Goal: Task Accomplishment & Management: Complete application form

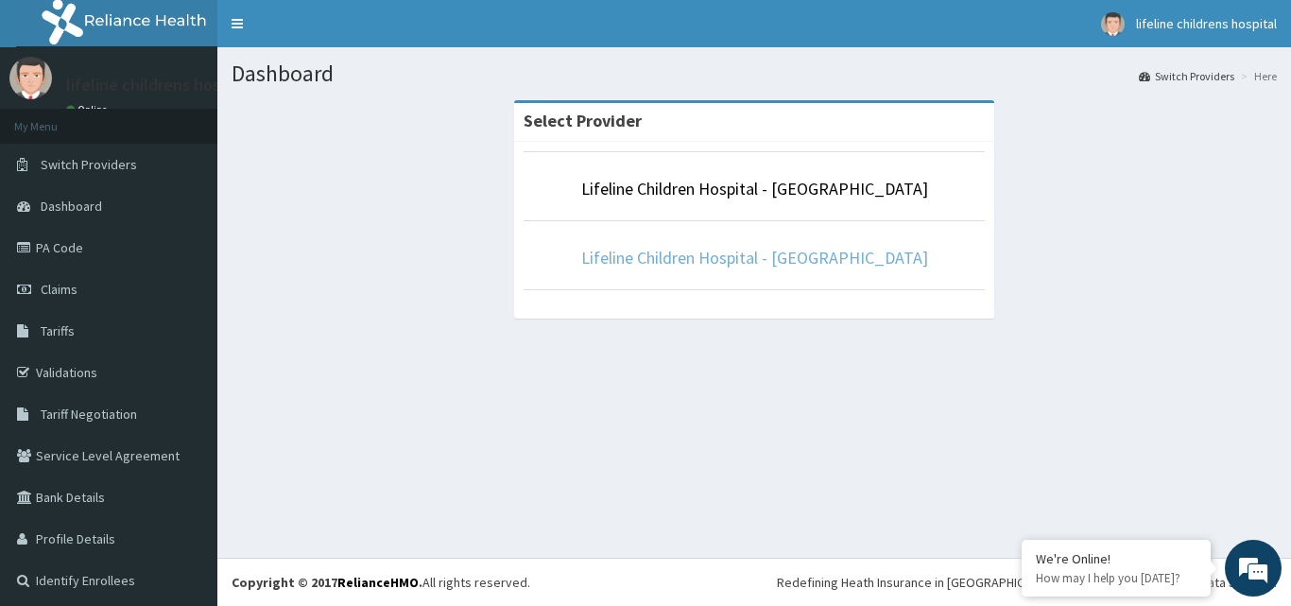
click at [685, 264] on link "Lifeline Children Hospital - [GEOGRAPHIC_DATA]" at bounding box center [754, 258] width 347 height 22
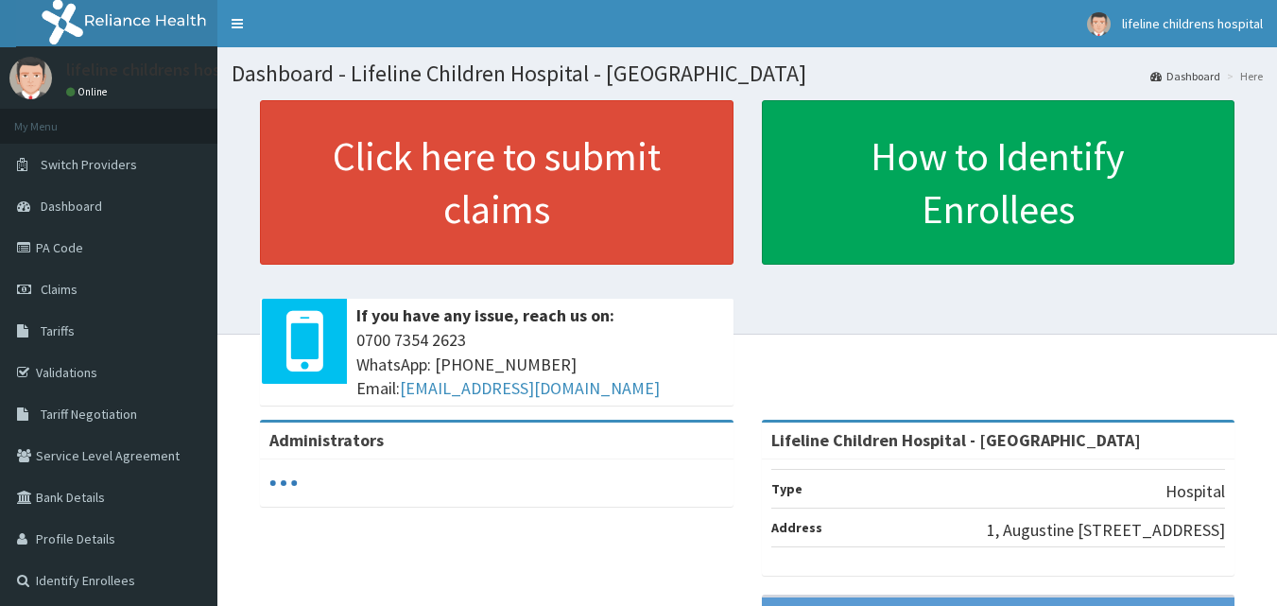
click at [88, 279] on link "Claims" at bounding box center [108, 289] width 217 height 42
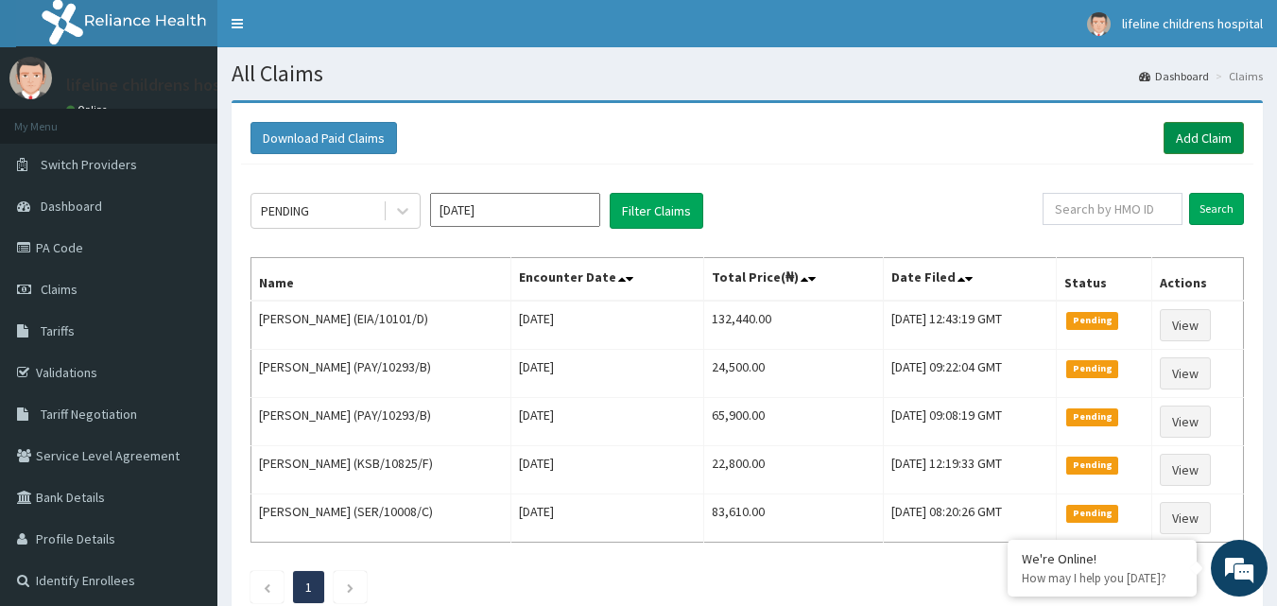
click at [1182, 139] on link "Add Claim" at bounding box center [1203, 138] width 80 height 32
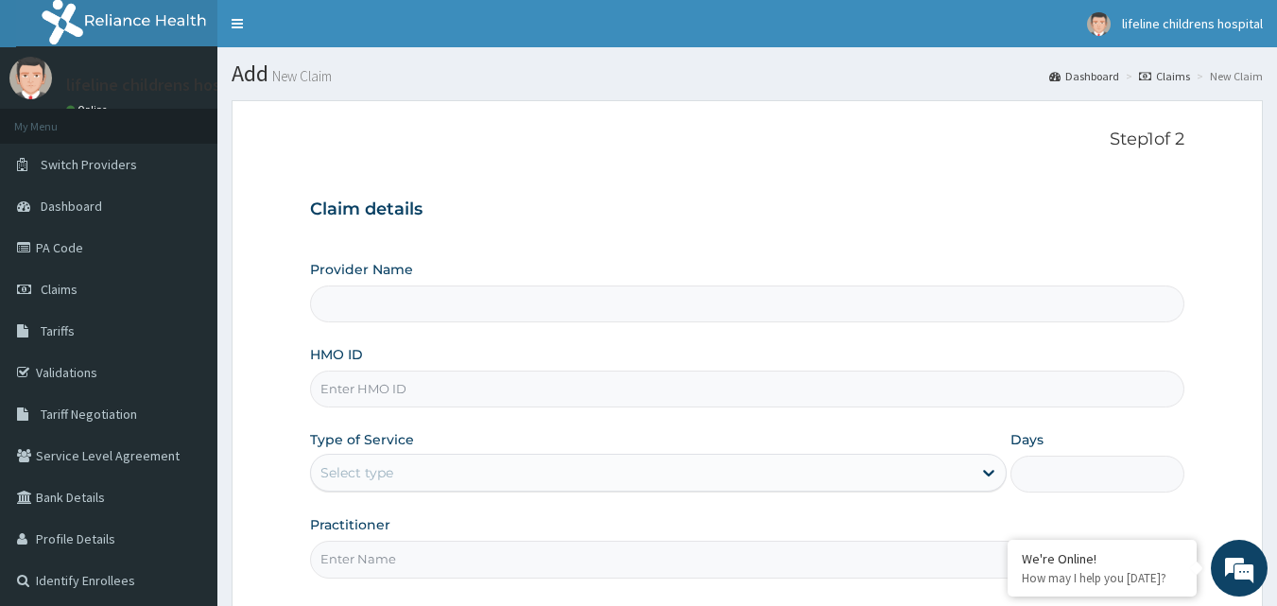
type input "Lifeline Children Hospital - Lekki"
click at [557, 404] on input "HMO ID" at bounding box center [747, 388] width 875 height 37
type input "w"
type input "WPT/10029/A"
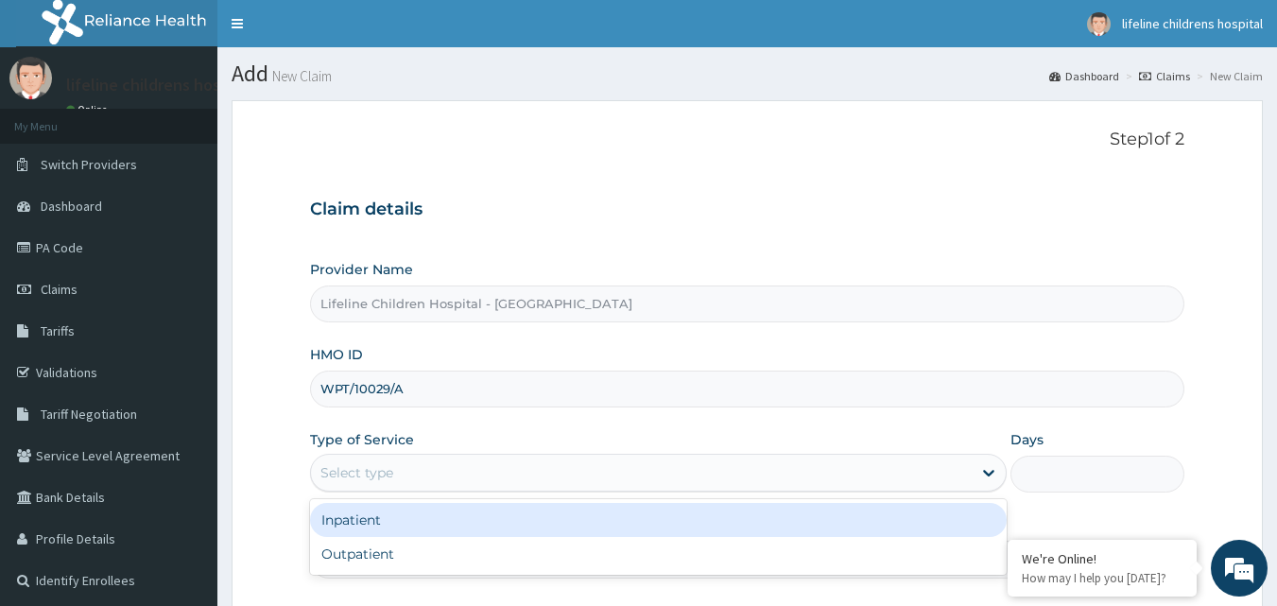
click at [454, 469] on div "Select type" at bounding box center [641, 472] width 661 height 30
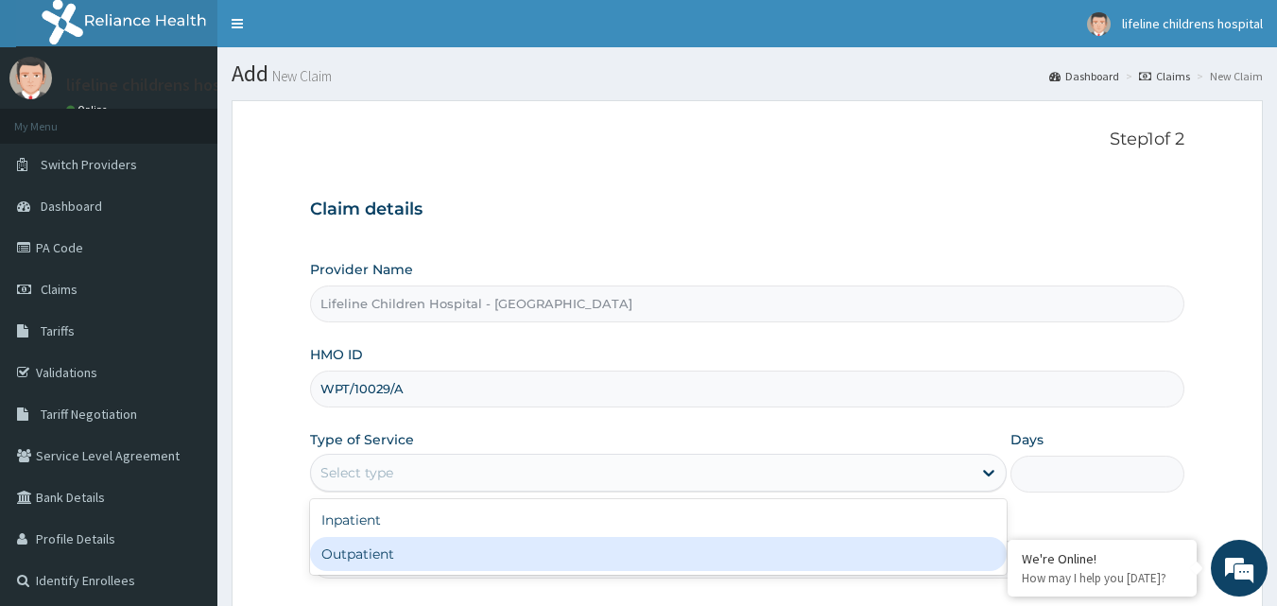
click at [414, 562] on div "Outpatient" at bounding box center [658, 554] width 696 height 34
type input "1"
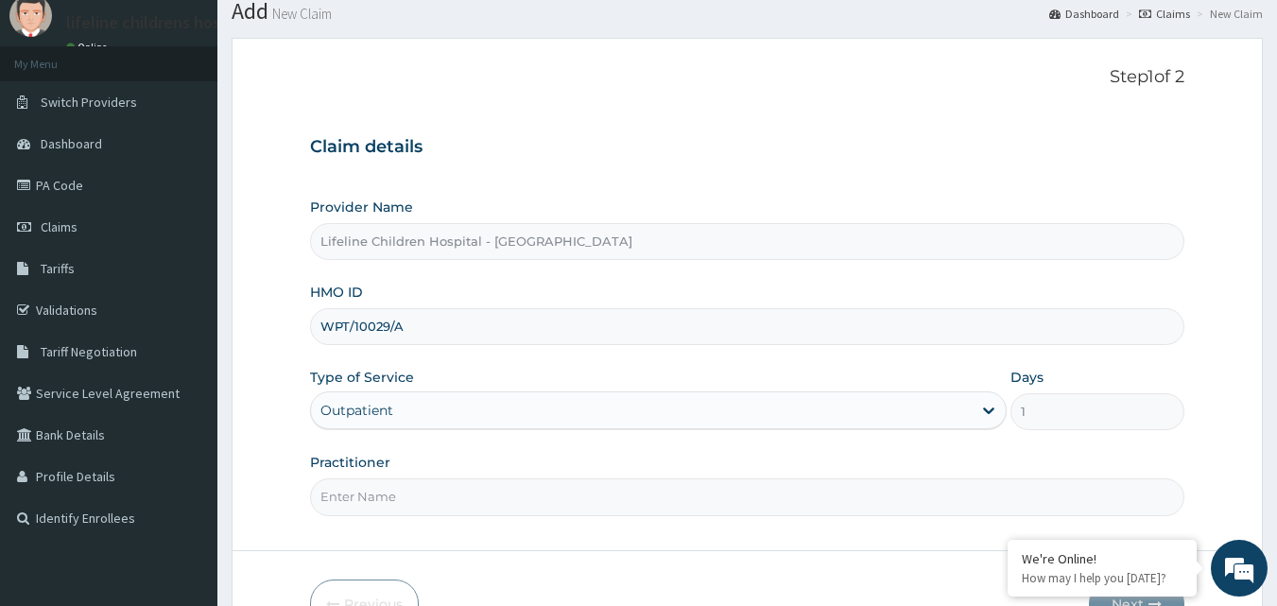
scroll to position [94, 0]
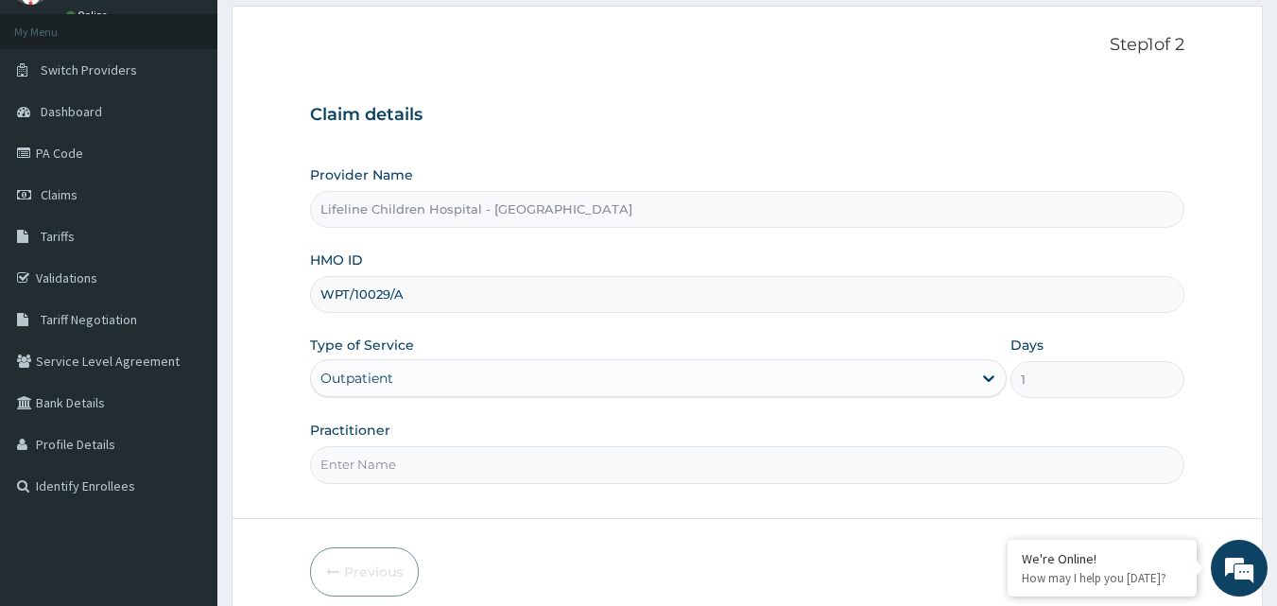
click at [463, 467] on input "Practitioner" at bounding box center [747, 464] width 875 height 37
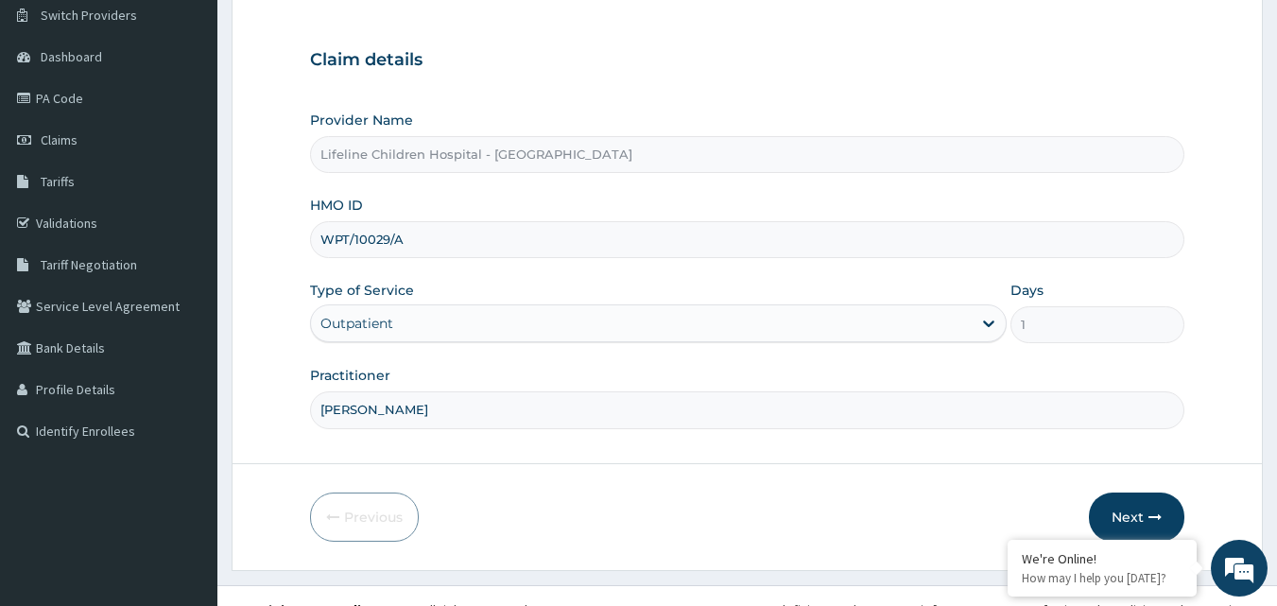
scroll to position [177, 0]
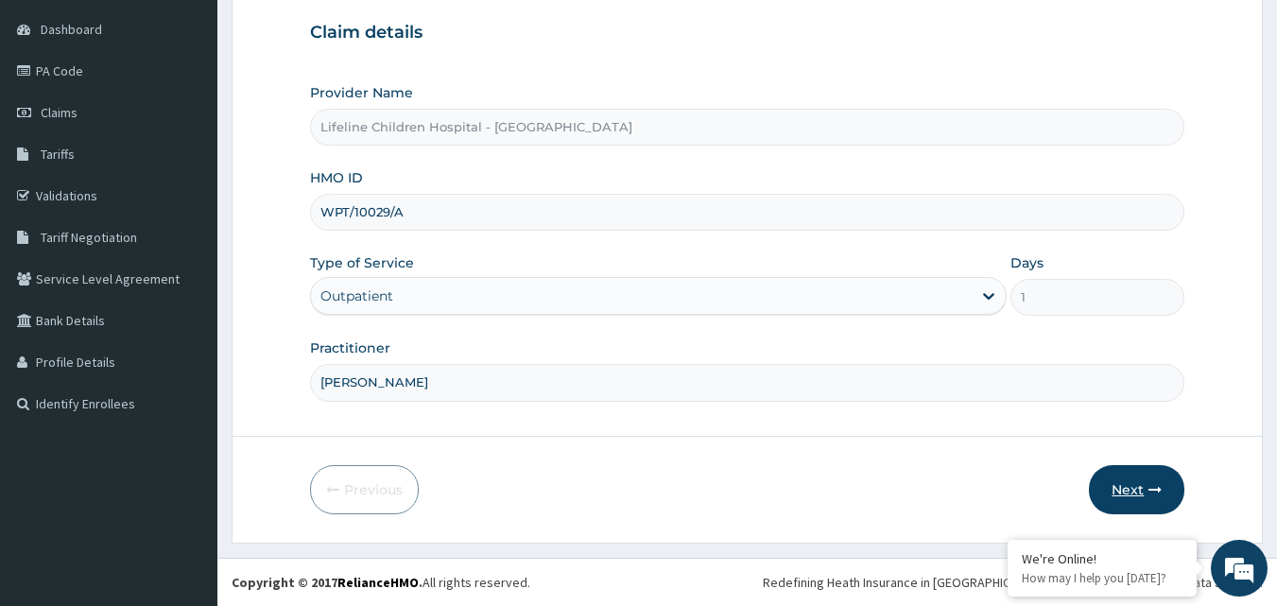
type input "DR OGUNSOLU"
click at [1100, 481] on button "Next" at bounding box center [1136, 489] width 95 height 49
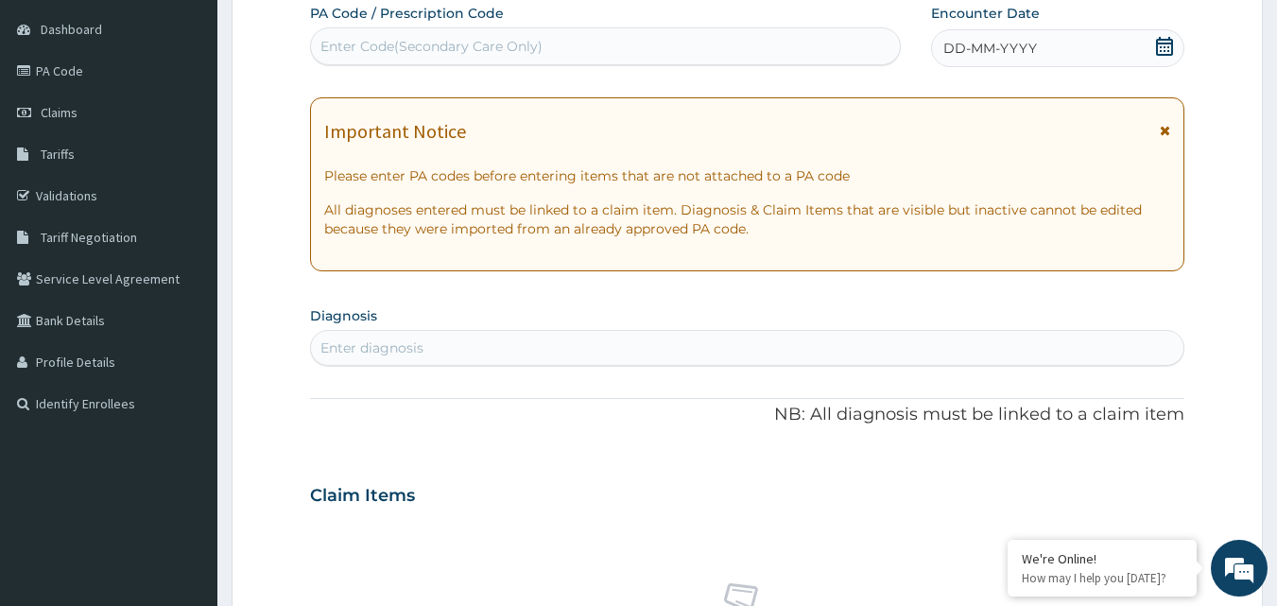
click at [1076, 57] on div "DD-MM-YYYY" at bounding box center [1057, 48] width 253 height 38
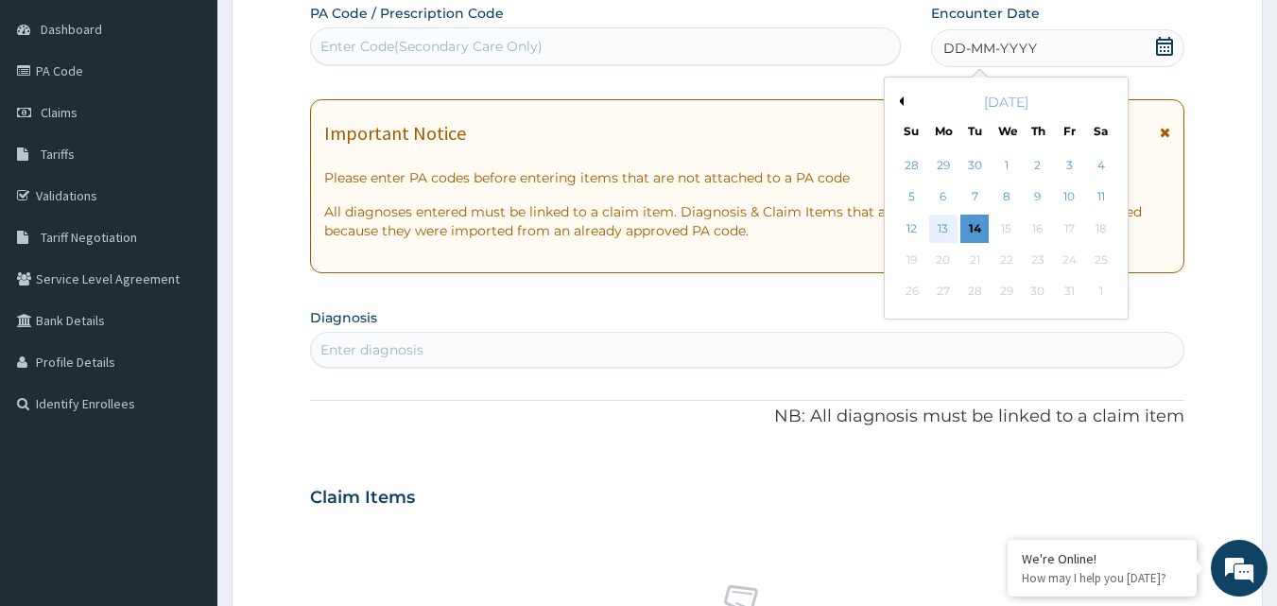
click at [948, 234] on div "13" at bounding box center [943, 229] width 28 height 28
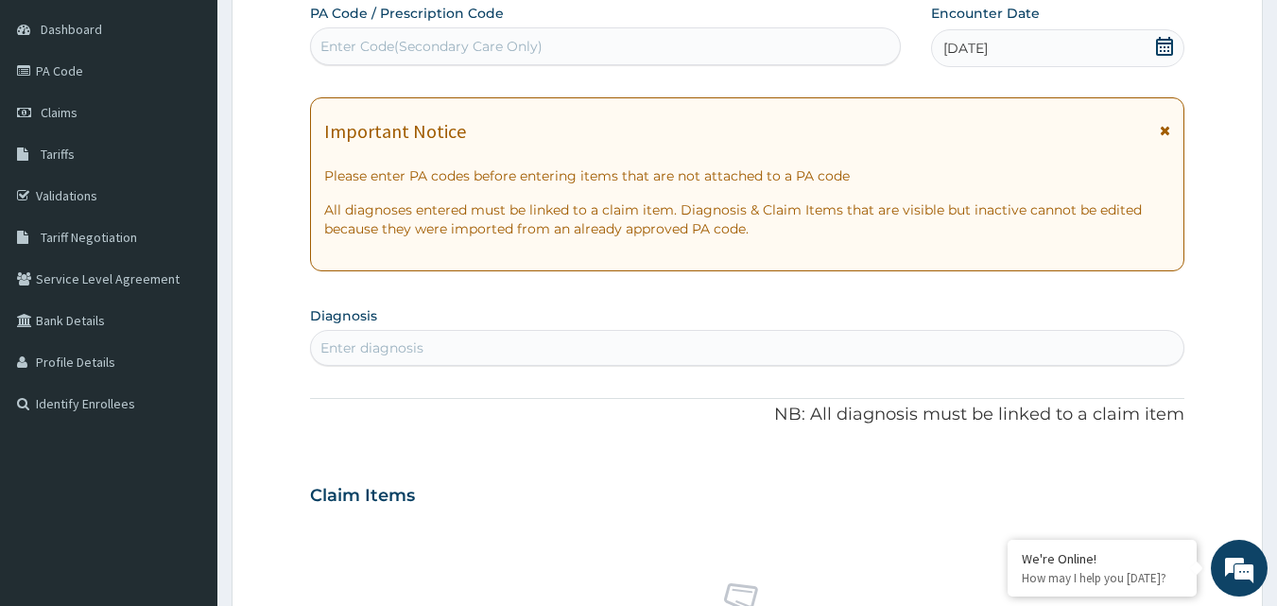
click at [1018, 46] on div "13-10-2025" at bounding box center [1057, 48] width 253 height 38
click at [688, 345] on div "Enter diagnosis" at bounding box center [747, 348] width 873 height 30
type input "NECK PAIN"
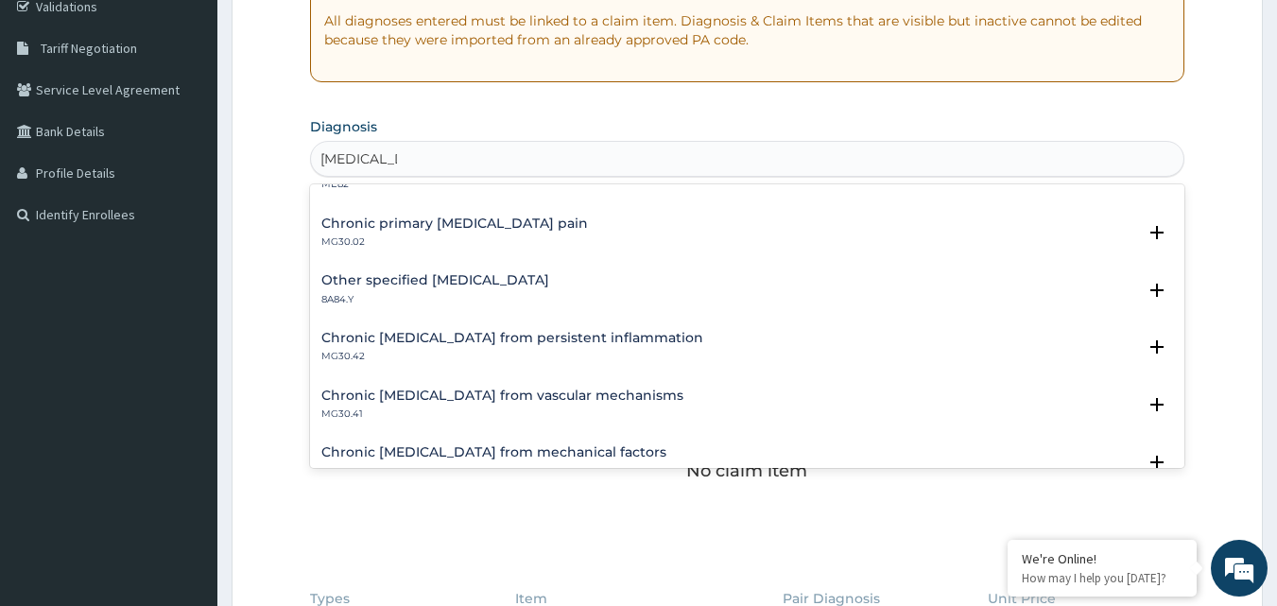
scroll to position [0, 0]
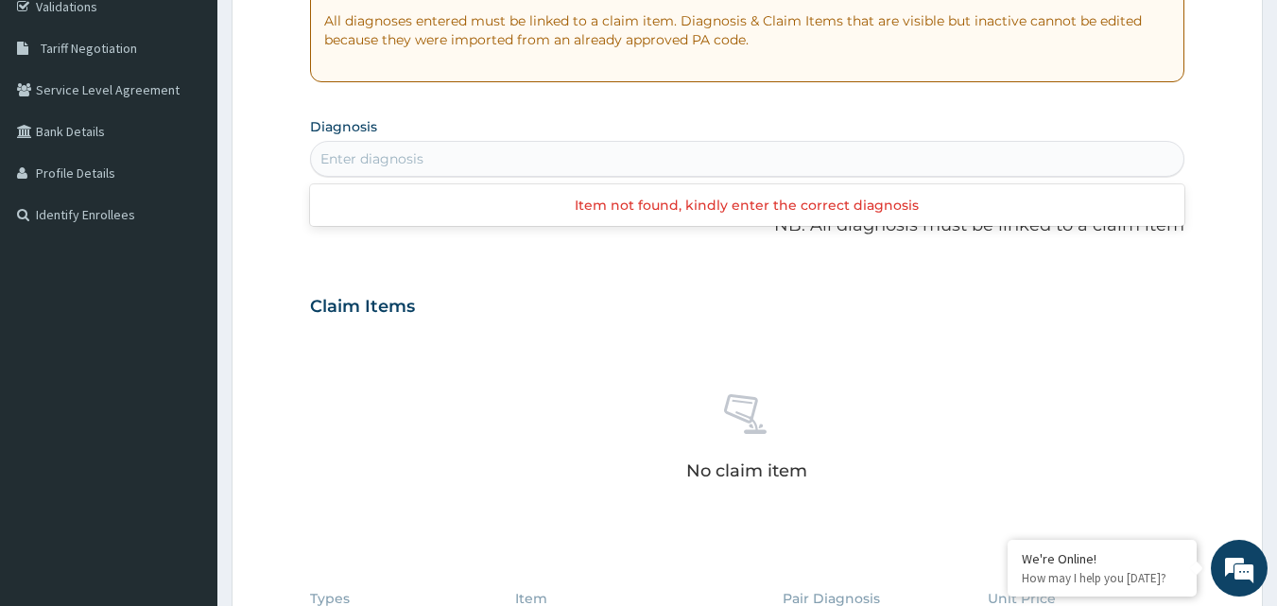
click at [490, 153] on div "Enter diagnosis" at bounding box center [747, 159] width 873 height 30
click at [493, 154] on div "Enter diagnosis" at bounding box center [747, 159] width 873 height 30
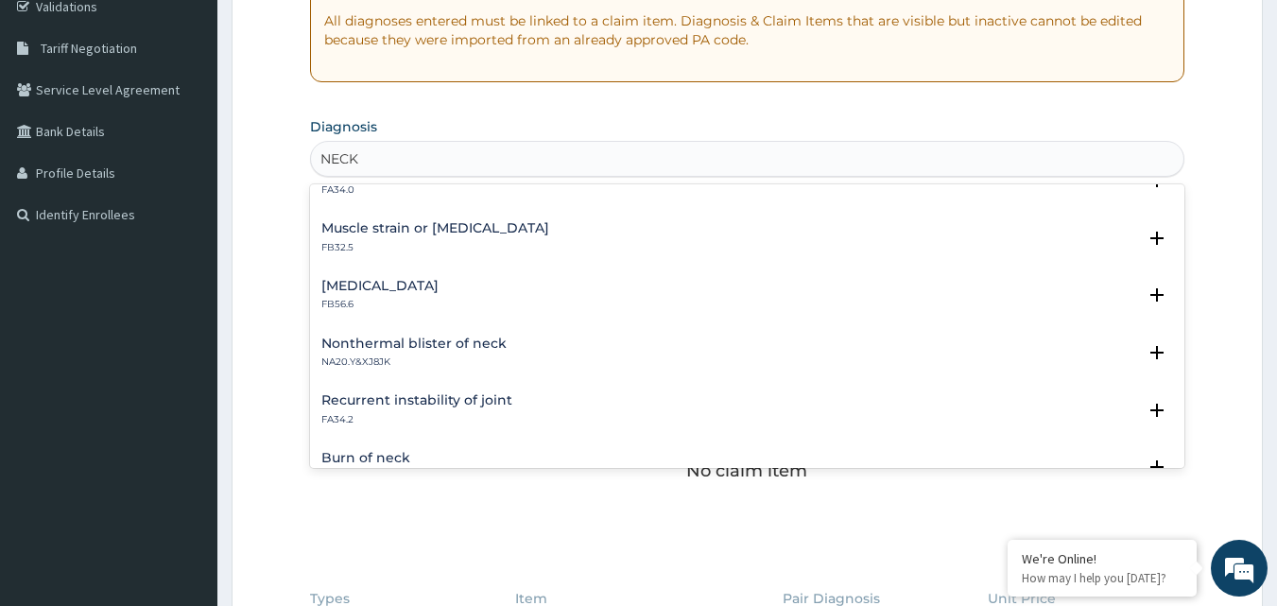
scroll to position [2591, 0]
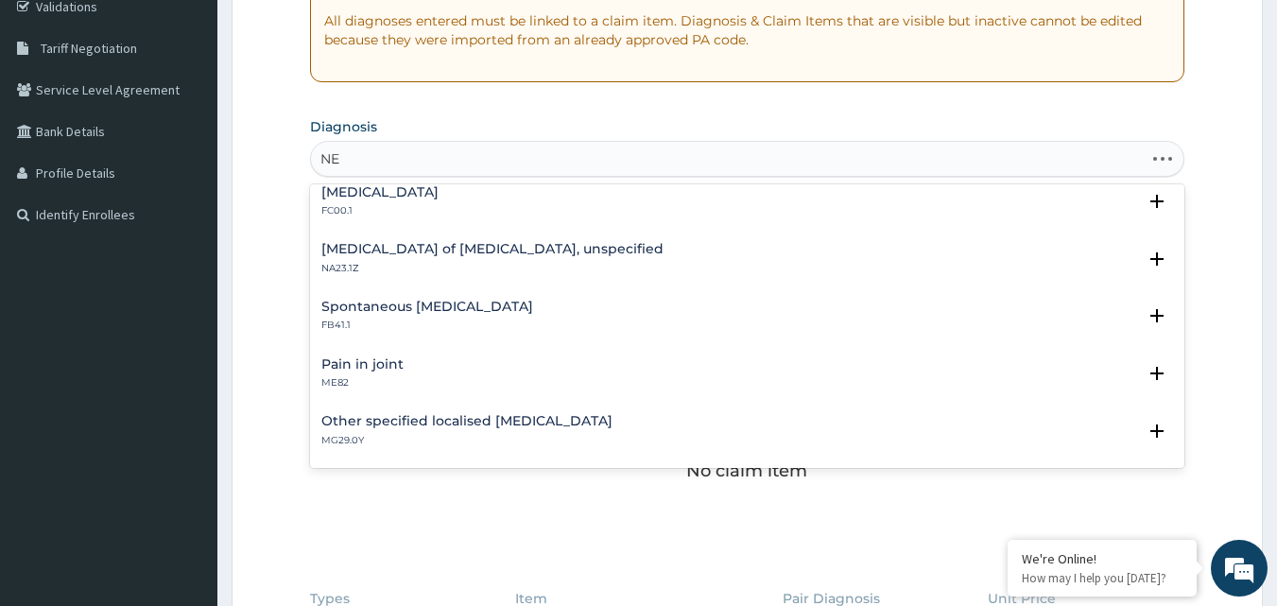
type input "N"
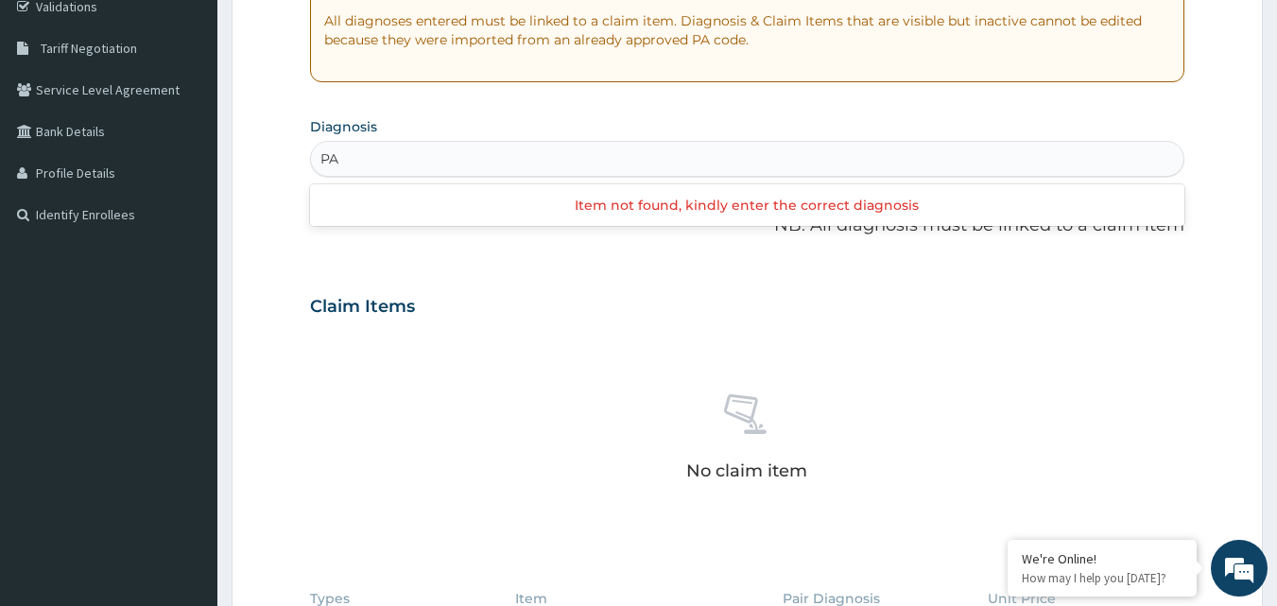
type input "P"
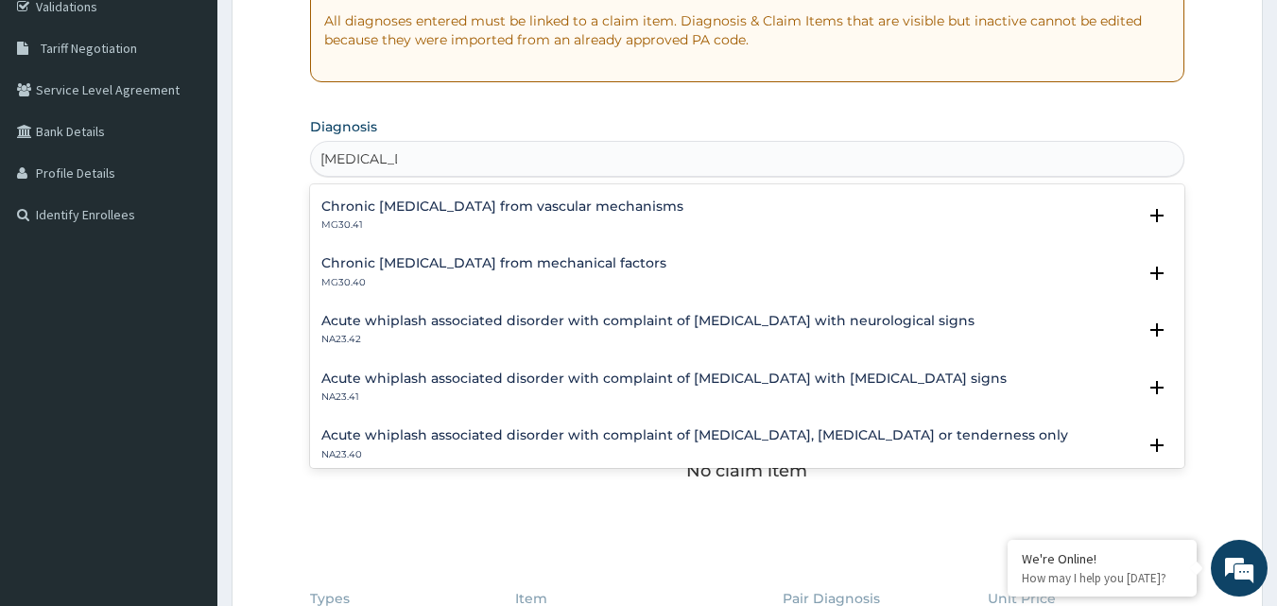
scroll to position [298, 0]
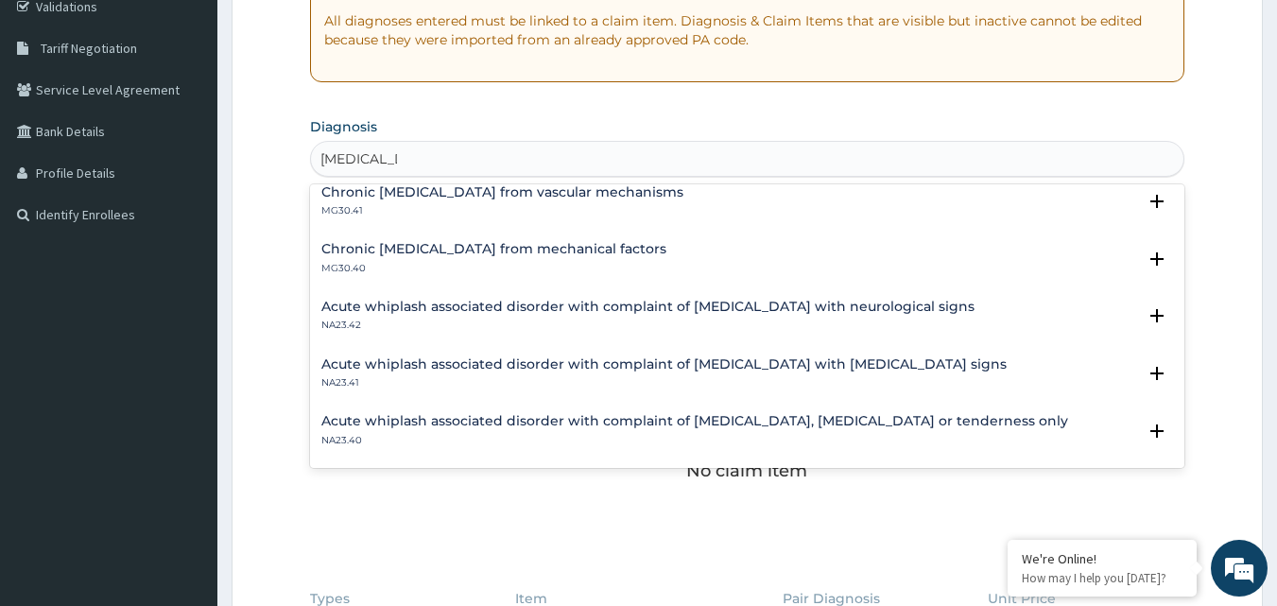
type input "NECK PAIN"
drag, startPoint x: 569, startPoint y: 121, endPoint x: 553, endPoint y: 152, distance: 35.1
click at [559, 138] on section "Diagnosis option Chronic visceral pain from vascular mechanisms focused, 6 of 1…" at bounding box center [747, 144] width 875 height 64
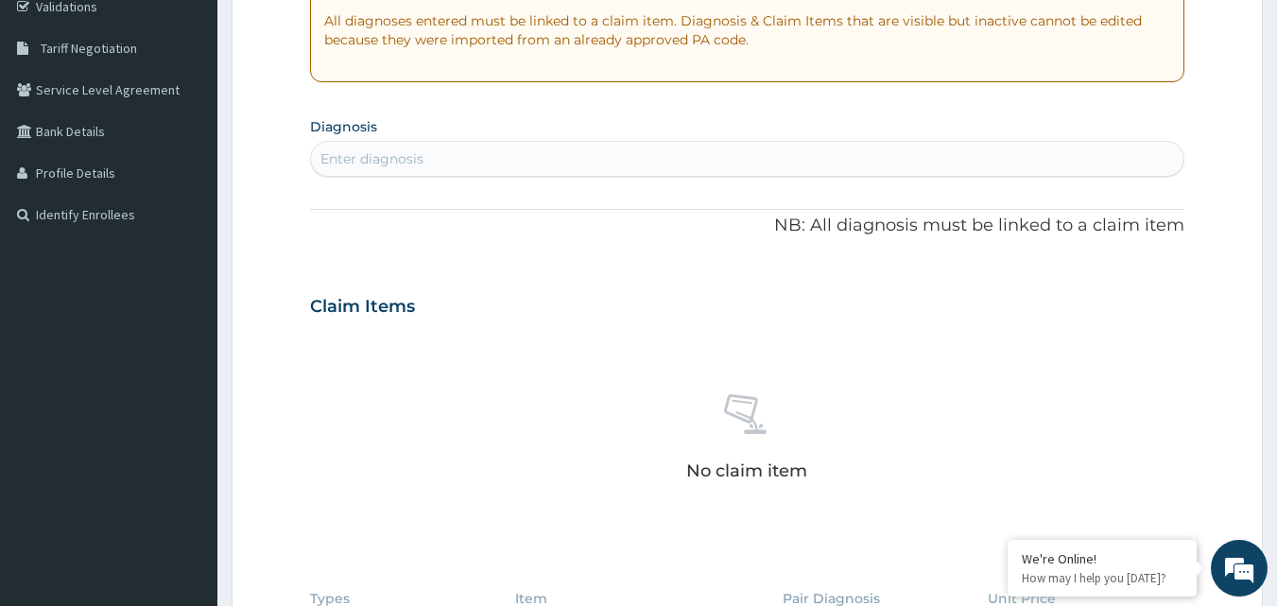
click at [523, 148] on div "Enter diagnosis" at bounding box center [747, 159] width 873 height 30
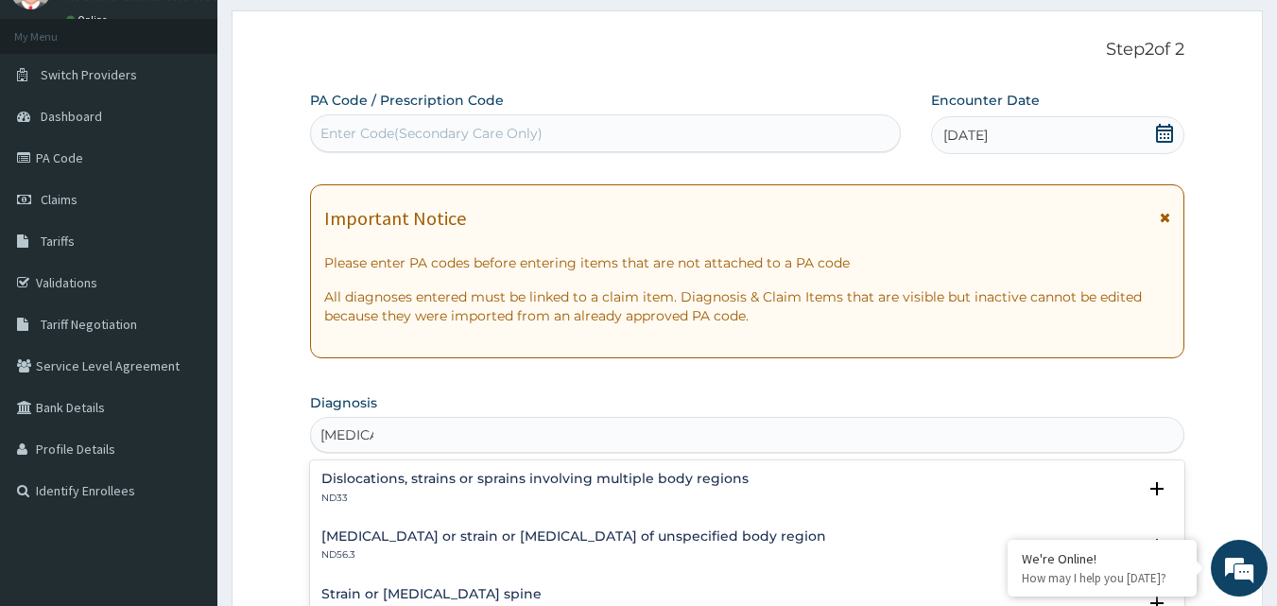
scroll to position [94, 0]
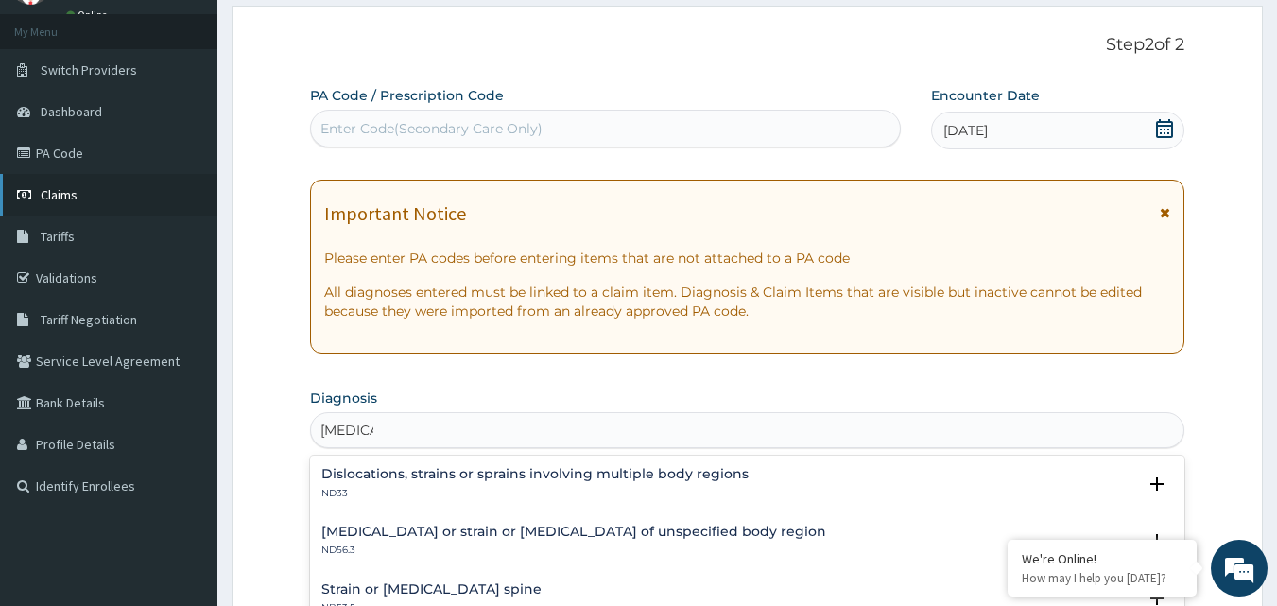
type input "SPRAIN"
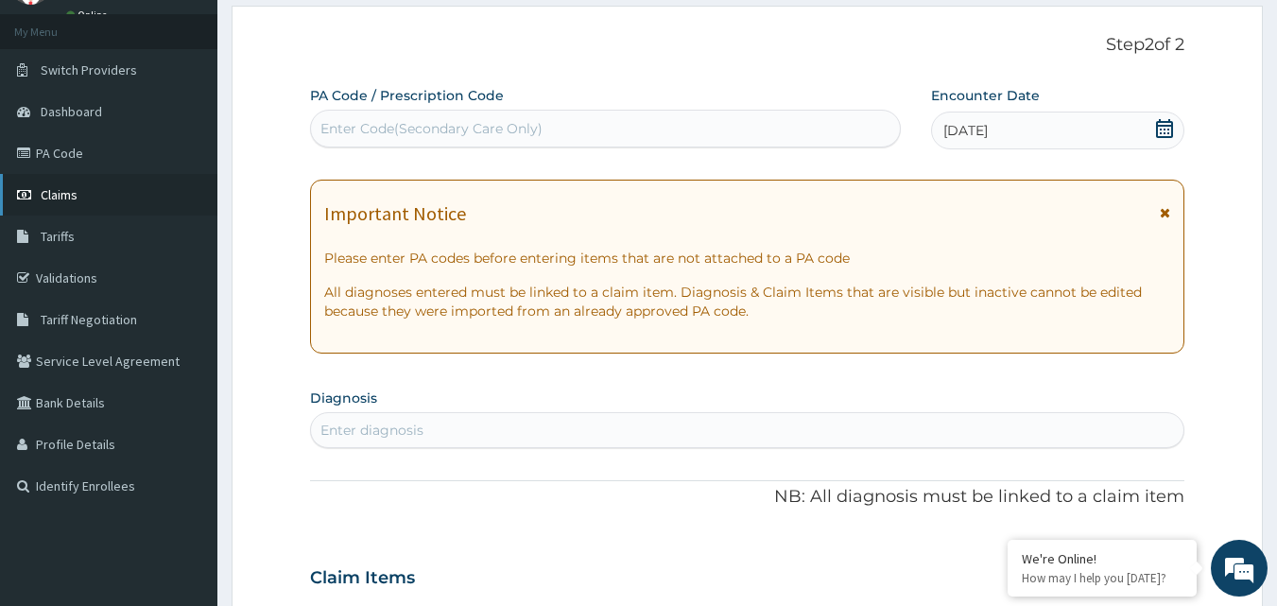
click at [98, 199] on link "Claims" at bounding box center [108, 195] width 217 height 42
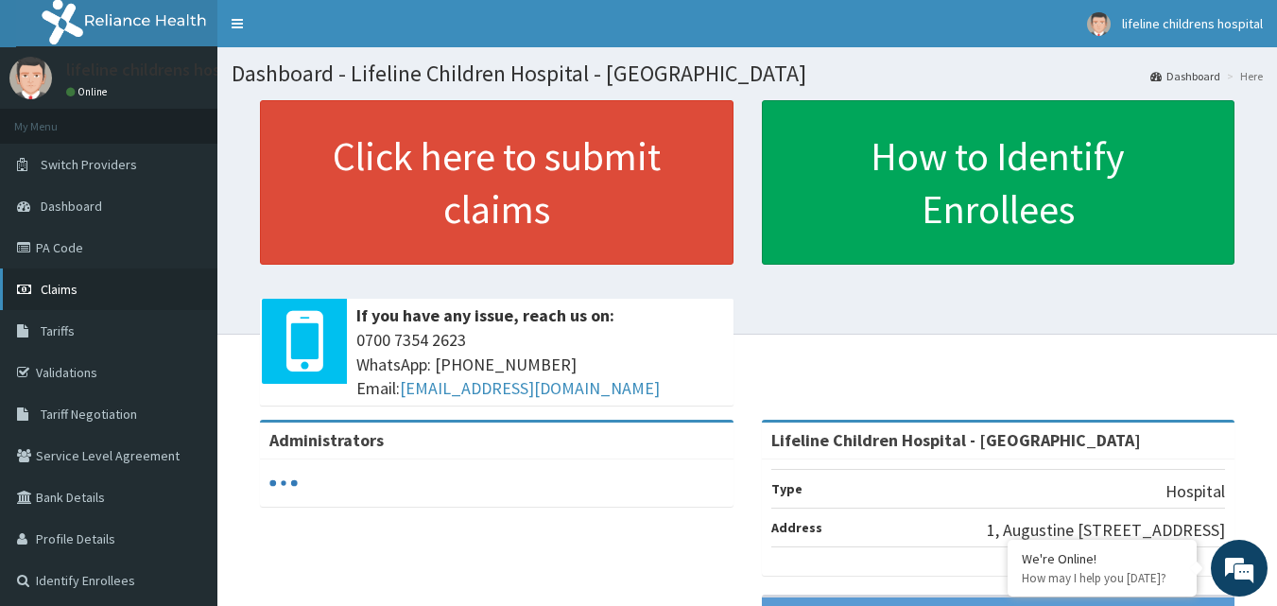
click at [130, 295] on link "Claims" at bounding box center [108, 289] width 217 height 42
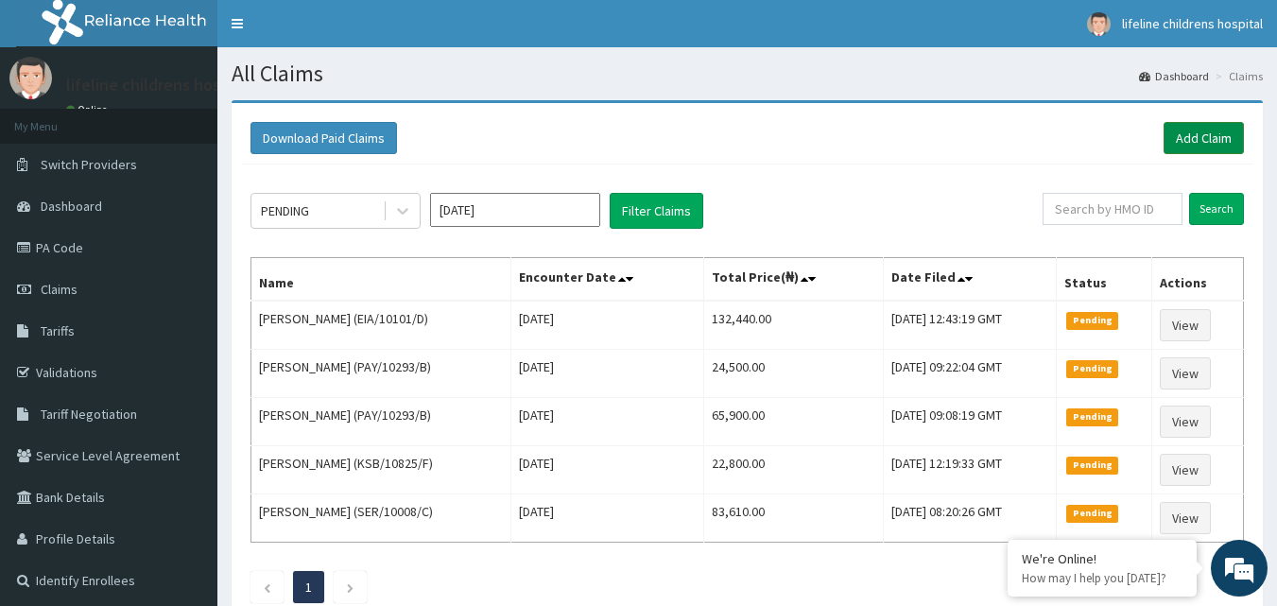
click at [1200, 148] on link "Add Claim" at bounding box center [1203, 138] width 80 height 32
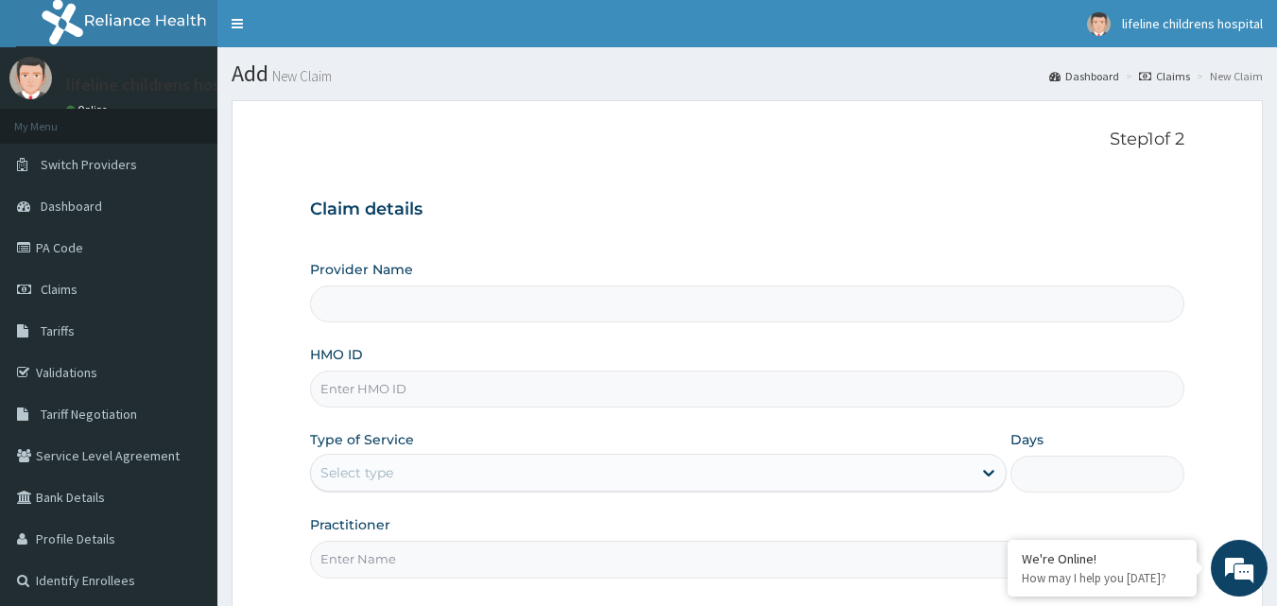
click at [369, 384] on input "HMO ID" at bounding box center [747, 388] width 875 height 37
type input "Lifeline Children Hospital - [GEOGRAPHIC_DATA]"
type input "PIG/10020/C"
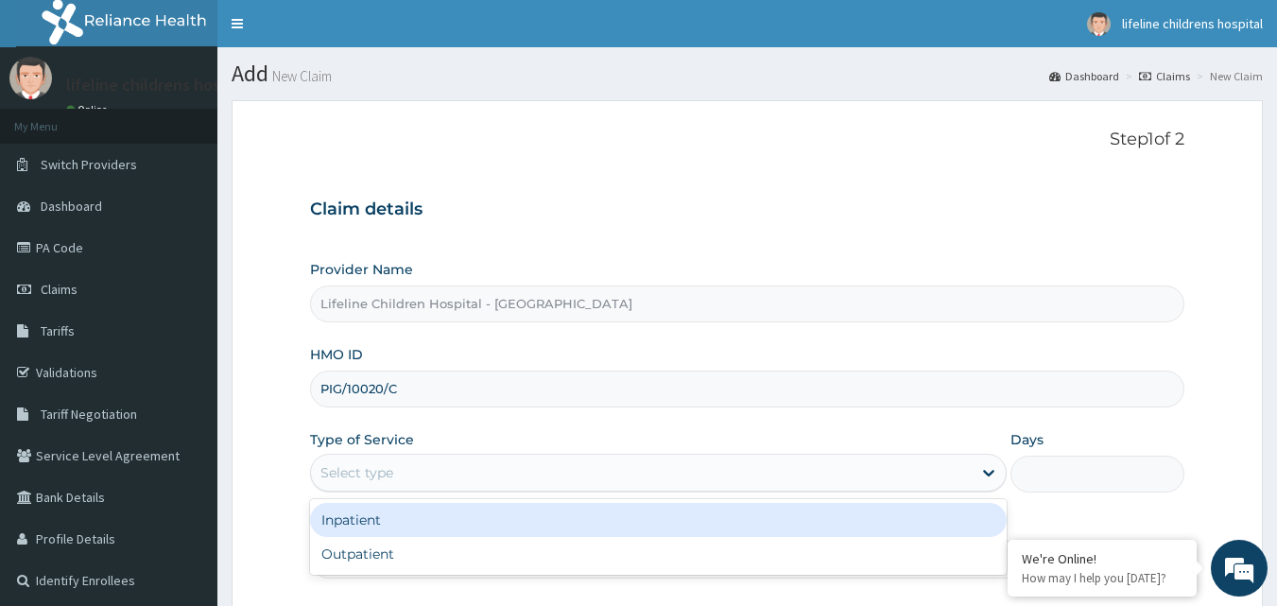
click at [385, 477] on div "Select type" at bounding box center [356, 472] width 73 height 19
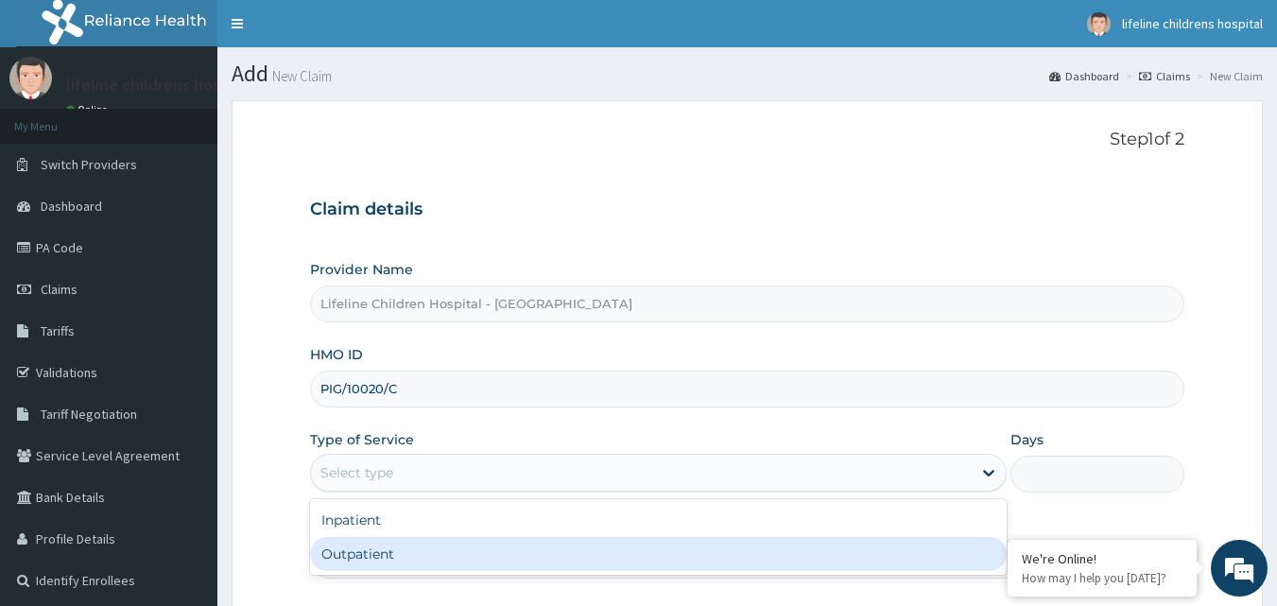
click at [380, 548] on div "Outpatient" at bounding box center [658, 554] width 696 height 34
type input "1"
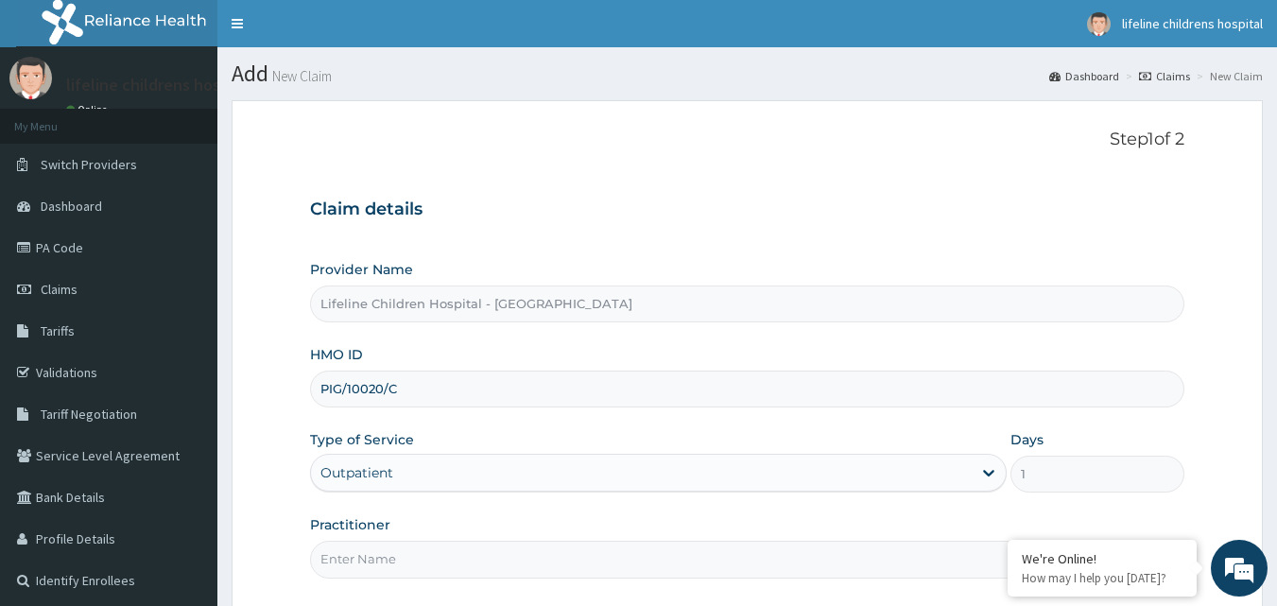
click at [381, 556] on input "Practitioner" at bounding box center [747, 559] width 875 height 37
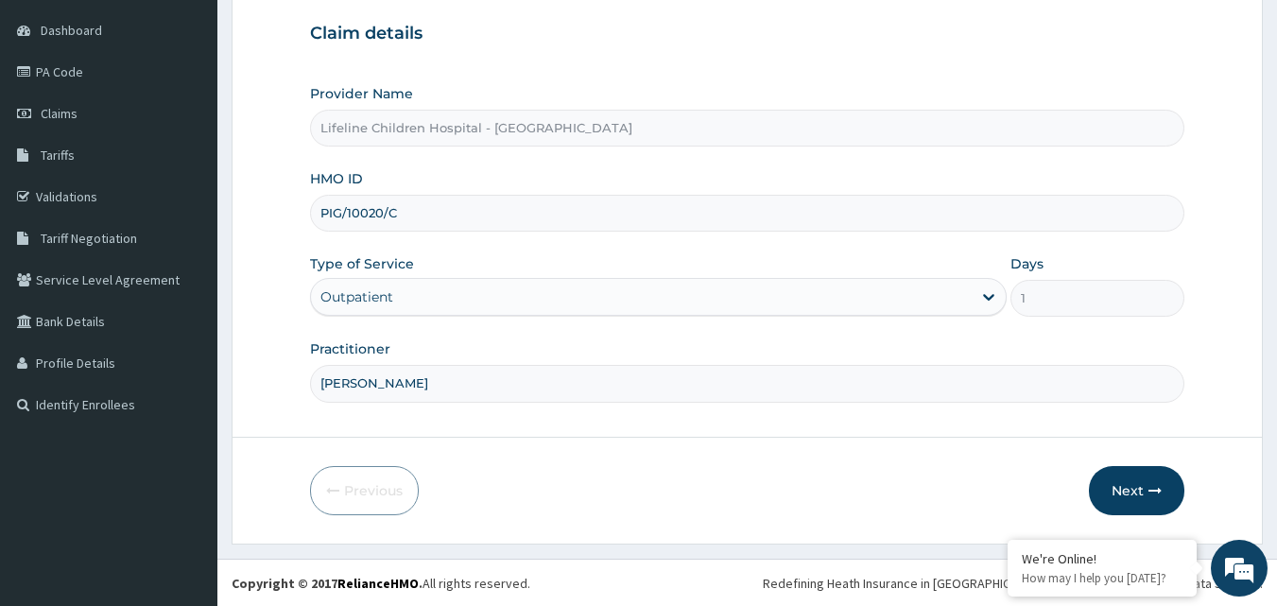
scroll to position [177, 0]
type input "DR OGUNSOLU"
click at [1128, 495] on button "Next" at bounding box center [1136, 489] width 95 height 49
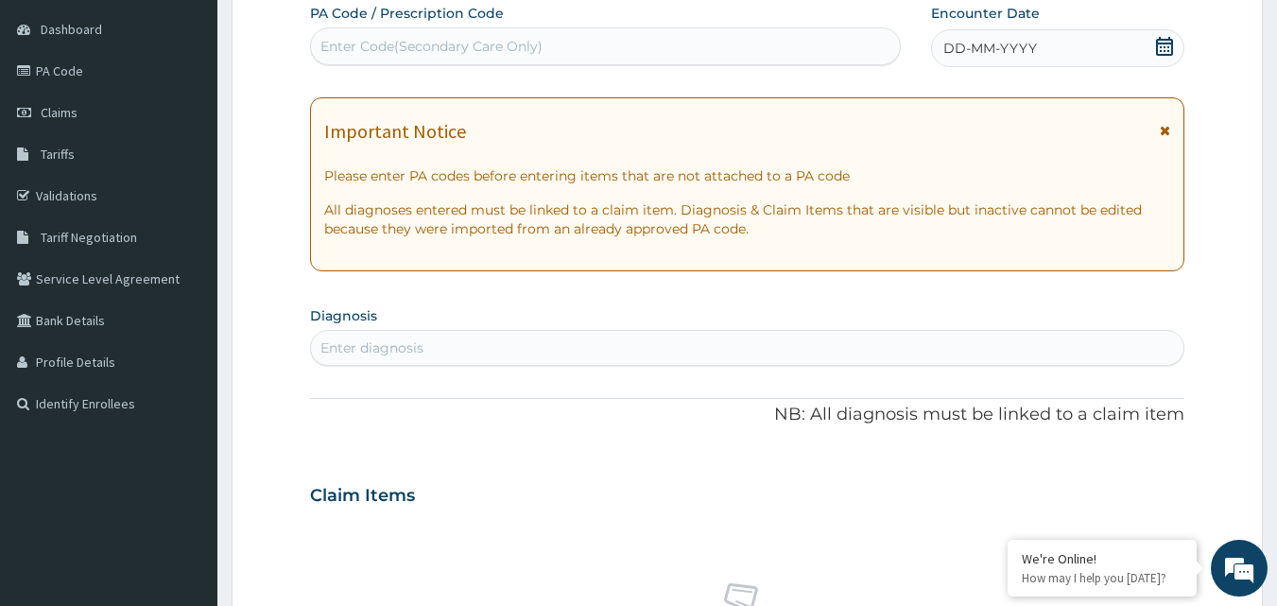
click at [1119, 57] on div "DD-MM-YYYY" at bounding box center [1057, 48] width 253 height 38
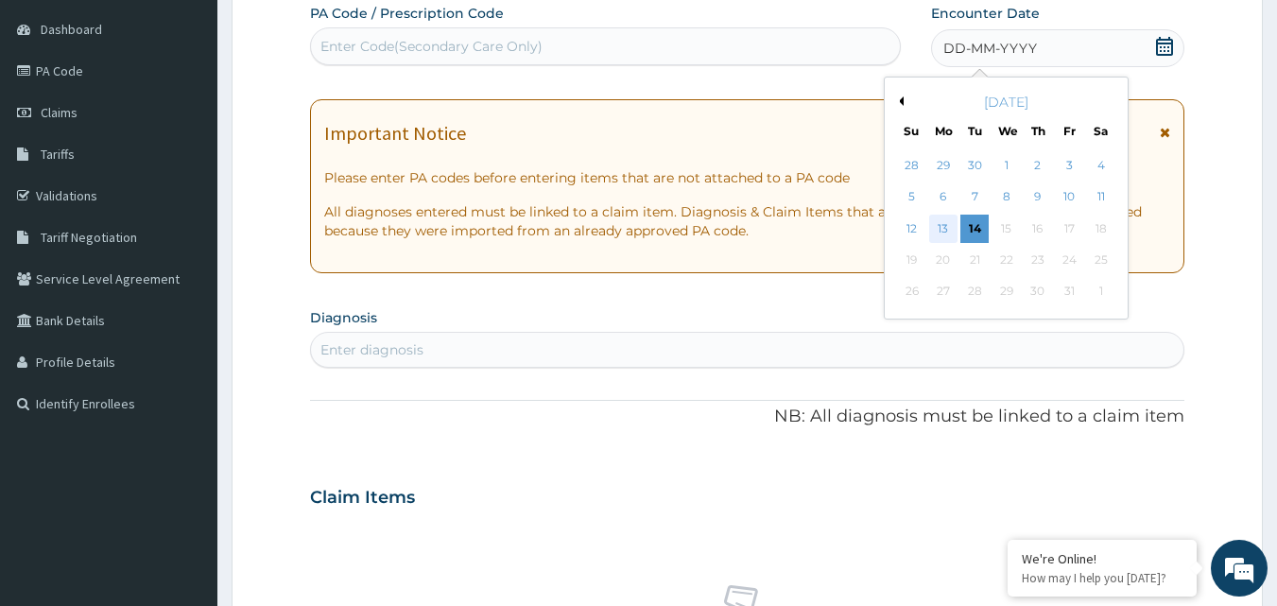
click at [945, 225] on div "13" at bounding box center [943, 229] width 28 height 28
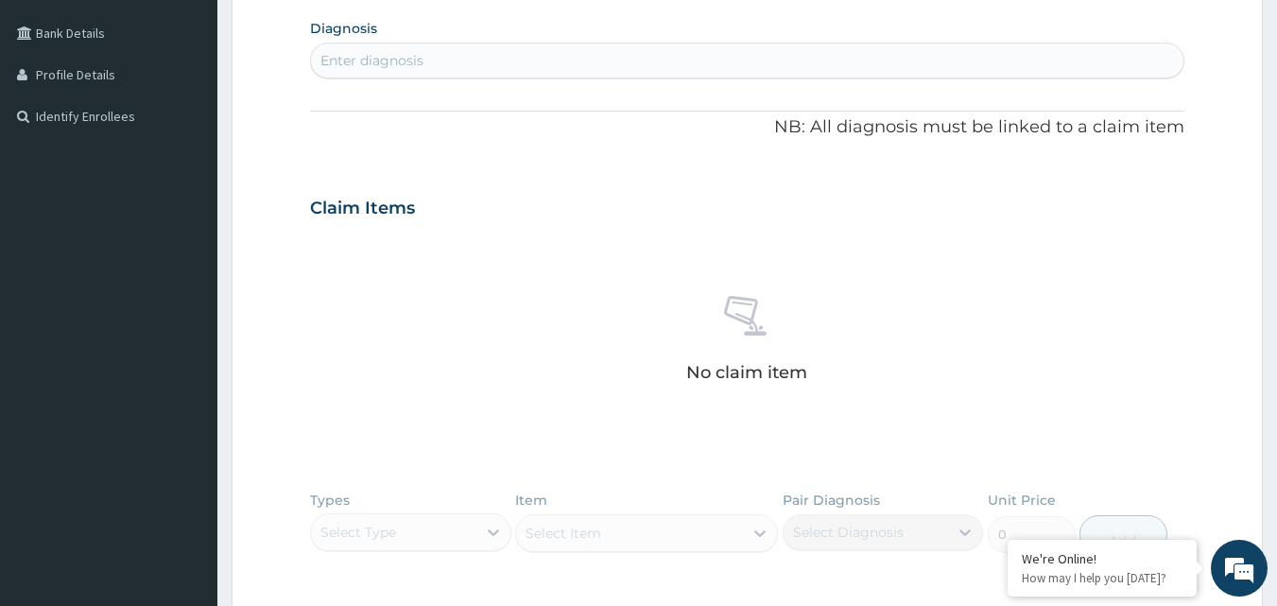
scroll to position [460, 0]
click at [621, 68] on div "Enter diagnosis" at bounding box center [747, 64] width 873 height 30
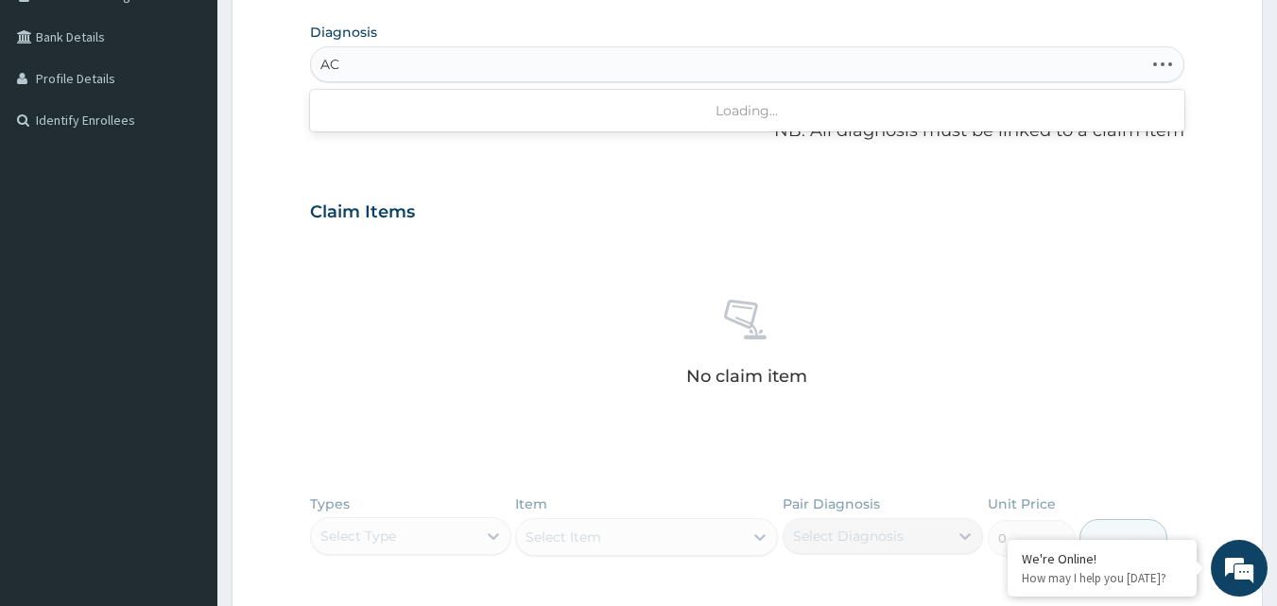
type input "A"
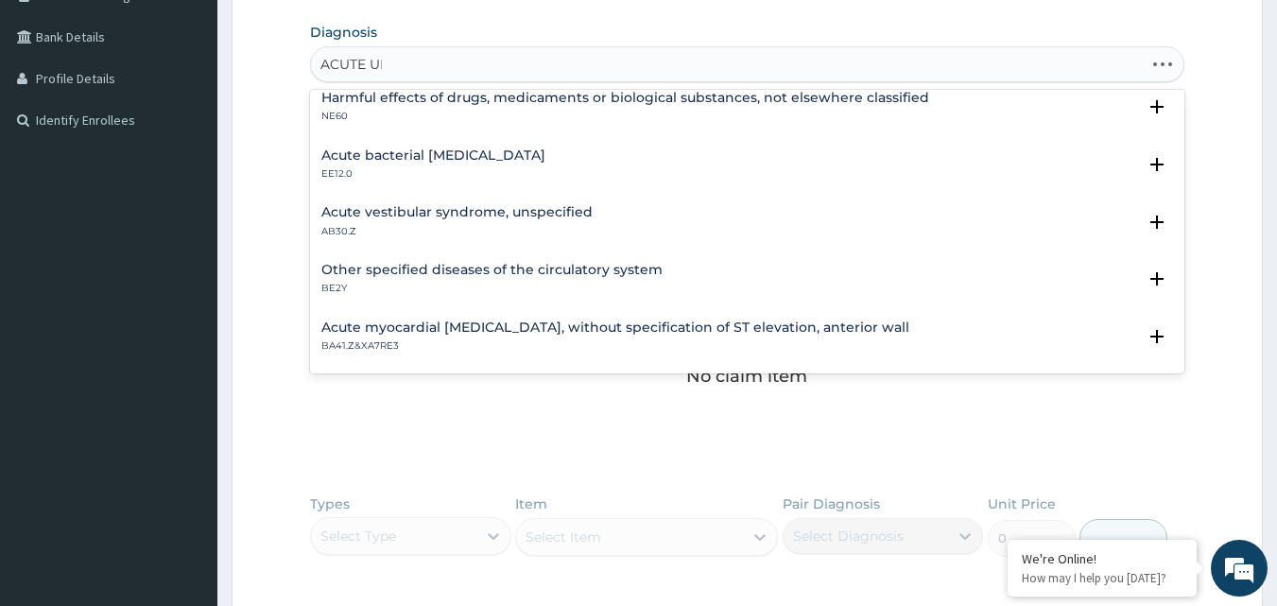
scroll to position [0, 0]
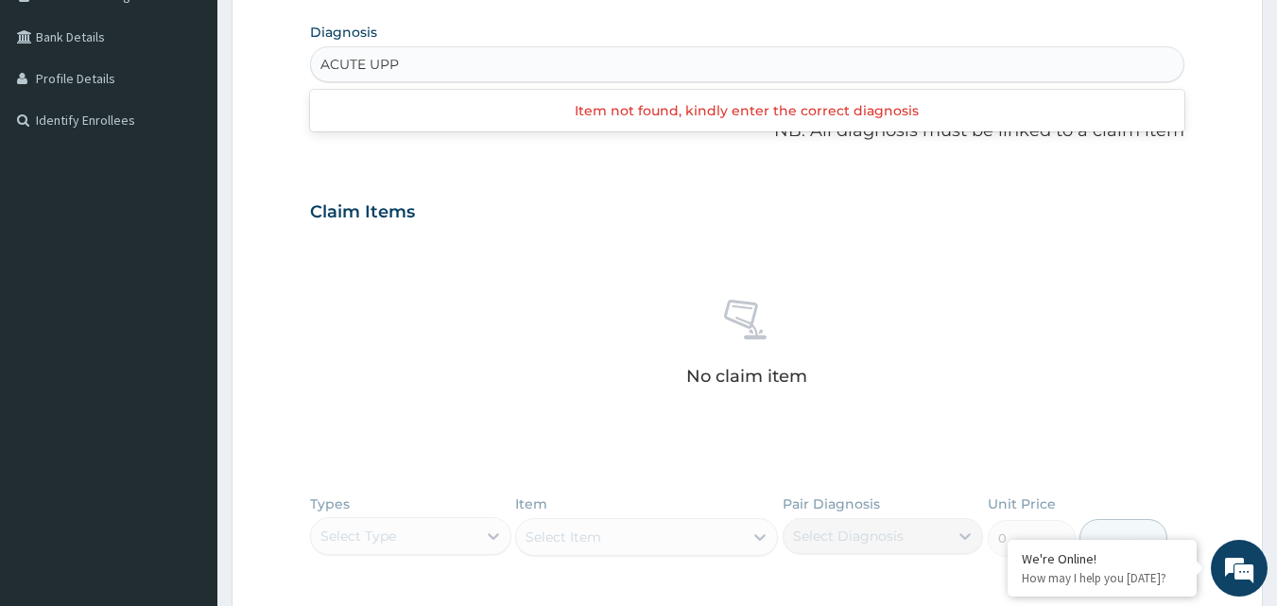
type input "ACUTE UPP"
type input "J"
type input "UPPER"
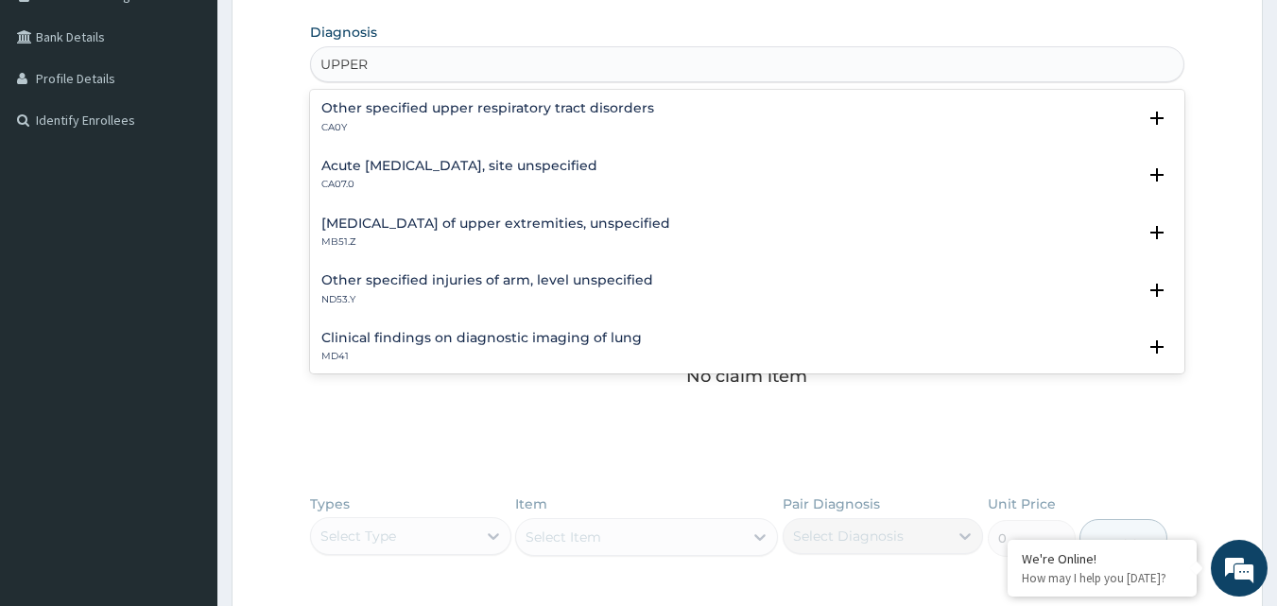
click at [394, 184] on p "CA07.0" at bounding box center [459, 184] width 276 height 13
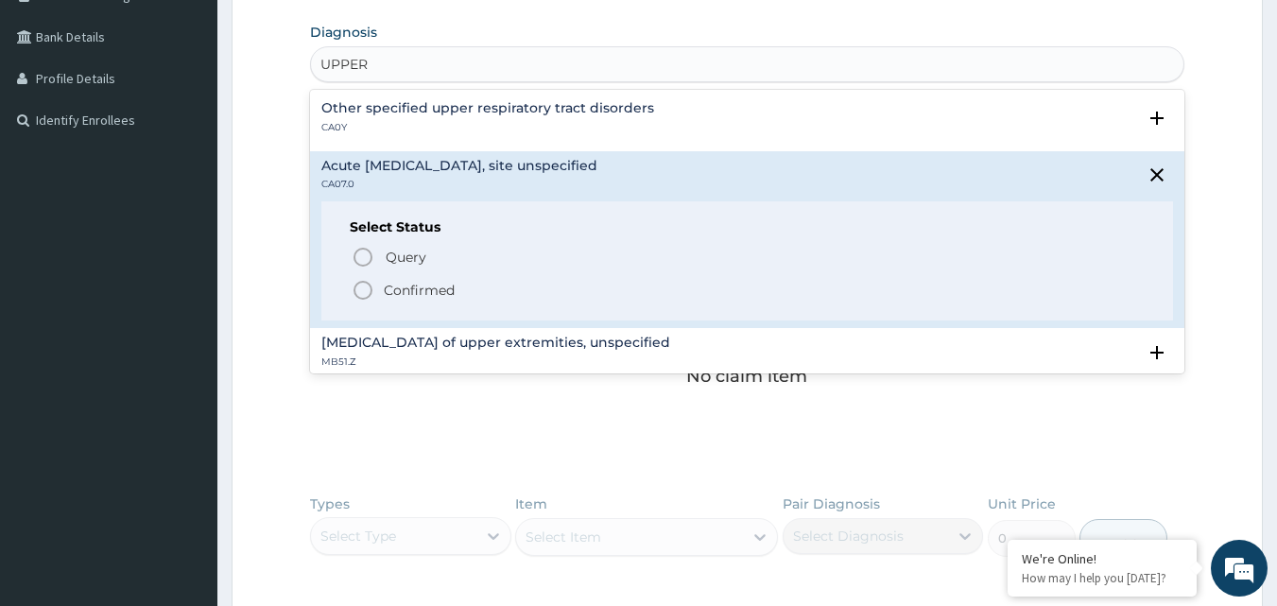
click at [364, 295] on icon "status option filled" at bounding box center [363, 290] width 23 height 23
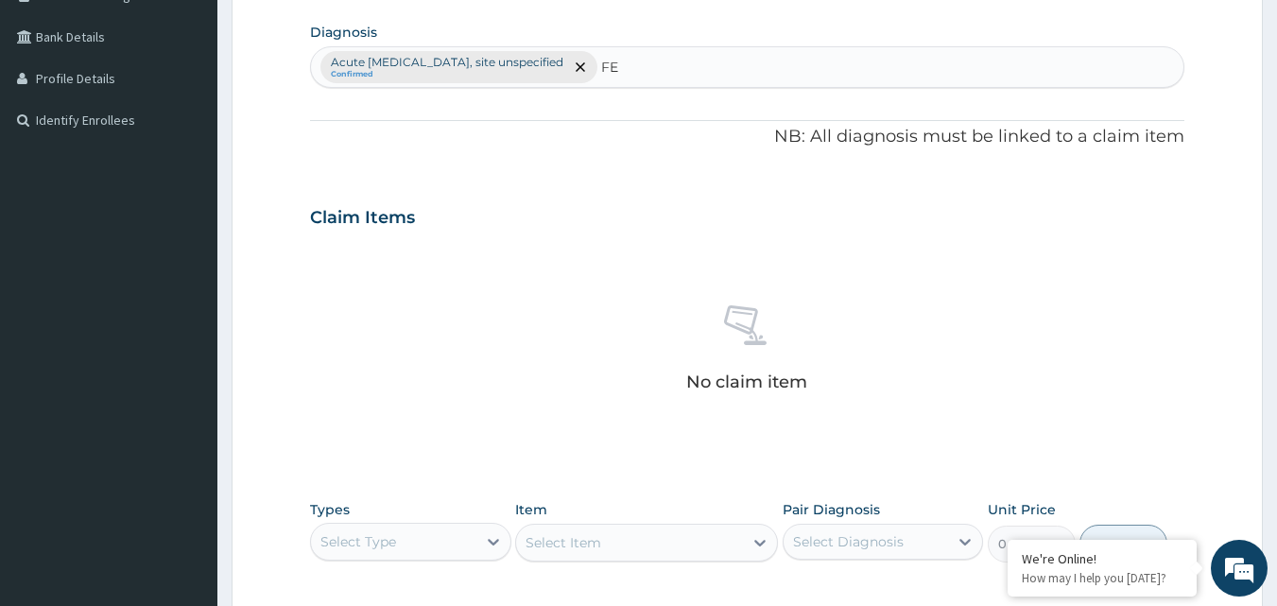
type input "F"
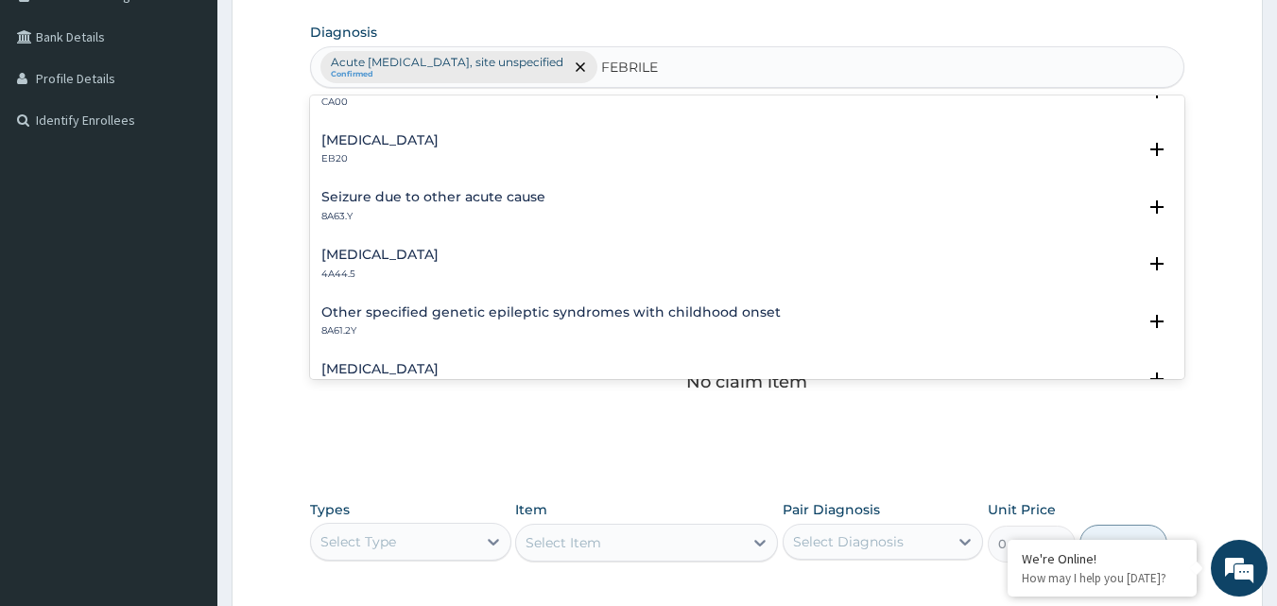
scroll to position [642, 0]
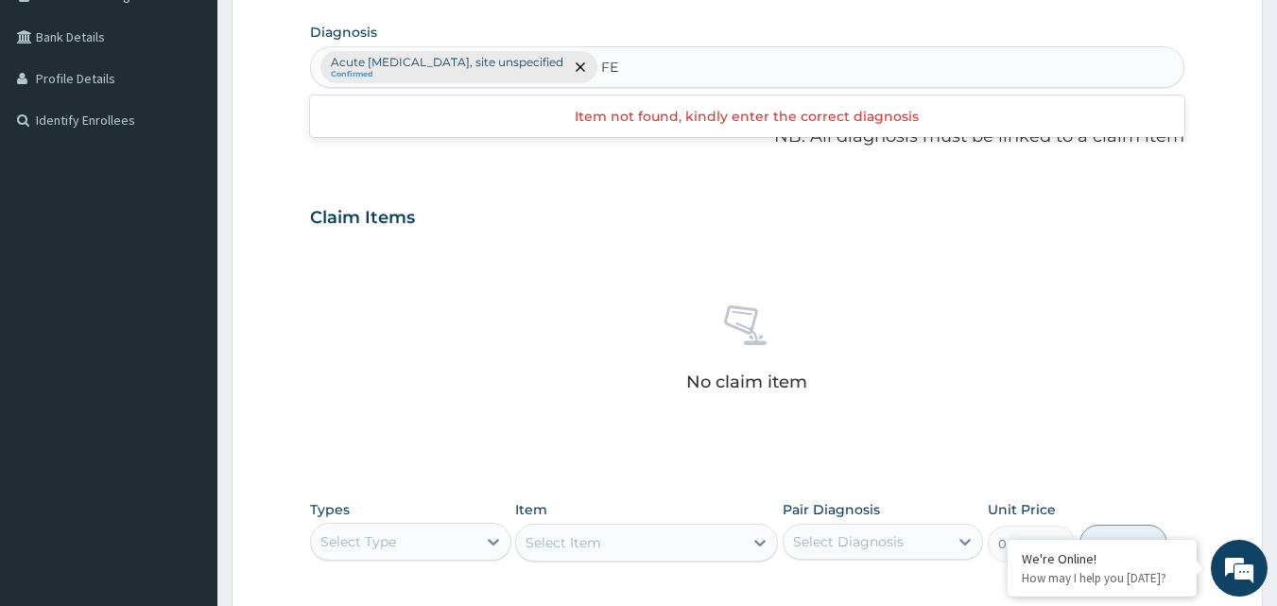
type input "F"
type input "BACTEREMIA"
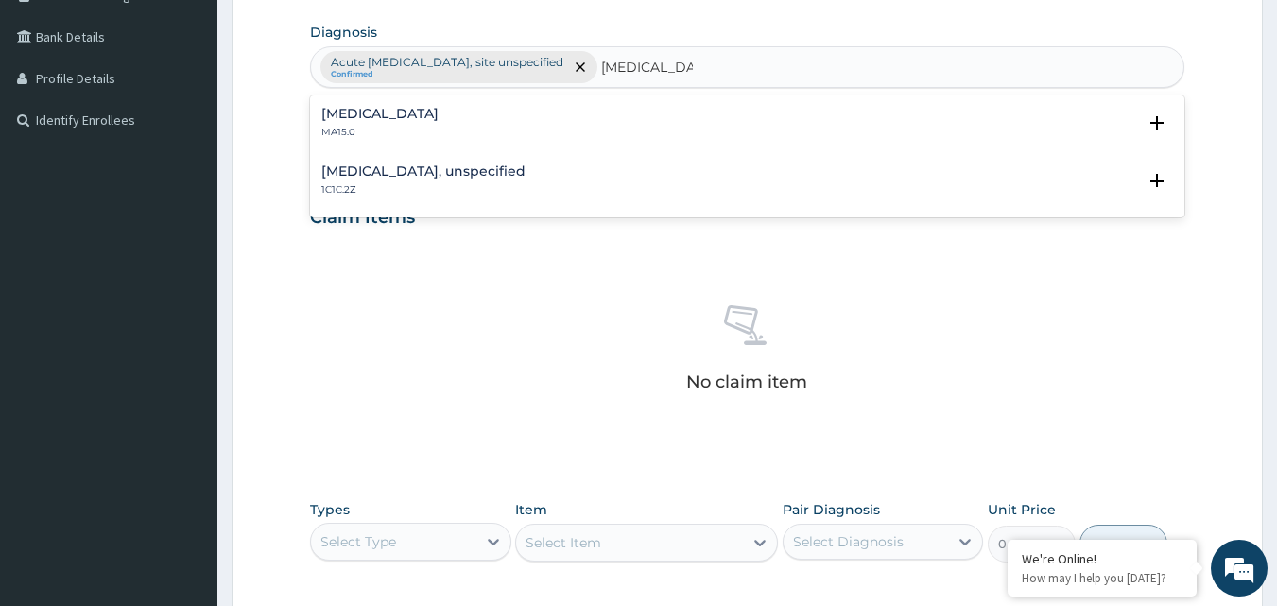
click at [458, 121] on div "Bacteraemia MA15.0" at bounding box center [747, 123] width 852 height 33
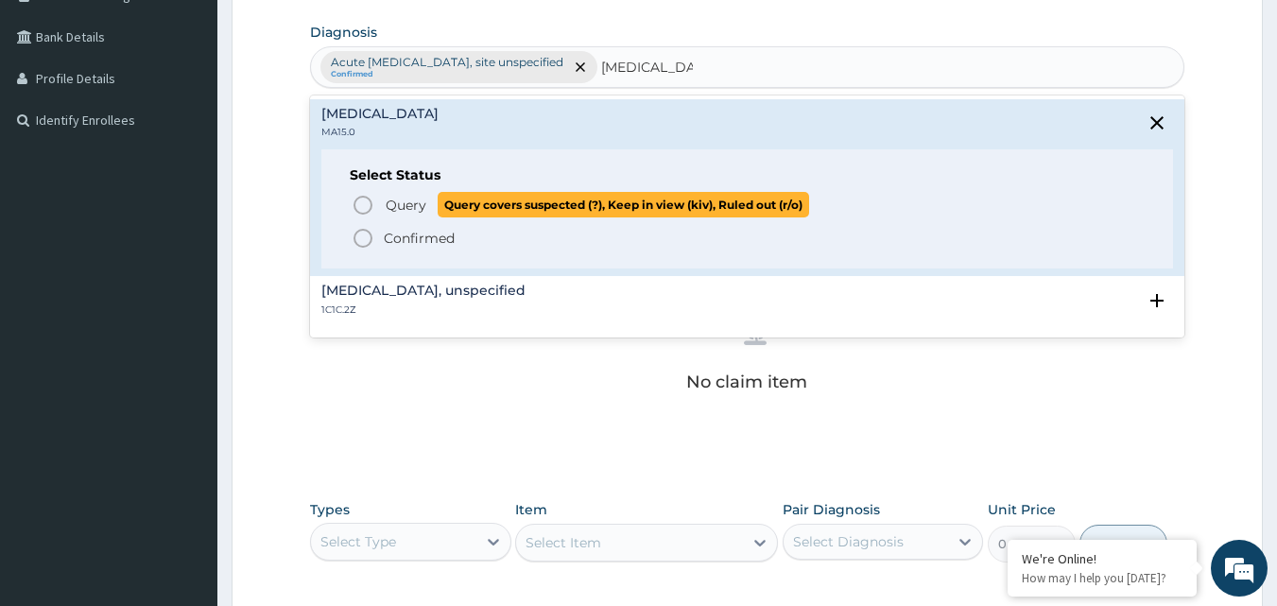
click at [413, 206] on span "Query" at bounding box center [406, 205] width 41 height 19
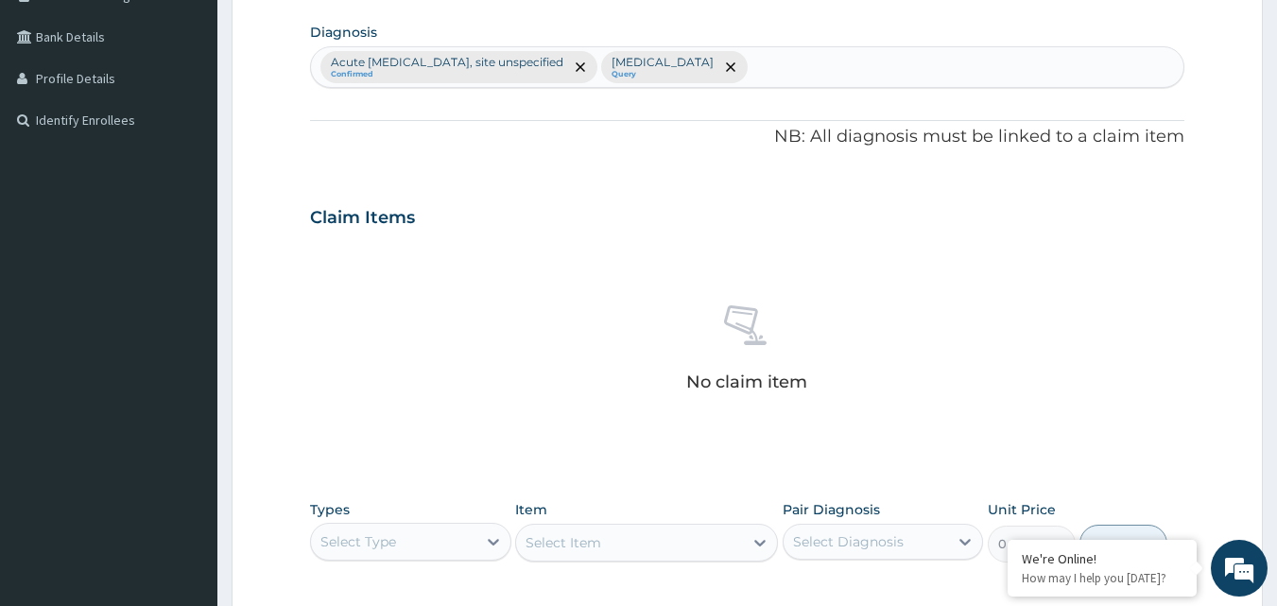
click at [814, 46] on div "Acute upper respiratory infection, site unspecified Confirmed Bacteraemia Query" at bounding box center [747, 67] width 875 height 42
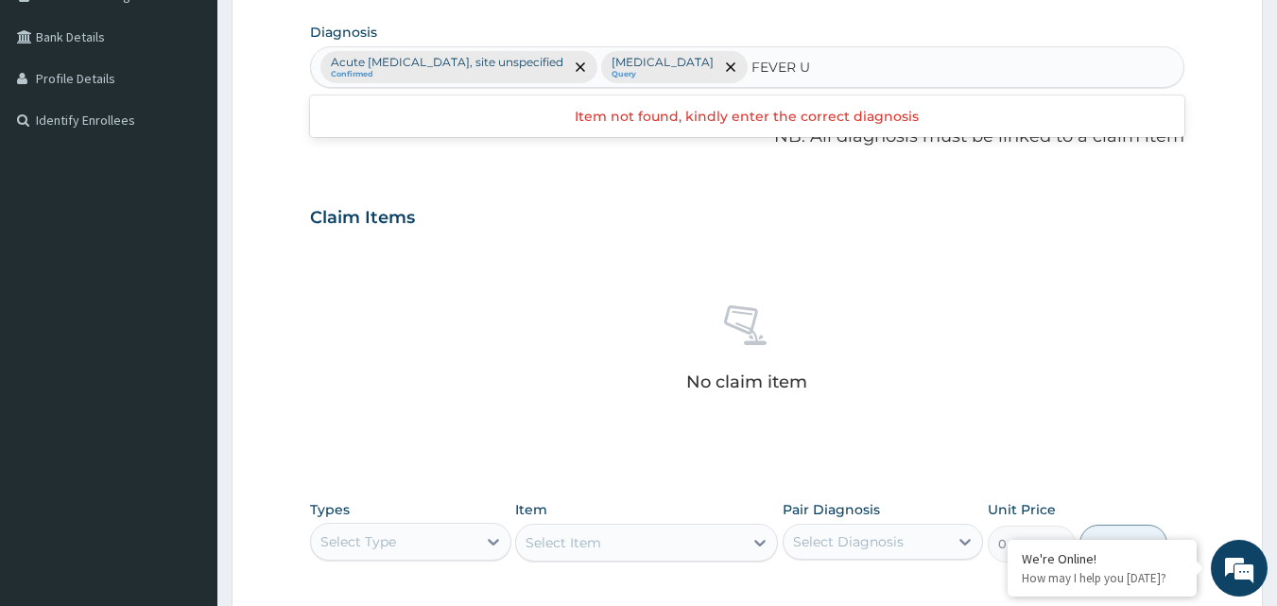
type input "FEVER"
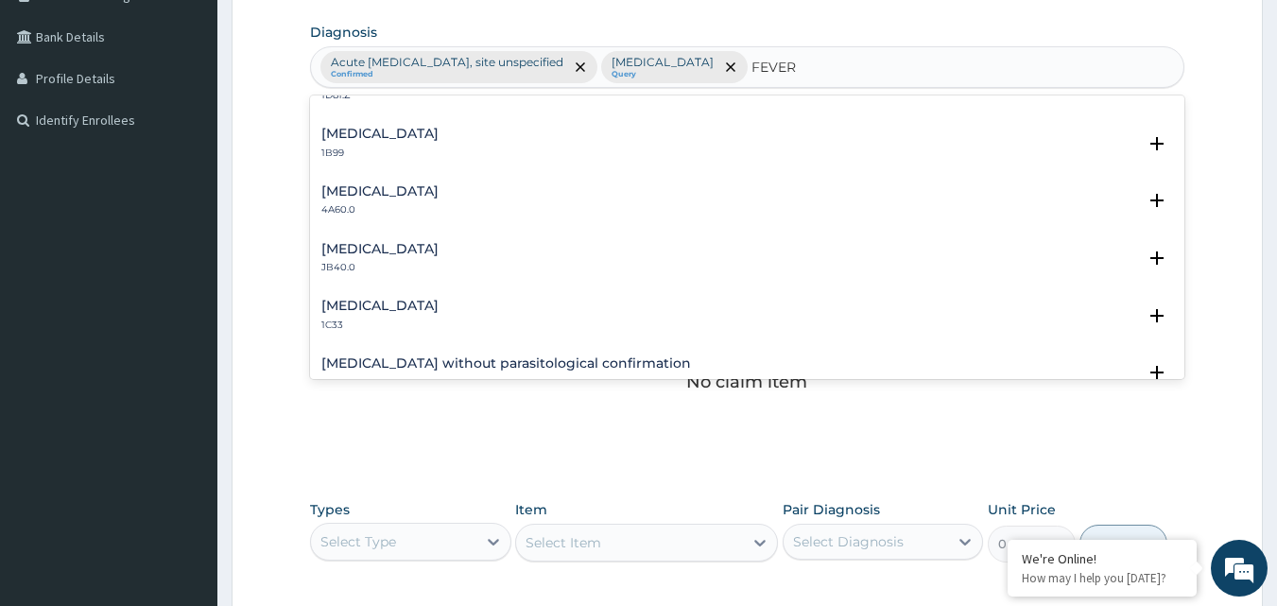
scroll to position [0, 0]
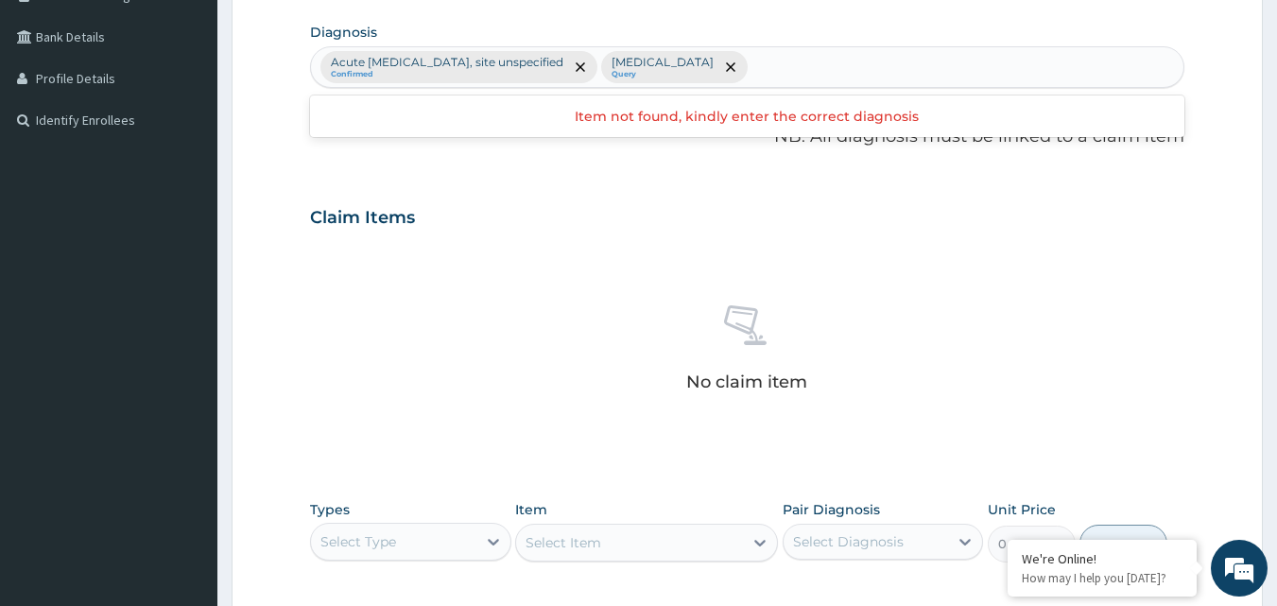
click at [833, 65] on div "Acute upper respiratory infection, site unspecified Confirmed Bacteraemia Query" at bounding box center [747, 67] width 873 height 40
drag, startPoint x: 818, startPoint y: 68, endPoint x: 799, endPoint y: 78, distance: 22.4
click at [812, 71] on div "Acute upper respiratory infection, site unspecified Confirmed Bacteraemia Query" at bounding box center [747, 67] width 873 height 40
click at [787, 78] on div "Acute upper respiratory infection, site unspecified Confirmed Bacteraemia Query" at bounding box center [747, 67] width 873 height 40
click at [841, 83] on div "Acute upper respiratory infection, site unspecified Confirmed Bacteraemia Query" at bounding box center [747, 67] width 873 height 40
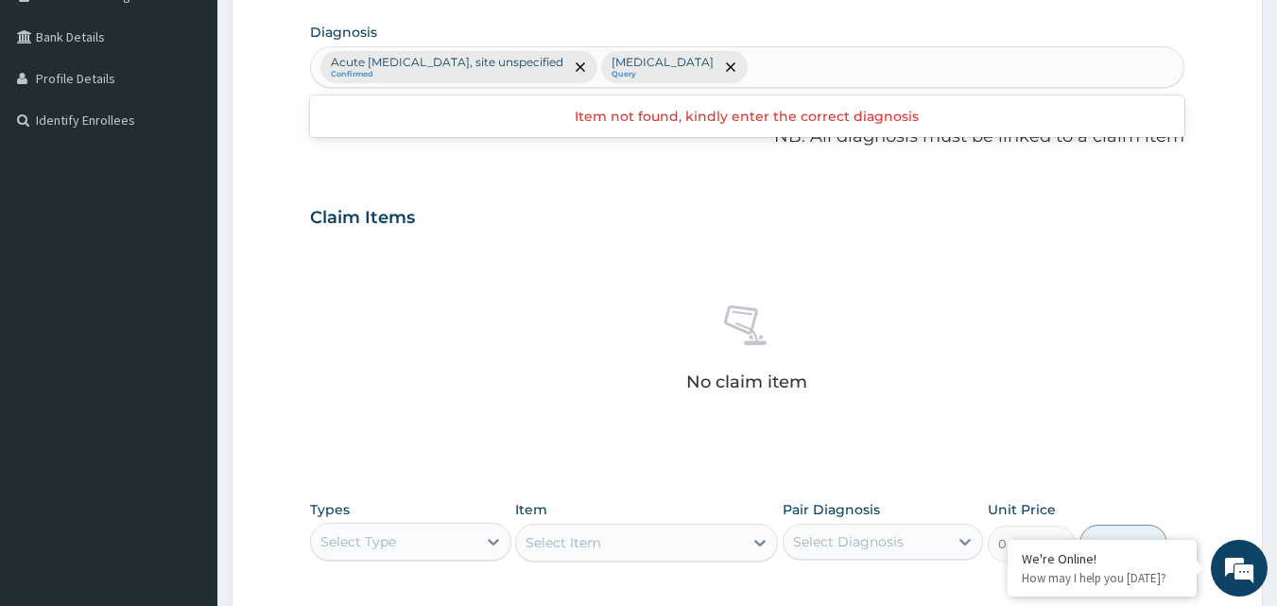
click at [825, 64] on div "Acute upper respiratory infection, site unspecified Confirmed Bacteraemia Query" at bounding box center [747, 67] width 873 height 40
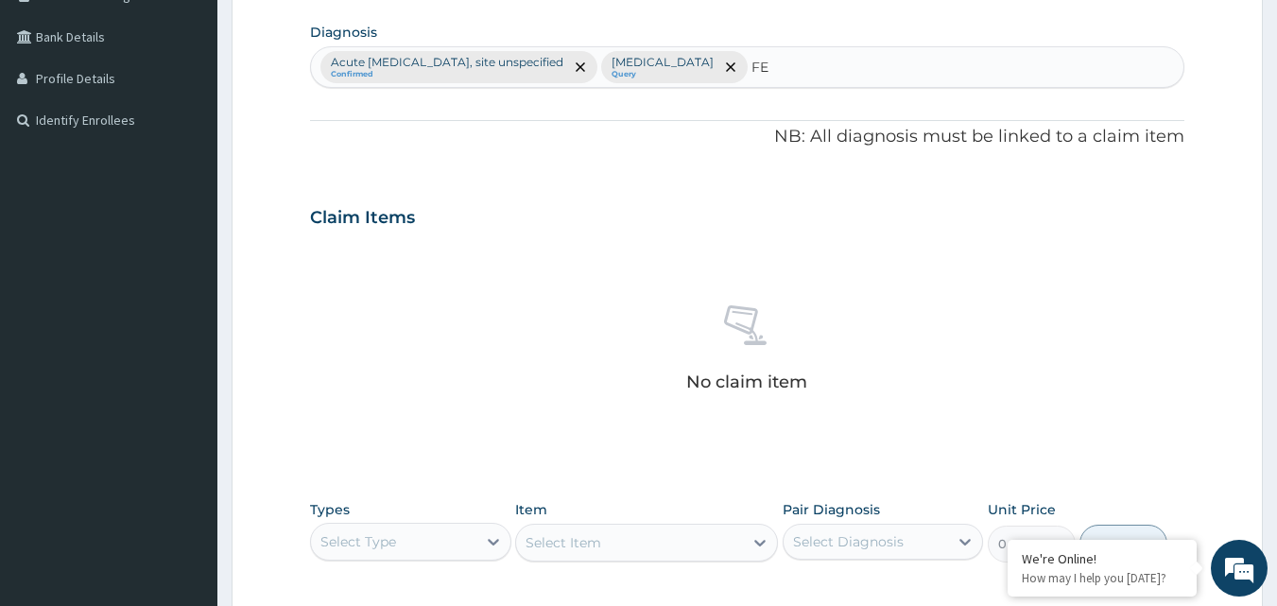
type input "F"
click at [792, 74] on div "Acute upper respiratory infection, site unspecified Confirmed Bacteraemia Query…" at bounding box center [747, 67] width 873 height 40
type input "FEVER"
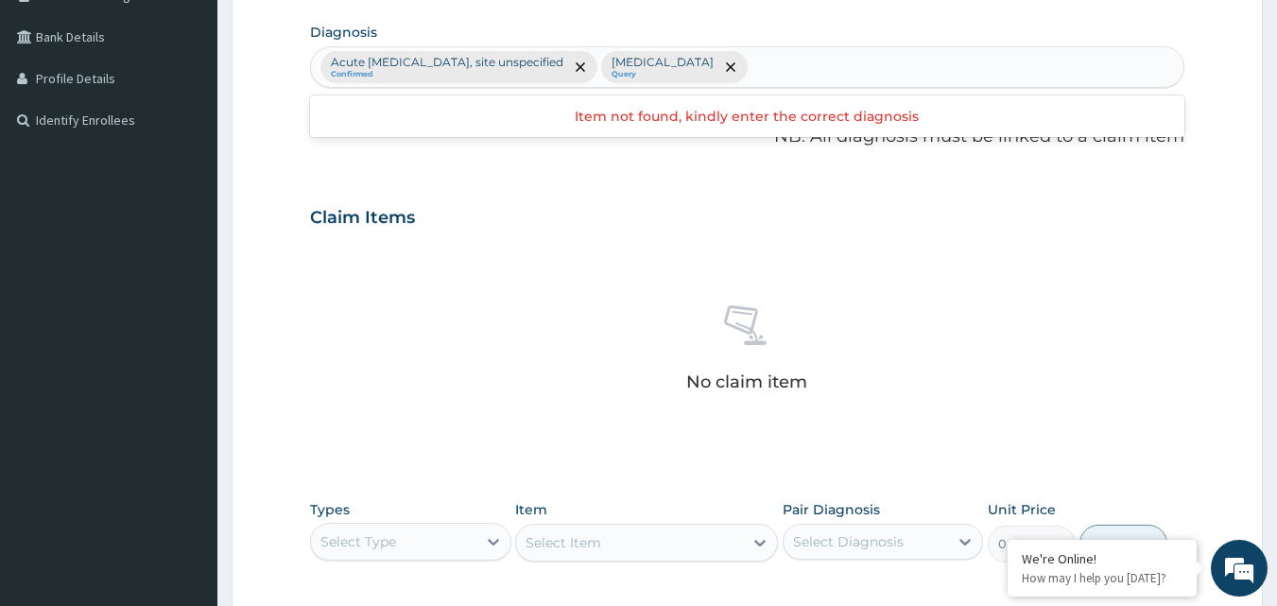
click at [867, 80] on div "Acute upper respiratory infection, site unspecified Confirmed Bacteraemia Query" at bounding box center [747, 67] width 873 height 40
type input "F"
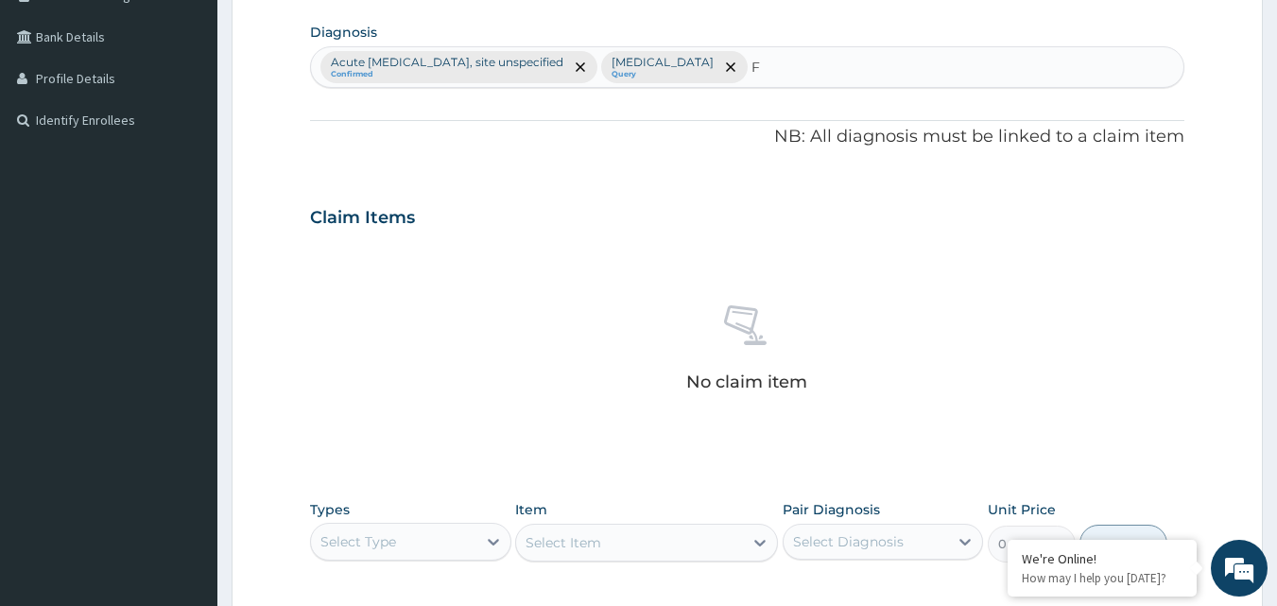
click at [827, 66] on div "Acute upper respiratory infection, site unspecified Confirmed Bacteraemia Query…" at bounding box center [747, 67] width 873 height 40
click at [821, 52] on div "Acute upper respiratory infection, site unspecified Confirmed Bacteraemia Query" at bounding box center [747, 67] width 873 height 40
type input "FEVER"
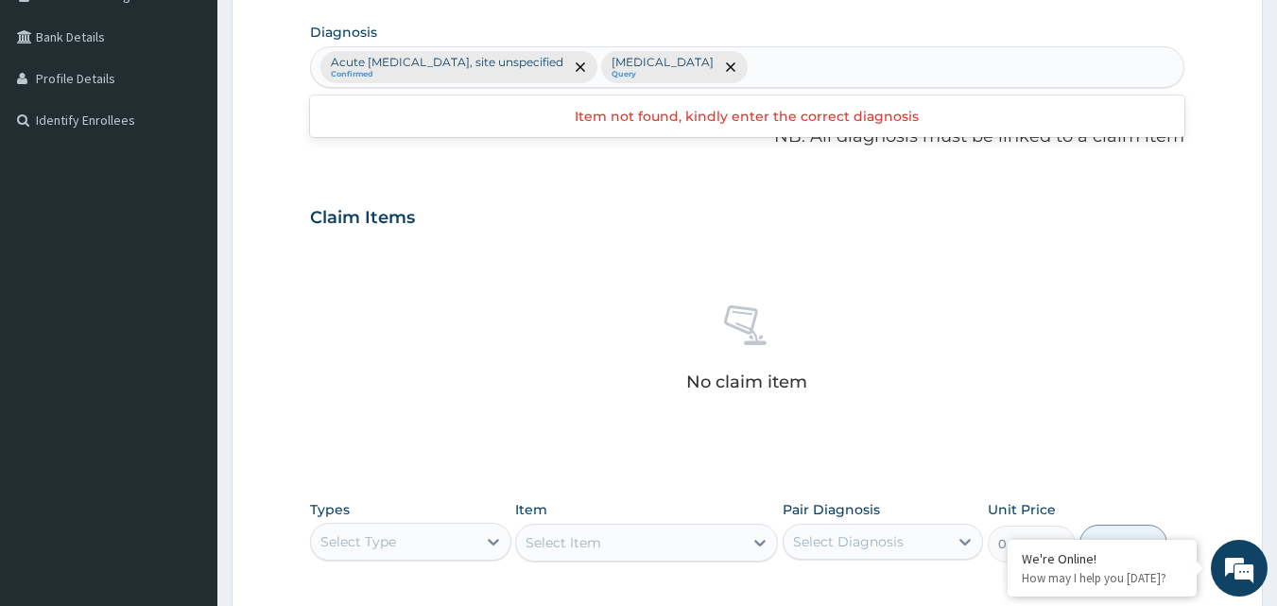
click at [865, 63] on div "Acute upper respiratory infection, site unspecified Confirmed Bacteraemia Query" at bounding box center [747, 67] width 873 height 40
click at [860, 64] on div "Acute upper respiratory infection, site unspecified Confirmed Bacteraemia Query" at bounding box center [747, 67] width 873 height 40
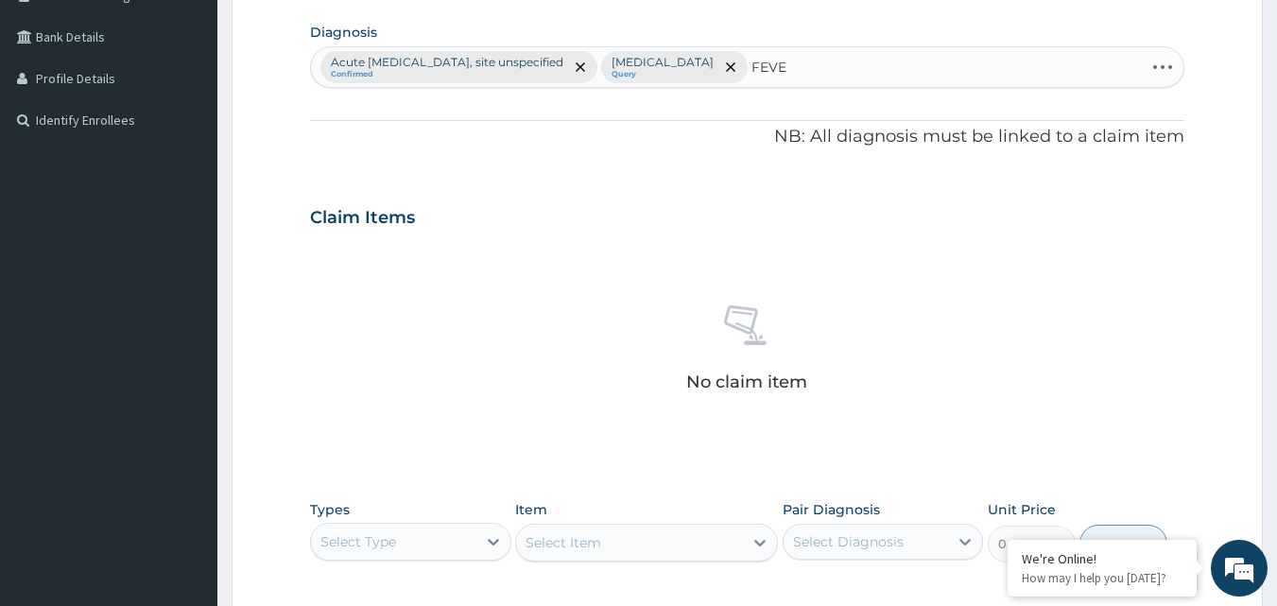
type input "FEVER"
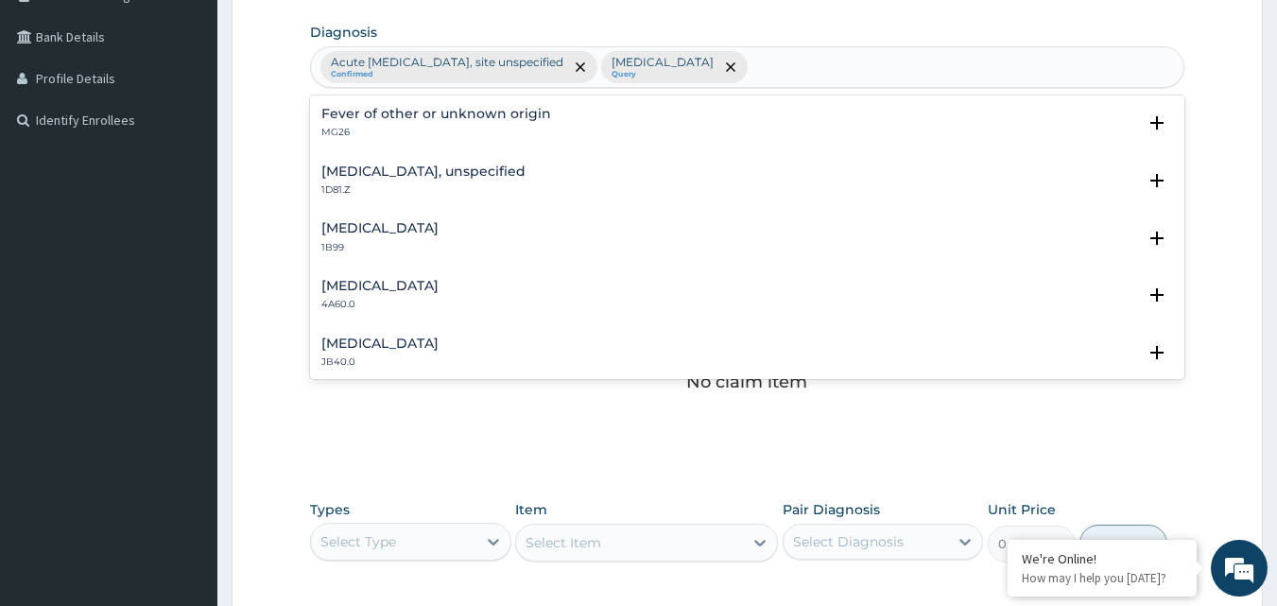
click at [844, 66] on div "Acute upper respiratory infection, site unspecified Confirmed Bacteraemia Query…" at bounding box center [747, 67] width 873 height 40
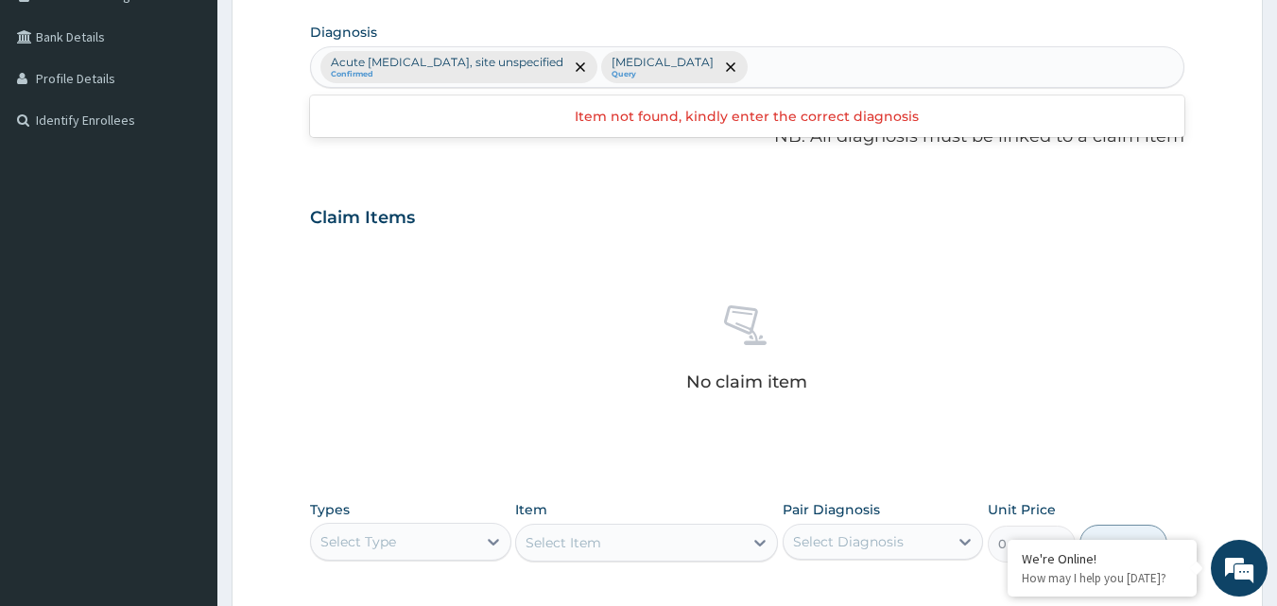
click at [844, 66] on div "Acute upper respiratory infection, site unspecified Confirmed Bacteraemia Query" at bounding box center [747, 67] width 873 height 40
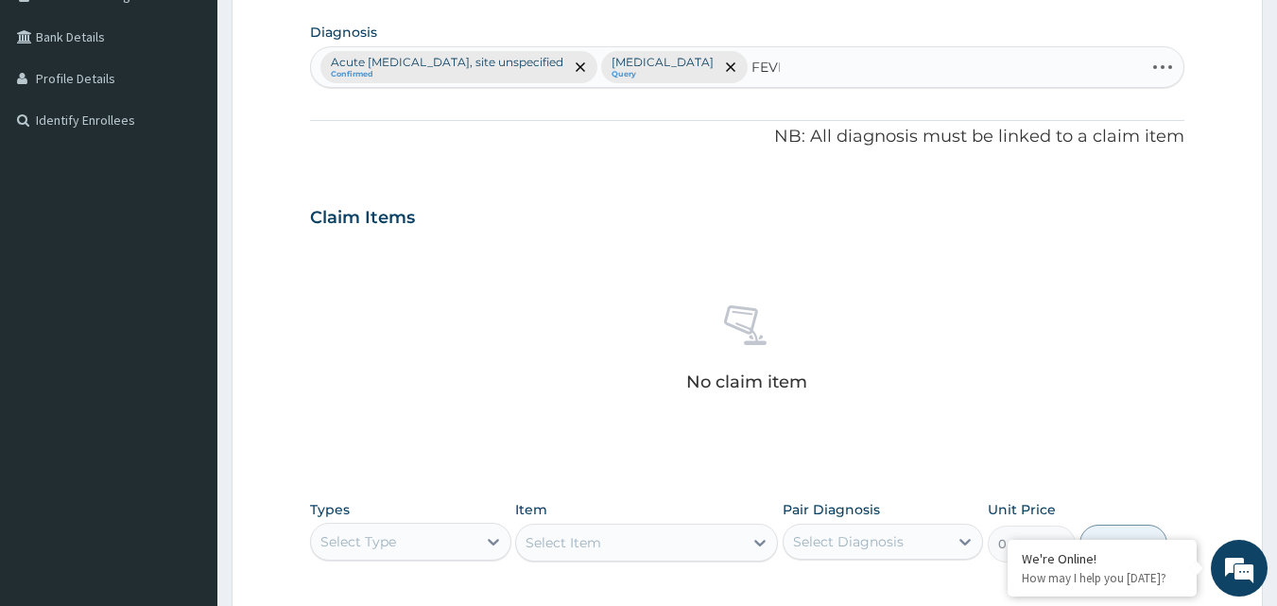
type input "FEVER"
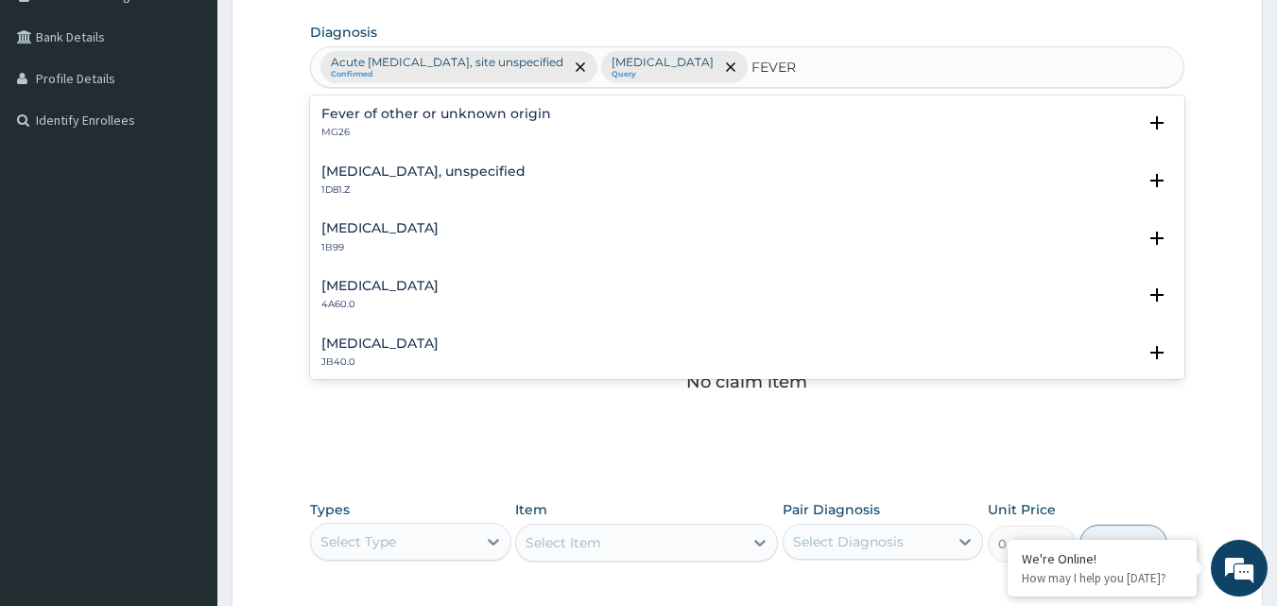
click at [497, 129] on p "MG26" at bounding box center [436, 132] width 230 height 13
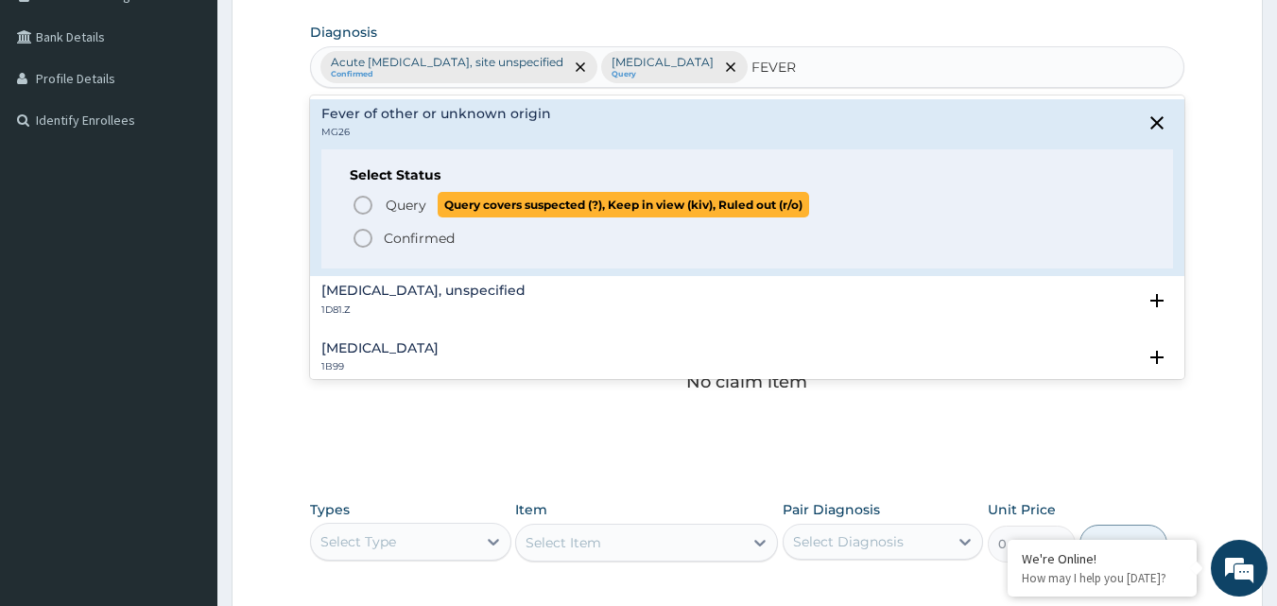
click at [387, 204] on span "Query" at bounding box center [406, 205] width 41 height 19
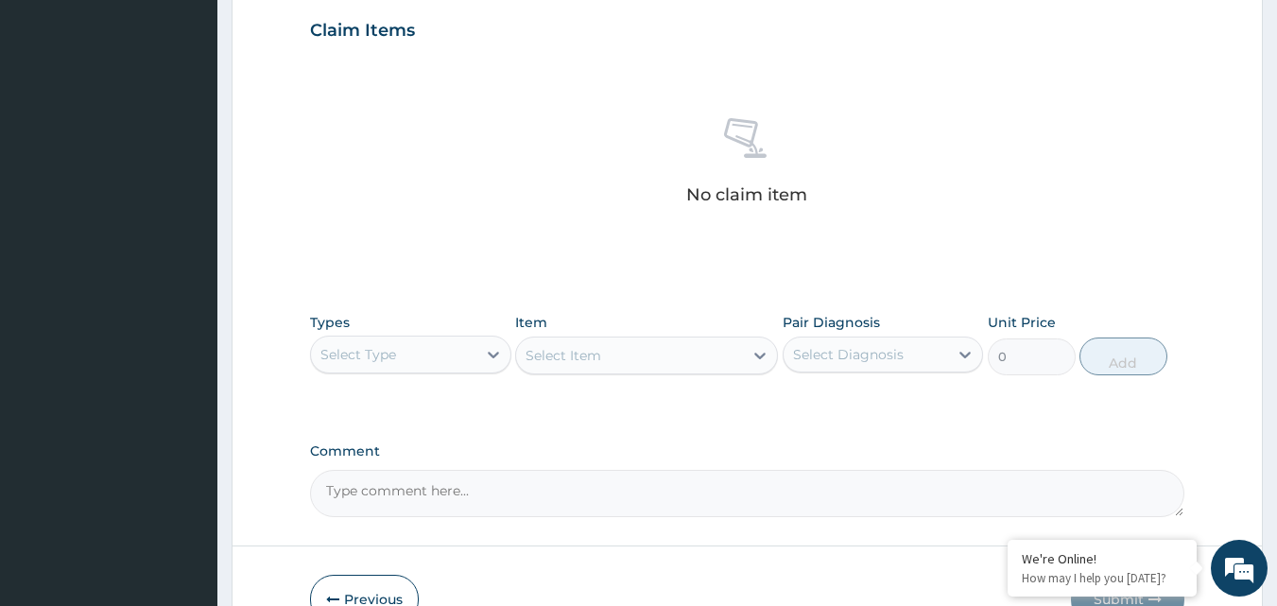
scroll to position [649, 0]
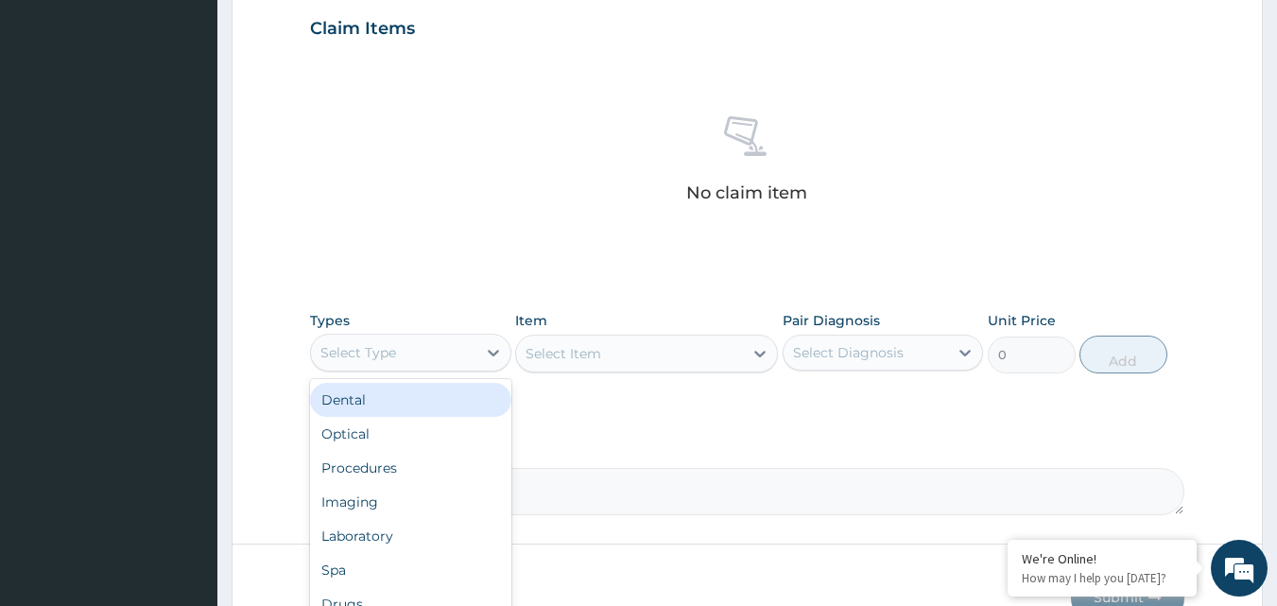
click at [404, 362] on div "Select Type" at bounding box center [393, 352] width 165 height 30
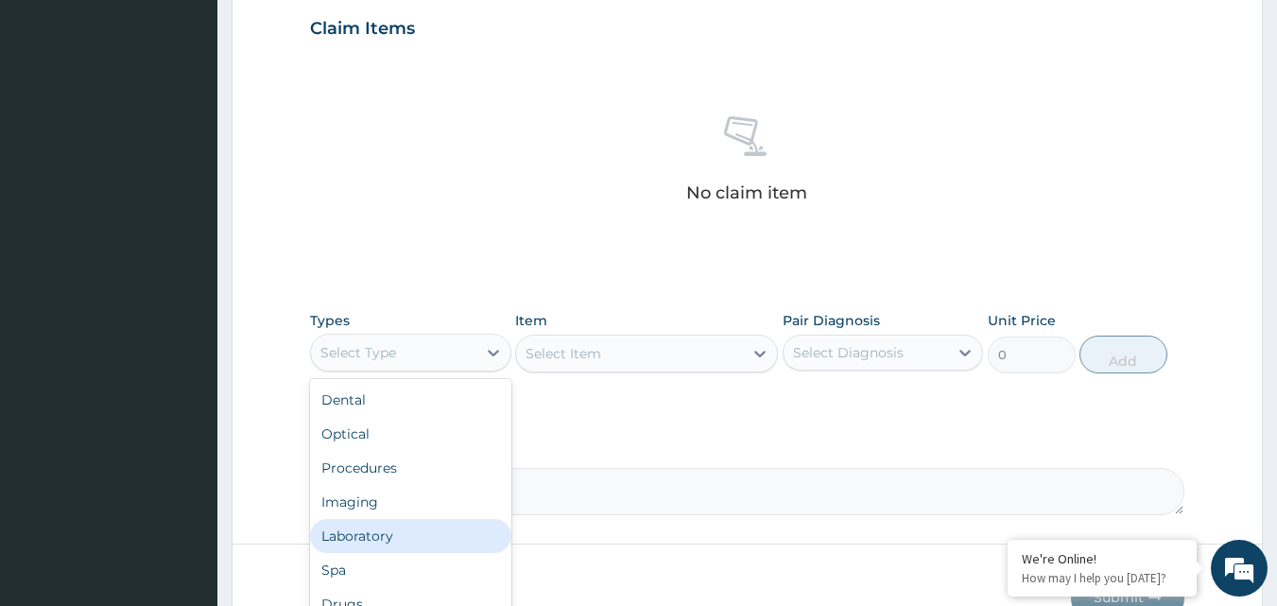
click at [403, 544] on div "Laboratory" at bounding box center [410, 536] width 201 height 34
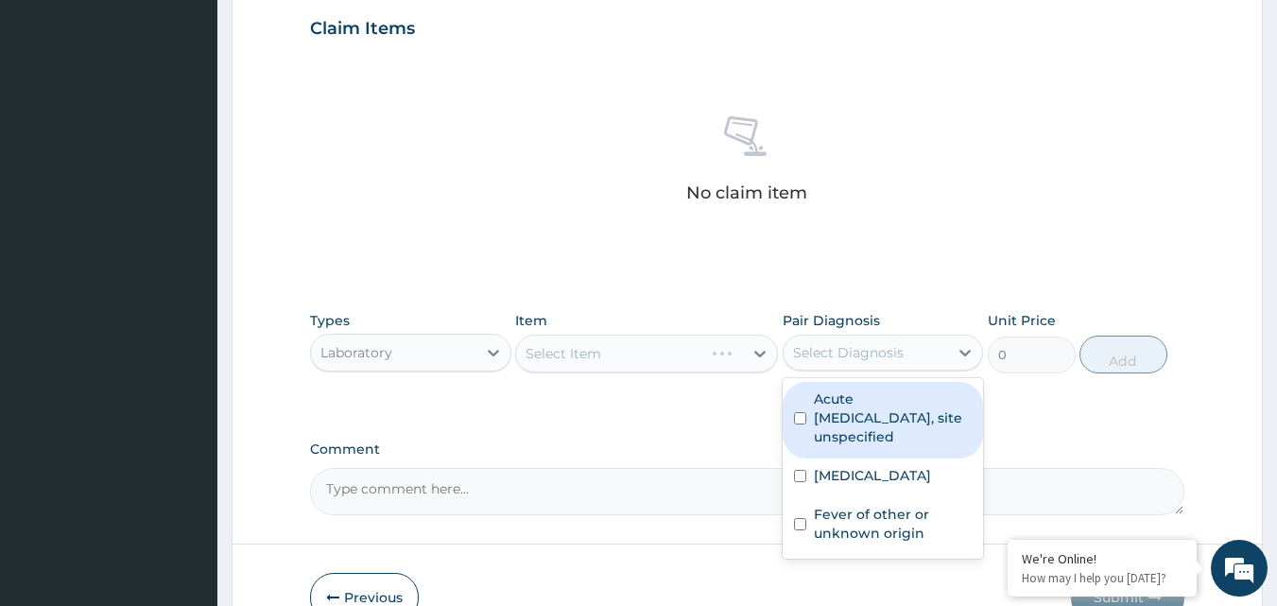
click at [807, 358] on div "Select Diagnosis" at bounding box center [848, 352] width 111 height 19
drag, startPoint x: 791, startPoint y: 423, endPoint x: 814, endPoint y: 472, distance: 53.3
click at [791, 432] on div "Acute upper respiratory infection, site unspecified" at bounding box center [882, 420] width 201 height 77
checkbox input "true"
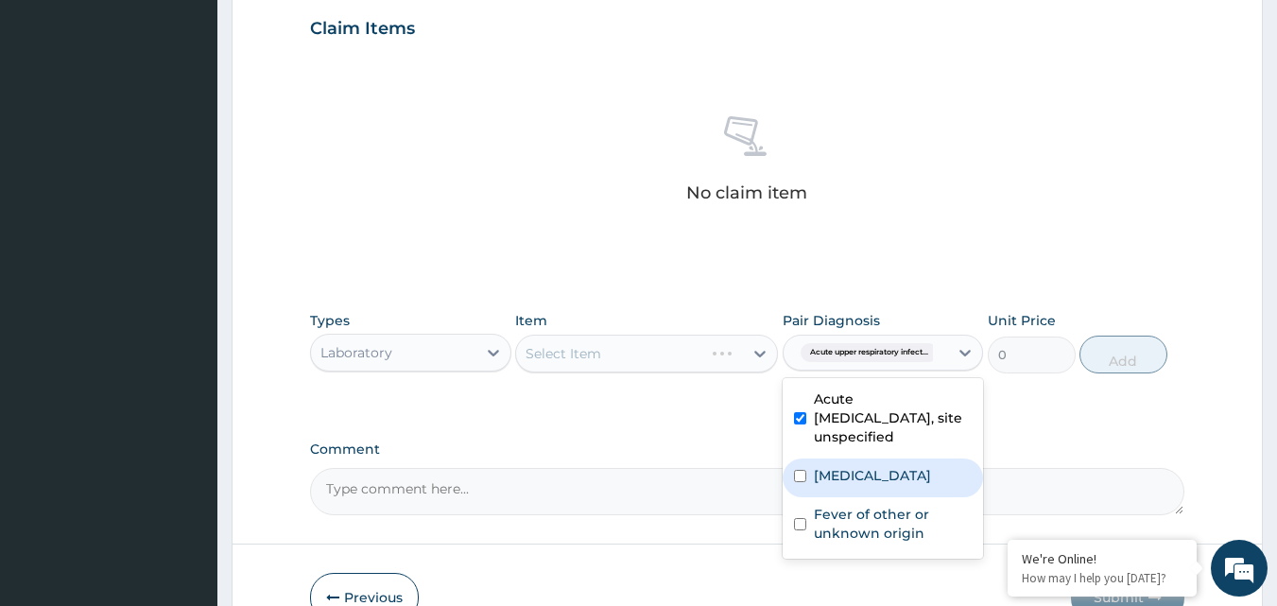
click at [817, 484] on label "Bacteraemia" at bounding box center [872, 475] width 117 height 19
checkbox input "true"
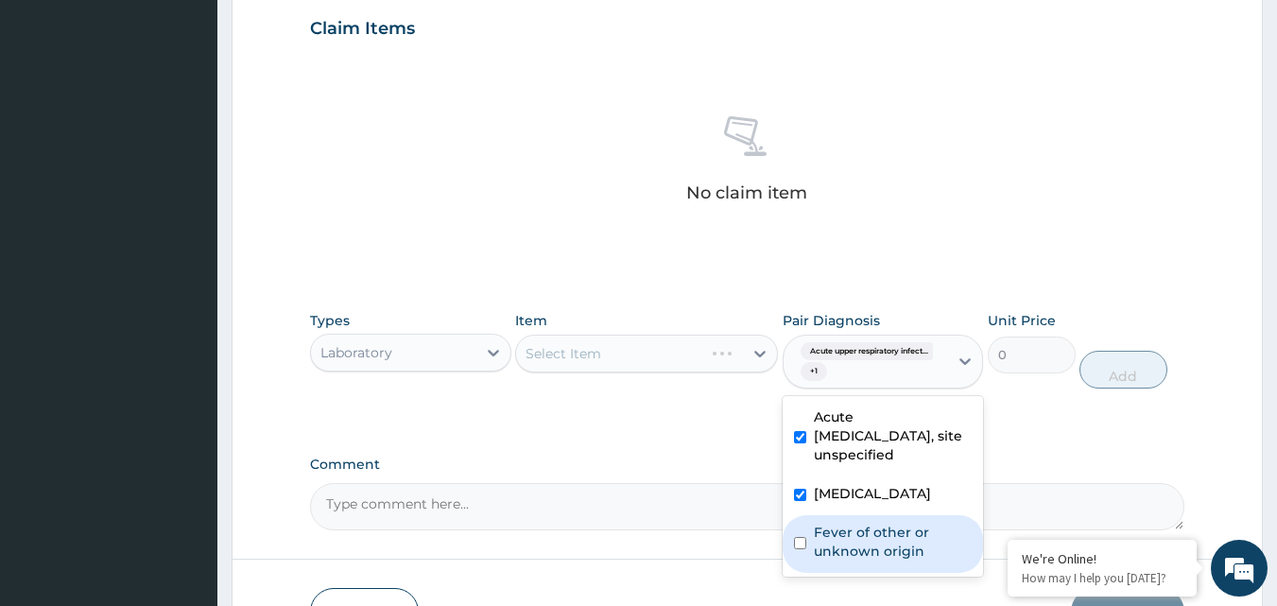
click at [825, 540] on label "Fever of other or unknown origin" at bounding box center [893, 542] width 159 height 38
checkbox input "true"
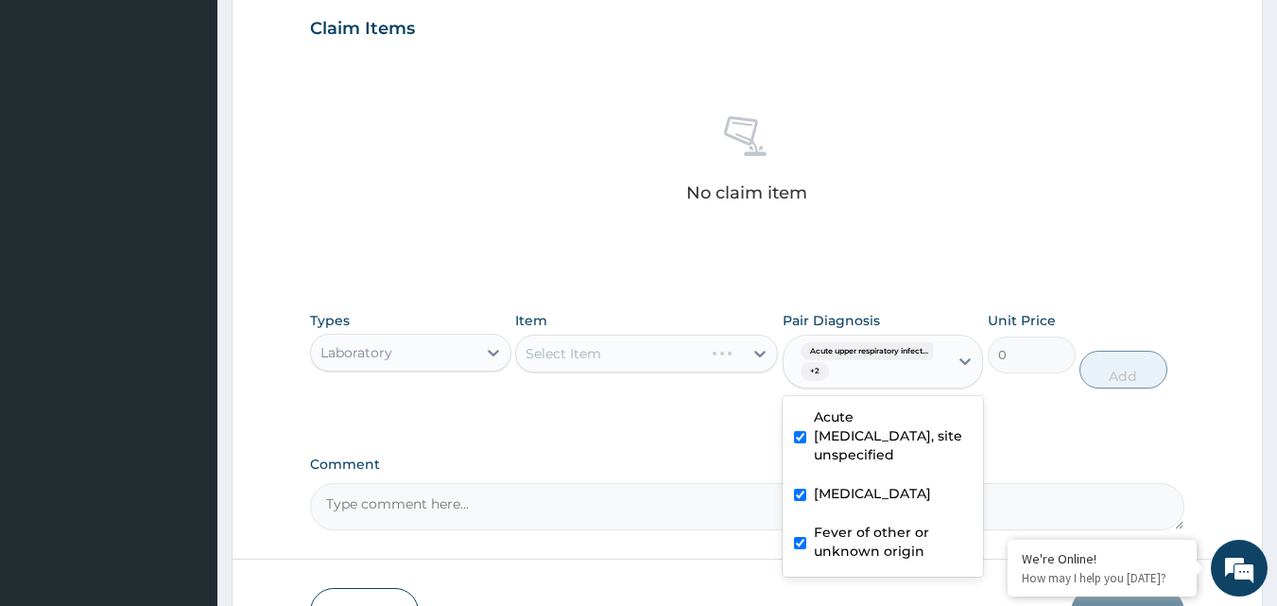
click at [695, 358] on div "Select Item" at bounding box center [646, 354] width 263 height 38
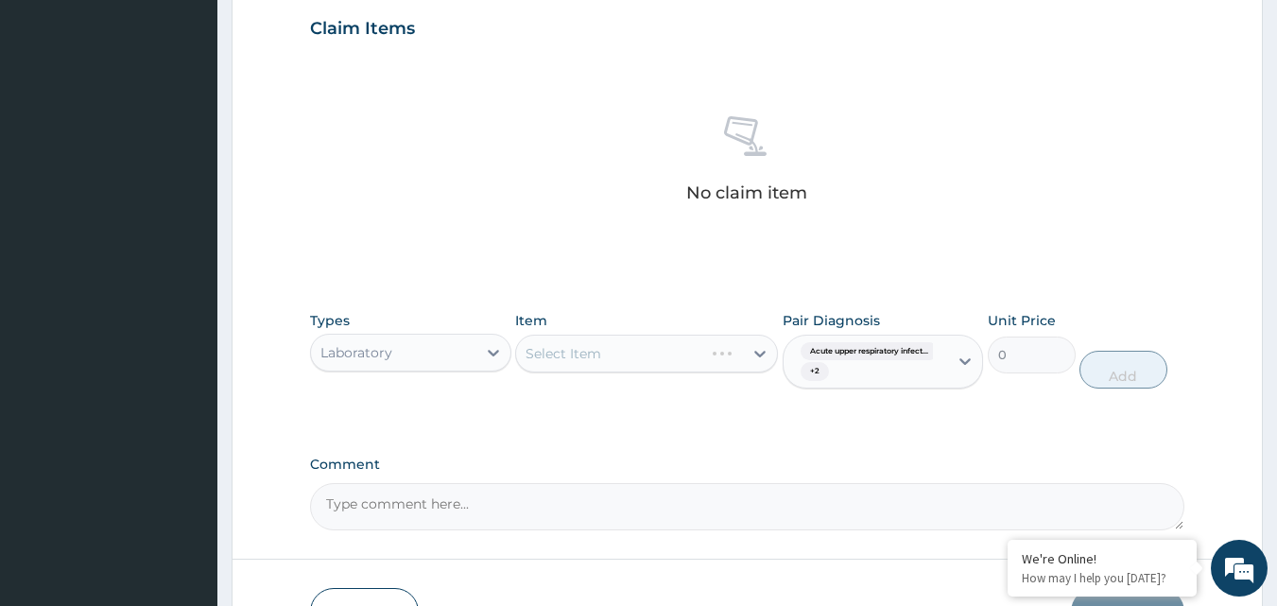
scroll to position [772, 0]
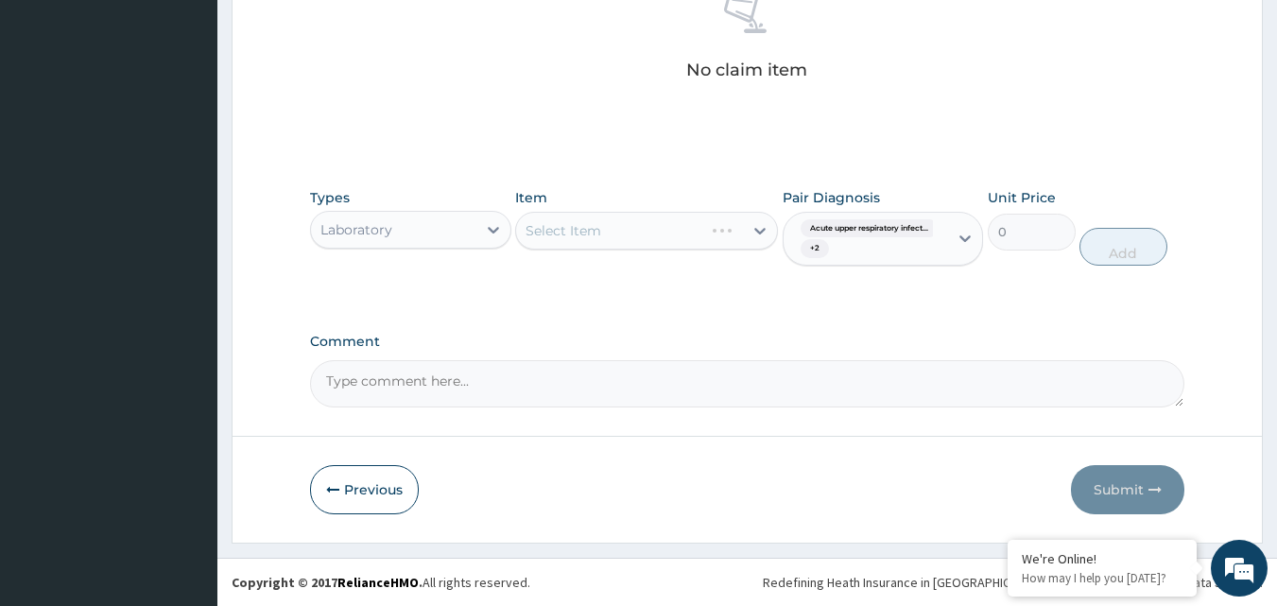
drag, startPoint x: 629, startPoint y: 242, endPoint x: 636, endPoint y: 224, distance: 19.1
click at [632, 233] on div "Select Item" at bounding box center [646, 231] width 263 height 38
click at [636, 224] on div "Select Item" at bounding box center [646, 231] width 263 height 38
click at [643, 225] on div "Select Item" at bounding box center [646, 231] width 263 height 38
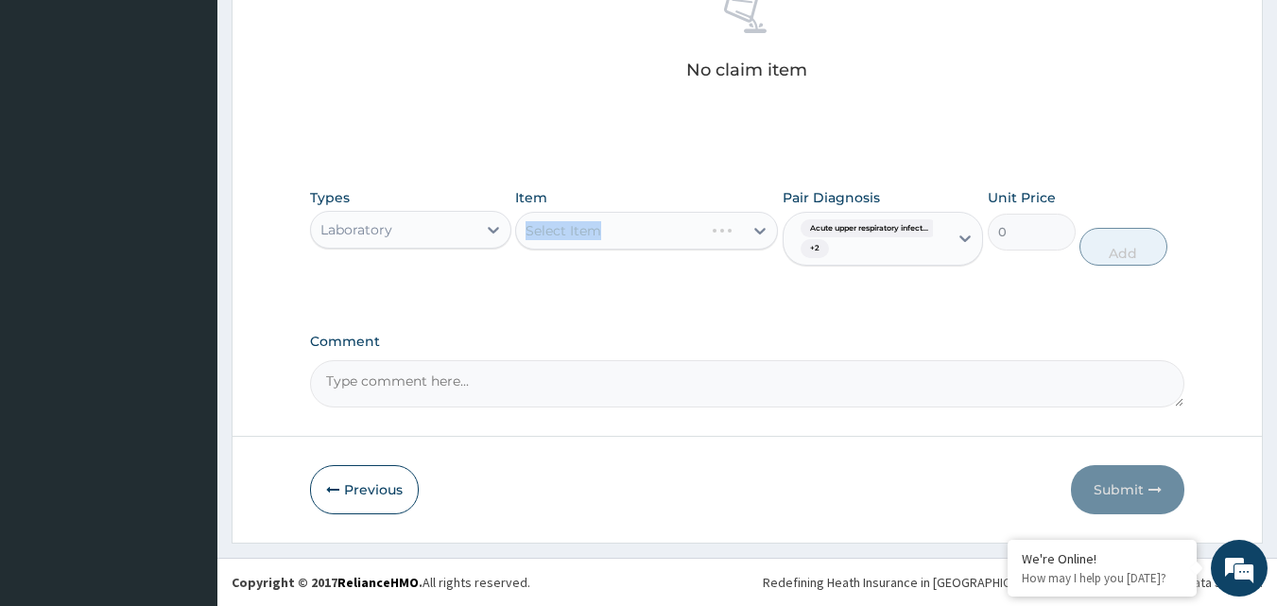
click at [645, 226] on div "Select Item" at bounding box center [646, 231] width 263 height 38
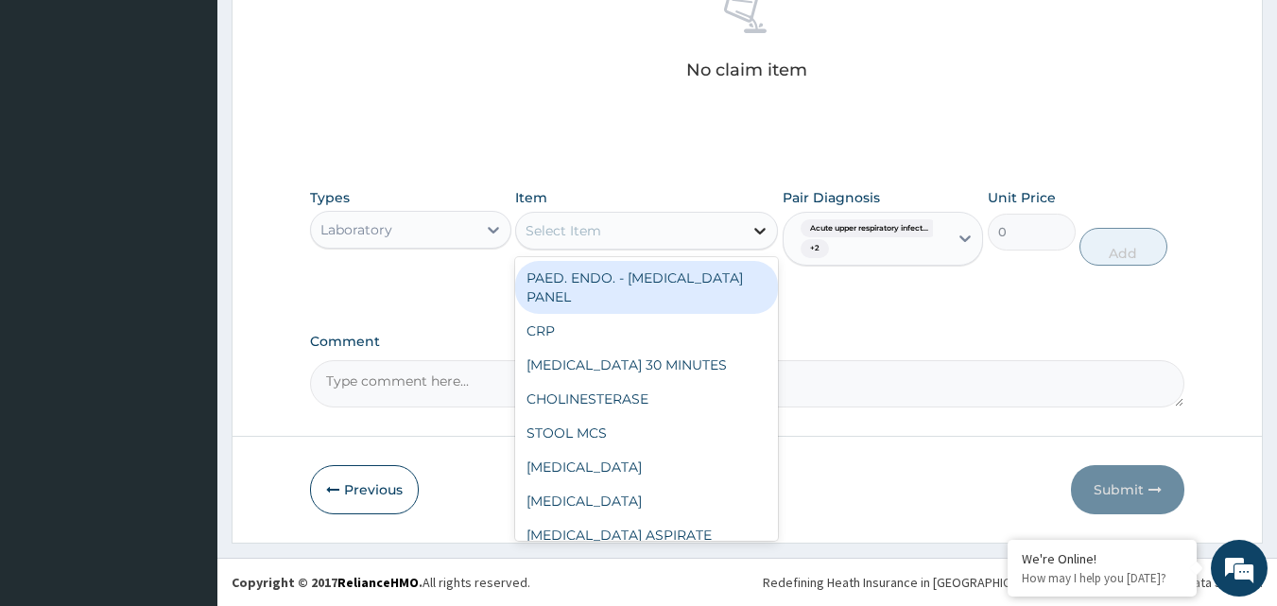
drag, startPoint x: 745, startPoint y: 234, endPoint x: 762, endPoint y: 230, distance: 17.7
click at [749, 234] on div "Select Item" at bounding box center [646, 231] width 263 height 38
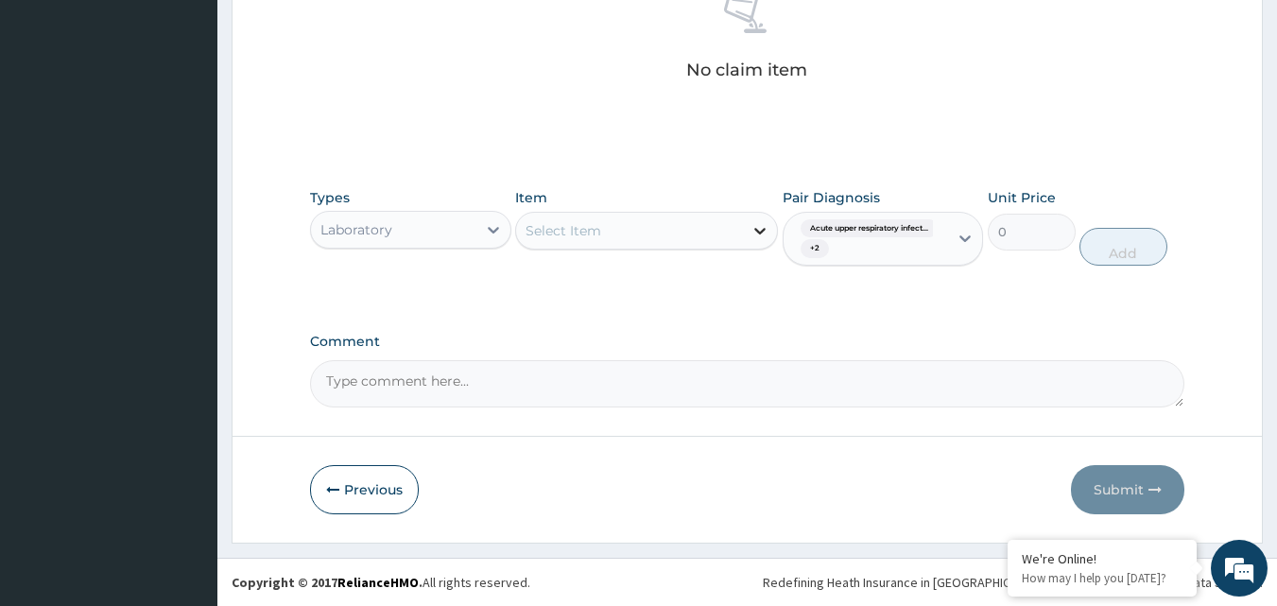
click at [762, 230] on icon at bounding box center [759, 231] width 11 height 7
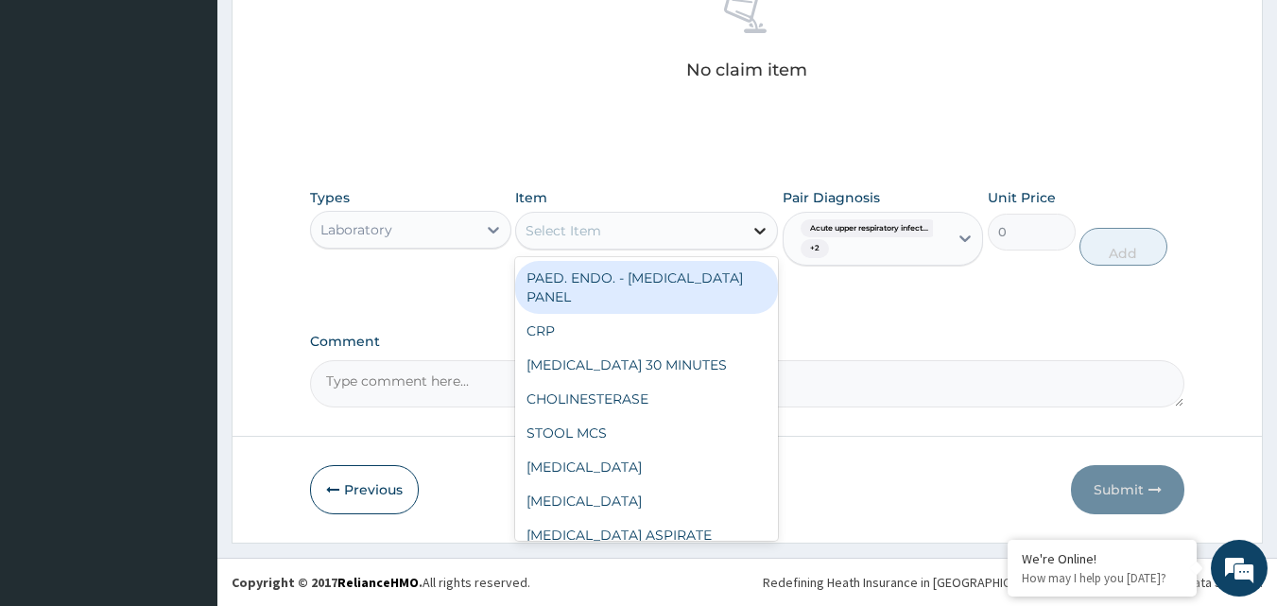
click at [762, 230] on icon at bounding box center [759, 231] width 11 height 7
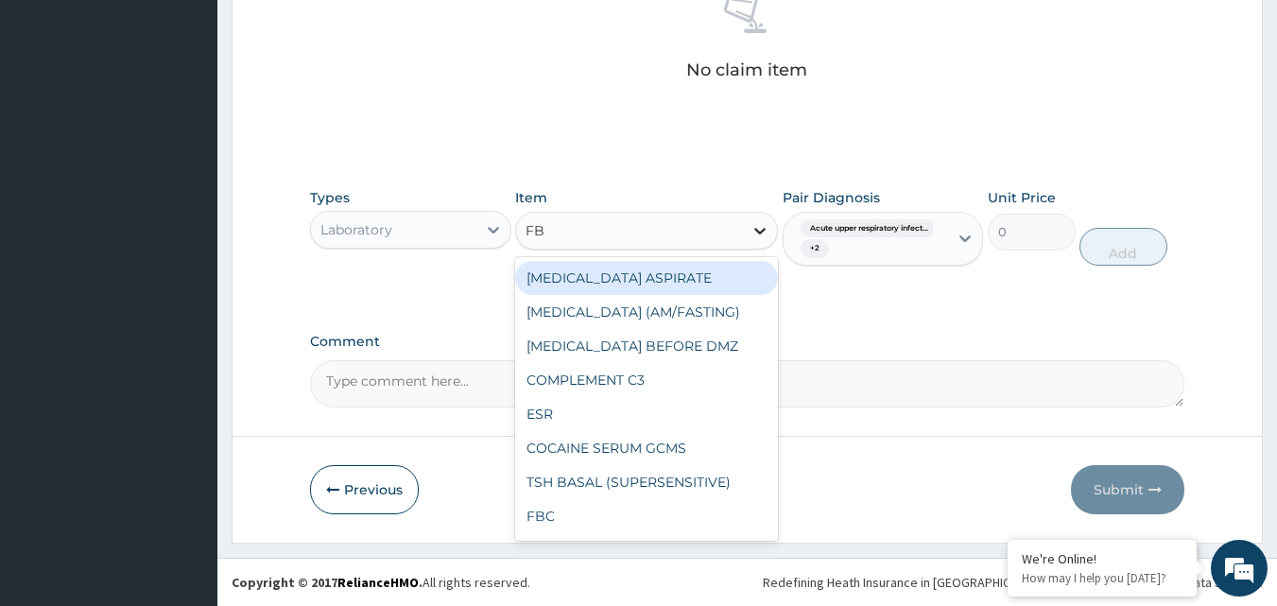
type input "FBC"
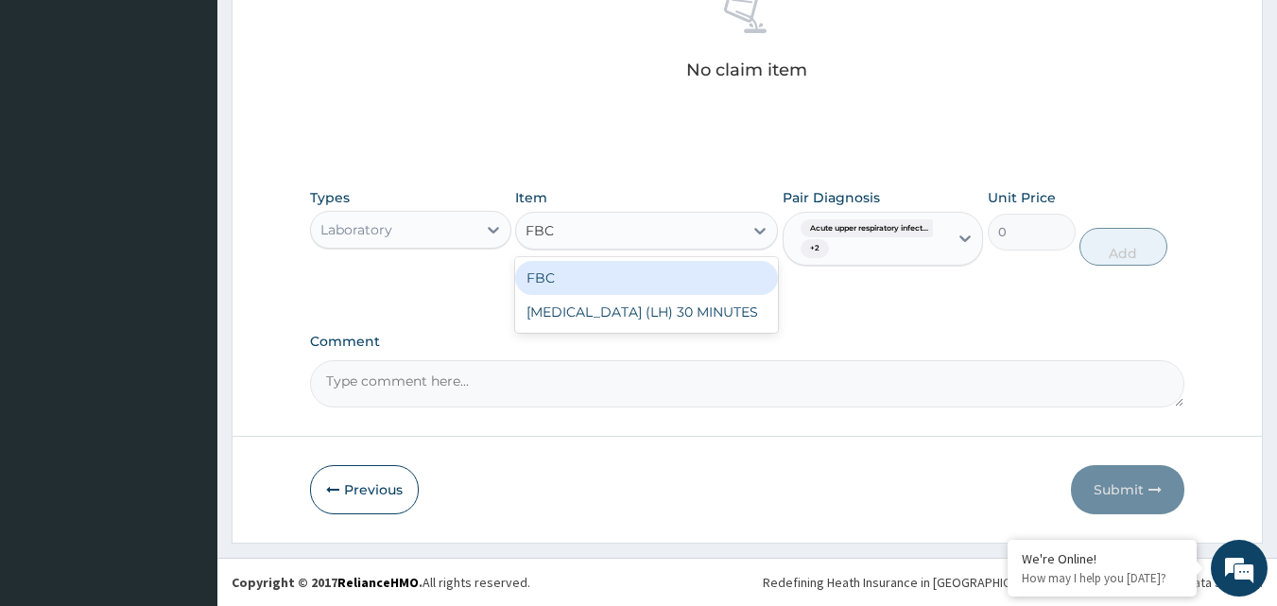
click at [699, 280] on div "FBC" at bounding box center [646, 278] width 263 height 34
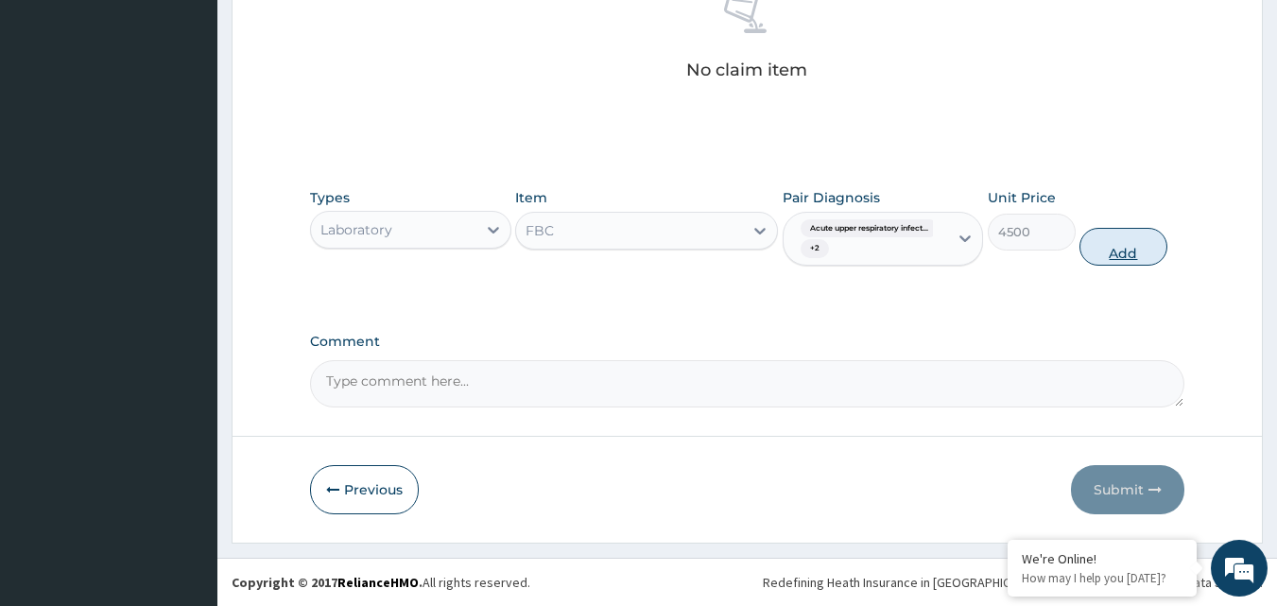
click at [1147, 252] on button "Add" at bounding box center [1123, 247] width 88 height 38
type input "0"
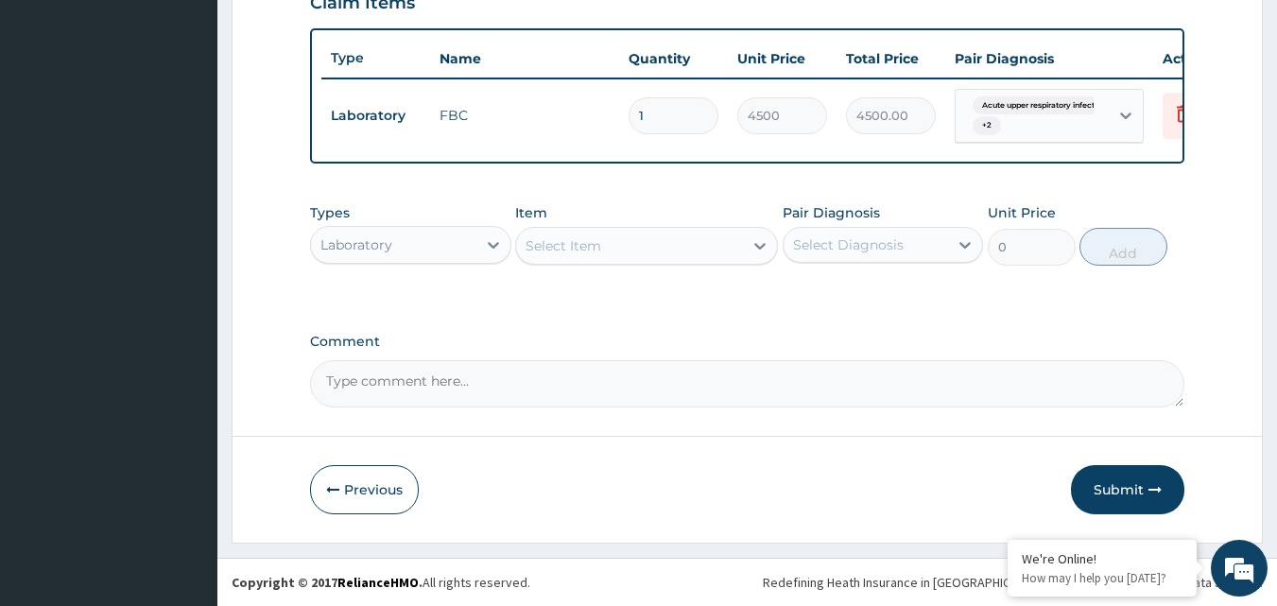
click at [437, 256] on div "Laboratory" at bounding box center [393, 245] width 165 height 30
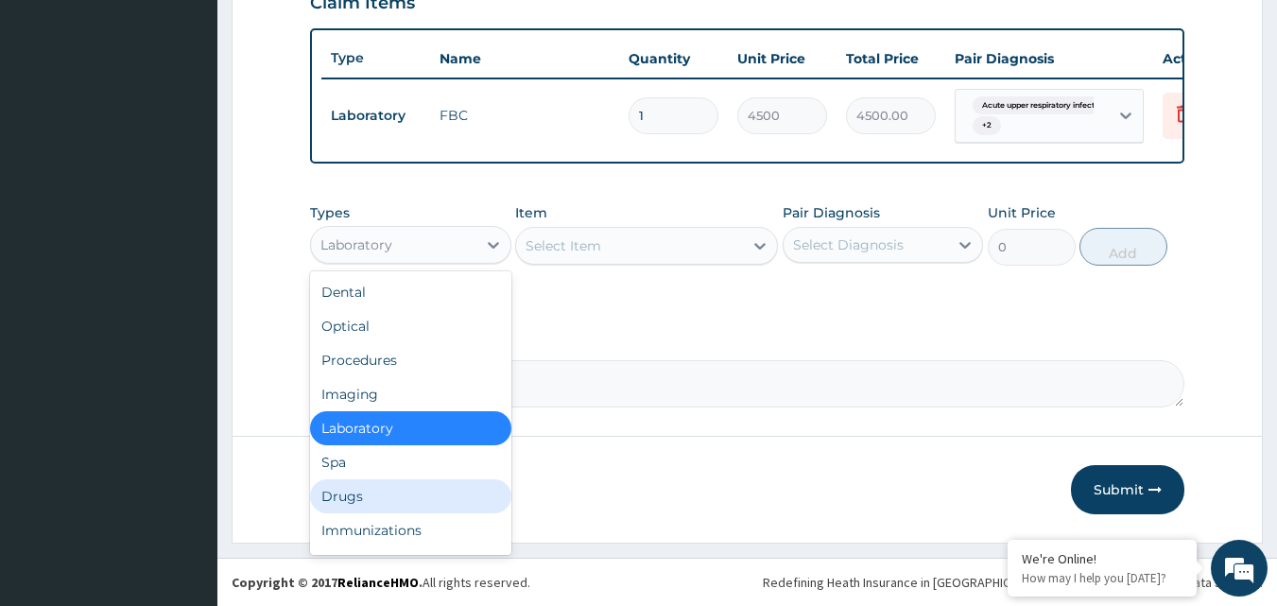
click at [396, 493] on div "Drugs" at bounding box center [410, 496] width 201 height 34
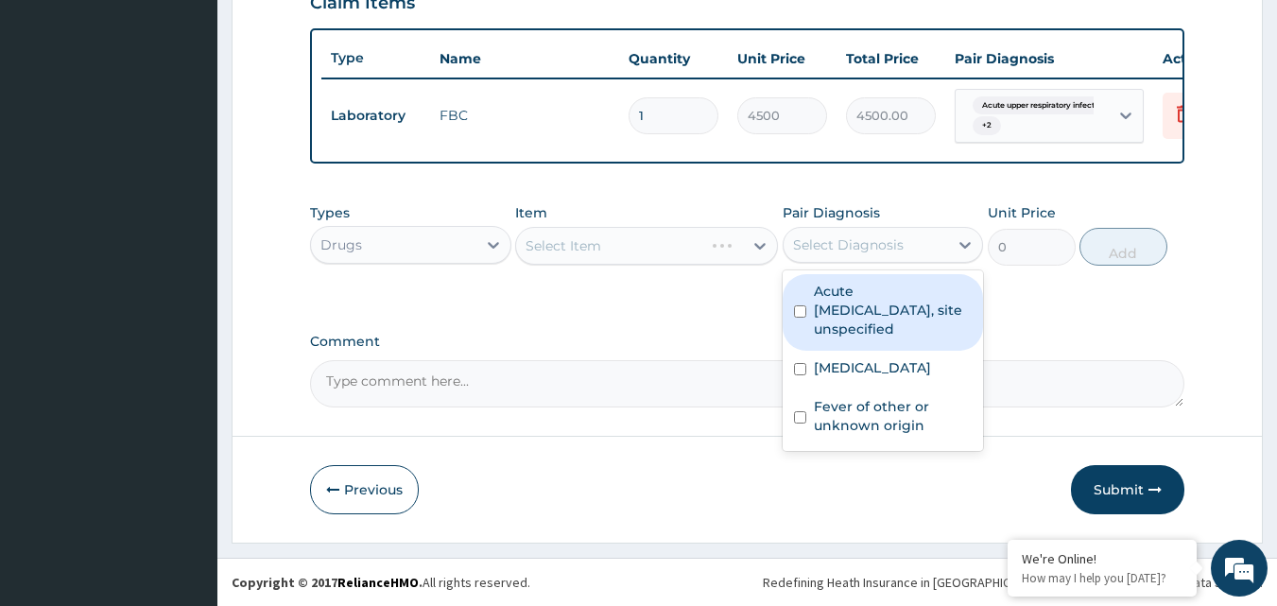
click at [840, 244] on div "Select Diagnosis" at bounding box center [848, 244] width 111 height 19
click at [805, 309] on input "checkbox" at bounding box center [800, 311] width 12 height 12
checkbox input "true"
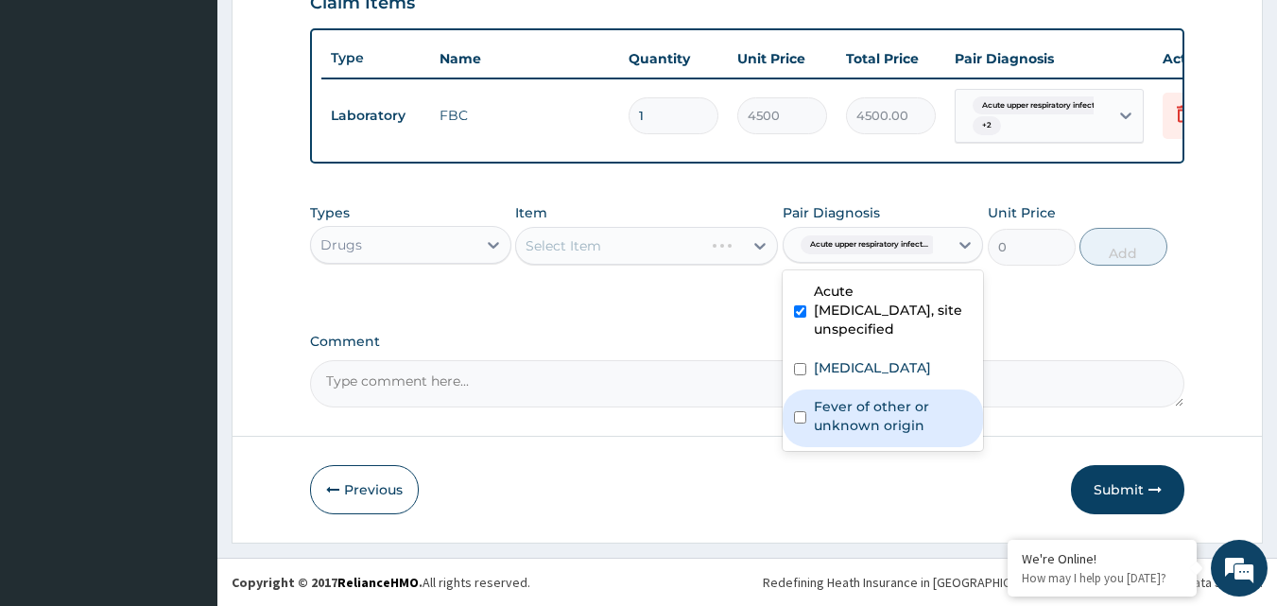
click at [810, 405] on div "Fever of other or unknown origin" at bounding box center [882, 418] width 201 height 58
checkbox input "true"
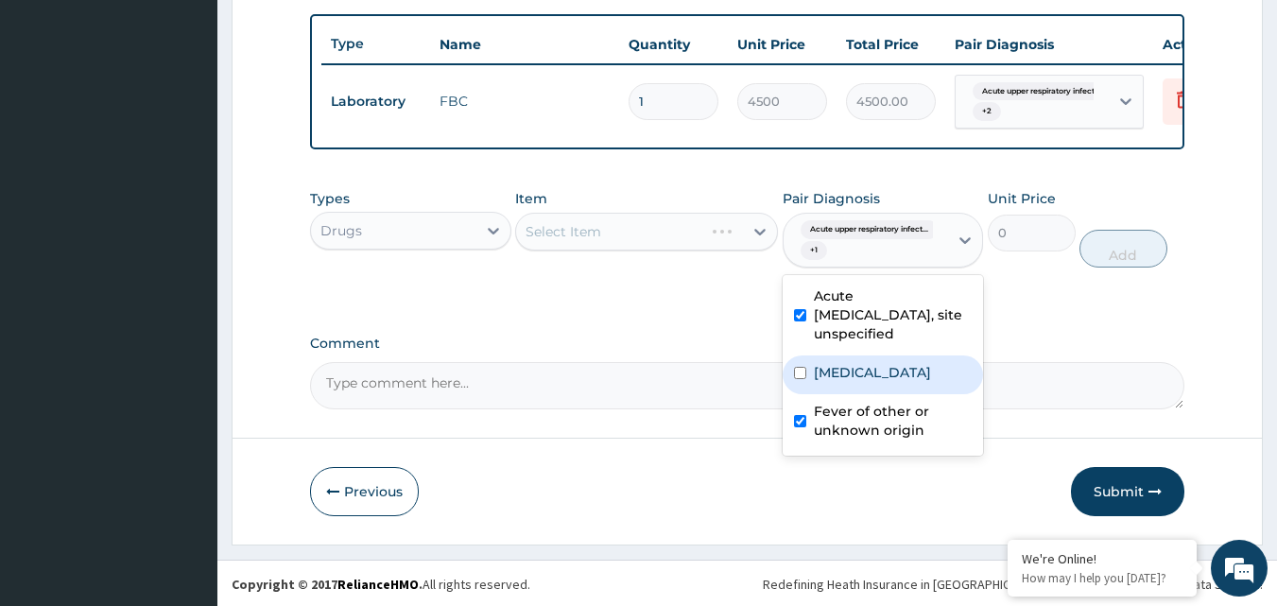
click at [821, 382] on label "Bacteraemia" at bounding box center [872, 372] width 117 height 19
checkbox input "true"
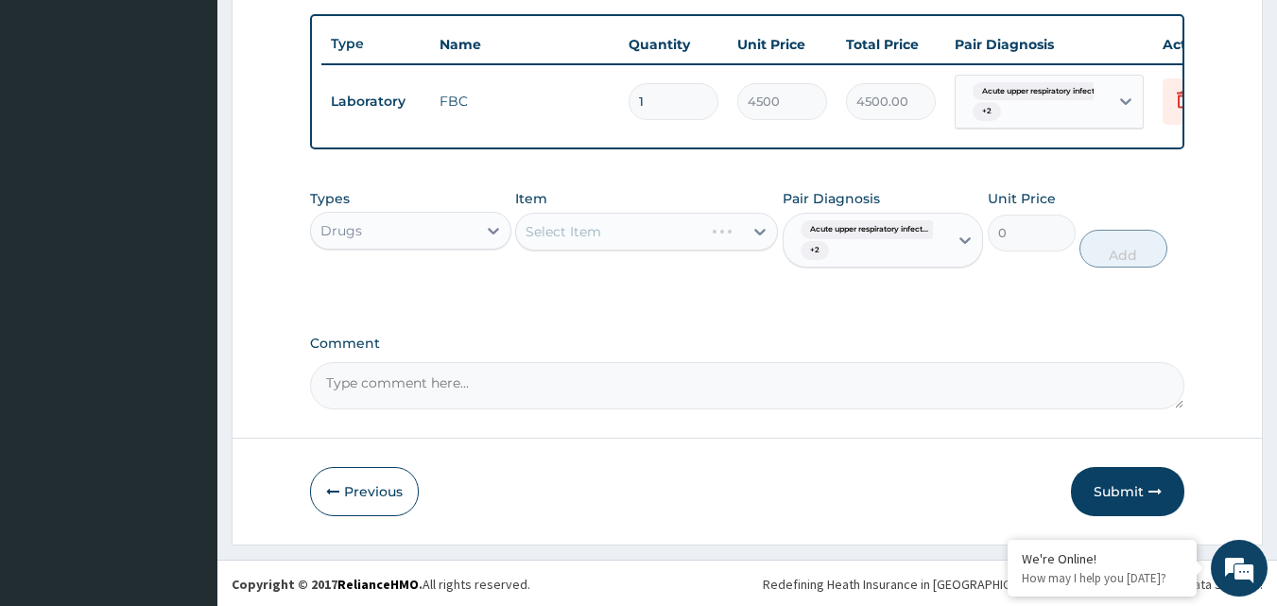
click at [718, 239] on div "Select Item" at bounding box center [646, 232] width 263 height 38
click at [748, 240] on div "Select Item" at bounding box center [646, 232] width 263 height 38
click at [764, 246] on div "Select Item" at bounding box center [646, 232] width 263 height 38
click at [764, 248] on div "Select Item" at bounding box center [646, 232] width 263 height 38
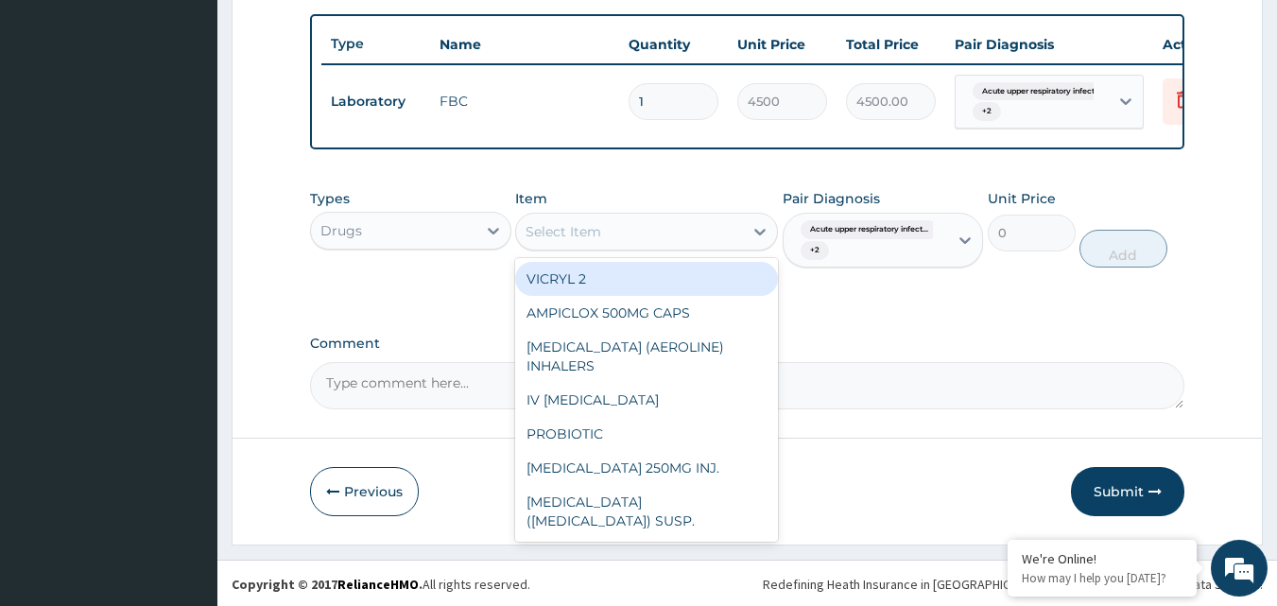
click at [701, 232] on div "Select Item" at bounding box center [646, 232] width 263 height 38
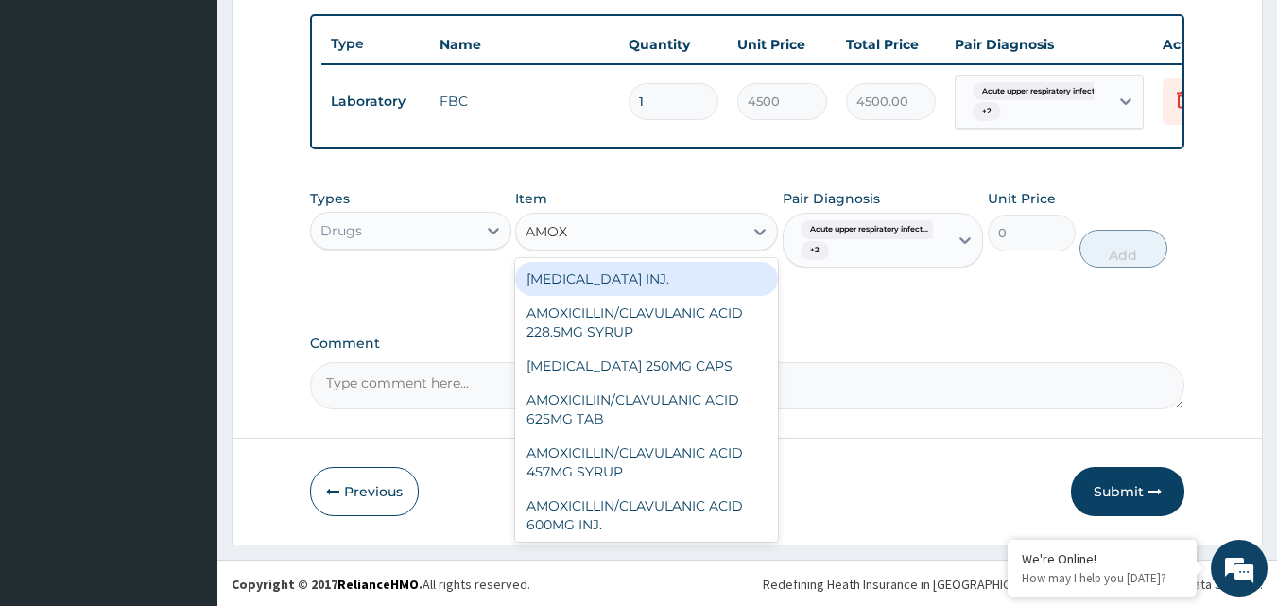
type input "AMOXI"
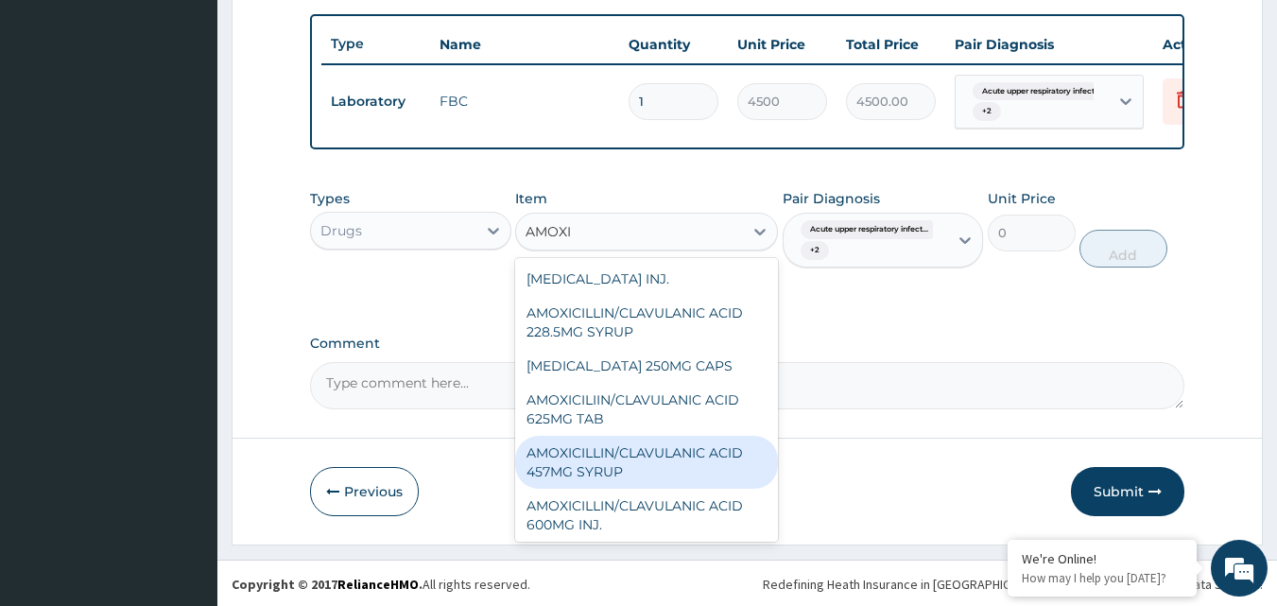
click at [702, 469] on div "AMOXICILLIN/CLAVULANIC ACID 457MG SYRUP" at bounding box center [646, 462] width 263 height 53
type input "7000"
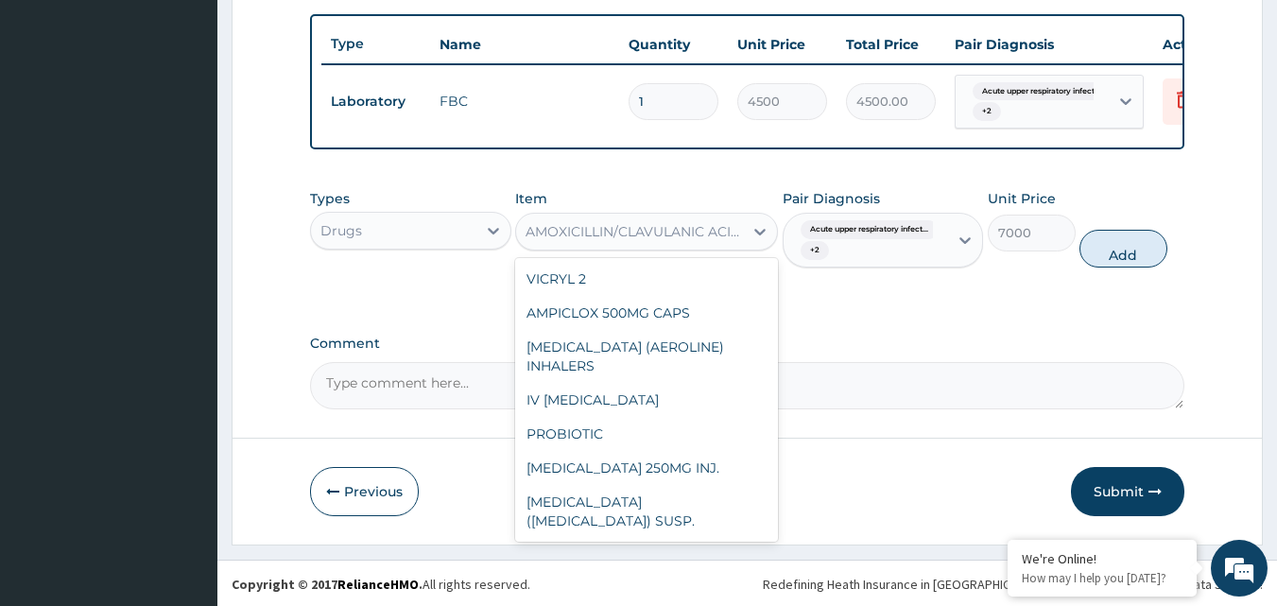
click at [694, 241] on div "AMOXICILLIN/CLAVULANIC ACID 457MG SYRUP" at bounding box center [634, 231] width 219 height 19
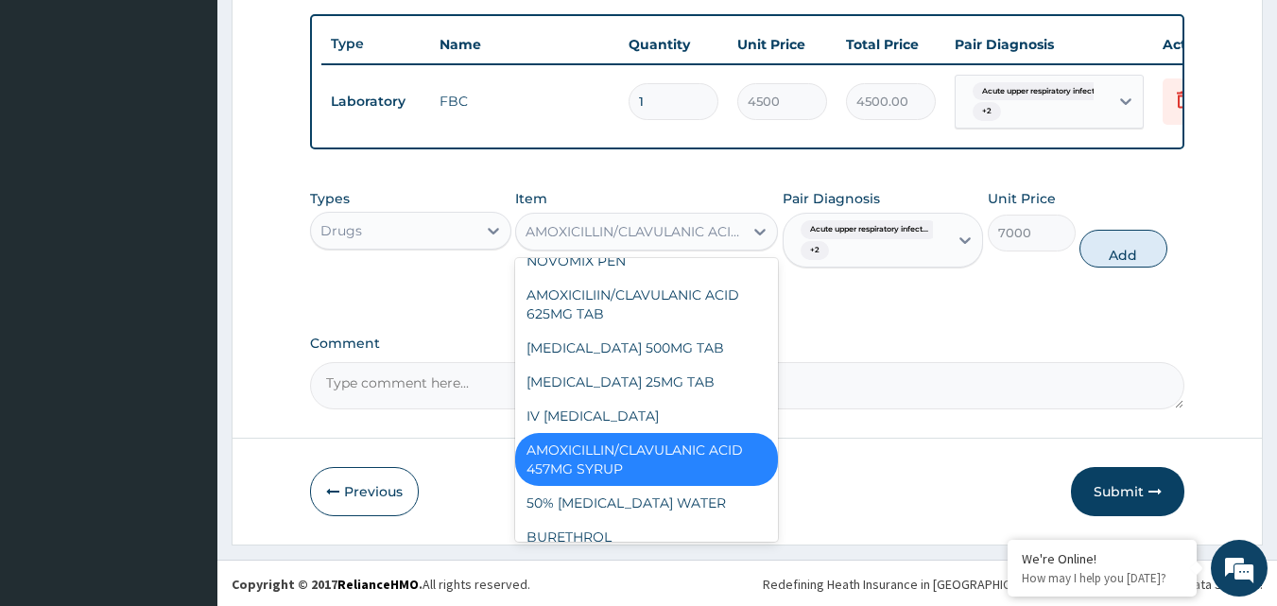
click at [686, 241] on div "AMOXICILLIN/CLAVULANIC ACID 457MG SYRUP" at bounding box center [634, 231] width 219 height 19
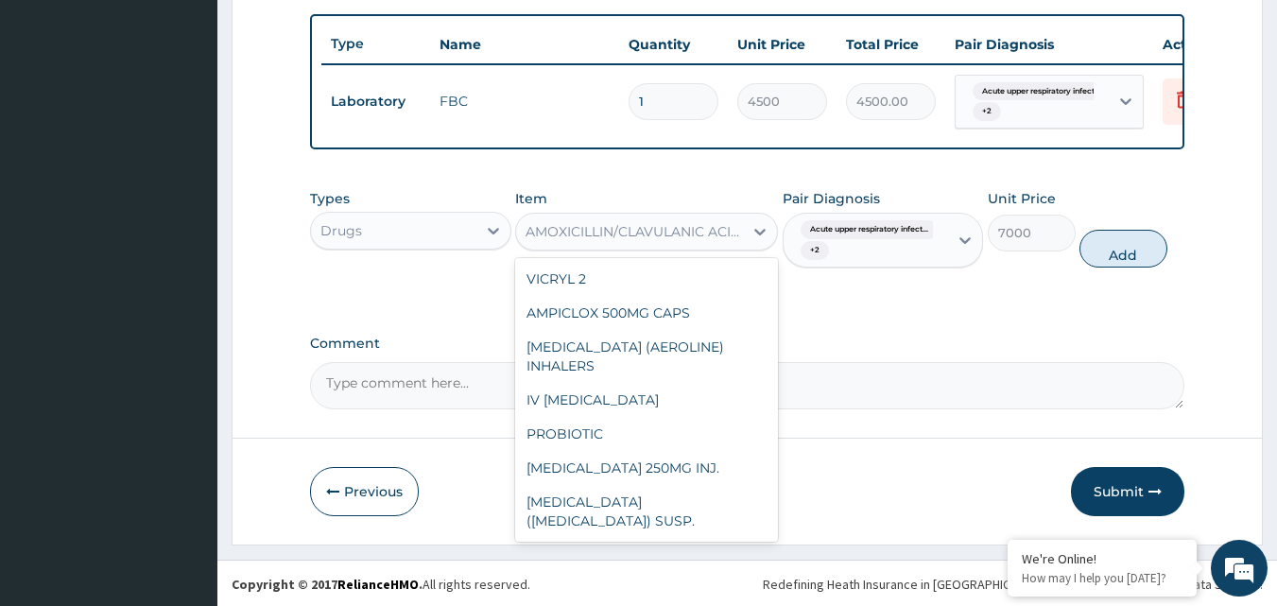
click at [678, 241] on div "AMOXICILLIN/CLAVULANIC ACID 457MG SYRUP" at bounding box center [634, 231] width 219 height 19
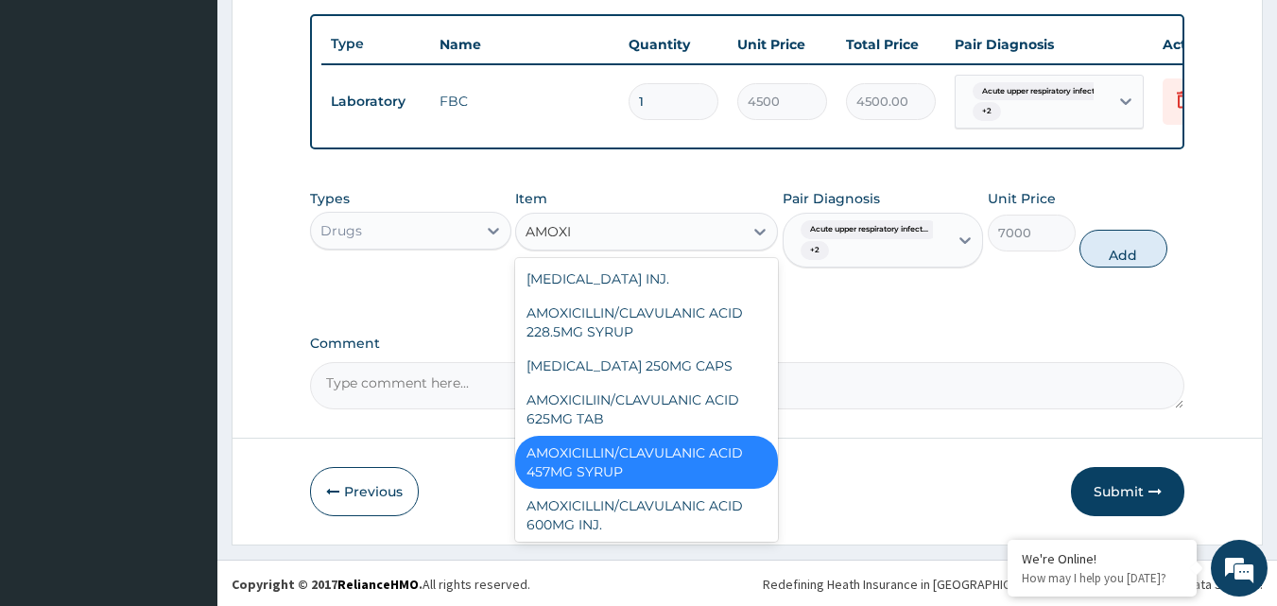
scroll to position [0, 0]
type input "A"
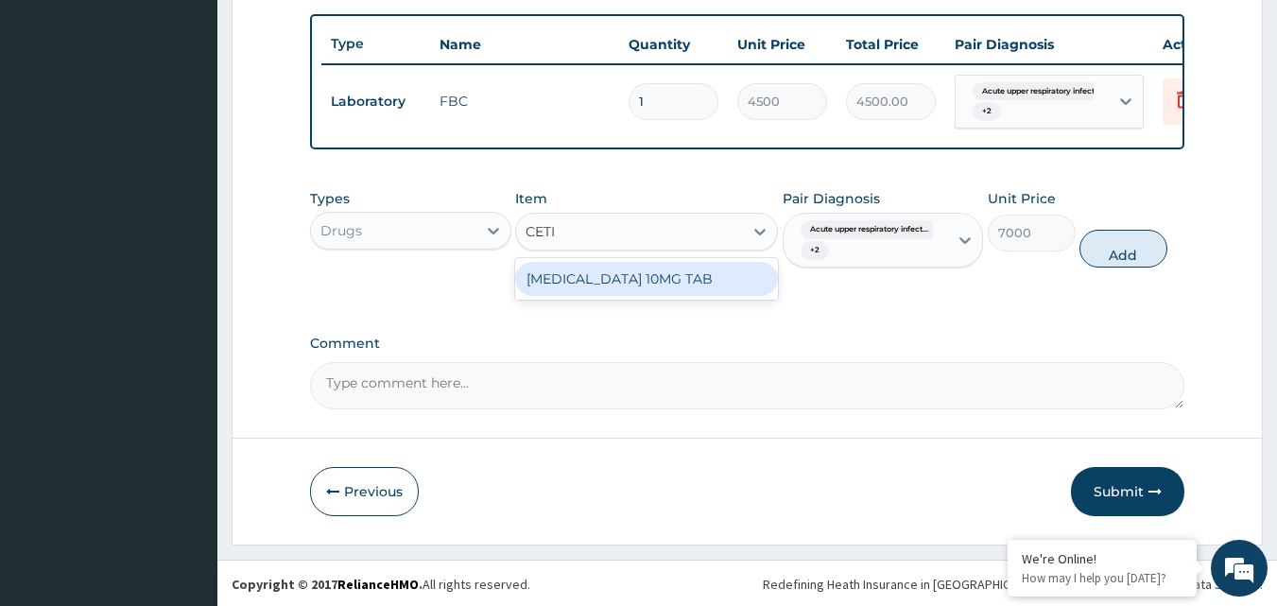
type input "CETIR"
click at [678, 283] on div "CETIRIZINE 10MG TAB" at bounding box center [646, 279] width 263 height 34
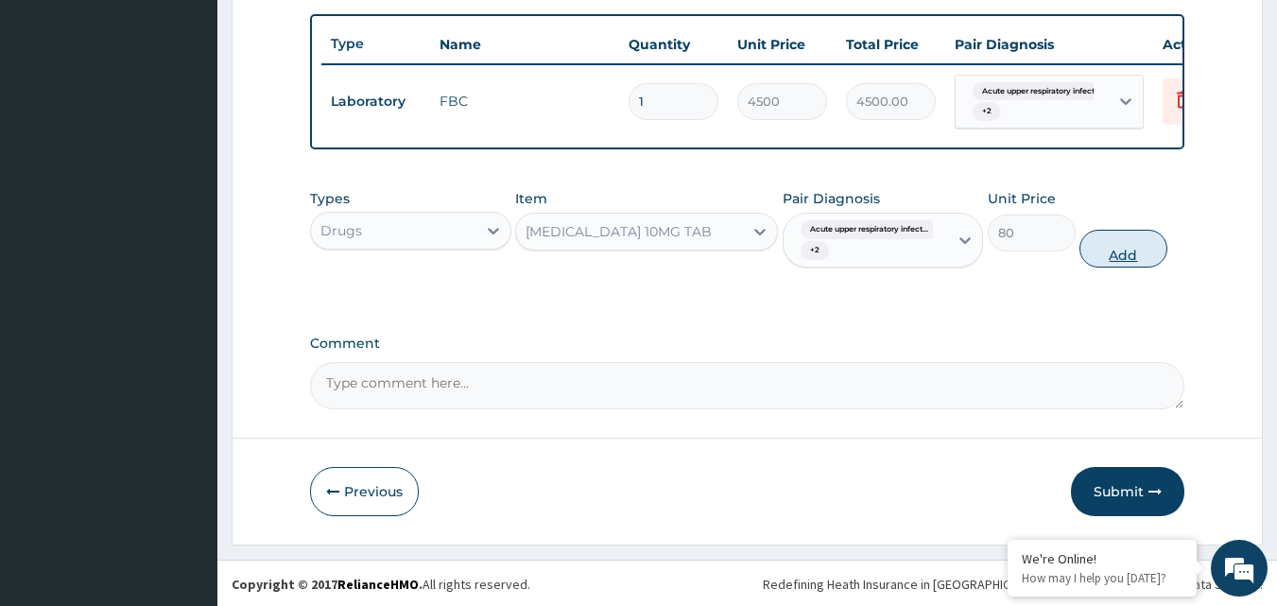
click at [1124, 267] on button "Add" at bounding box center [1123, 249] width 88 height 38
type input "0"
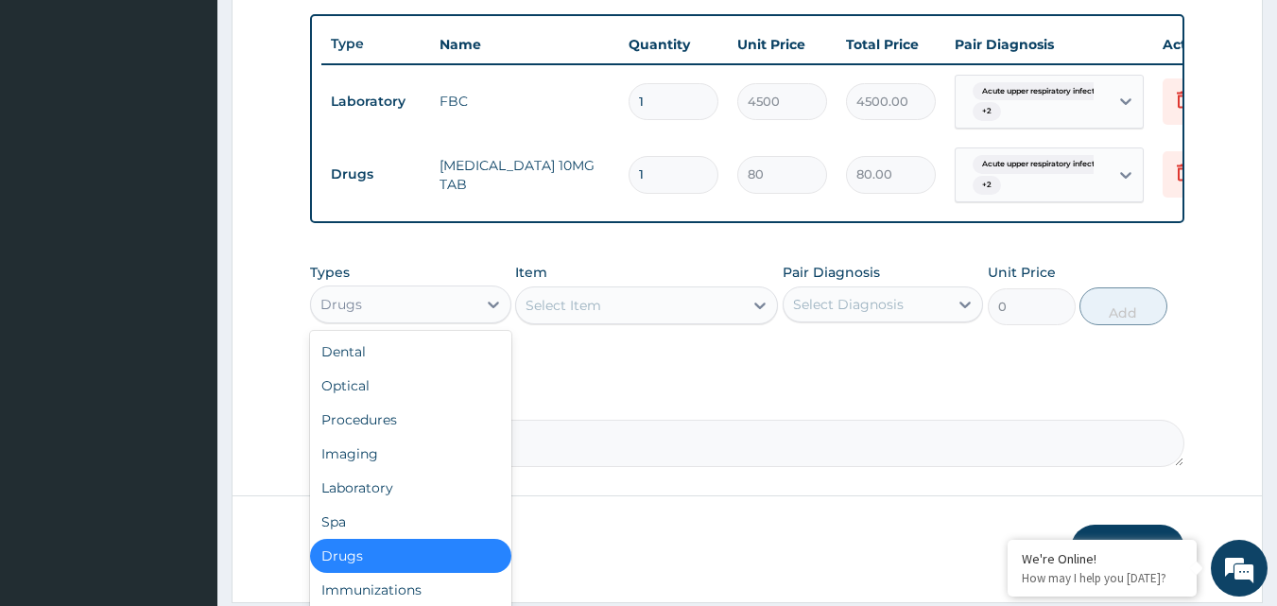
click at [470, 319] on div "Drugs" at bounding box center [393, 304] width 165 height 30
drag, startPoint x: 437, startPoint y: 562, endPoint x: 440, endPoint y: 550, distance: 12.9
click at [438, 554] on div "Drugs" at bounding box center [410, 556] width 201 height 34
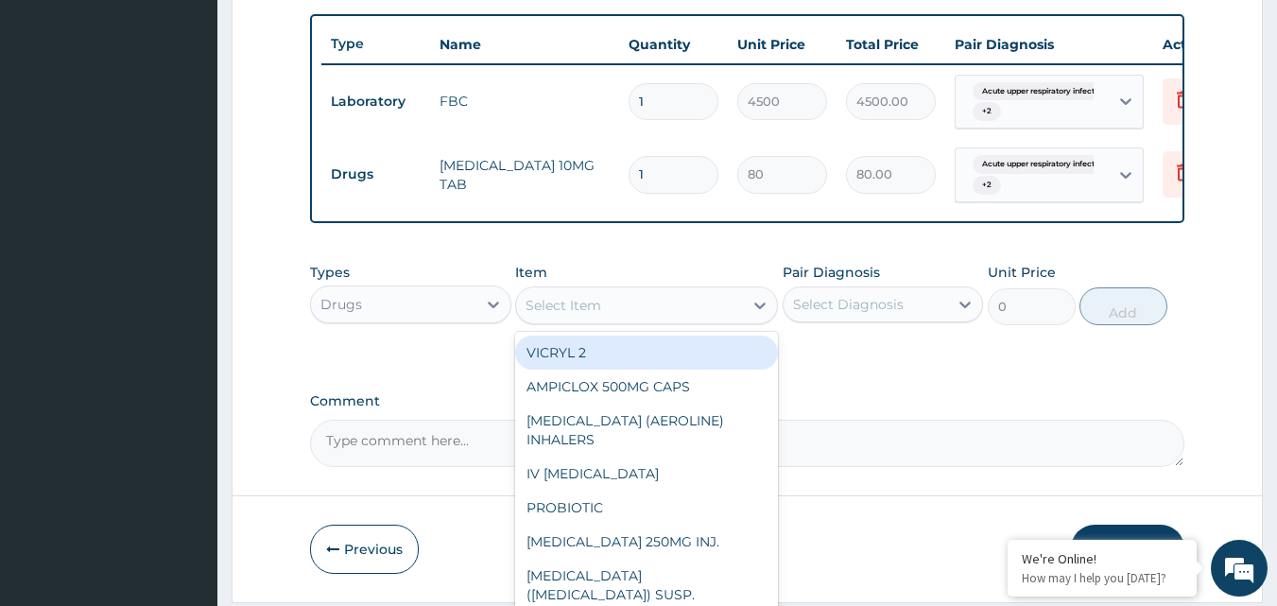
click at [730, 318] on div "Select Item" at bounding box center [629, 305] width 227 height 30
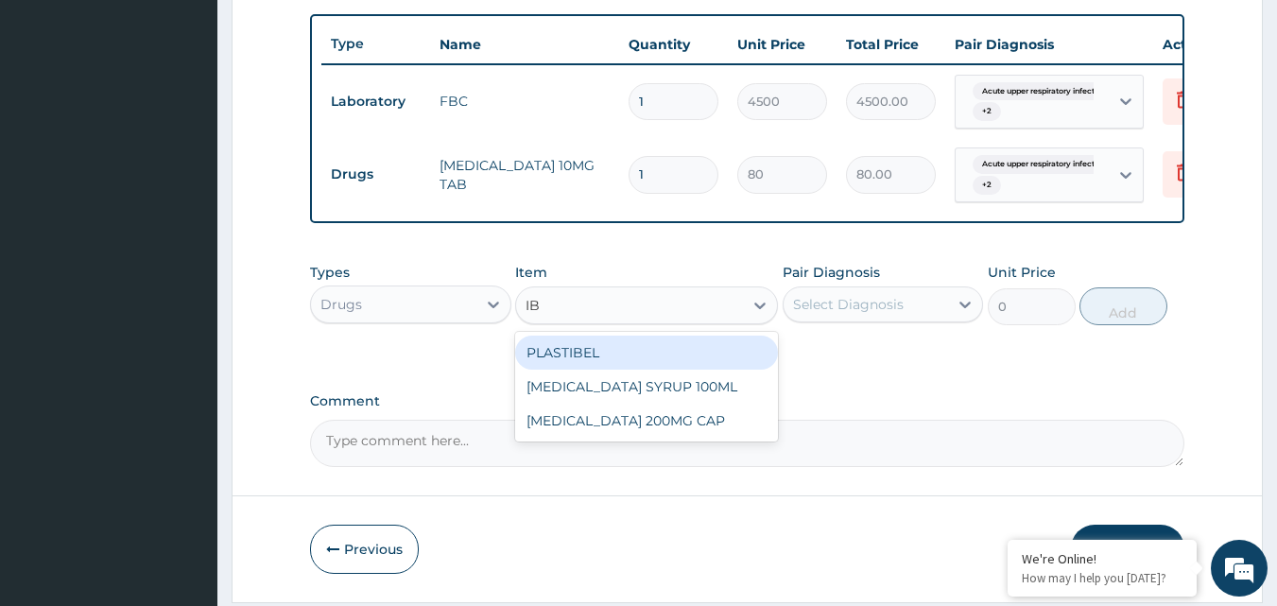
type input "IBU"
click at [706, 359] on div "IBUPROFEN SYRUP 100ML" at bounding box center [646, 352] width 263 height 34
type input "1700"
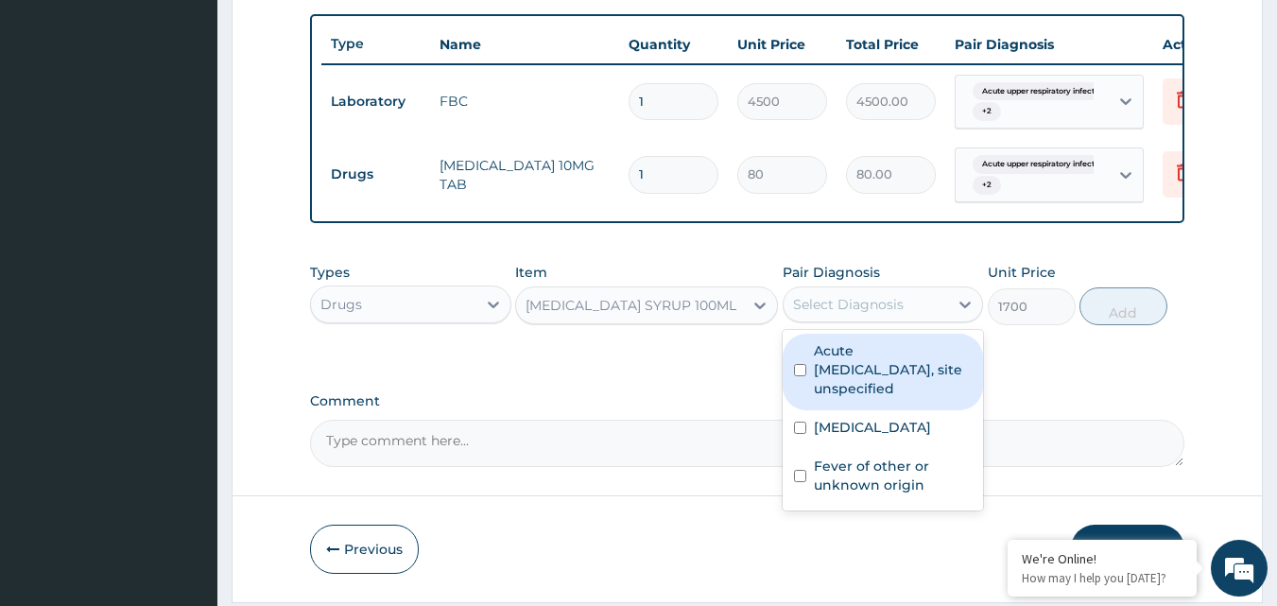
drag, startPoint x: 923, startPoint y: 321, endPoint x: 875, endPoint y: 374, distance: 71.6
click at [921, 319] on div "Select Diagnosis" at bounding box center [865, 304] width 165 height 30
click at [873, 377] on label "Acute [MEDICAL_DATA], site unspecified" at bounding box center [893, 369] width 159 height 57
checkbox input "true"
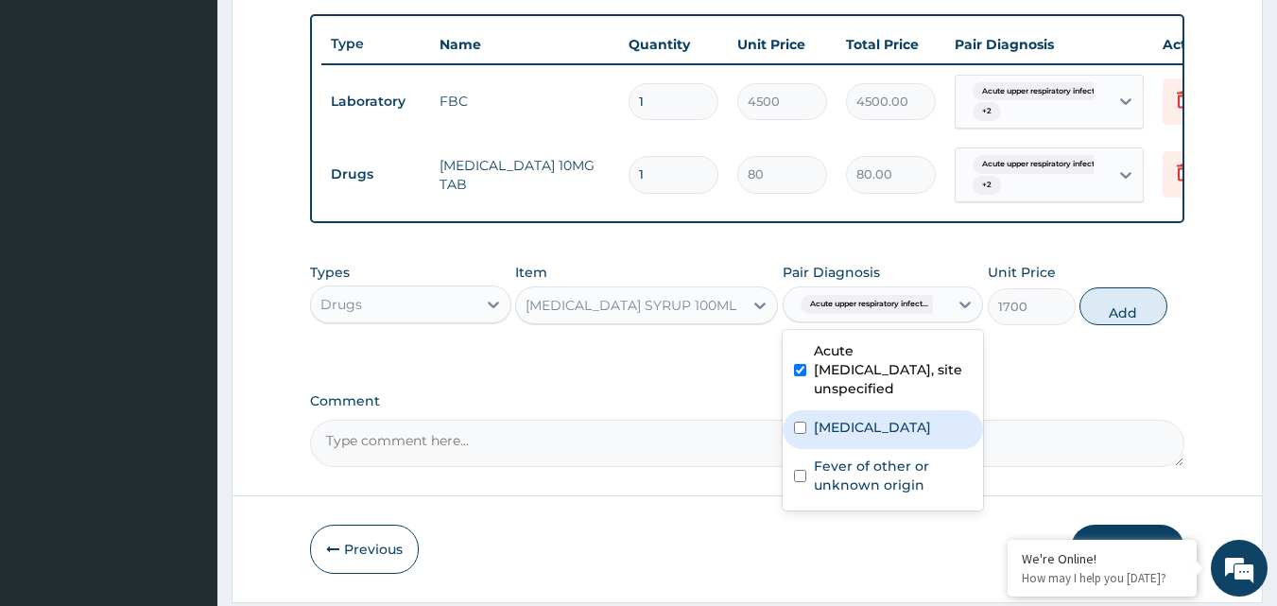
click at [854, 437] on label "Bacteraemia" at bounding box center [872, 427] width 117 height 19
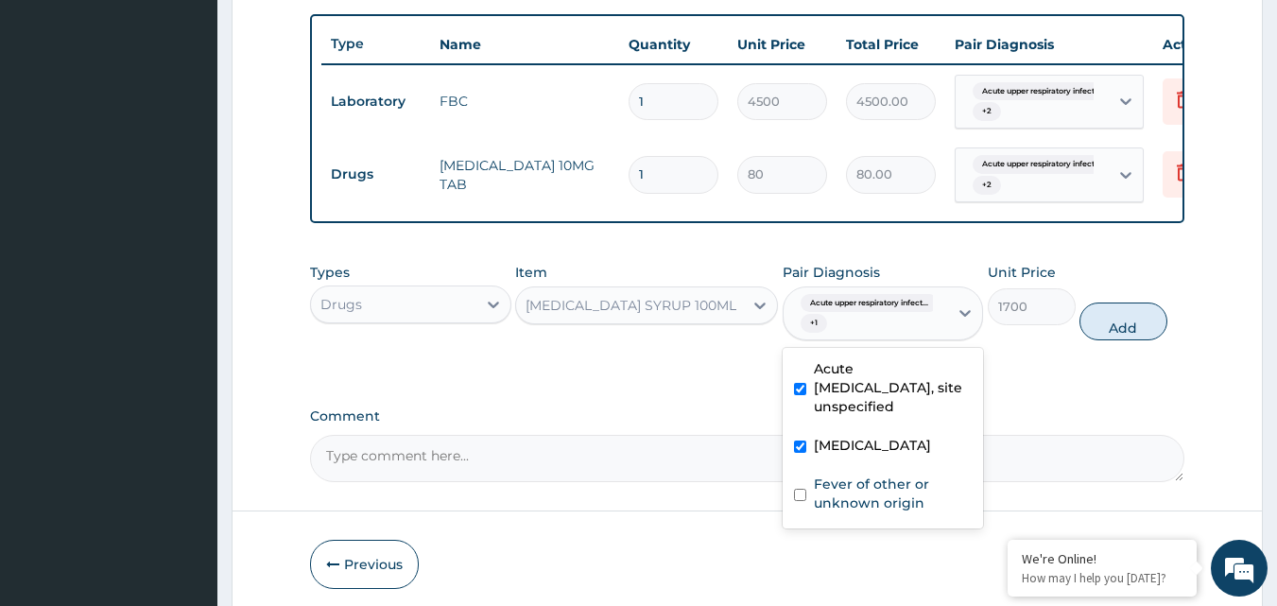
checkbox input "true"
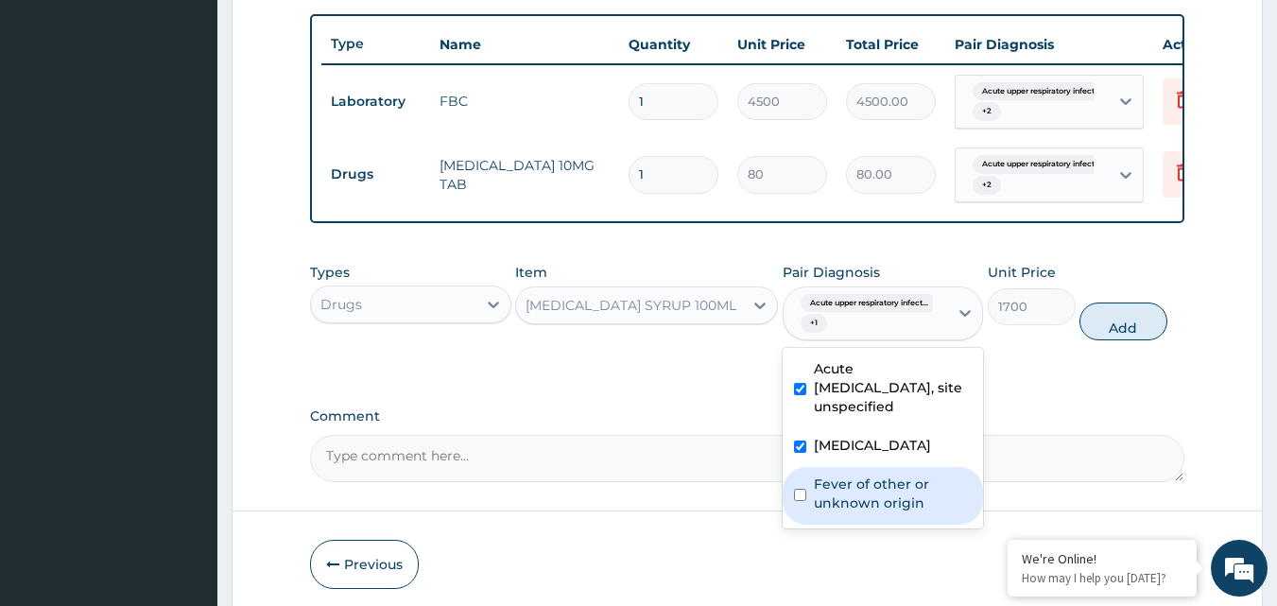
click at [858, 508] on label "Fever of other or unknown origin" at bounding box center [893, 493] width 159 height 38
checkbox input "true"
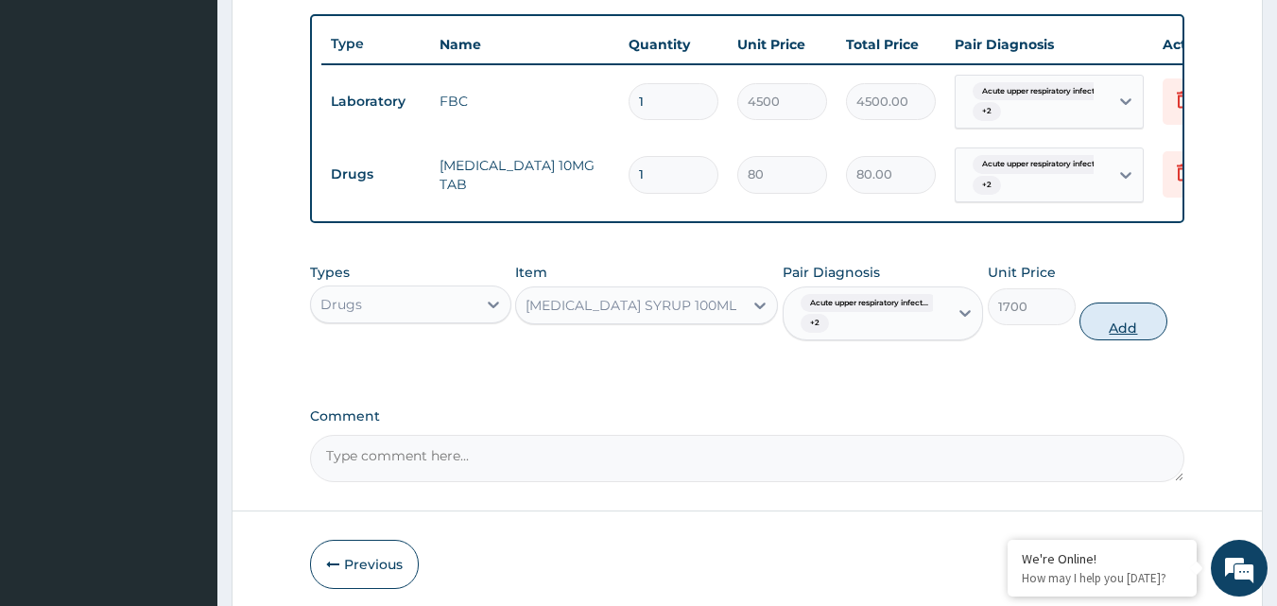
click at [1139, 337] on button "Add" at bounding box center [1123, 321] width 88 height 38
type input "0"
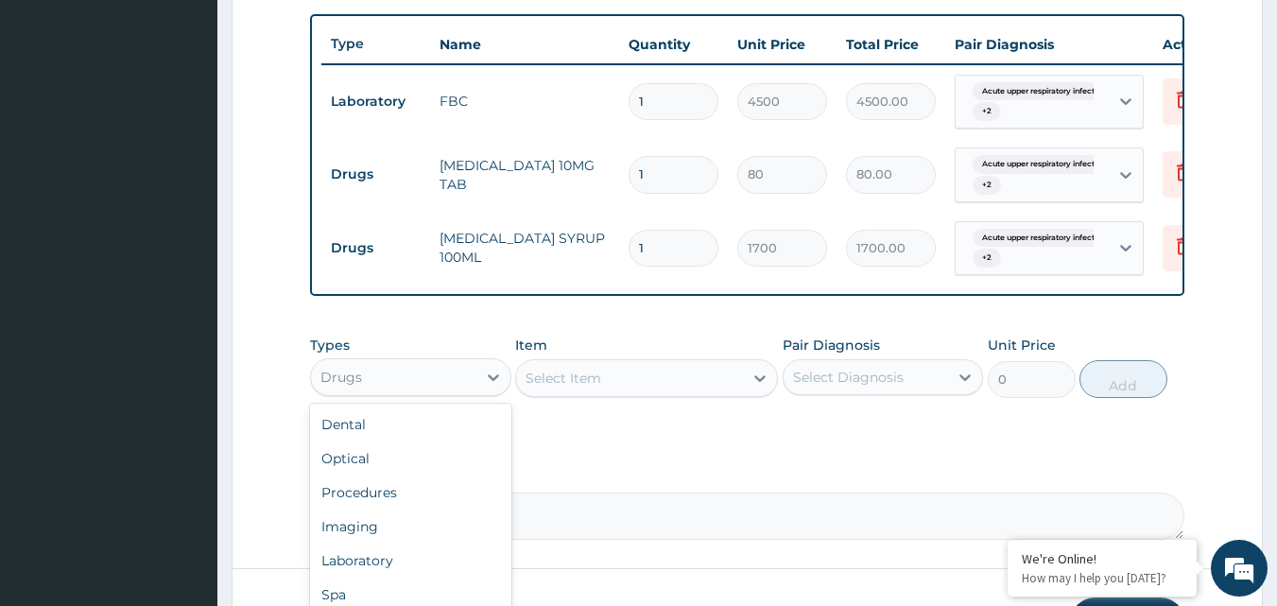
click at [464, 396] on div "Drugs" at bounding box center [410, 377] width 201 height 38
drag, startPoint x: 467, startPoint y: 507, endPoint x: 485, endPoint y: 491, distance: 24.1
click at [468, 507] on div "Procedures" at bounding box center [410, 492] width 201 height 34
click at [910, 392] on div "Select Diagnosis" at bounding box center [865, 377] width 165 height 30
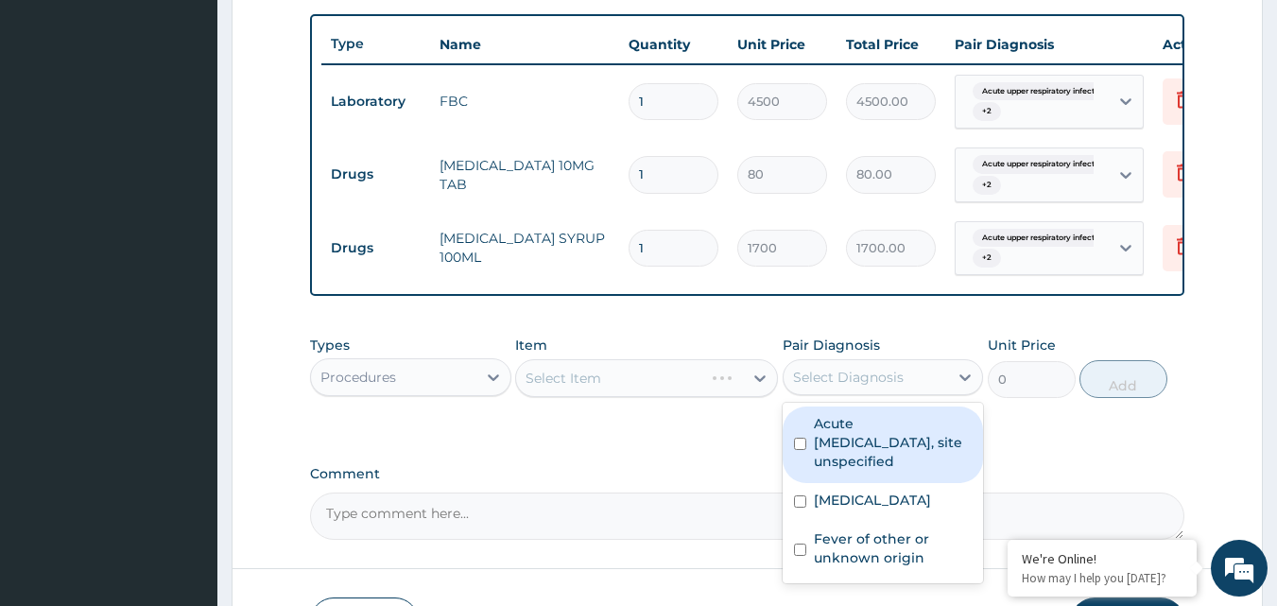
drag, startPoint x: 880, startPoint y: 456, endPoint x: 876, endPoint y: 490, distance: 34.2
click at [880, 464] on label "Acute [MEDICAL_DATA], site unspecified" at bounding box center [893, 442] width 159 height 57
checkbox input "true"
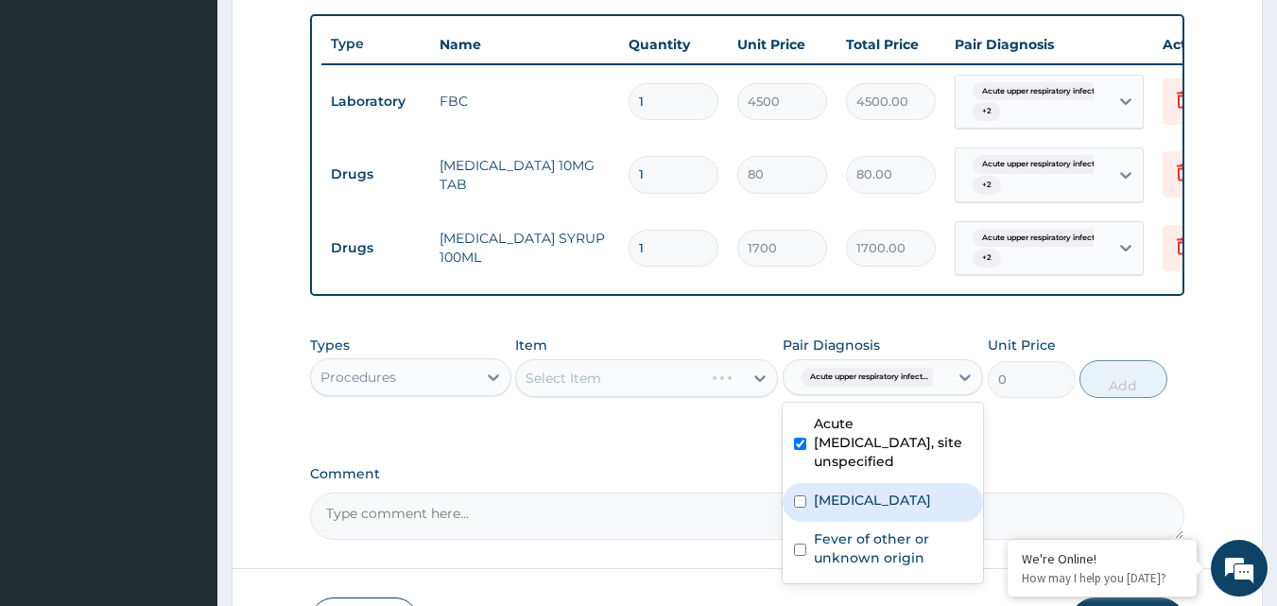
click at [878, 509] on label "Bacteraemia" at bounding box center [872, 499] width 117 height 19
checkbox input "true"
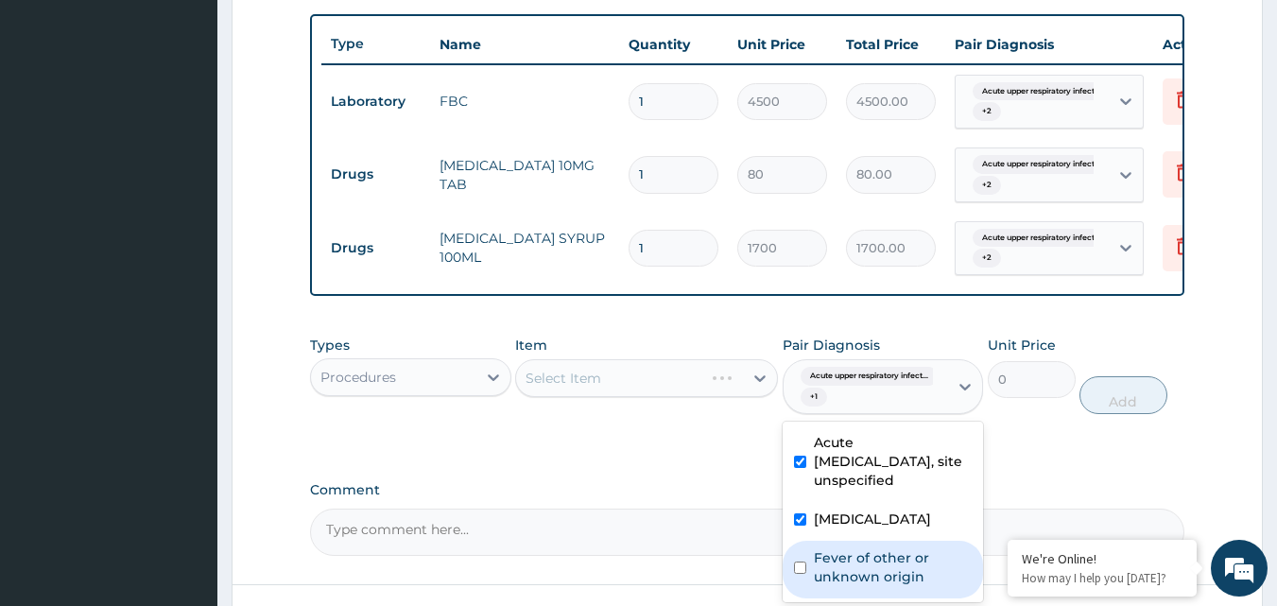
click at [893, 574] on label "Fever of other or unknown origin" at bounding box center [893, 567] width 159 height 38
checkbox input "true"
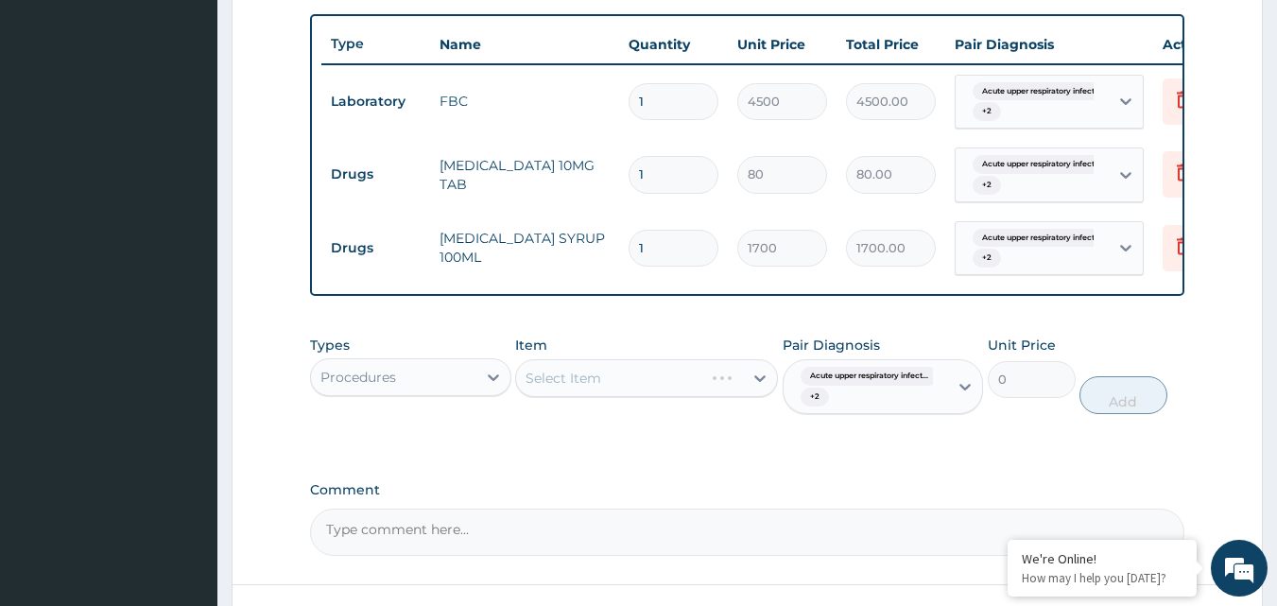
click at [716, 393] on div "Select Item" at bounding box center [646, 378] width 263 height 38
click at [715, 388] on div "Select Item" at bounding box center [646, 378] width 263 height 38
click at [760, 390] on div "Select Item" at bounding box center [646, 378] width 263 height 38
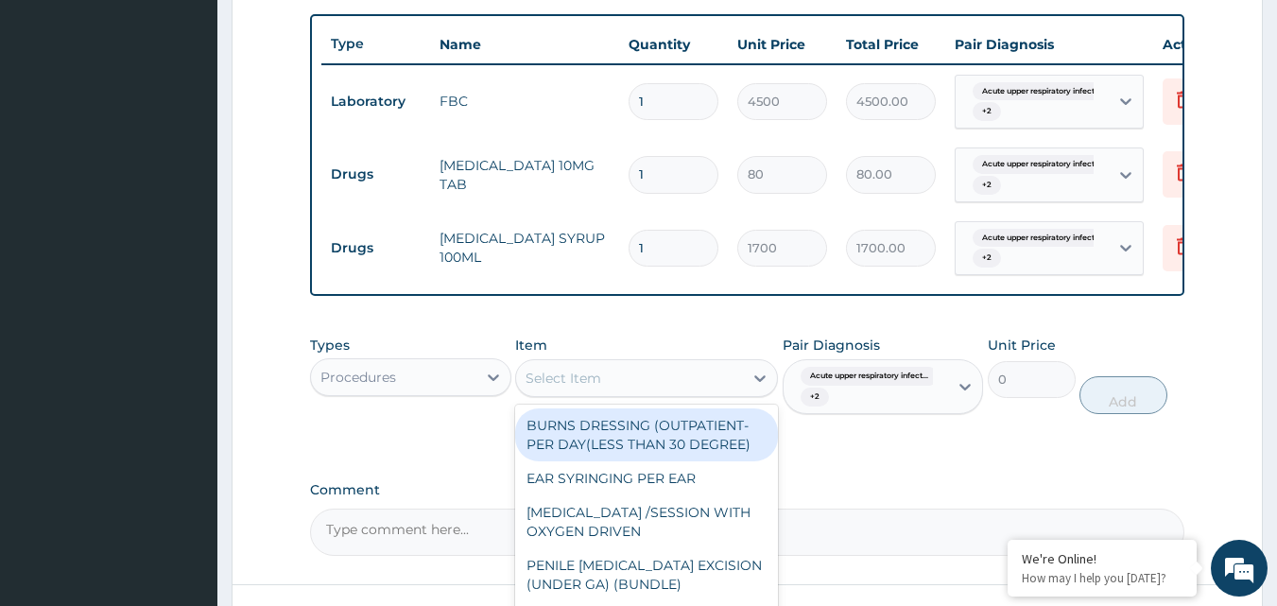
click at [760, 387] on icon at bounding box center [759, 378] width 19 height 19
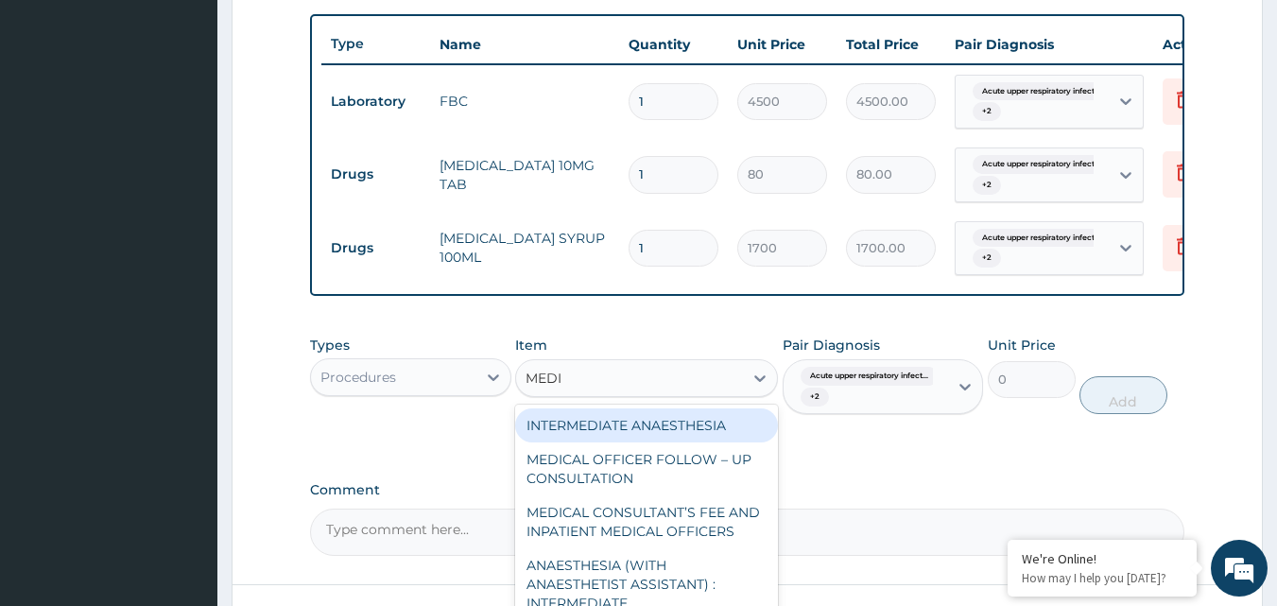
type input "MEDIC"
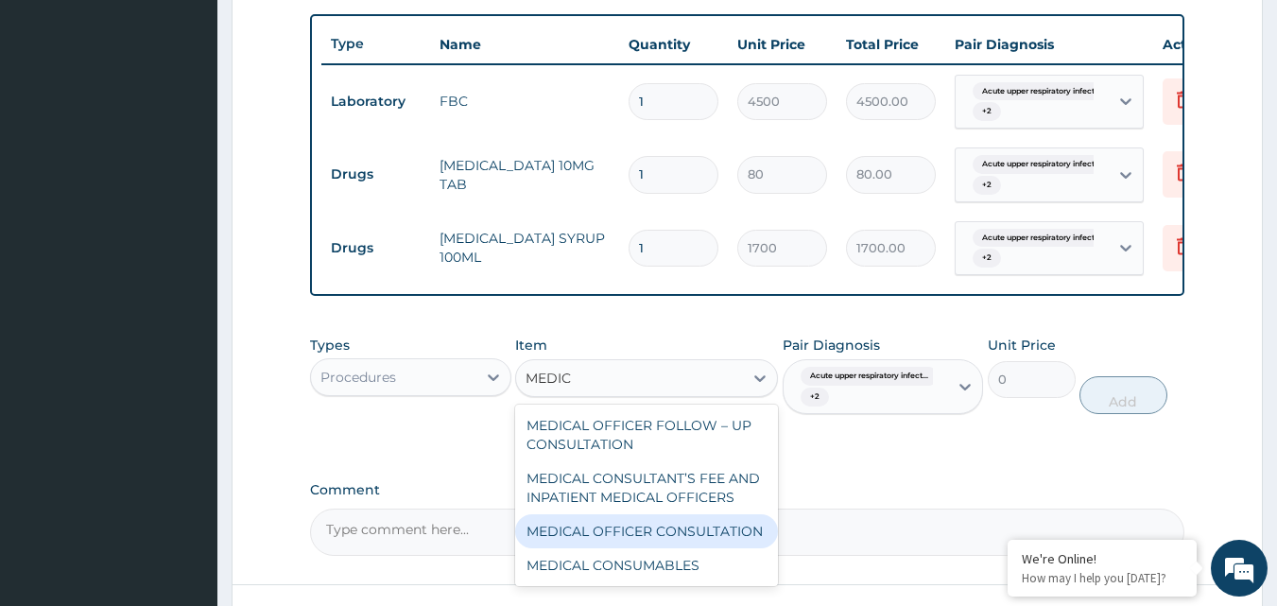
click at [662, 546] on div "MEDICAL OFFICER CONSULTATION" at bounding box center [646, 531] width 263 height 34
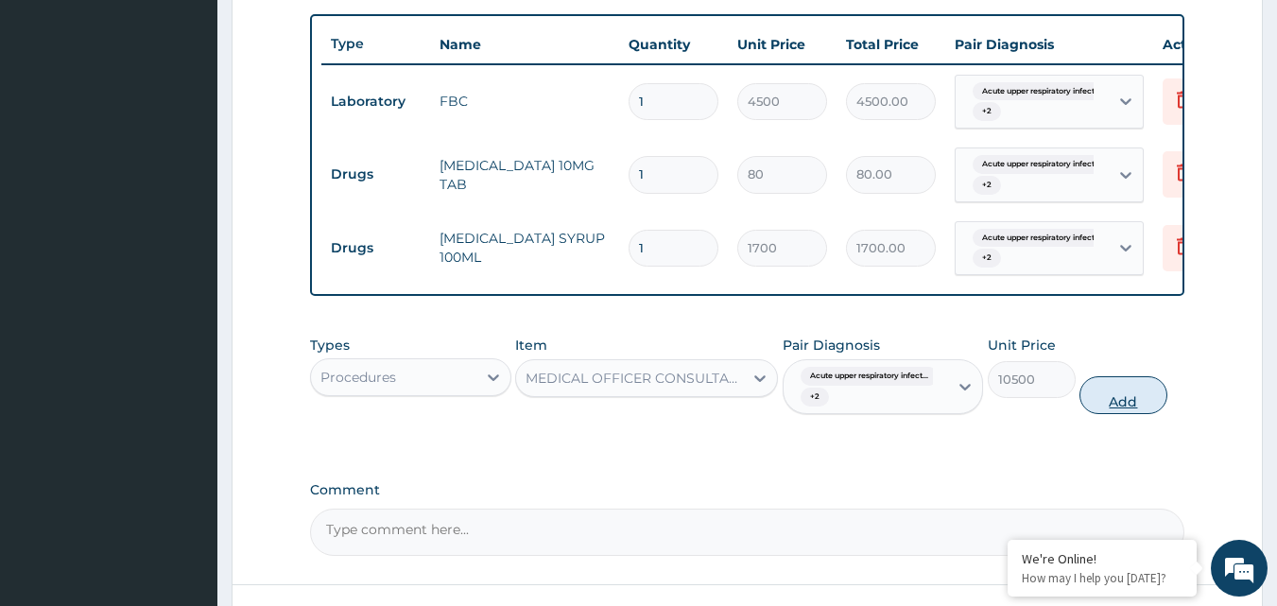
click at [1109, 411] on button "Add" at bounding box center [1123, 395] width 88 height 38
type input "0"
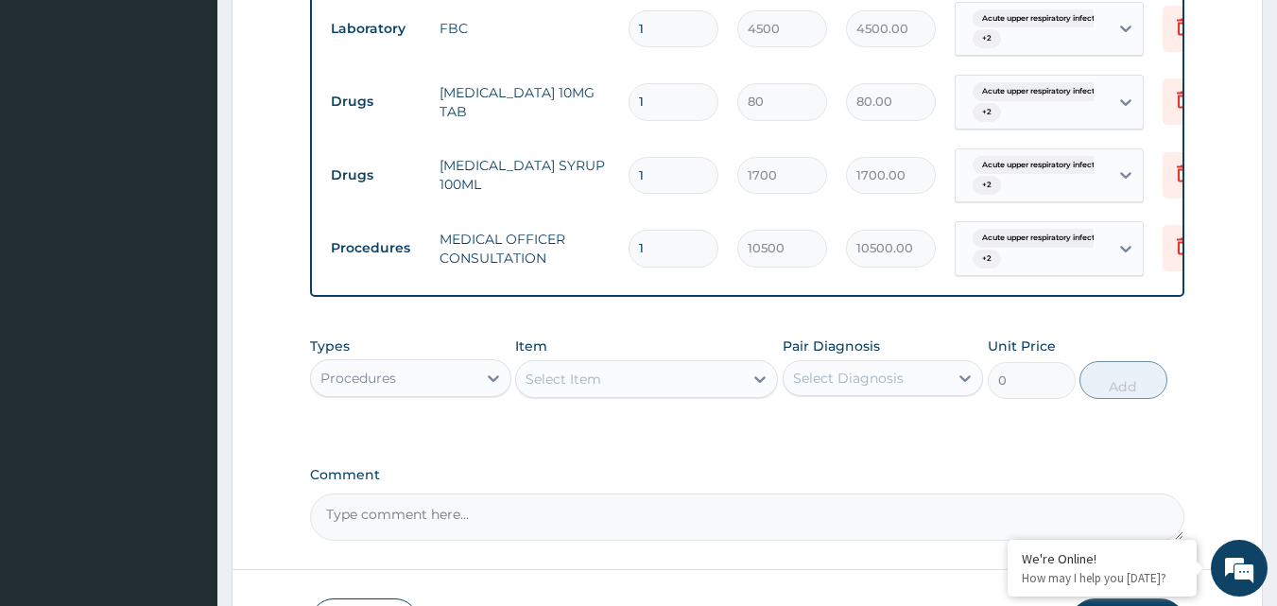
scroll to position [783, 0]
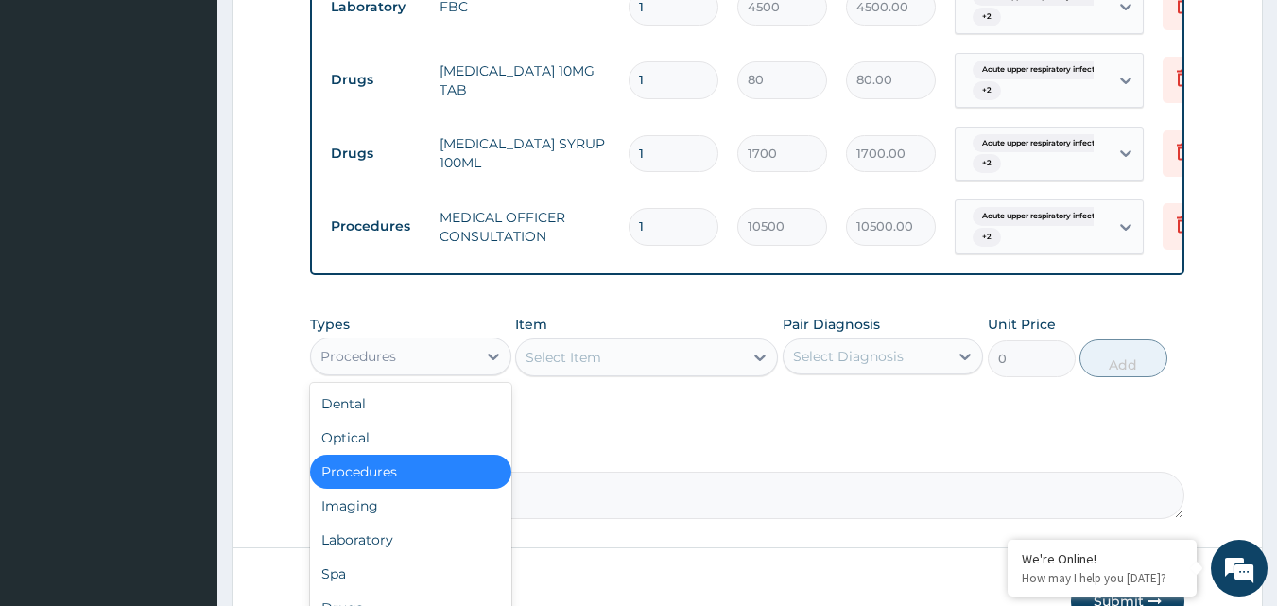
click at [459, 364] on div "Procedures" at bounding box center [393, 356] width 165 height 30
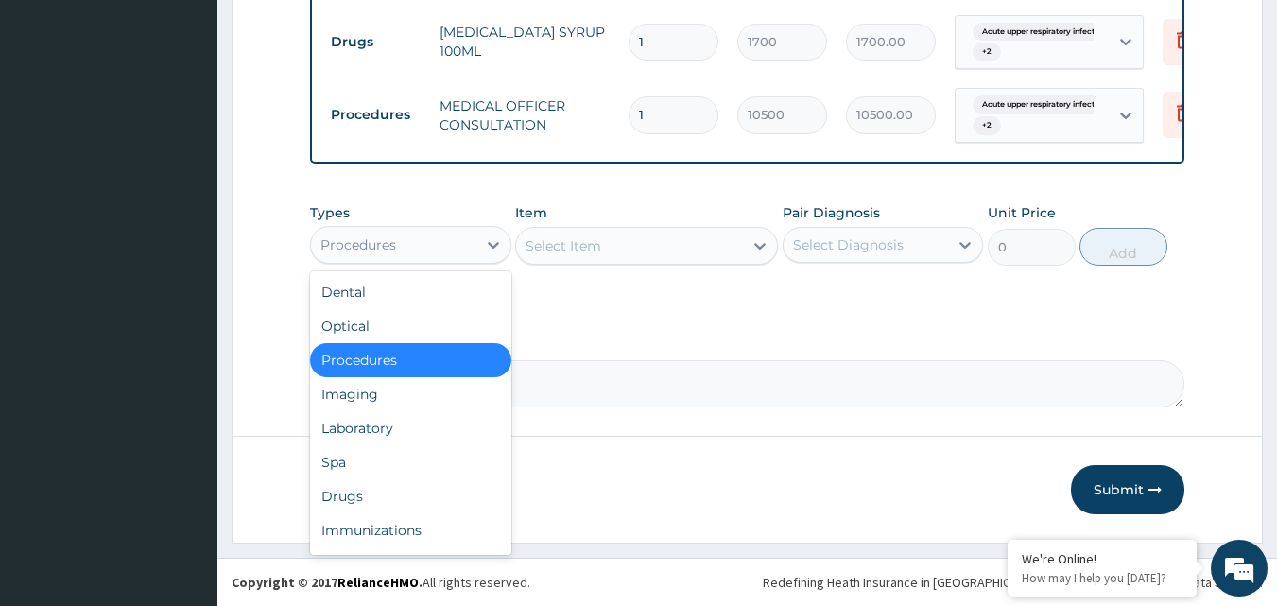
scroll to position [909, 0]
click at [431, 423] on div "Laboratory" at bounding box center [410, 428] width 201 height 34
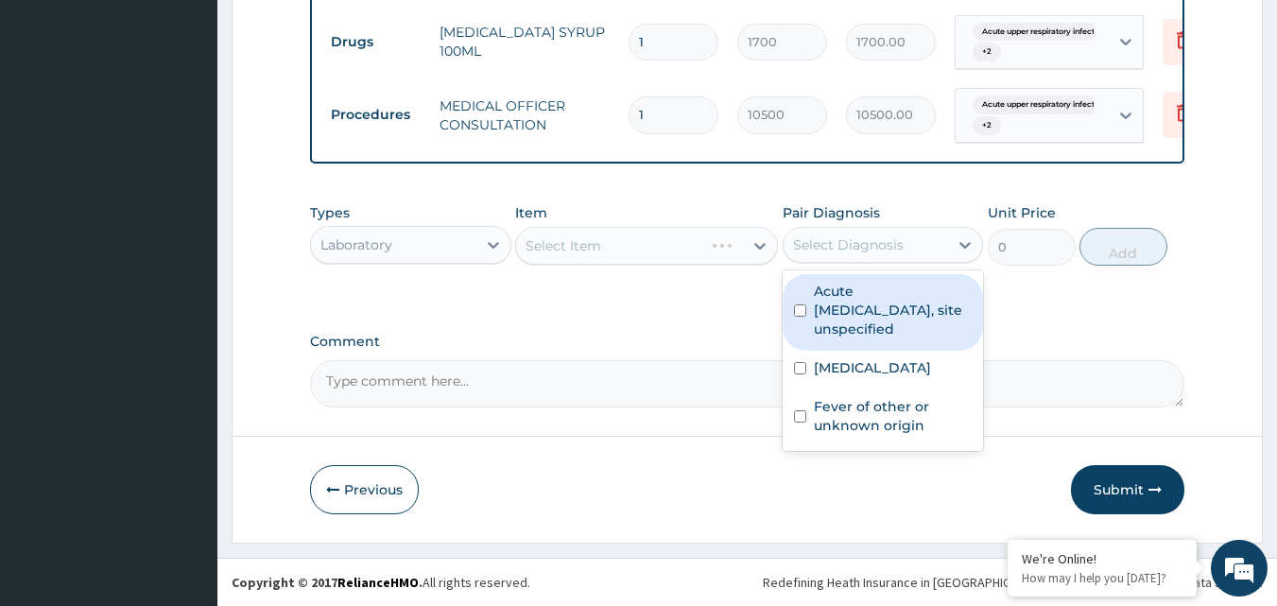
drag, startPoint x: 963, startPoint y: 243, endPoint x: 948, endPoint y: 302, distance: 61.4
click at [964, 256] on div at bounding box center [965, 245] width 34 height 34
click at [931, 334] on label "Acute [MEDICAL_DATA], site unspecified" at bounding box center [893, 310] width 159 height 57
checkbox input "true"
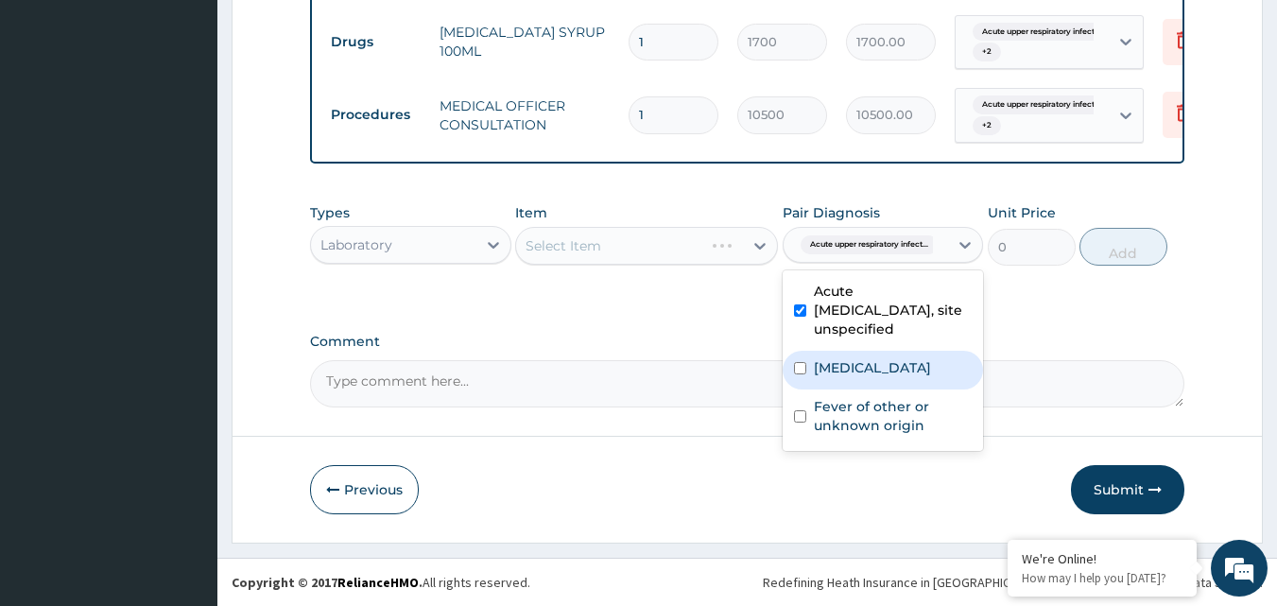
drag, startPoint x: 924, startPoint y: 371, endPoint x: 924, endPoint y: 406, distance: 35.0
click at [924, 381] on div "Bacteraemia" at bounding box center [882, 370] width 201 height 39
checkbox input "true"
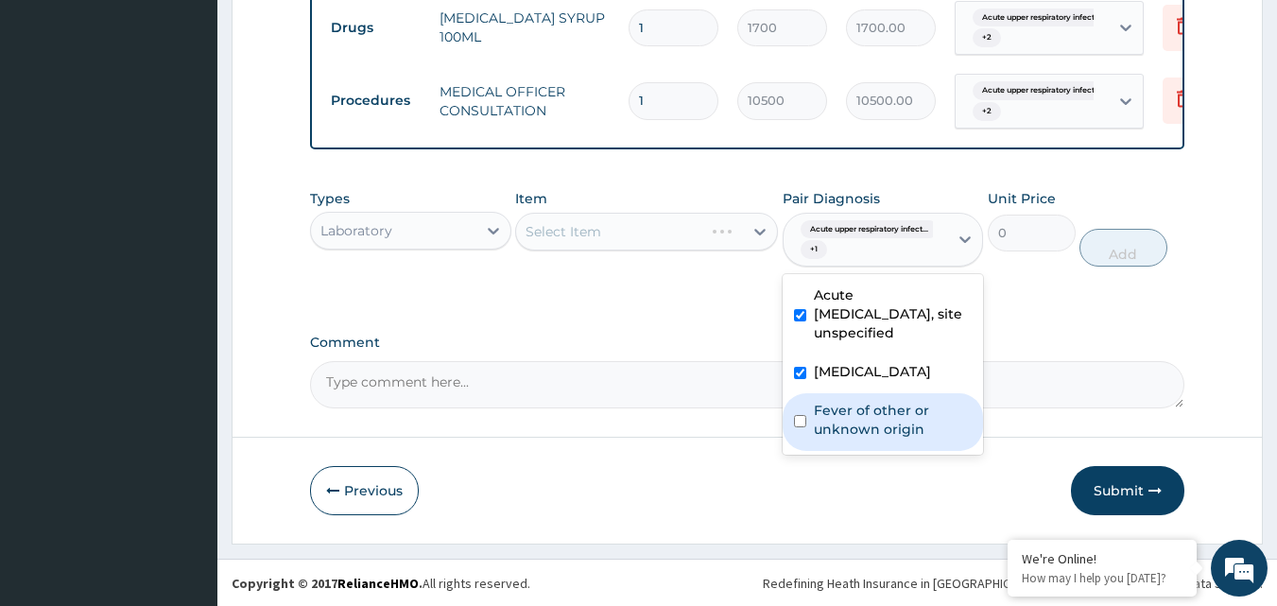
click at [924, 438] on label "Fever of other or unknown origin" at bounding box center [893, 420] width 159 height 38
checkbox input "true"
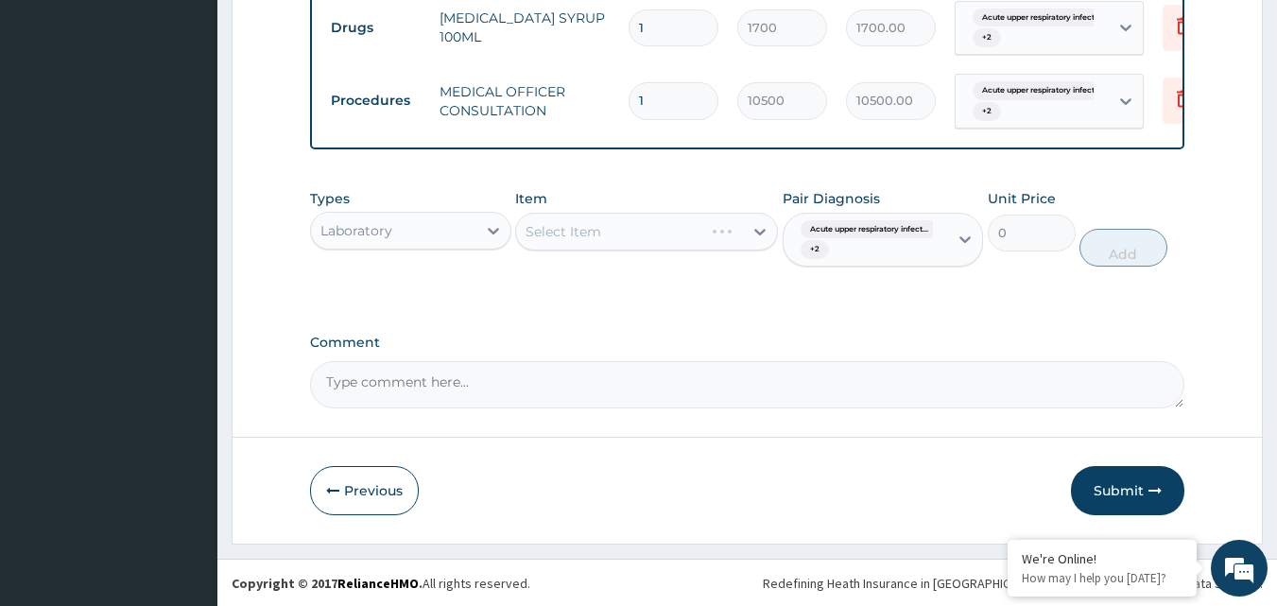
click at [742, 237] on div "Select Item" at bounding box center [646, 232] width 263 height 38
click at [757, 242] on div "Select Item" at bounding box center [646, 232] width 263 height 38
click at [762, 250] on div "Select Item" at bounding box center [646, 232] width 263 height 38
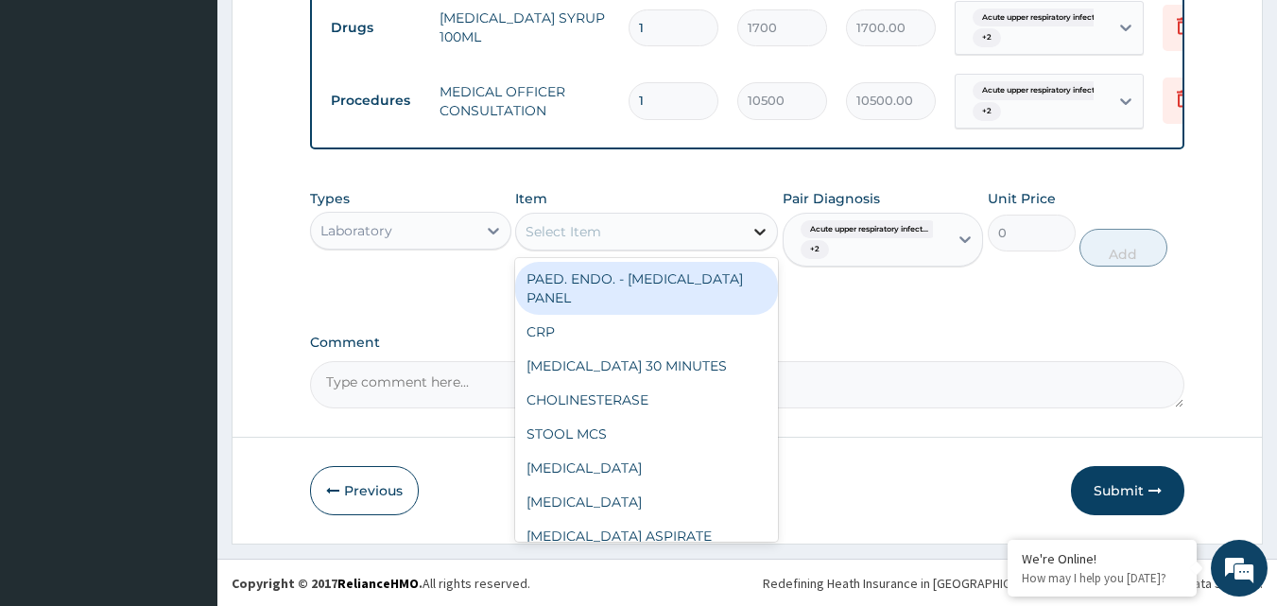
click at [762, 241] on icon at bounding box center [759, 231] width 19 height 19
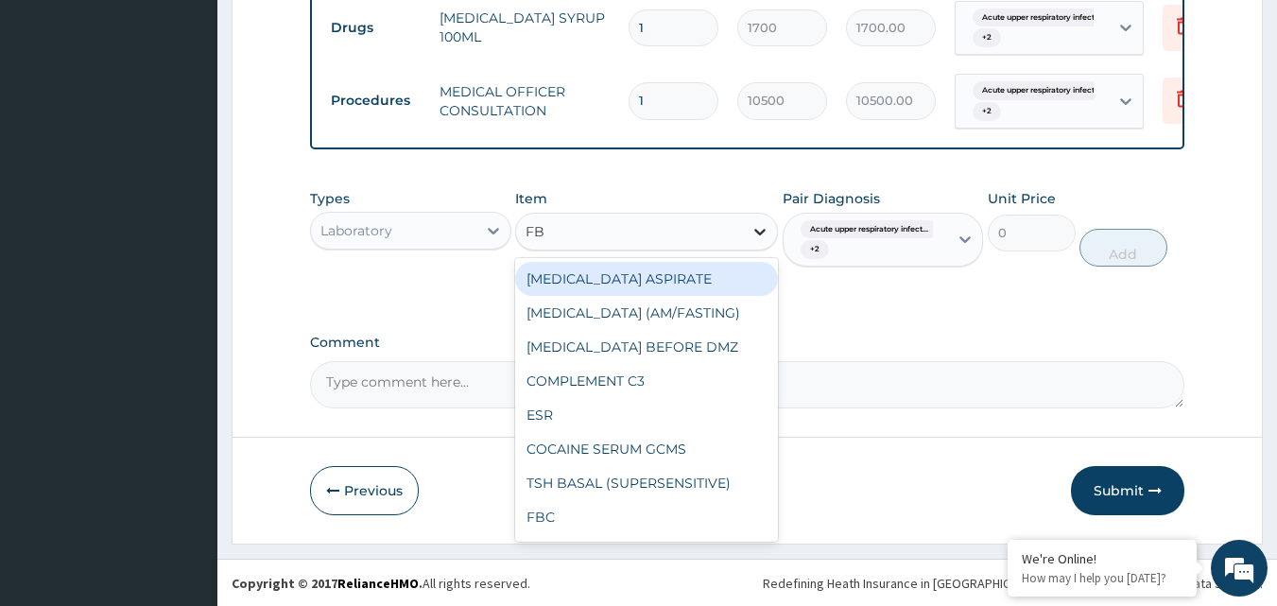
type input "FBC"
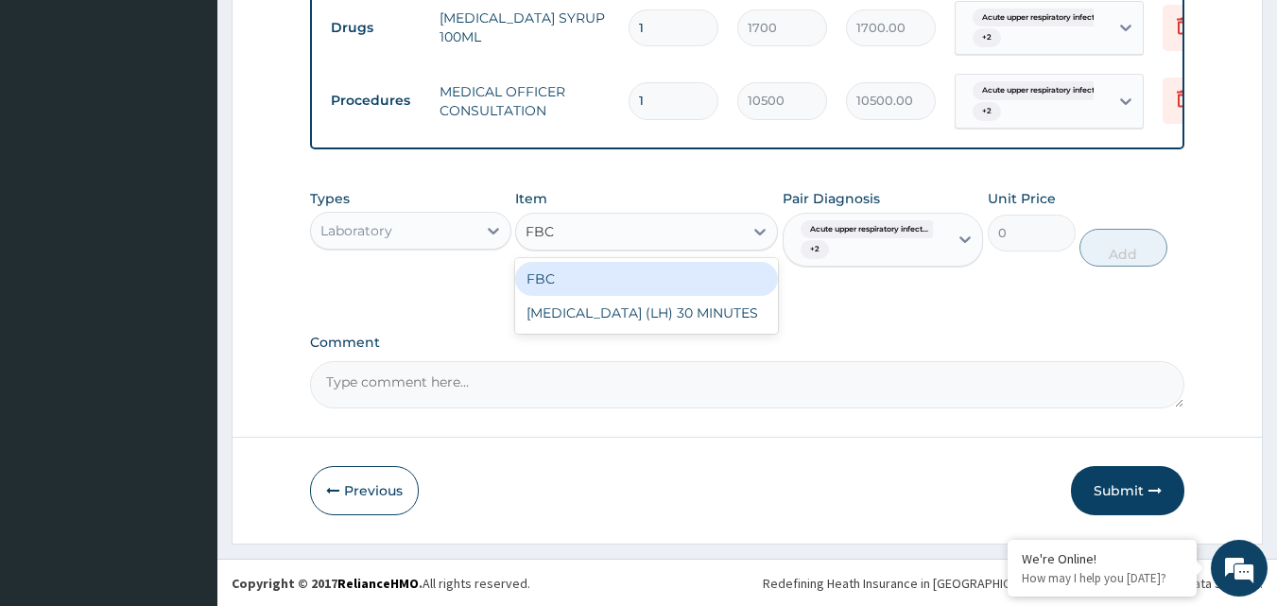
click at [701, 280] on div "FBC" at bounding box center [646, 279] width 263 height 34
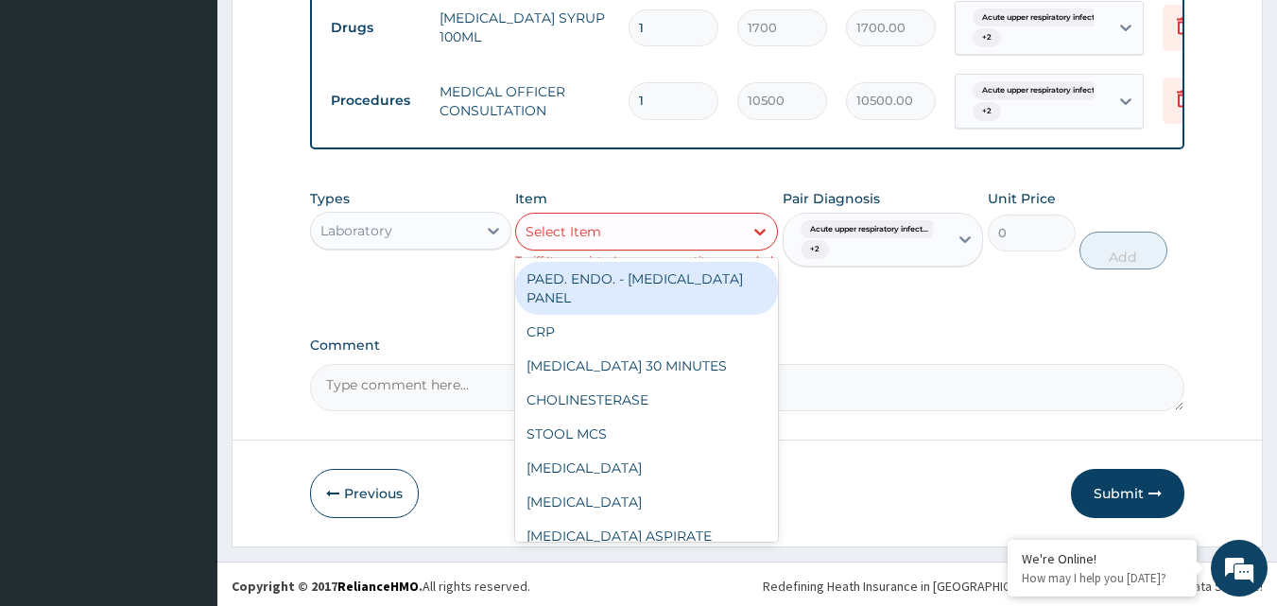
click at [655, 239] on div "Select Item" at bounding box center [629, 231] width 227 height 30
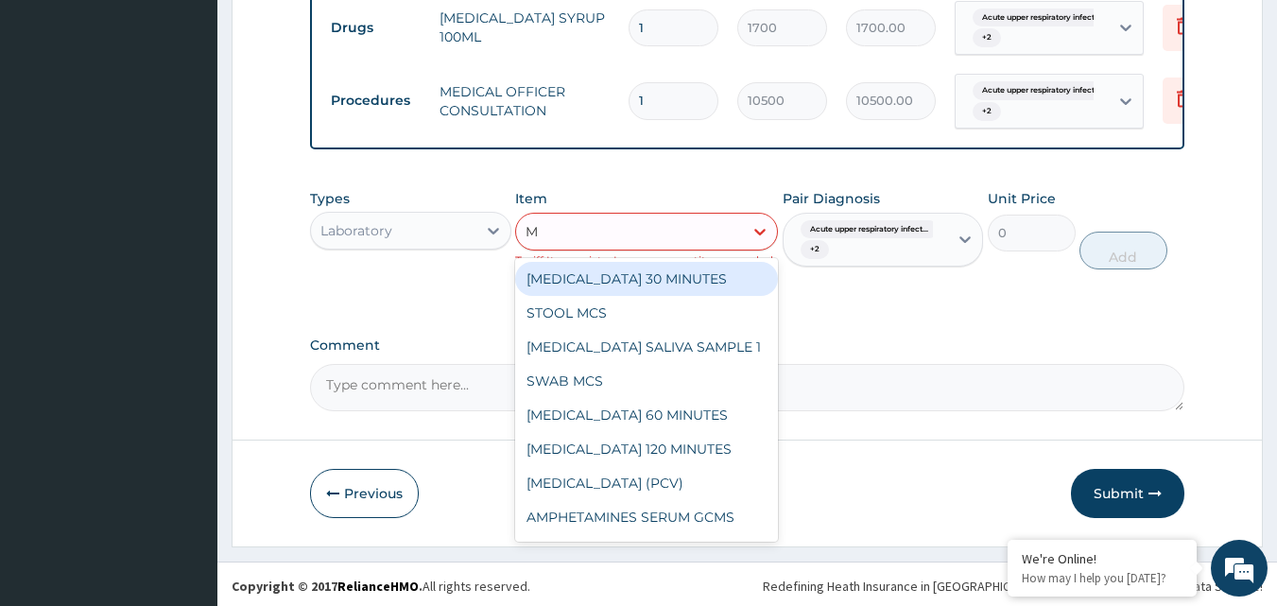
type input "MP"
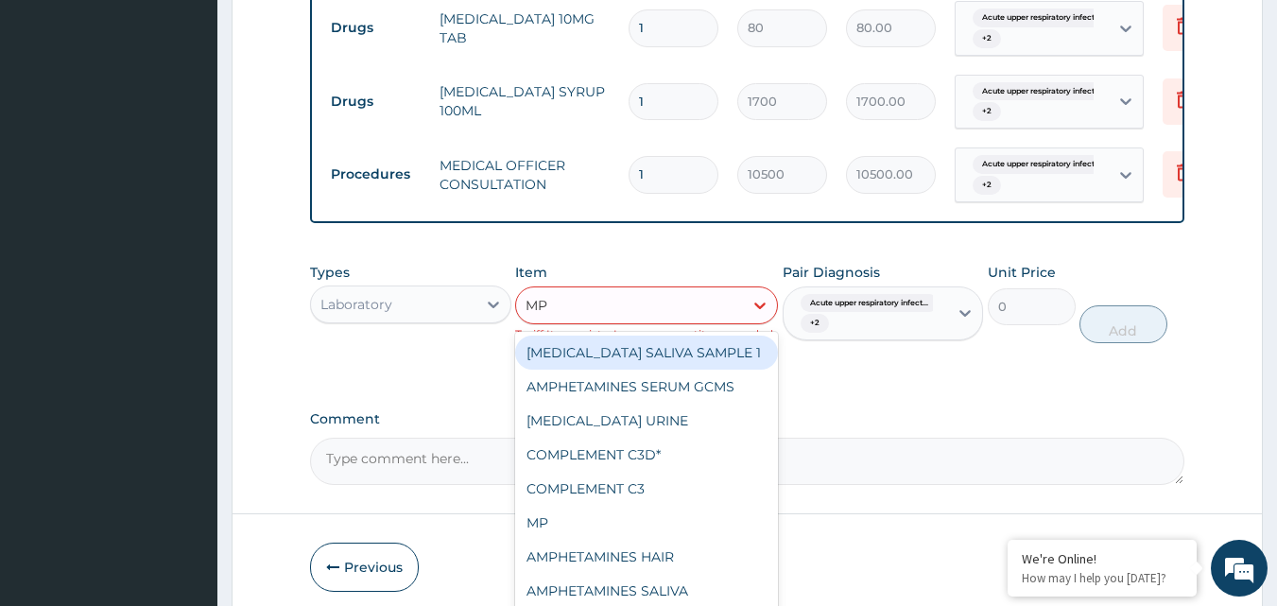
scroll to position [815, 0]
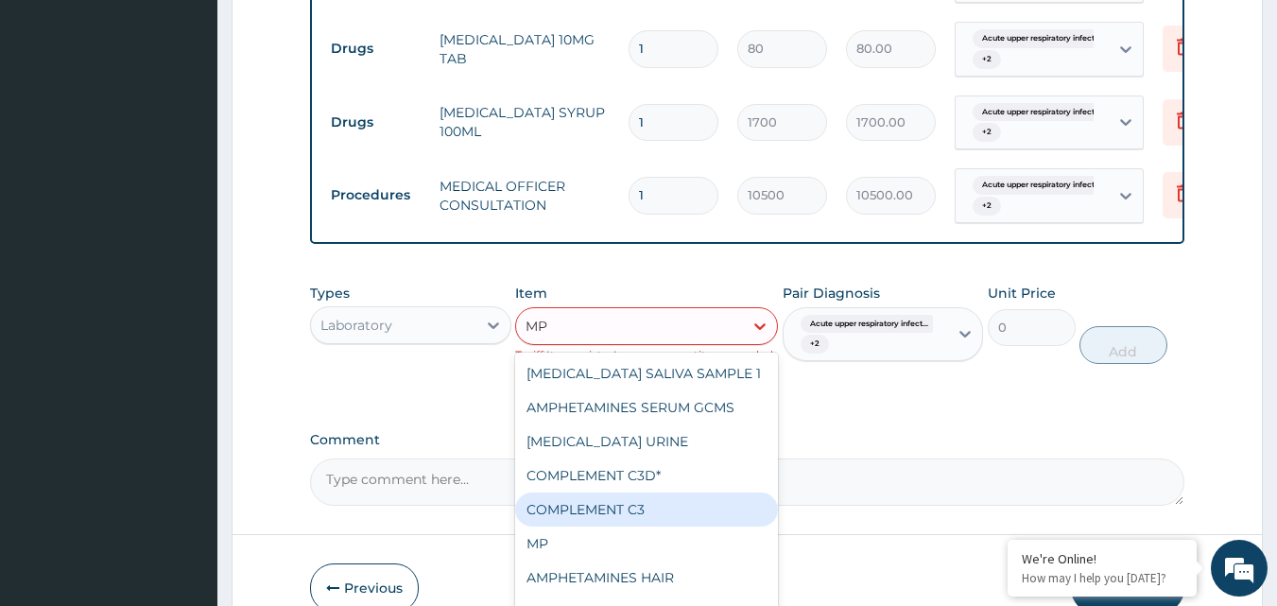
click at [575, 526] on div "COMPLEMENT C3" at bounding box center [646, 509] width 263 height 34
type input "30000"
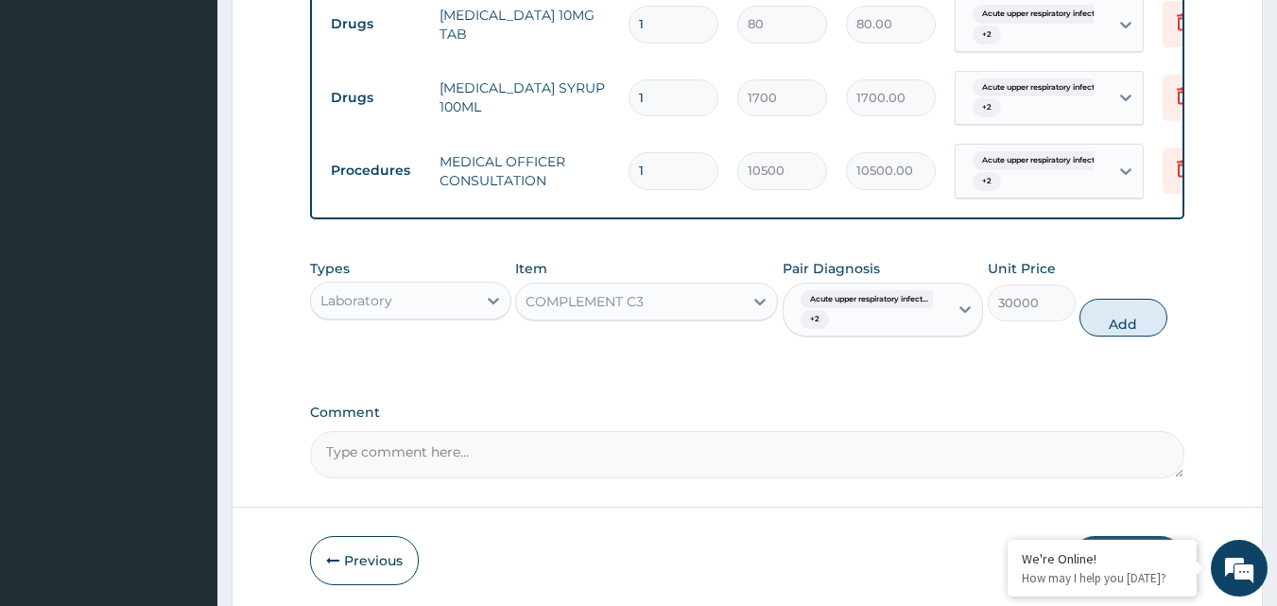
scroll to position [830, 0]
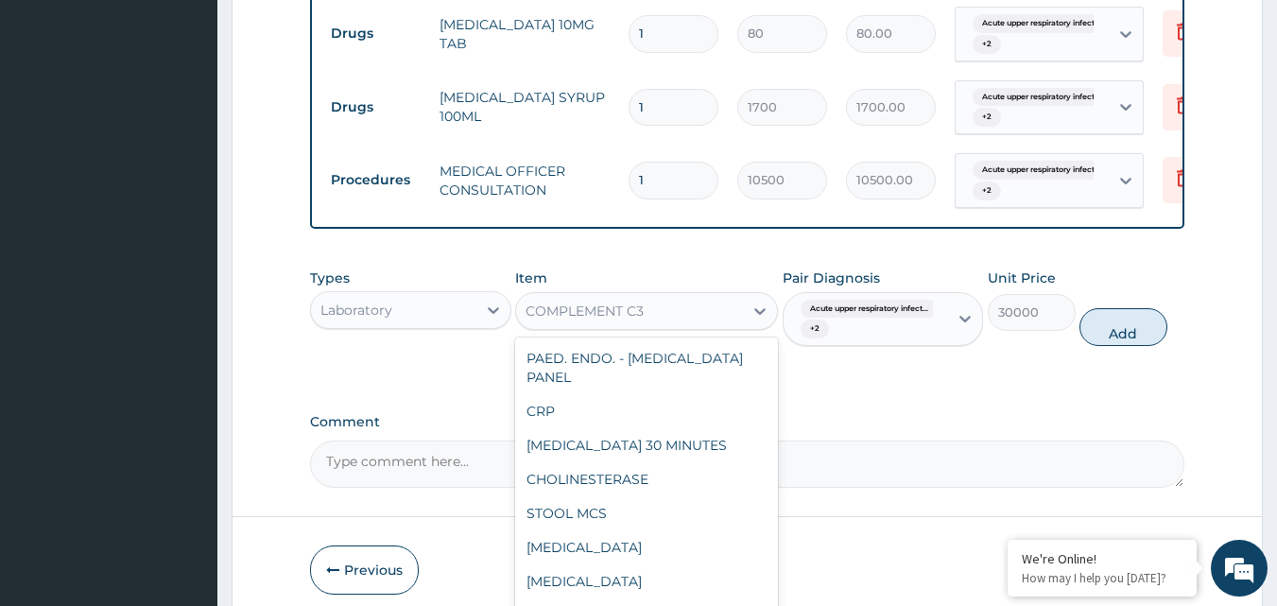
click at [640, 320] on div "COMPLEMENT C3" at bounding box center [584, 310] width 118 height 19
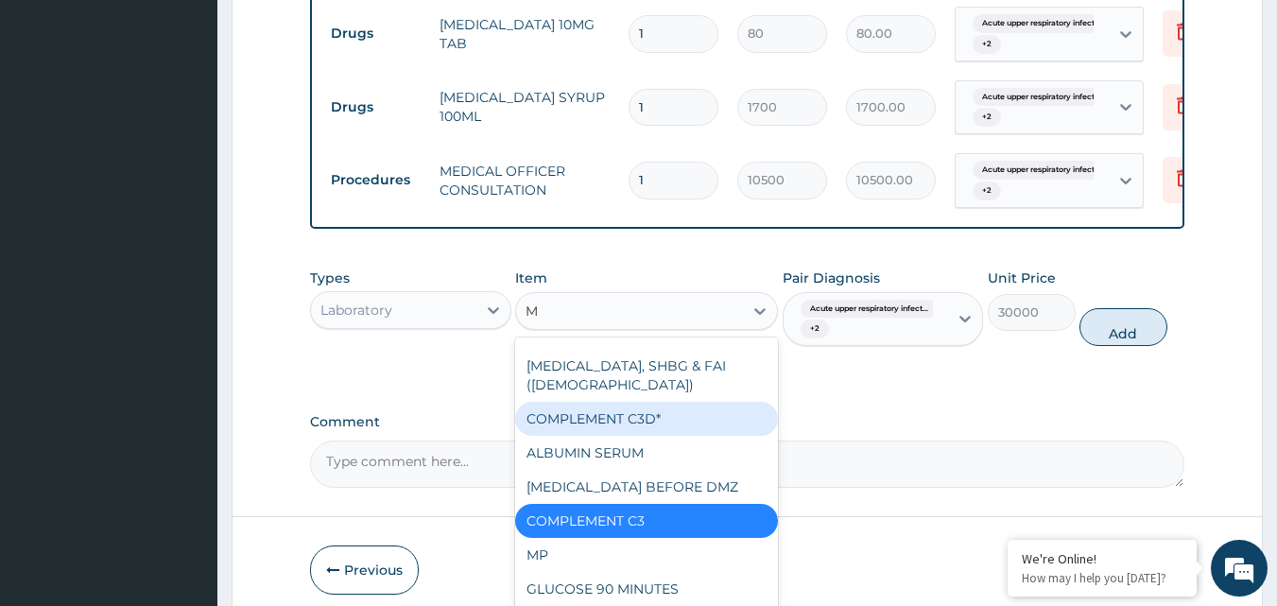
type input "MP"
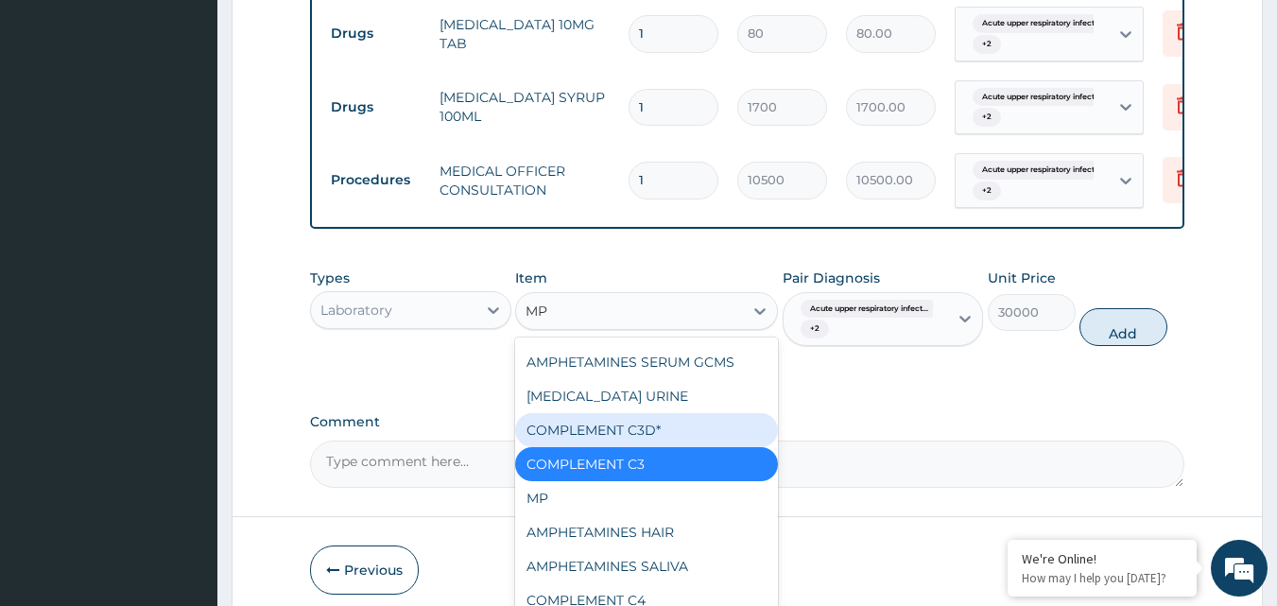
scroll to position [23, 0]
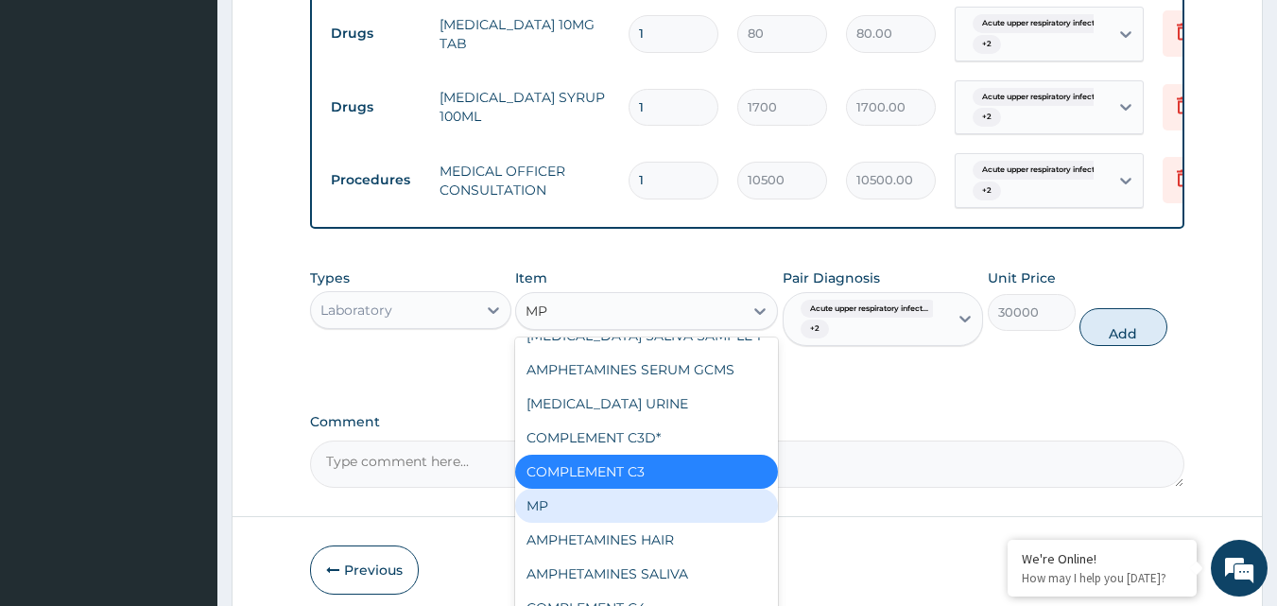
click at [591, 510] on div "MP" at bounding box center [646, 506] width 263 height 34
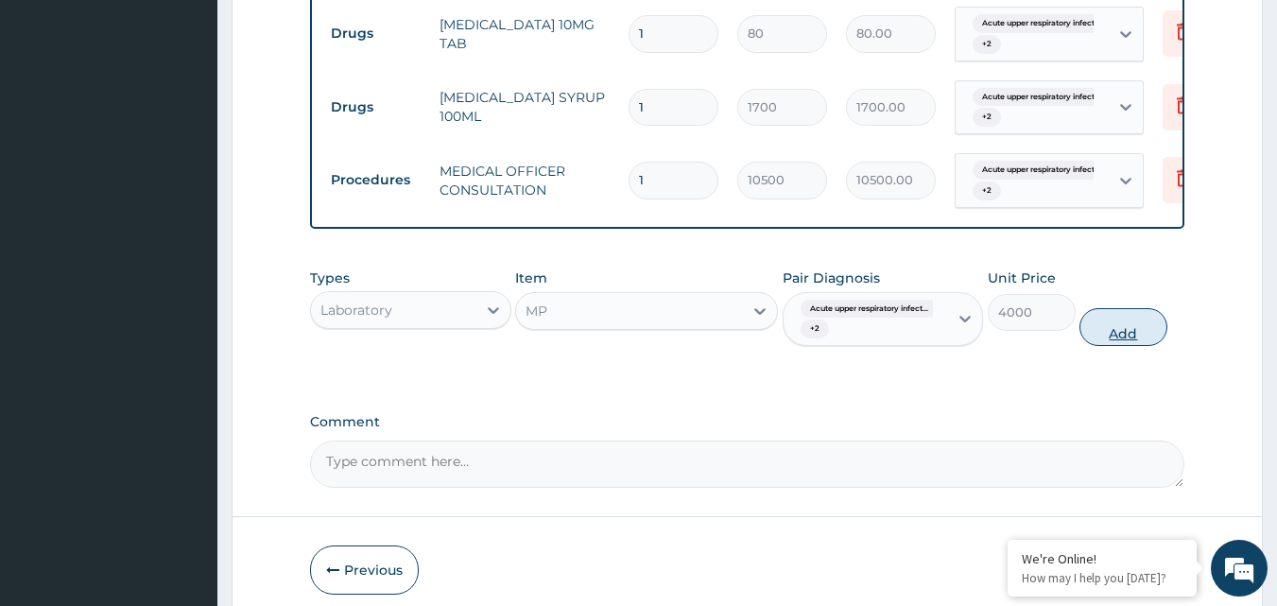
click at [1133, 346] on button "Add" at bounding box center [1123, 327] width 88 height 38
type input "0"
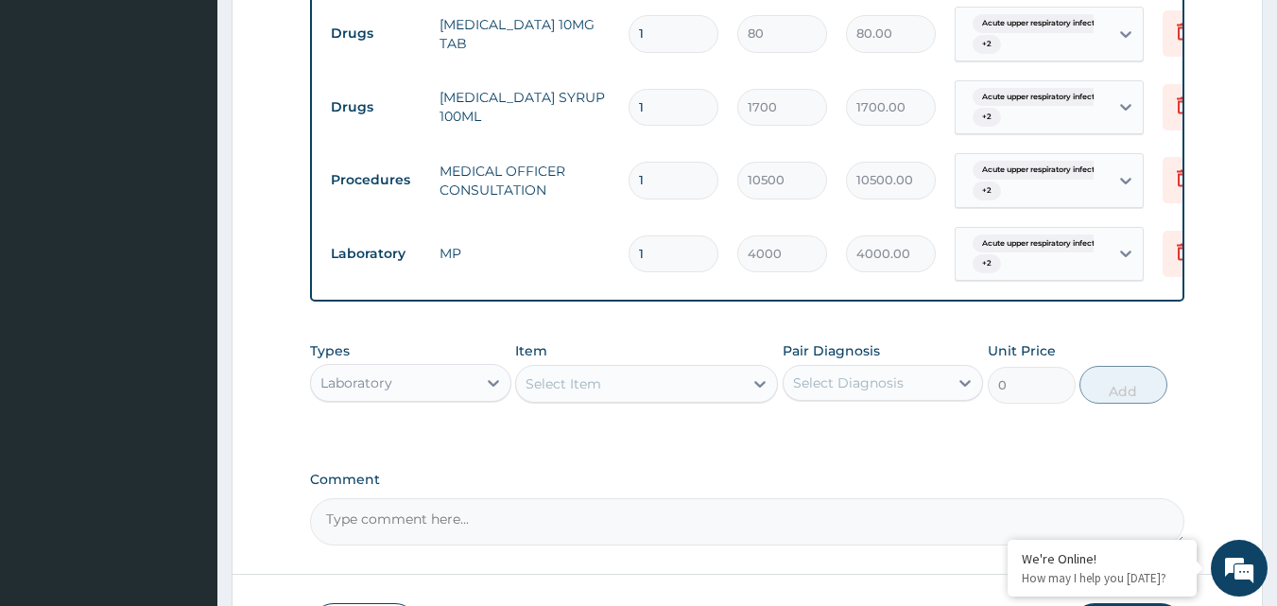
click at [354, 392] on div "Laboratory" at bounding box center [356, 382] width 72 height 19
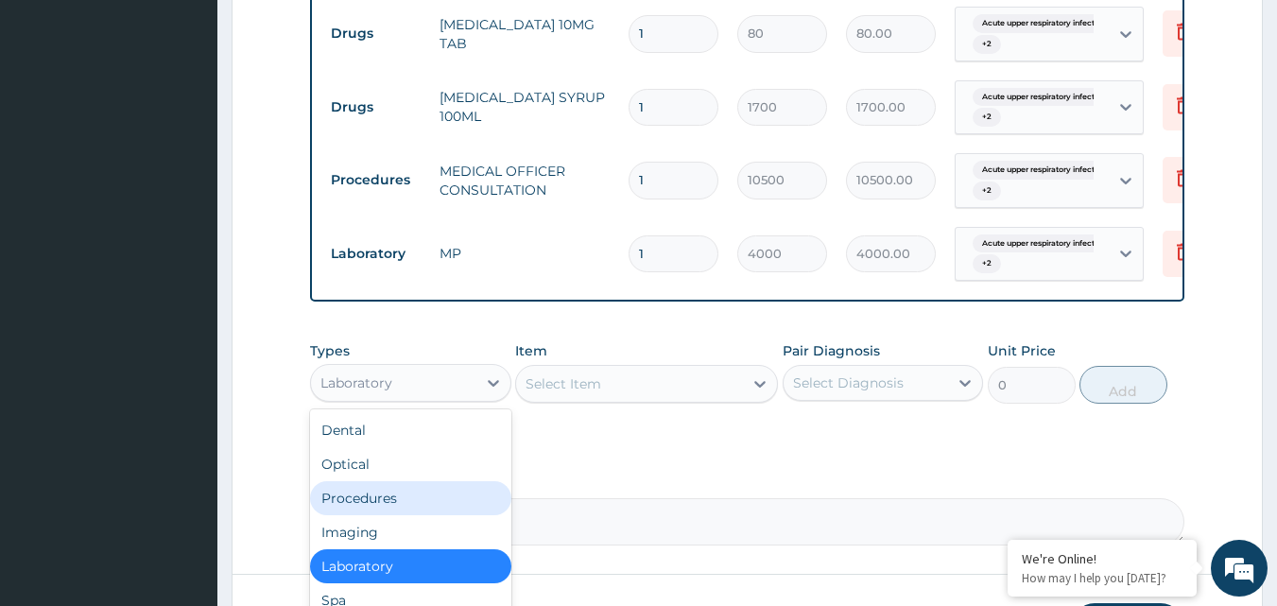
scroll to position [64, 0]
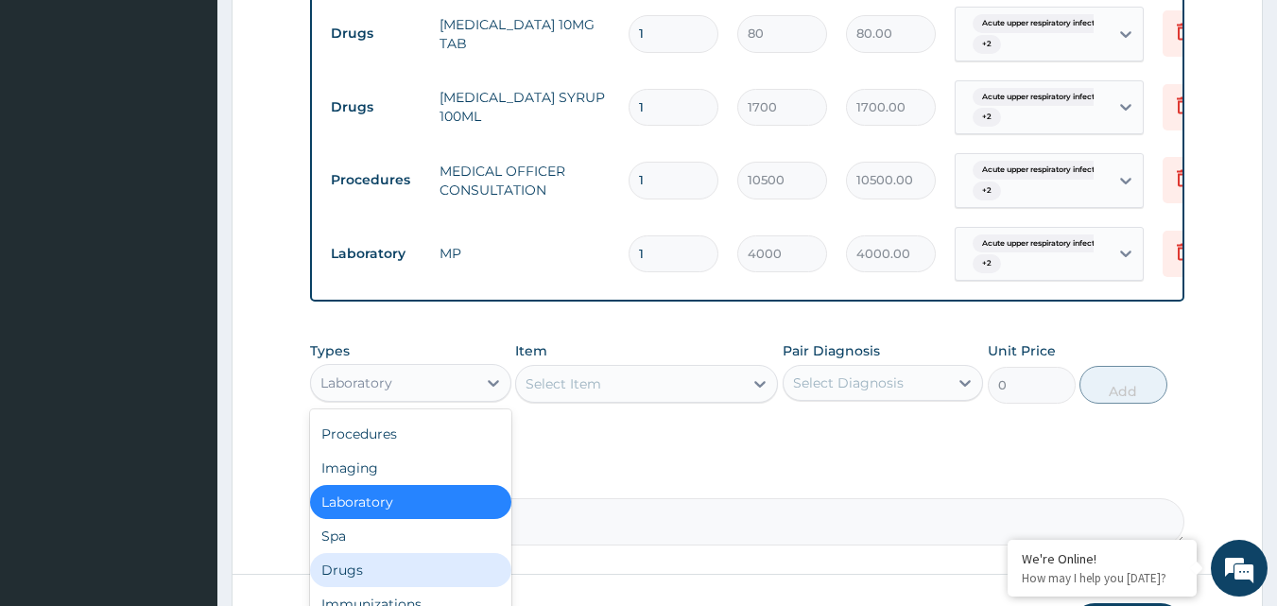
drag, startPoint x: 412, startPoint y: 581, endPoint x: 434, endPoint y: 568, distance: 25.4
click at [410, 582] on div "Drugs" at bounding box center [410, 570] width 201 height 34
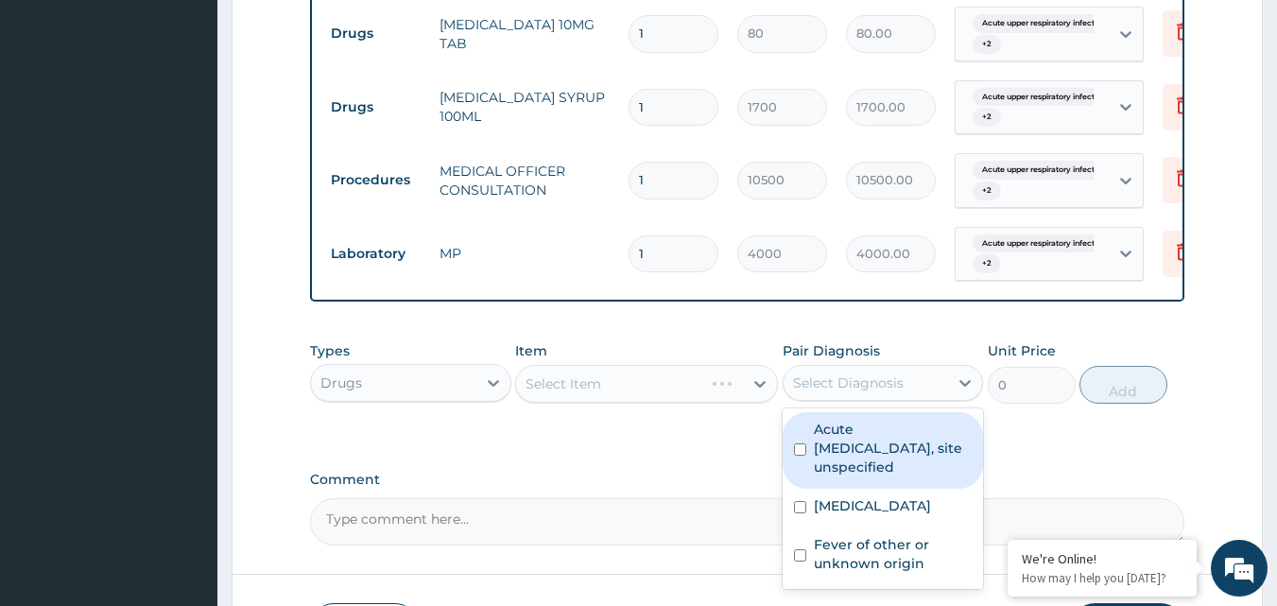
click at [800, 398] on div "Select Diagnosis" at bounding box center [865, 383] width 165 height 30
drag, startPoint x: 792, startPoint y: 455, endPoint x: 807, endPoint y: 497, distance: 44.2
click at [793, 468] on div "Acute [MEDICAL_DATA], site unspecified" at bounding box center [882, 450] width 201 height 77
checkbox input "true"
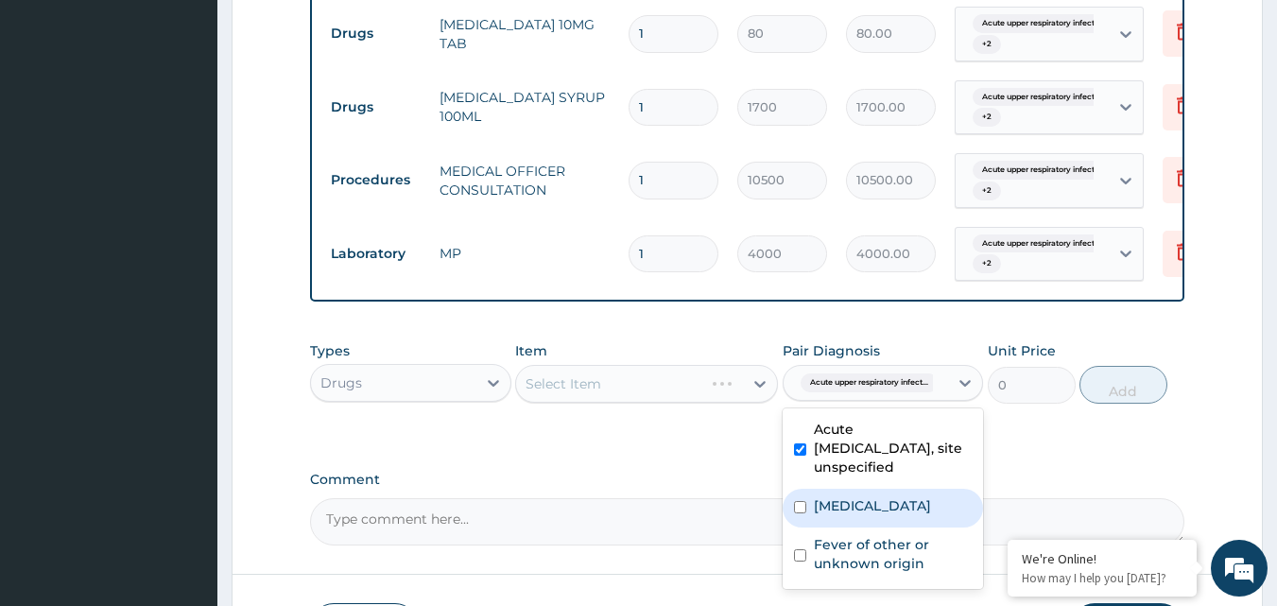
drag, startPoint x: 815, startPoint y: 511, endPoint x: 809, endPoint y: 581, distance: 70.2
click at [815, 515] on label "Bacteraemia" at bounding box center [872, 505] width 117 height 19
checkbox input "true"
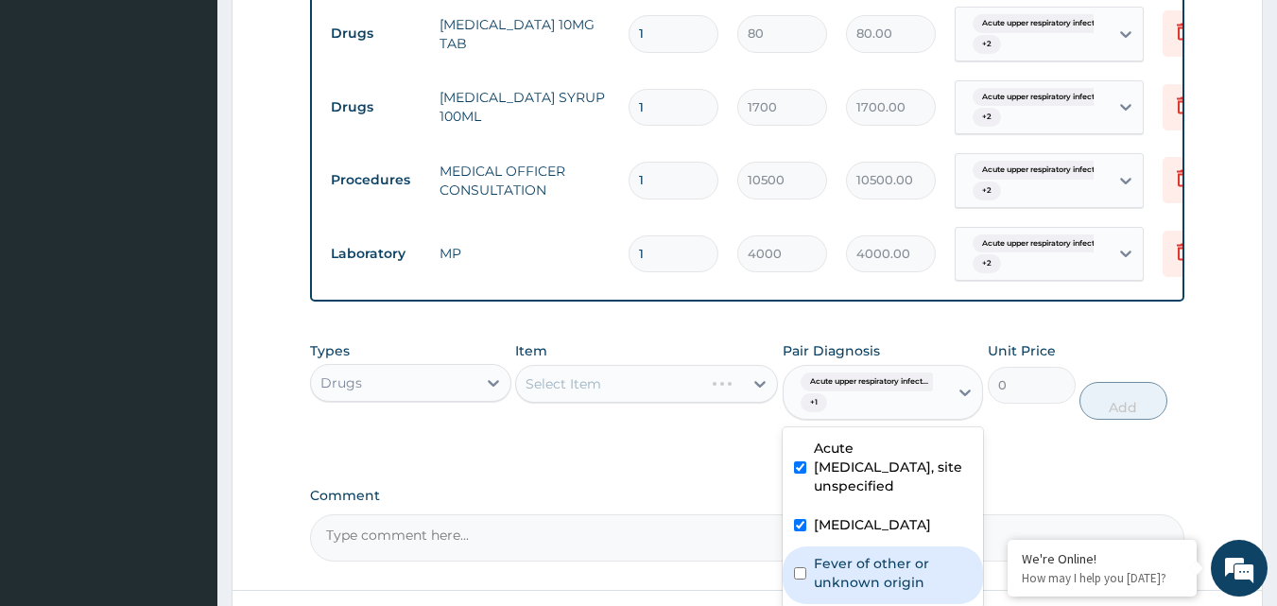
drag, startPoint x: 811, startPoint y: 583, endPoint x: 623, endPoint y: 425, distance: 245.5
click at [810, 583] on div "Fever of other or unknown origin" at bounding box center [882, 575] width 201 height 58
checkbox input "true"
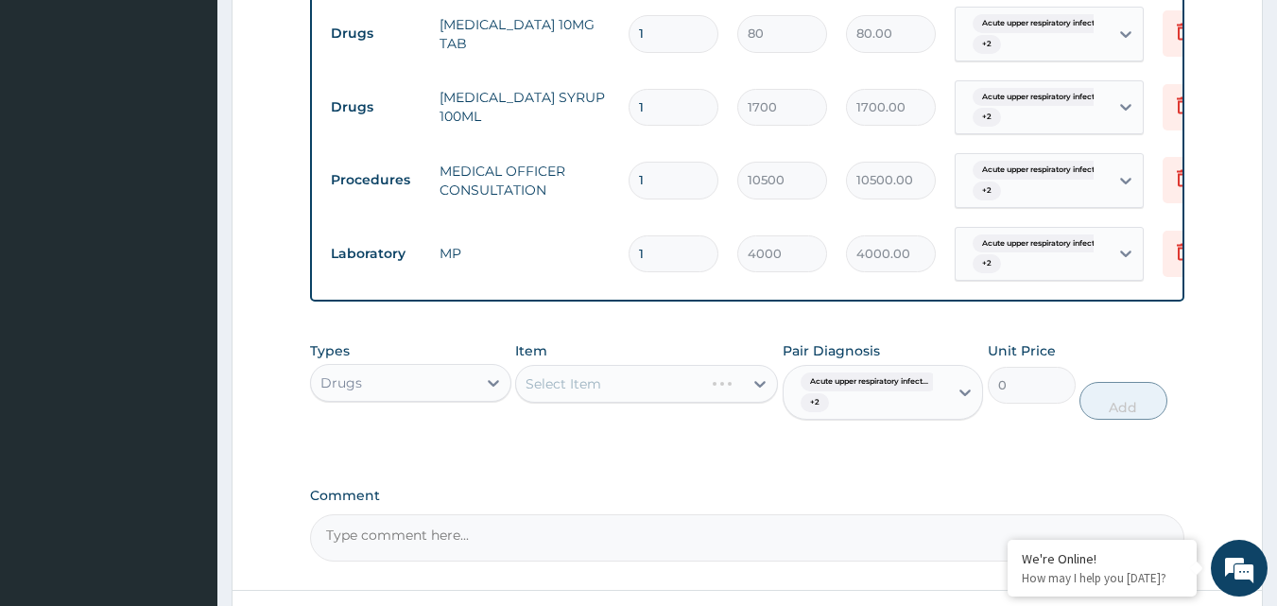
click at [603, 380] on div "Select Item" at bounding box center [646, 384] width 263 height 38
drag, startPoint x: 679, startPoint y: 398, endPoint x: 709, endPoint y: 393, distance: 29.7
click at [697, 396] on div "Select Item" at bounding box center [646, 384] width 263 height 38
click at [747, 386] on div "Select Item" at bounding box center [646, 384] width 263 height 38
click at [762, 398] on div "Select Item" at bounding box center [646, 384] width 263 height 38
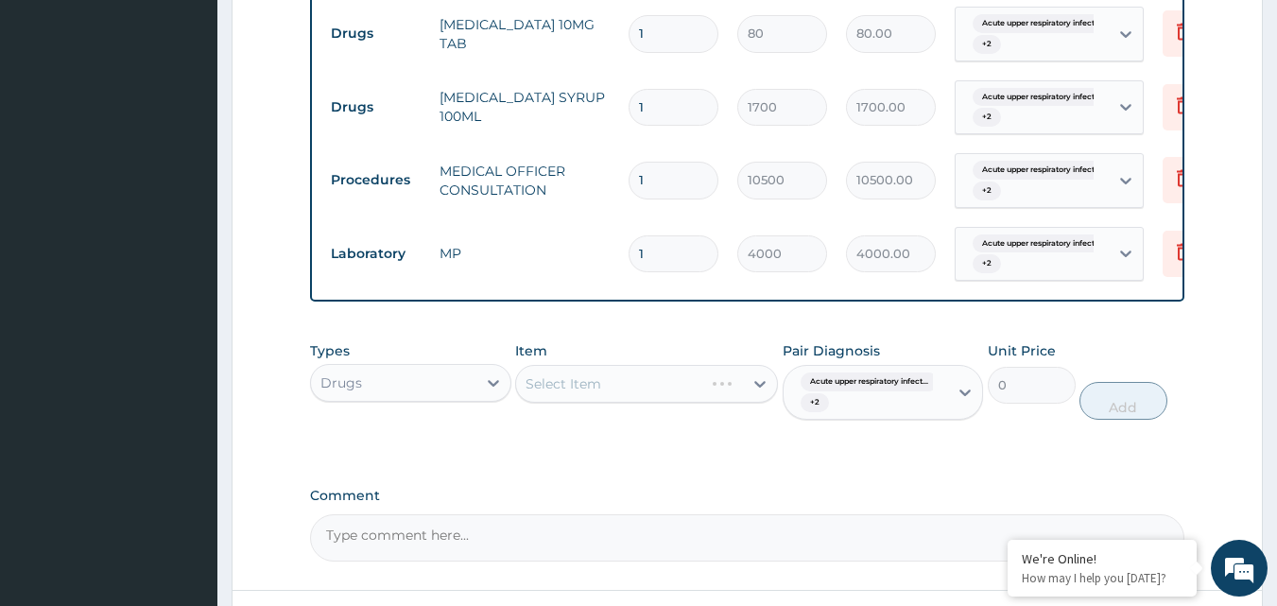
click at [762, 398] on div "Select Item" at bounding box center [646, 384] width 263 height 38
click at [761, 398] on div "Select Item" at bounding box center [646, 384] width 263 height 38
drag, startPoint x: 645, startPoint y: 431, endPoint x: 672, endPoint y: 403, distance: 38.8
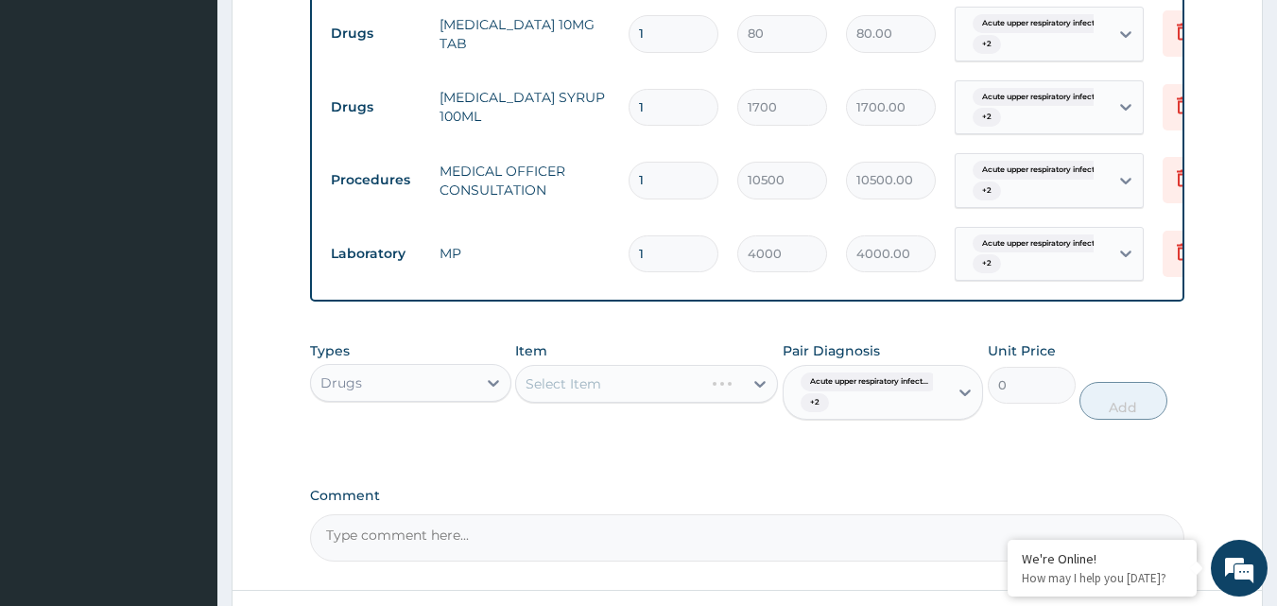
click at [647, 420] on div "Item Select Item" at bounding box center [646, 380] width 263 height 78
click at [672, 403] on div "Select Item" at bounding box center [646, 384] width 263 height 38
drag, startPoint x: 681, startPoint y: 386, endPoint x: 651, endPoint y: 387, distance: 30.3
click at [651, 387] on div "Select Item" at bounding box center [646, 384] width 263 height 38
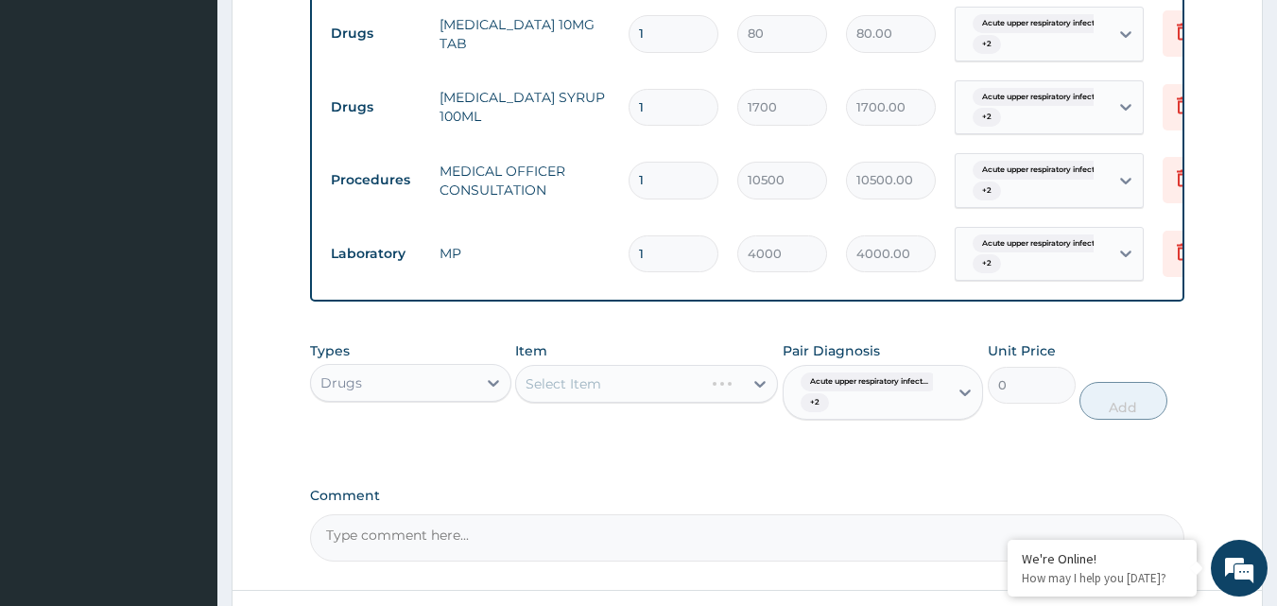
click at [678, 393] on div "Select Item" at bounding box center [646, 384] width 263 height 38
click at [675, 402] on div "Select Item" at bounding box center [646, 384] width 263 height 38
click at [674, 402] on div "Select Item" at bounding box center [646, 384] width 263 height 38
drag, startPoint x: 674, startPoint y: 402, endPoint x: 687, endPoint y: 408, distance: 14.8
click at [673, 403] on div "Select Item" at bounding box center [646, 384] width 263 height 38
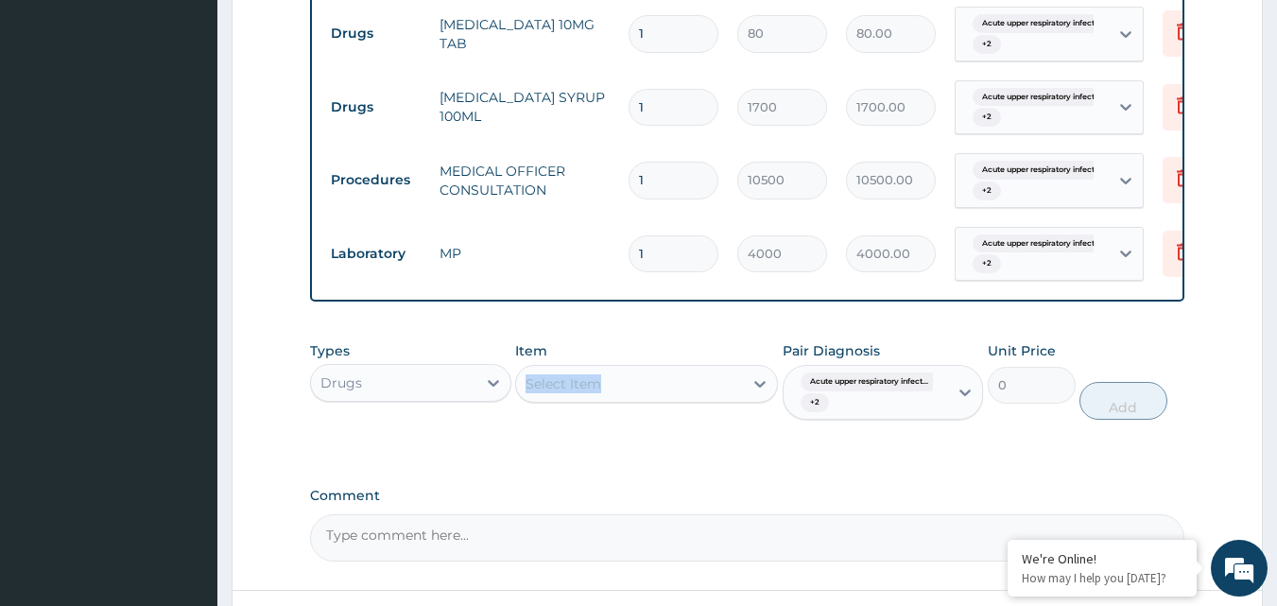
click at [702, 399] on div "Select Item" at bounding box center [629, 384] width 227 height 30
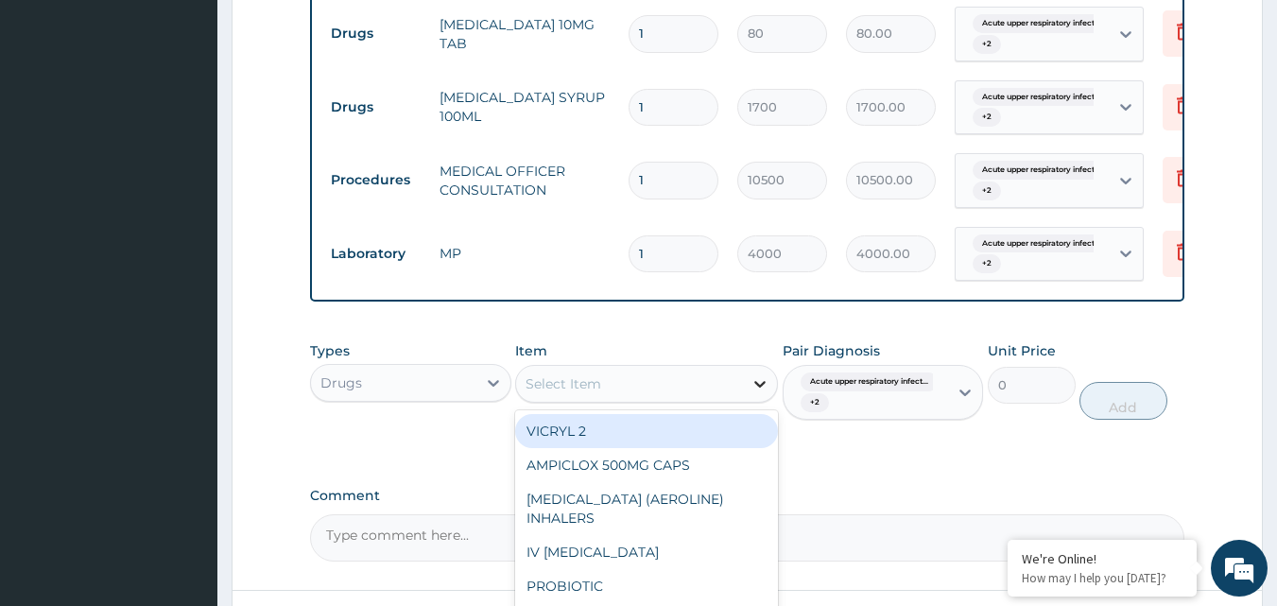
click at [764, 393] on icon at bounding box center [759, 383] width 19 height 19
click at [763, 387] on icon at bounding box center [759, 384] width 11 height 7
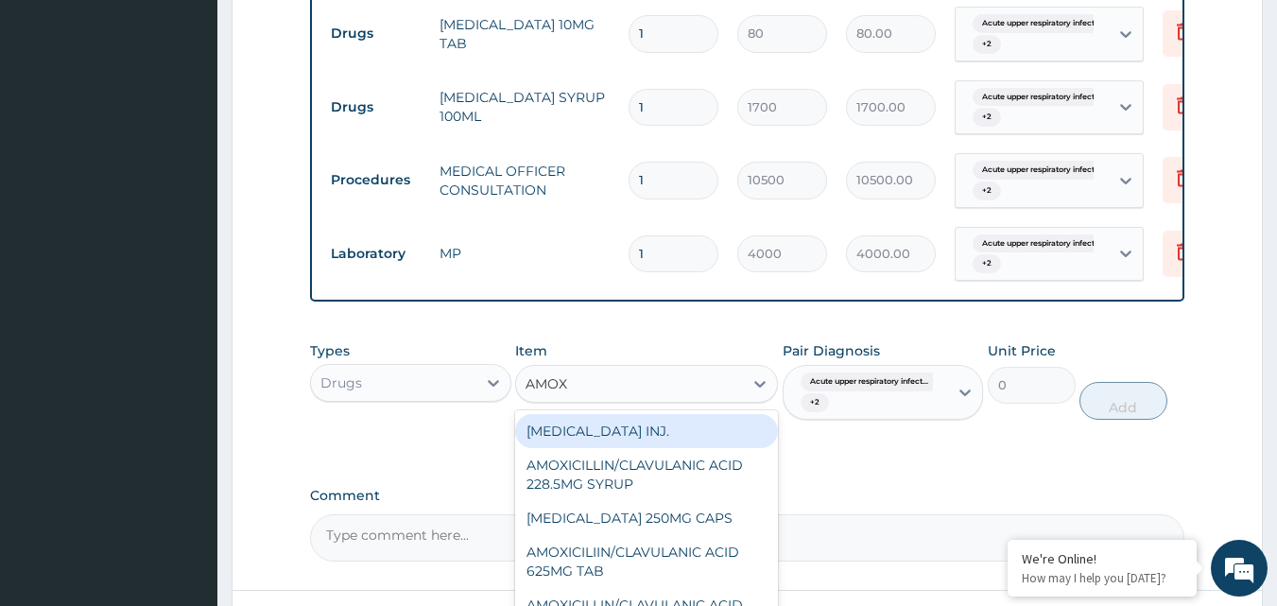
type input "AMOXI"
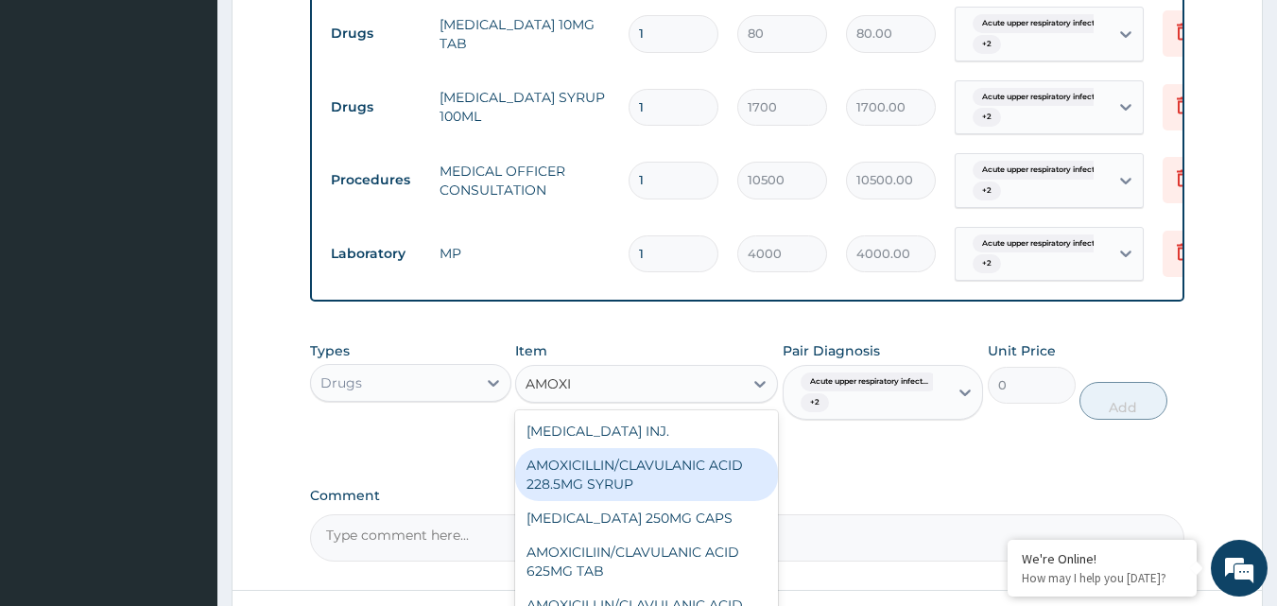
scroll to position [94, 0]
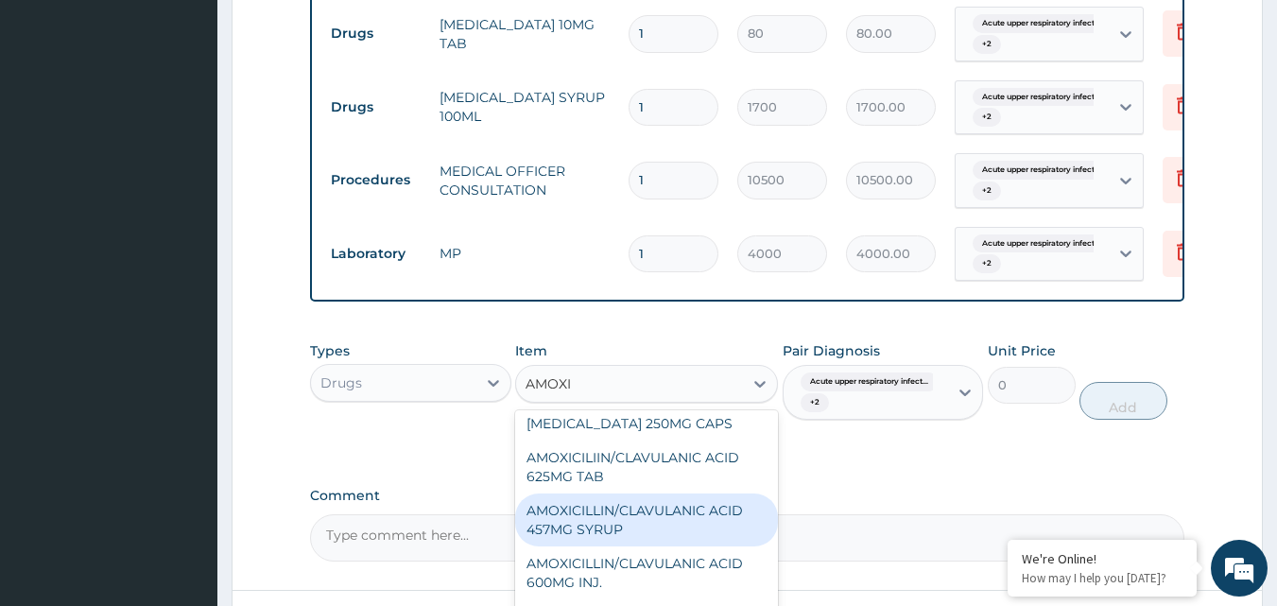
click at [680, 528] on div "AMOXICILLIN/CLAVULANIC ACID 457MG SYRUP" at bounding box center [646, 519] width 263 height 53
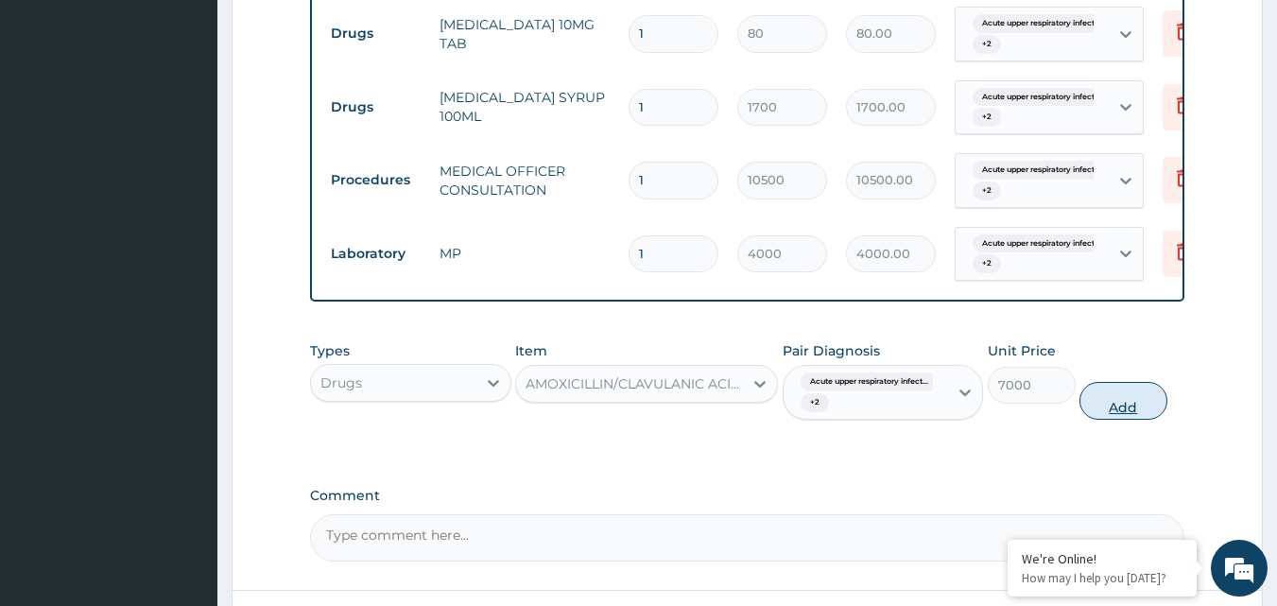
click at [1108, 420] on button "Add" at bounding box center [1123, 401] width 88 height 38
type input "0"
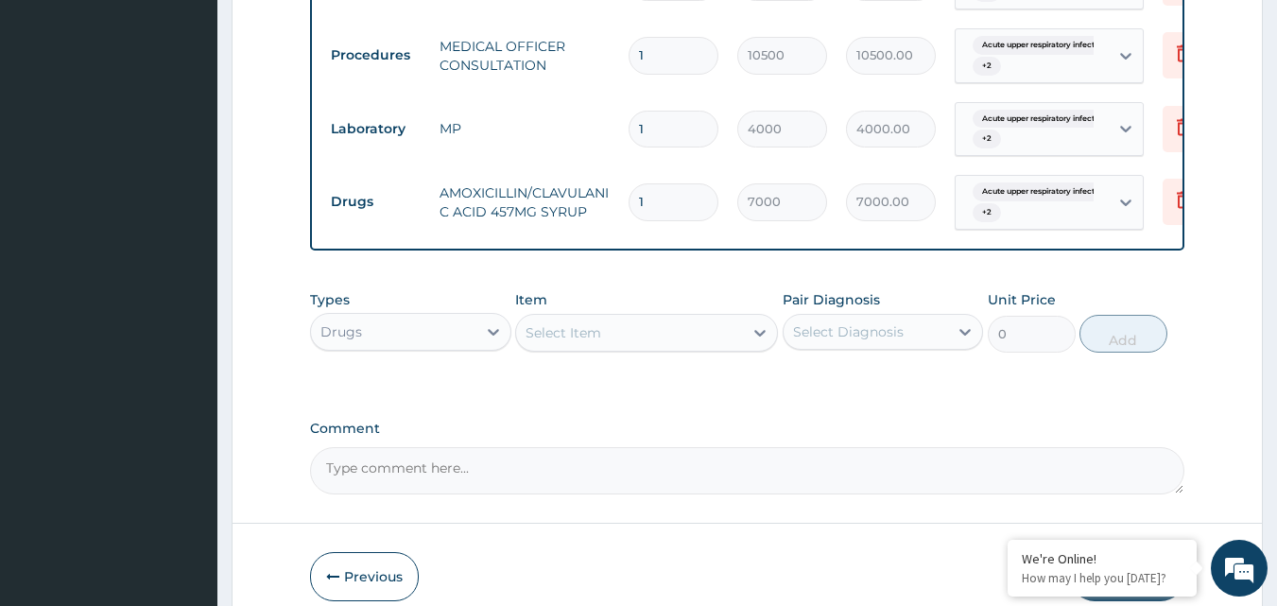
scroll to position [1019, 0]
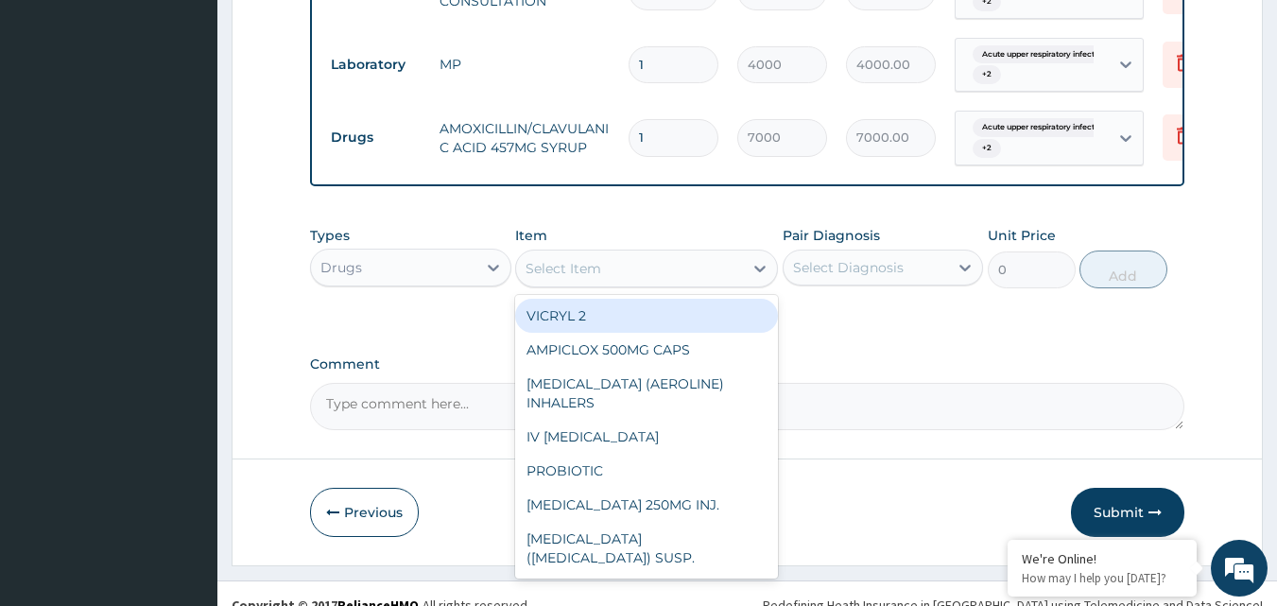
click at [672, 283] on div "Select Item" at bounding box center [629, 268] width 227 height 30
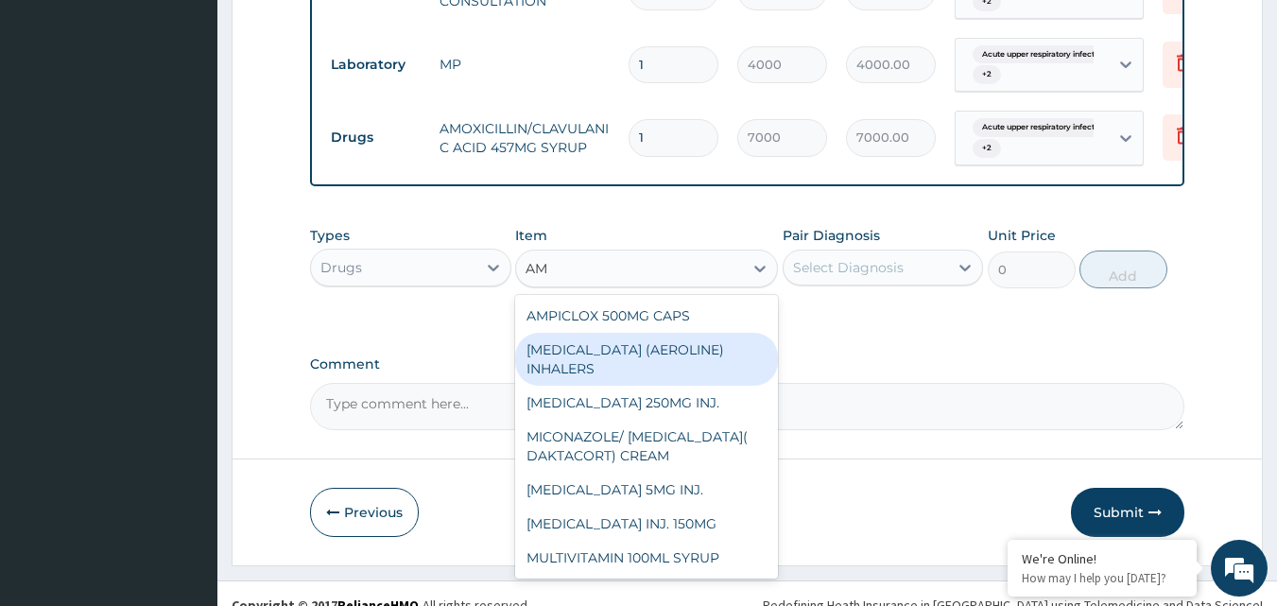
type input "A"
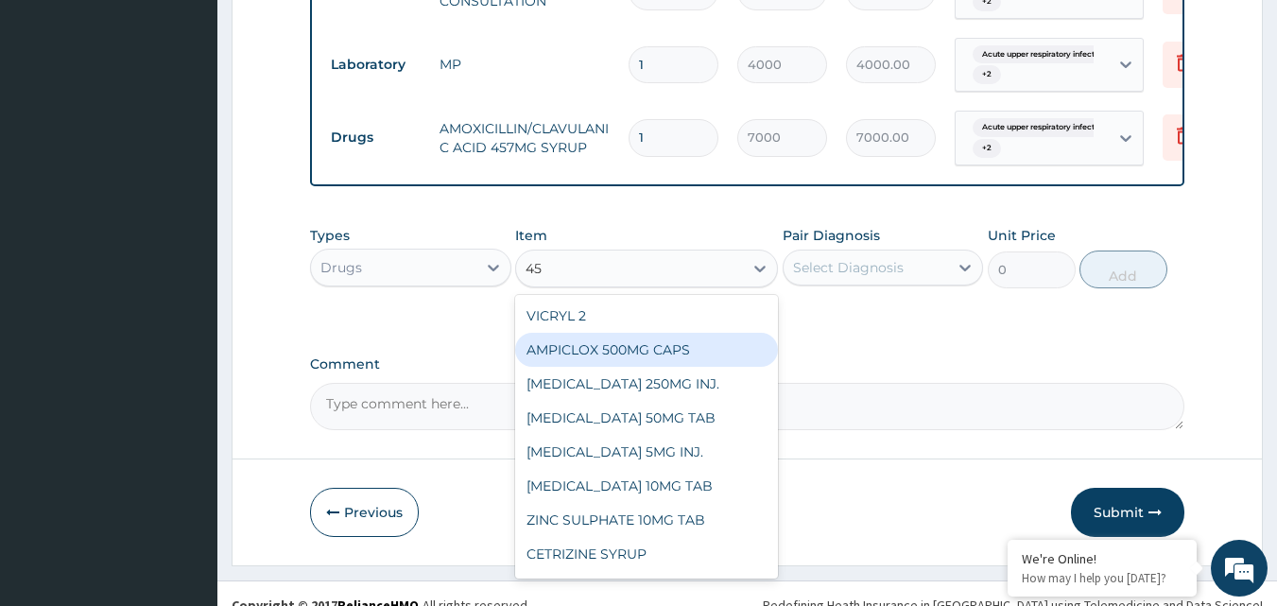
type input "4"
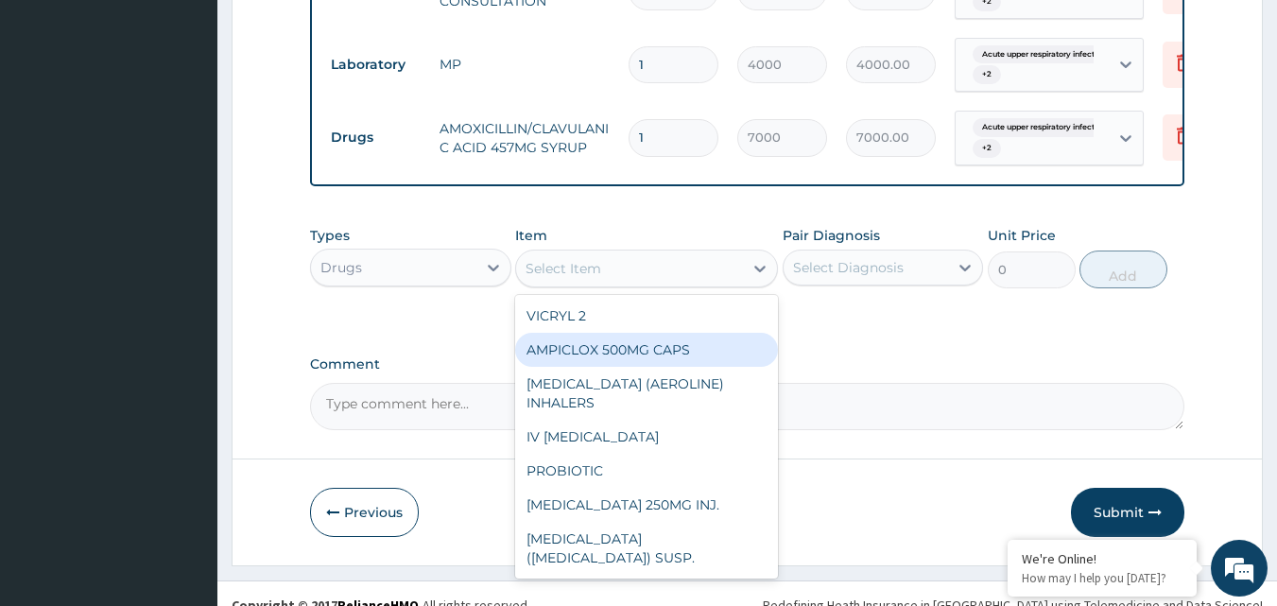
click at [862, 277] on div "Select Diagnosis" at bounding box center [848, 267] width 111 height 19
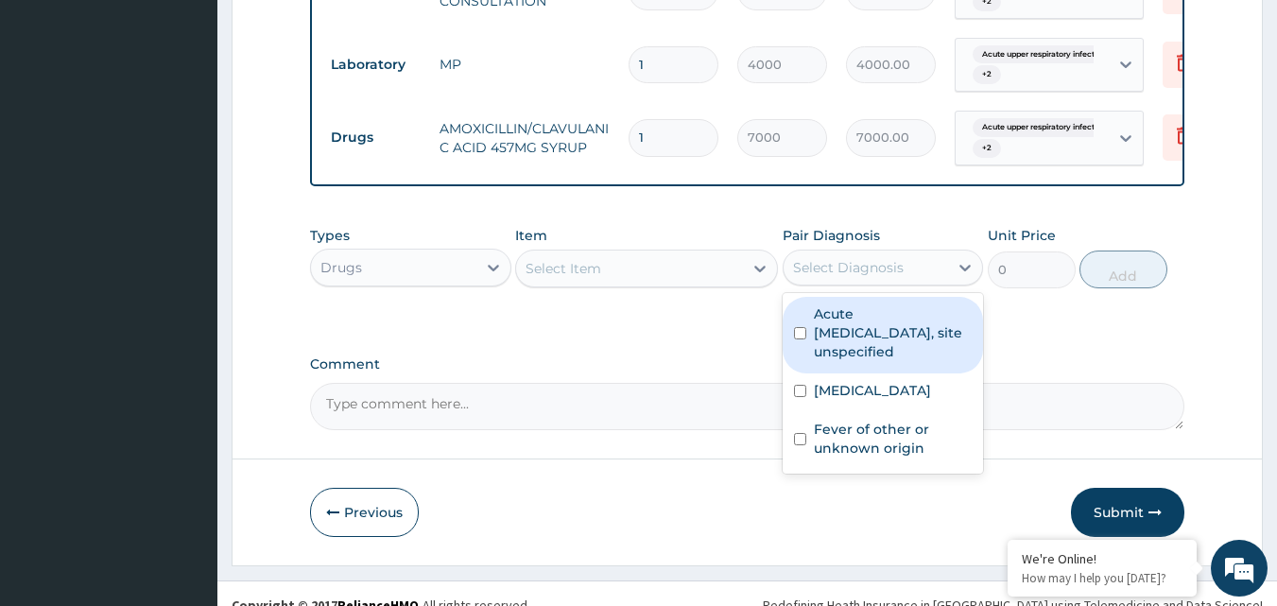
drag, startPoint x: 863, startPoint y: 350, endPoint x: 884, endPoint y: 425, distance: 78.4
click at [869, 361] on label "Acute upper respiratory infection, site unspecified" at bounding box center [893, 332] width 159 height 57
checkbox input "true"
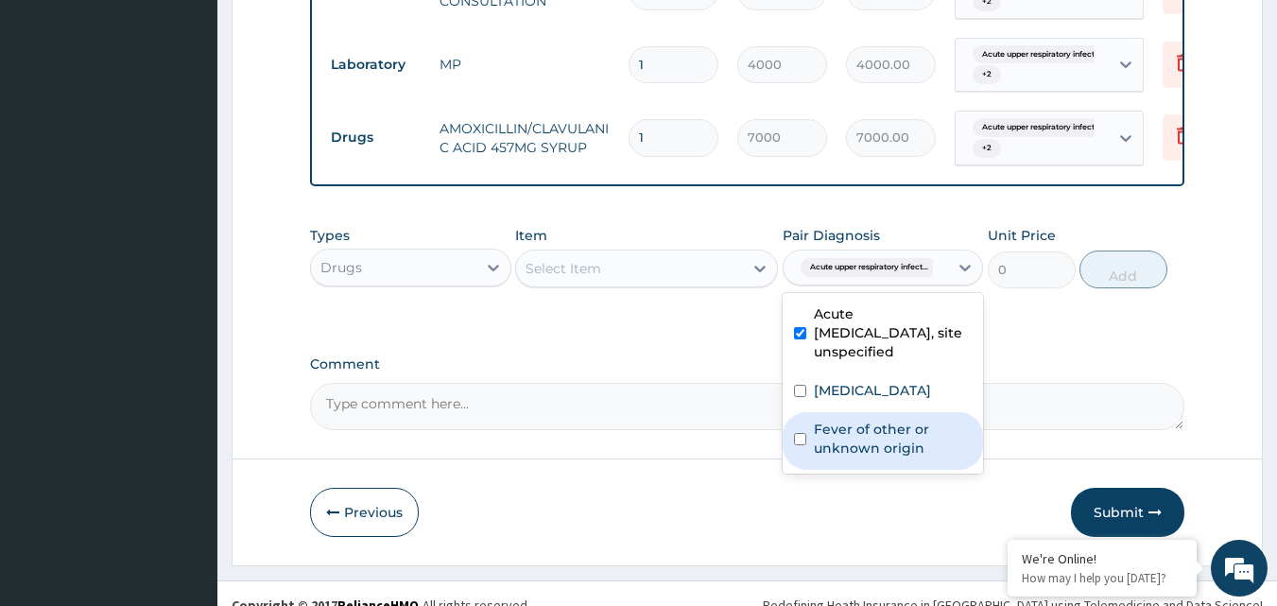
click at [884, 425] on div "Fever of other or unknown origin" at bounding box center [882, 441] width 201 height 58
checkbox input "true"
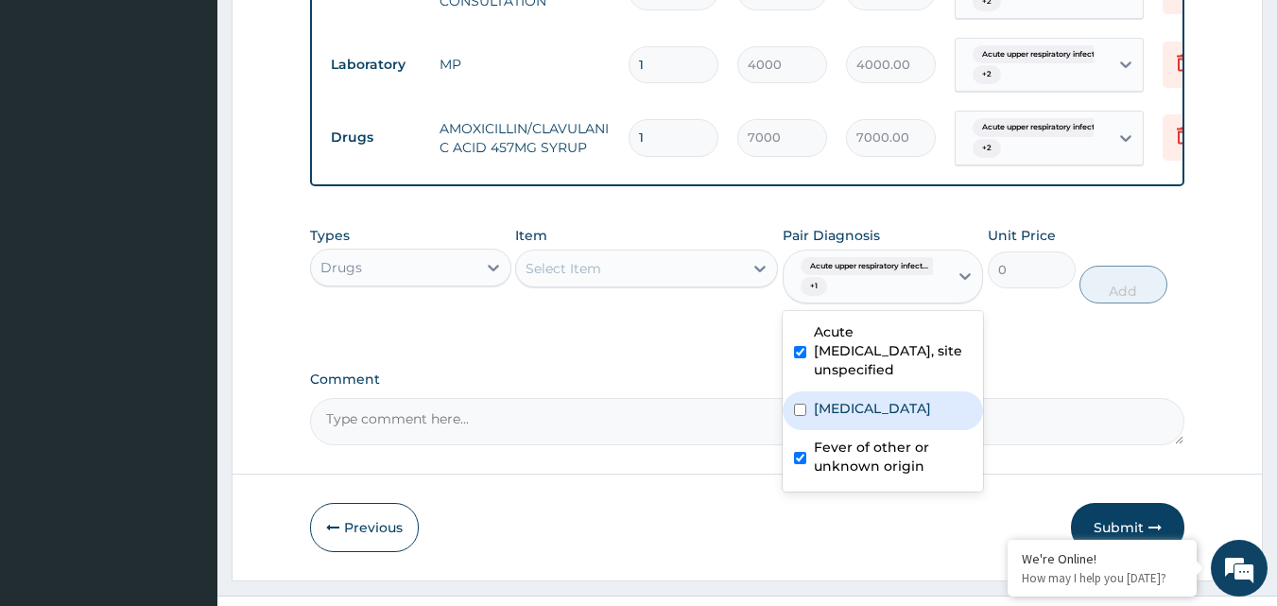
drag, startPoint x: 863, startPoint y: 426, endPoint x: 848, endPoint y: 419, distance: 16.9
click at [862, 418] on label "Bacteraemia" at bounding box center [872, 408] width 117 height 19
checkbox input "true"
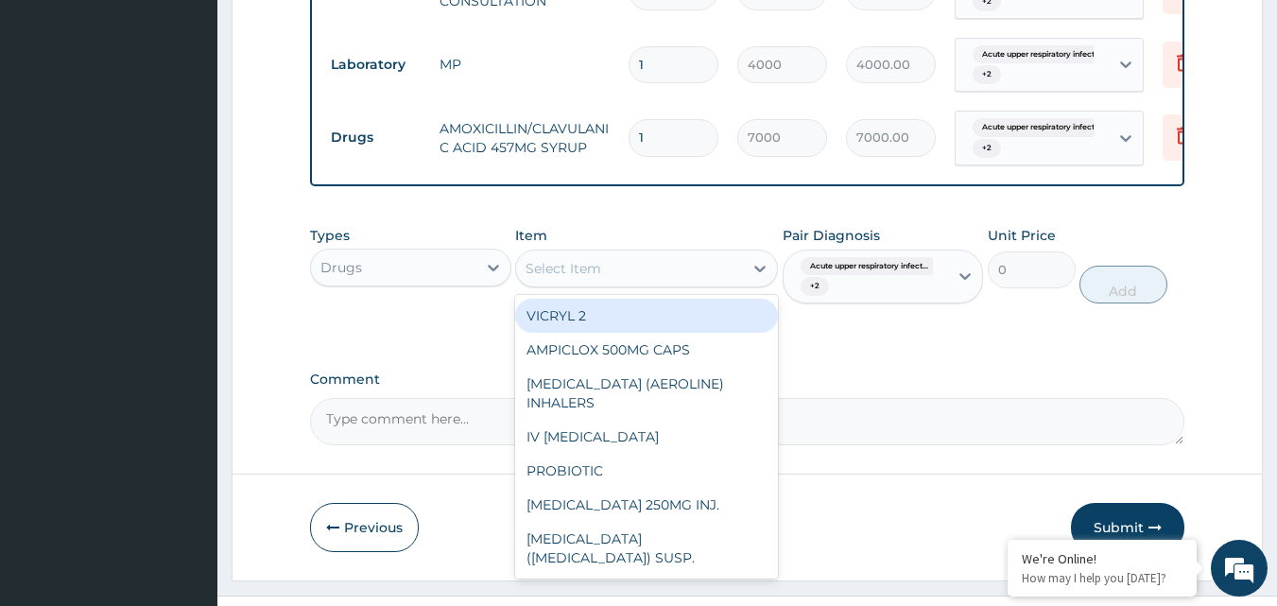
click at [627, 283] on div "Select Item" at bounding box center [629, 268] width 227 height 30
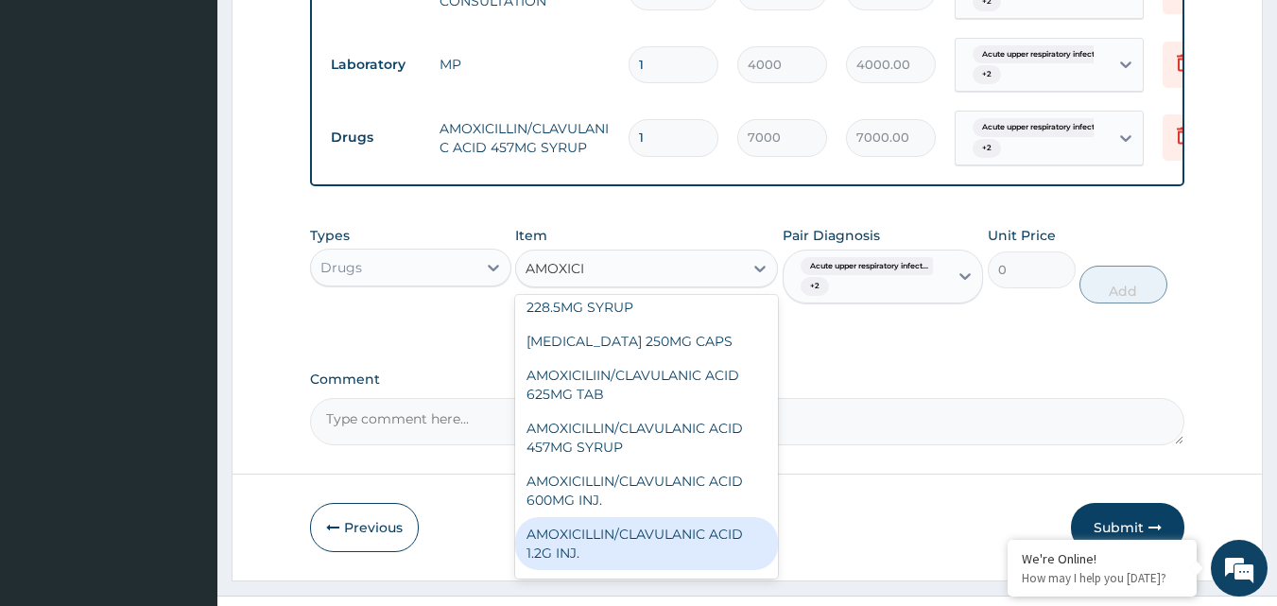
scroll to position [0, 0]
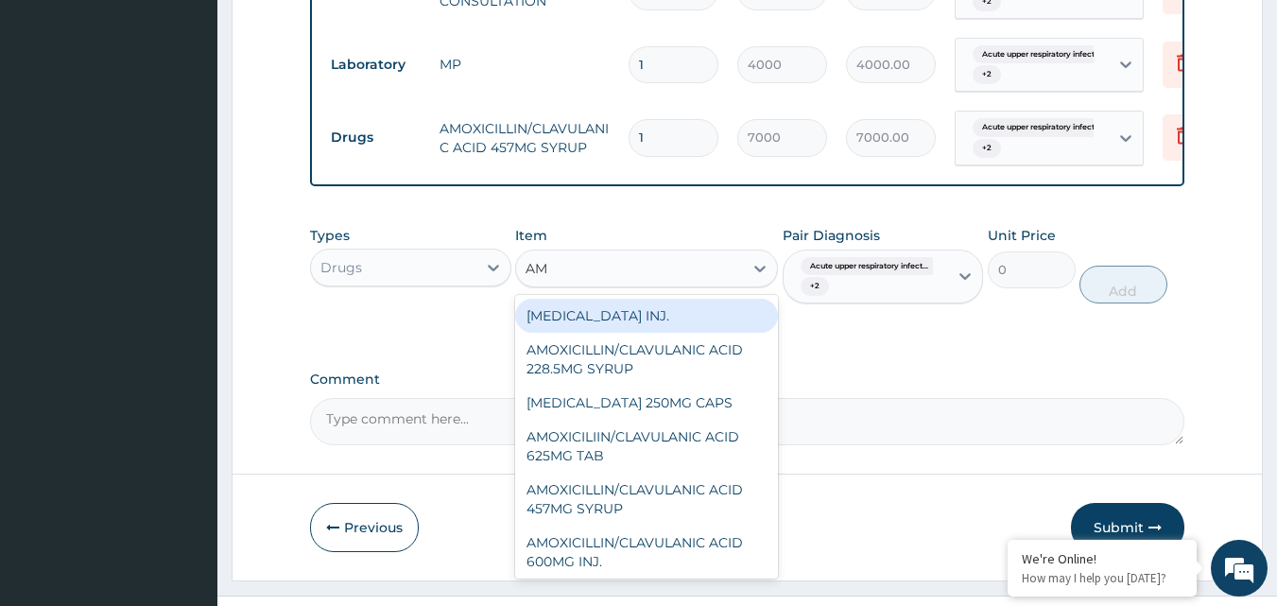
type input "A"
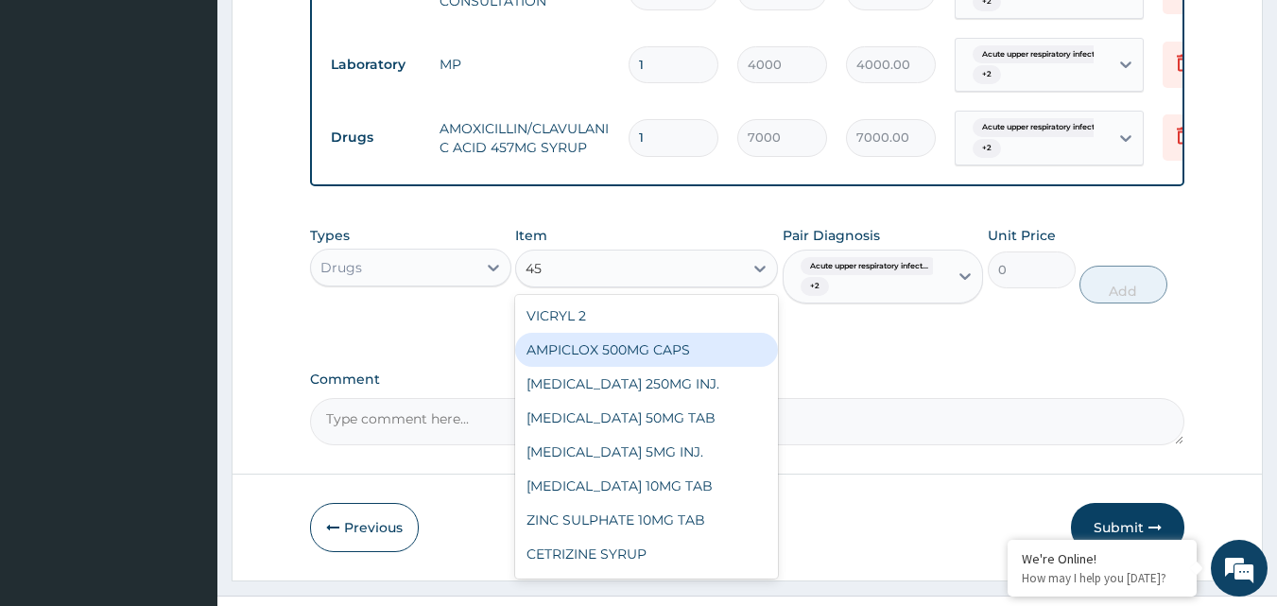
type input "4"
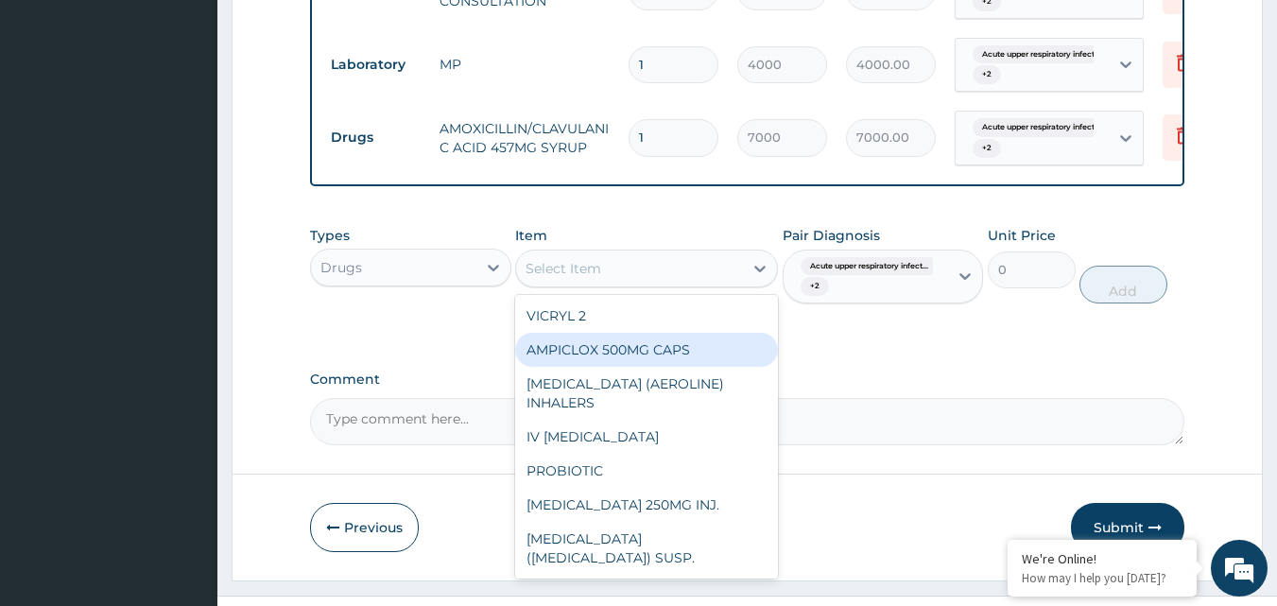
type input "S"
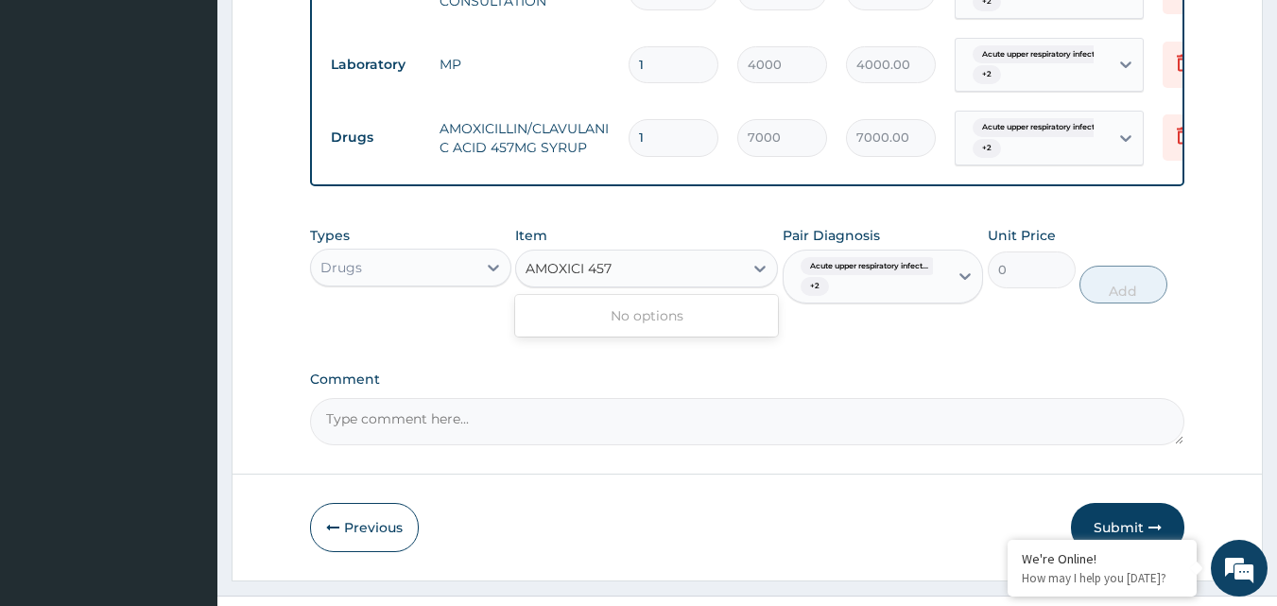
click at [578, 278] on input "AMOXICI 457" at bounding box center [569, 268] width 88 height 19
click at [587, 278] on input "AMOXICI 457" at bounding box center [569, 268] width 88 height 19
type input "457"
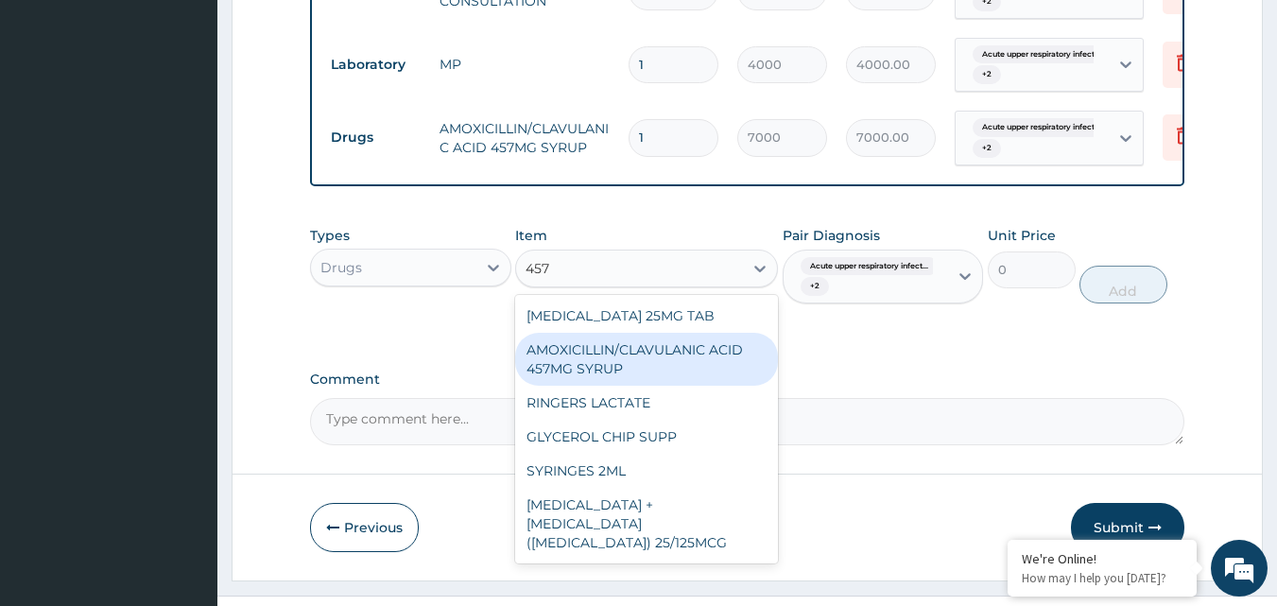
click at [635, 367] on div "AMOXICILLIN/CLAVULANIC ACID 457MG SYRUP" at bounding box center [646, 359] width 263 height 53
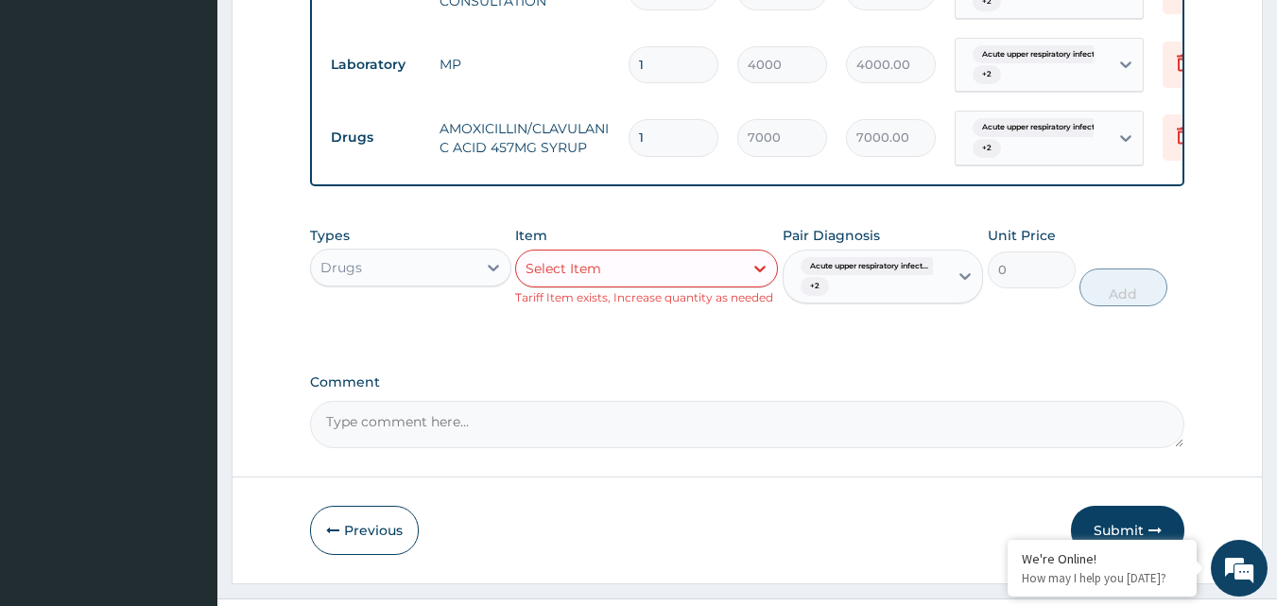
click at [646, 276] on div "Select Item" at bounding box center [629, 268] width 227 height 30
click at [1105, 436] on textarea "Comment" at bounding box center [747, 424] width 875 height 47
click at [747, 390] on label "Comment" at bounding box center [747, 382] width 875 height 16
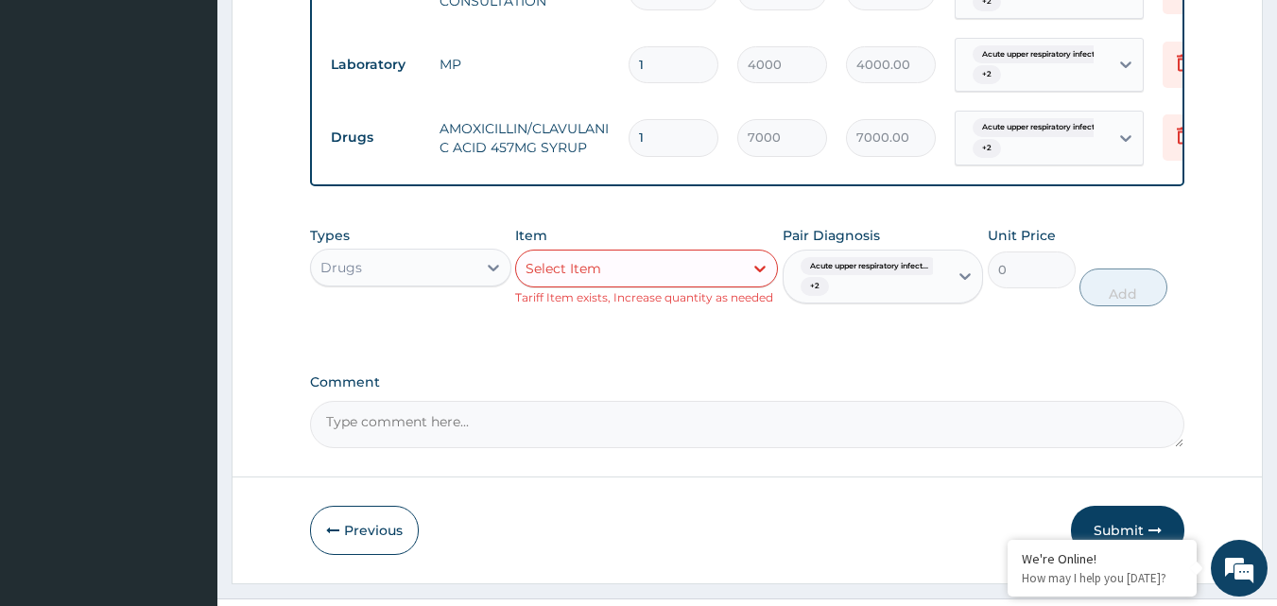
click at [747, 402] on textarea "Comment" at bounding box center [747, 424] width 875 height 47
drag, startPoint x: 747, startPoint y: 402, endPoint x: 779, endPoint y: 352, distance: 58.7
click at [757, 389] on label "Comment" at bounding box center [747, 382] width 875 height 16
click at [757, 401] on textarea "Comment" at bounding box center [747, 424] width 875 height 47
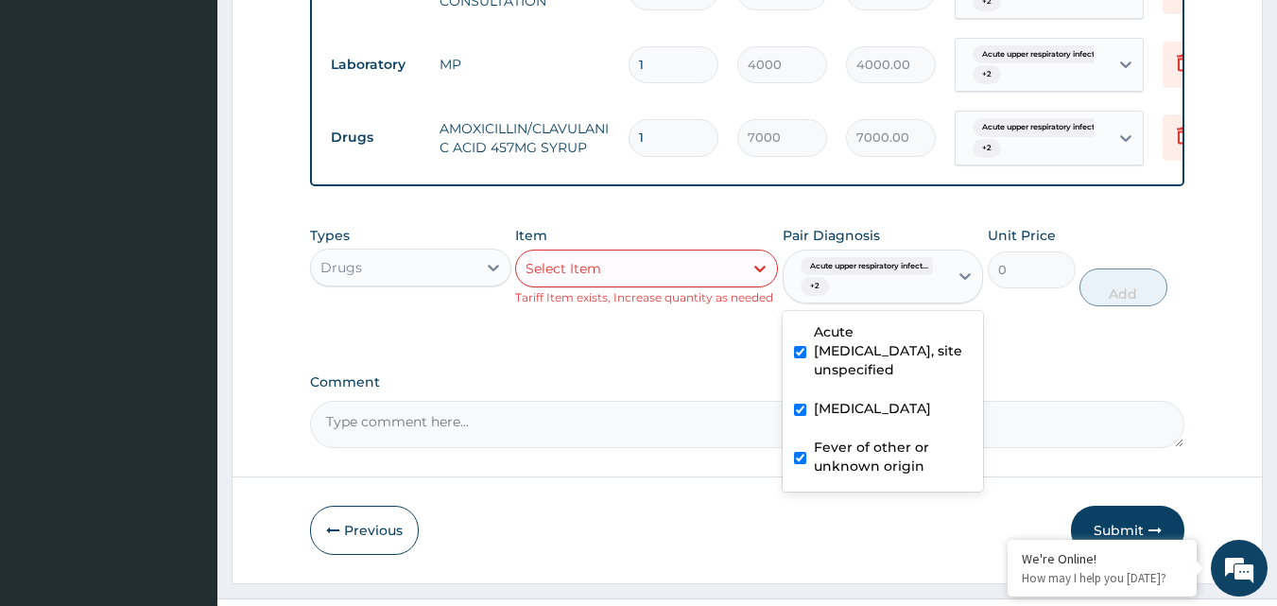
click at [871, 293] on div "Acute upper respiratory infect... + 2" at bounding box center [863, 276] width 141 height 45
click at [899, 371] on label "Acute [MEDICAL_DATA], site unspecified" at bounding box center [893, 350] width 159 height 57
checkbox input "false"
click at [894, 405] on div "Bacteraemia" at bounding box center [882, 410] width 201 height 39
checkbox input "false"
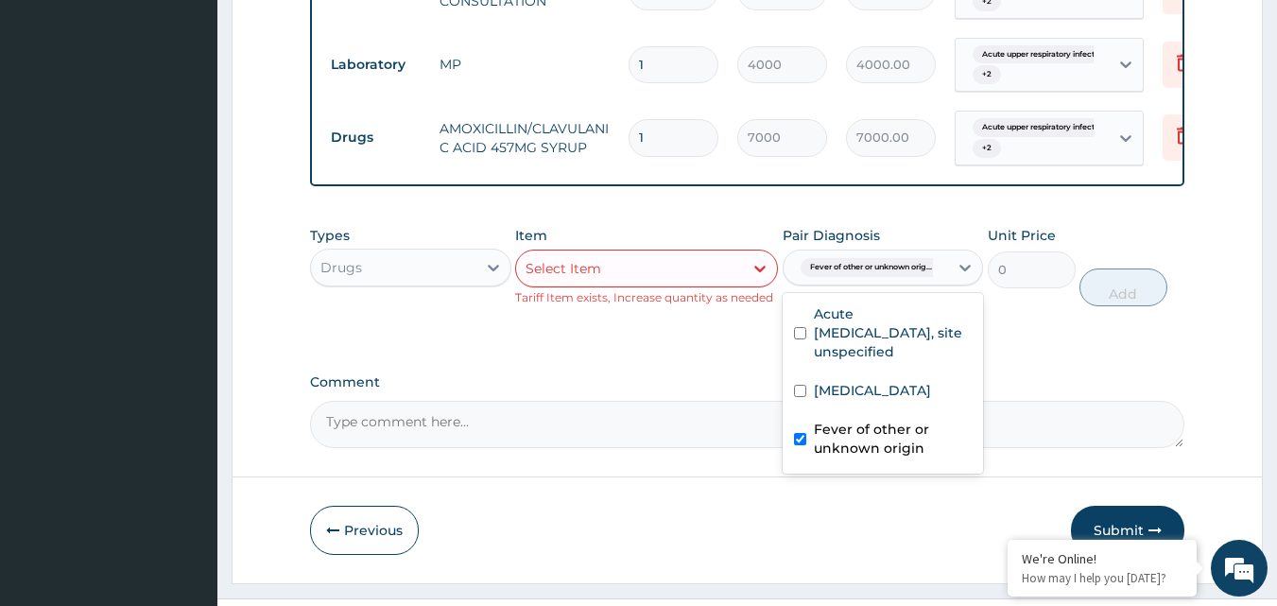
click at [874, 470] on div "Fever of other or unknown origin" at bounding box center [882, 441] width 201 height 58
checkbox input "false"
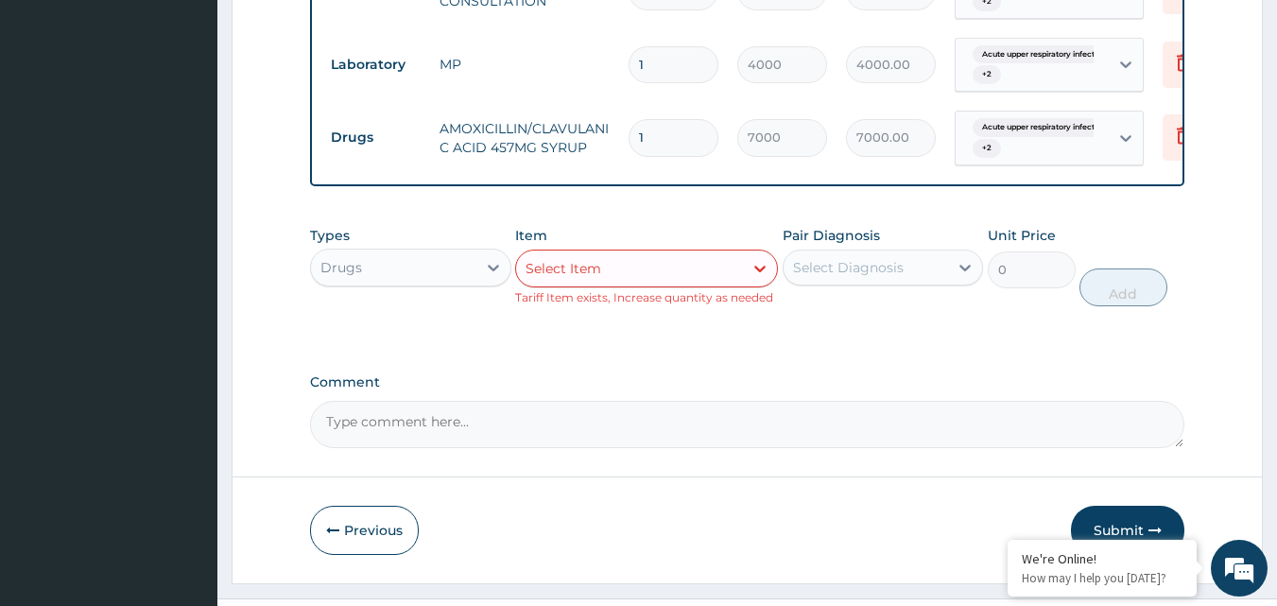
click at [696, 447] on textarea "Comment" at bounding box center [747, 424] width 875 height 47
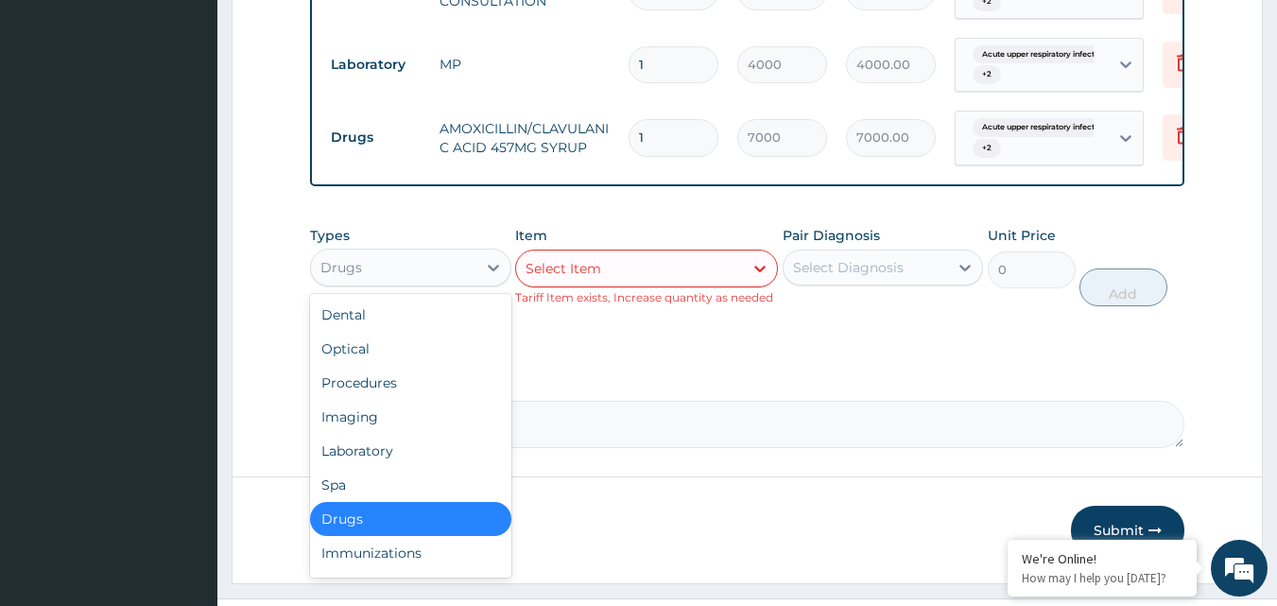
click at [388, 264] on div "Drugs" at bounding box center [410, 268] width 201 height 38
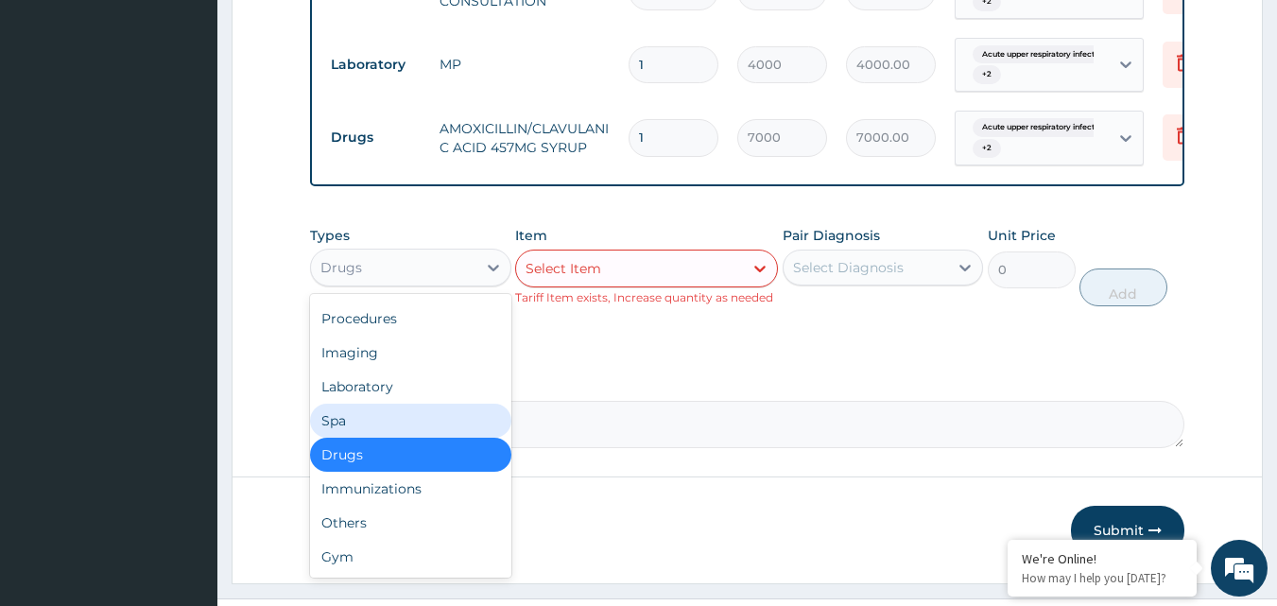
scroll to position [64, 0]
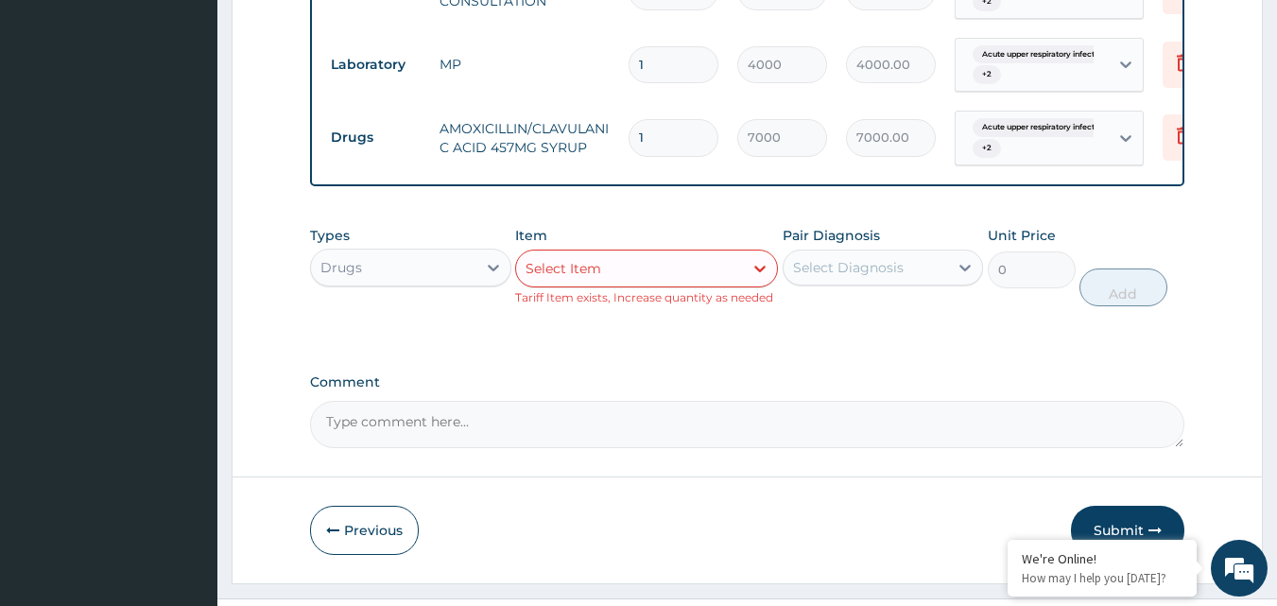
click at [936, 390] on label "Comment" at bounding box center [747, 382] width 875 height 16
click at [936, 403] on textarea "Comment" at bounding box center [747, 424] width 875 height 47
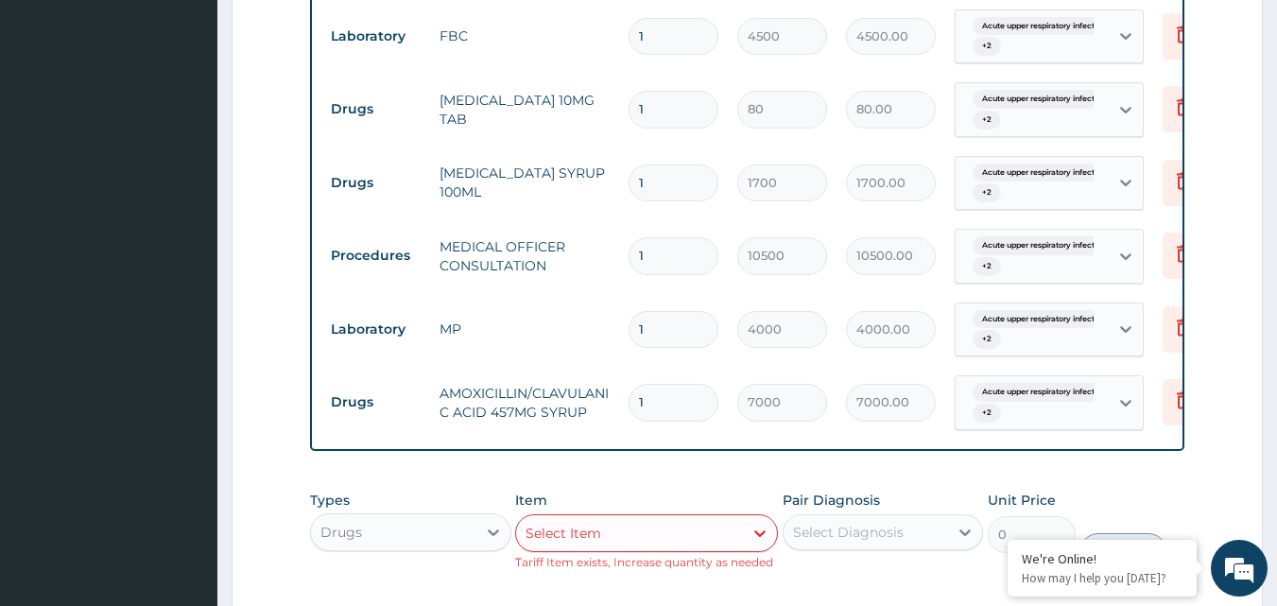
scroll to position [1019, 0]
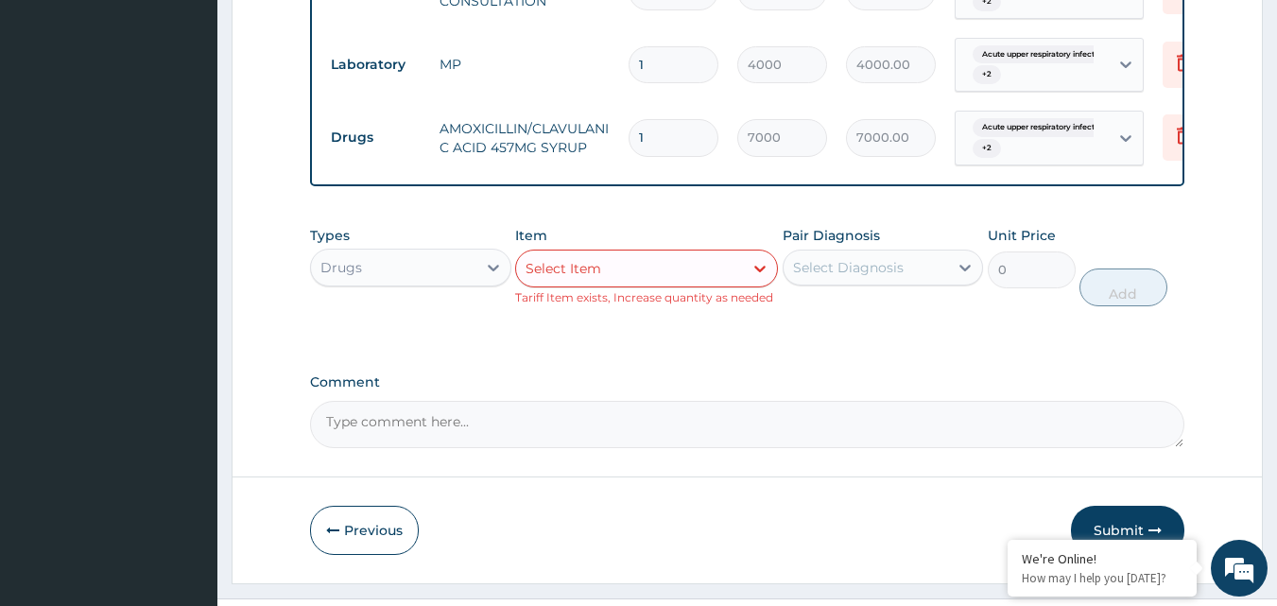
click at [613, 428] on textarea "Comment" at bounding box center [747, 424] width 875 height 47
click at [697, 266] on div "Select Item" at bounding box center [646, 268] width 263 height 38
click at [966, 344] on div "Types Drugs Item Select Item Tariff Item exists, Increase quantity as needed Pa…" at bounding box center [747, 280] width 875 height 128
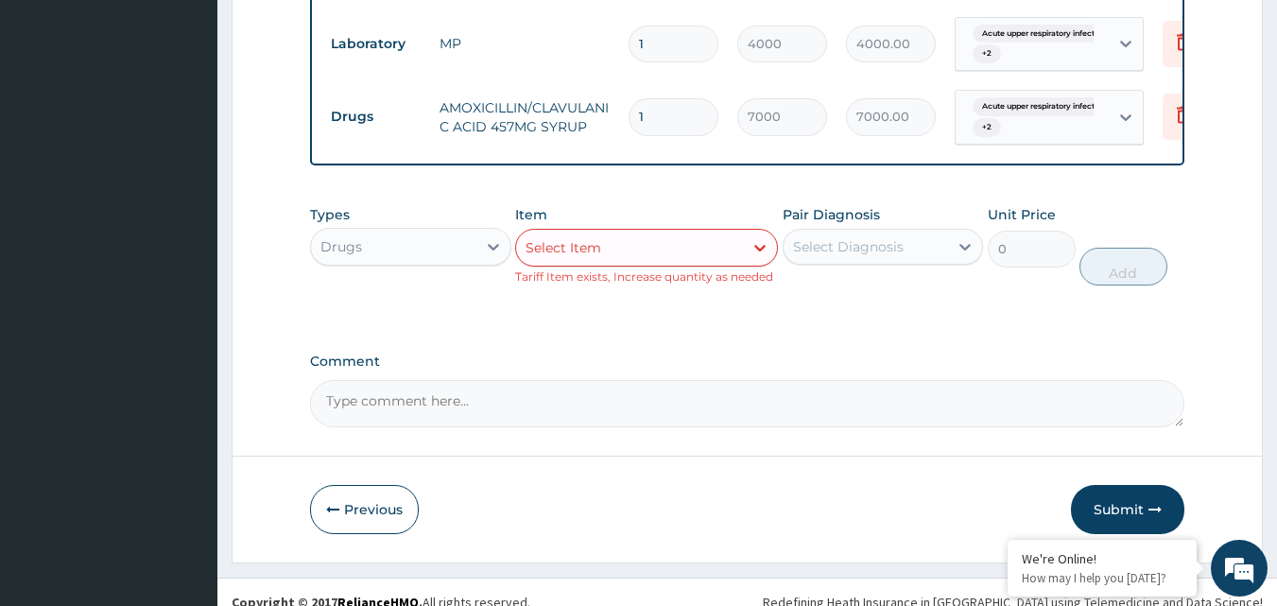
scroll to position [945, 0]
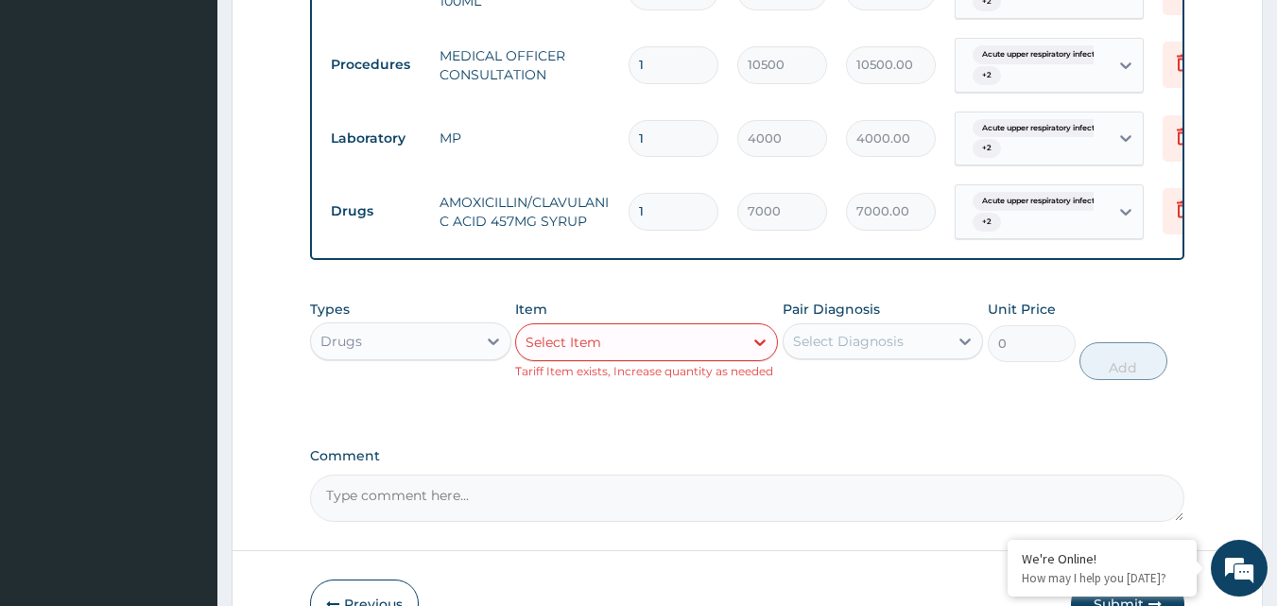
click at [612, 307] on div "Types Drugs Item Select Item Tariff Item exists, Increase quantity as needed Pa…" at bounding box center [747, 339] width 875 height 99
click at [721, 209] on td "1" at bounding box center [673, 211] width 109 height 56
click at [710, 211] on input "1" at bounding box center [673, 211] width 90 height 37
type input "0"
type input "0.00"
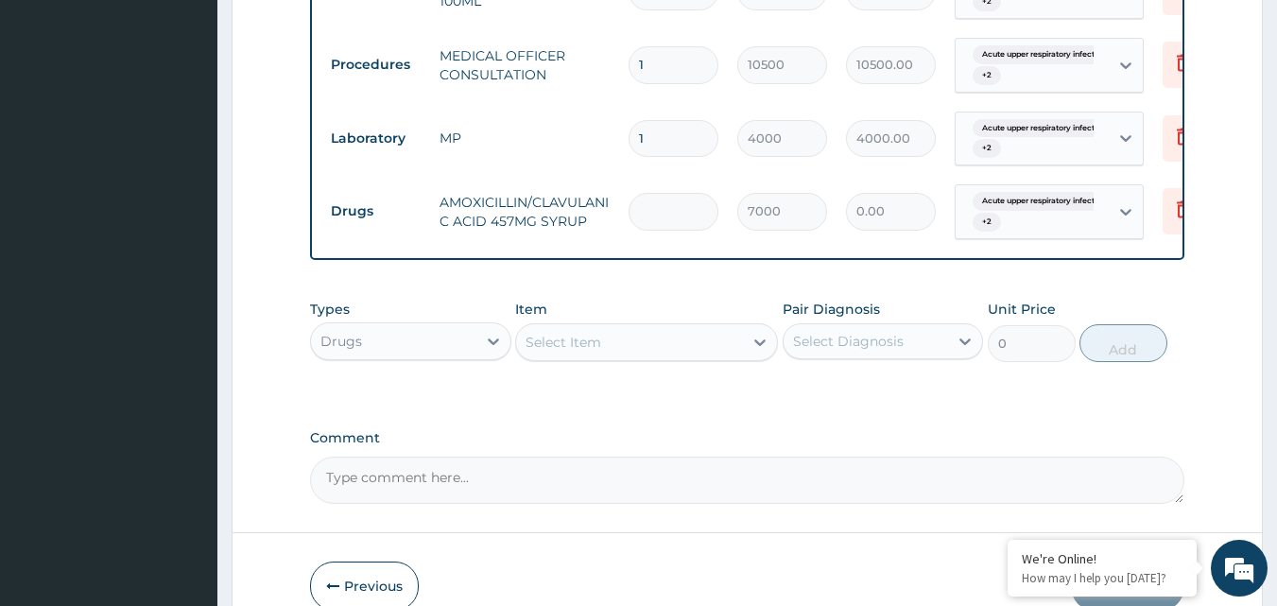
type input "1"
type input "7000.00"
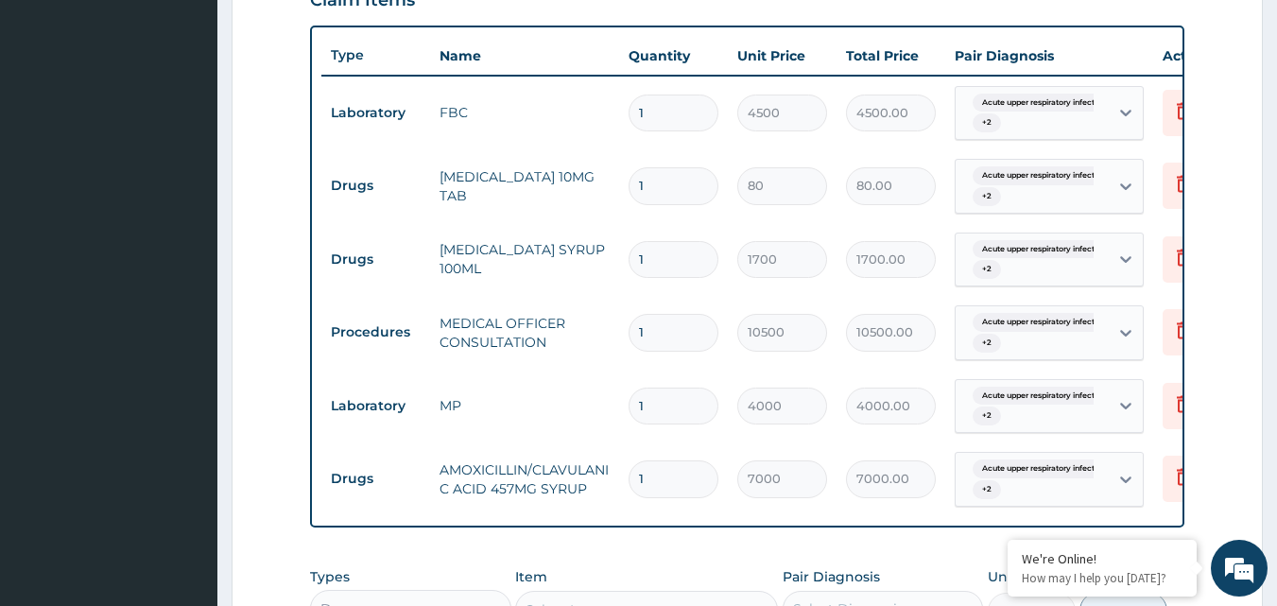
scroll to position [1056, 0]
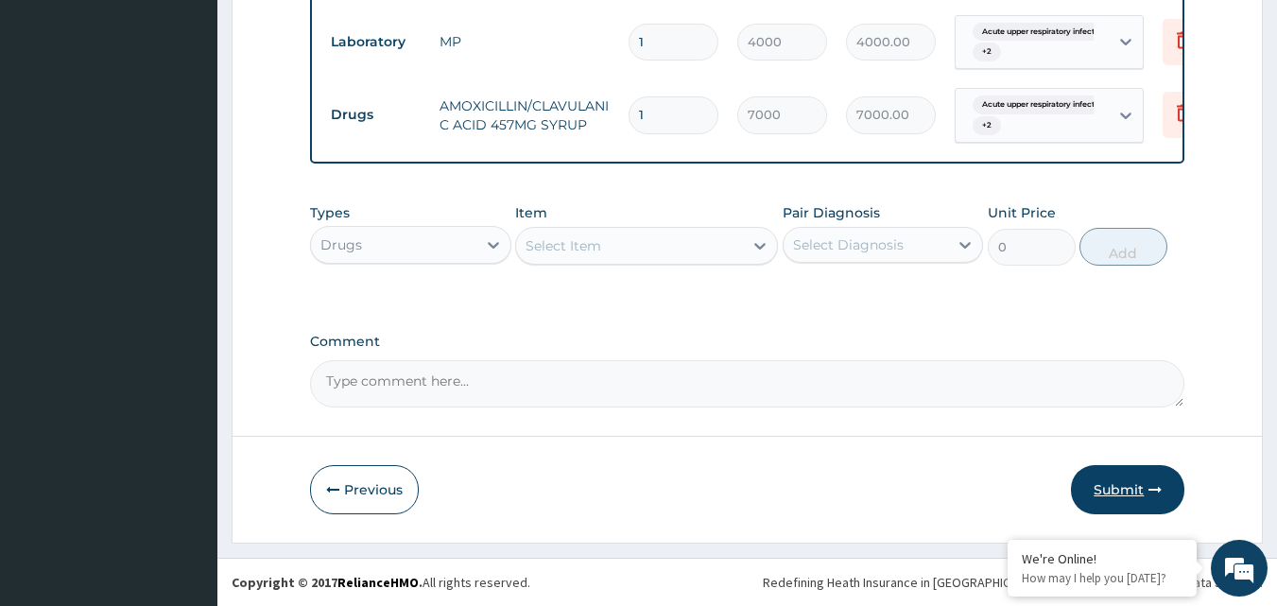
click at [1104, 498] on button "Submit" at bounding box center [1127, 489] width 113 height 49
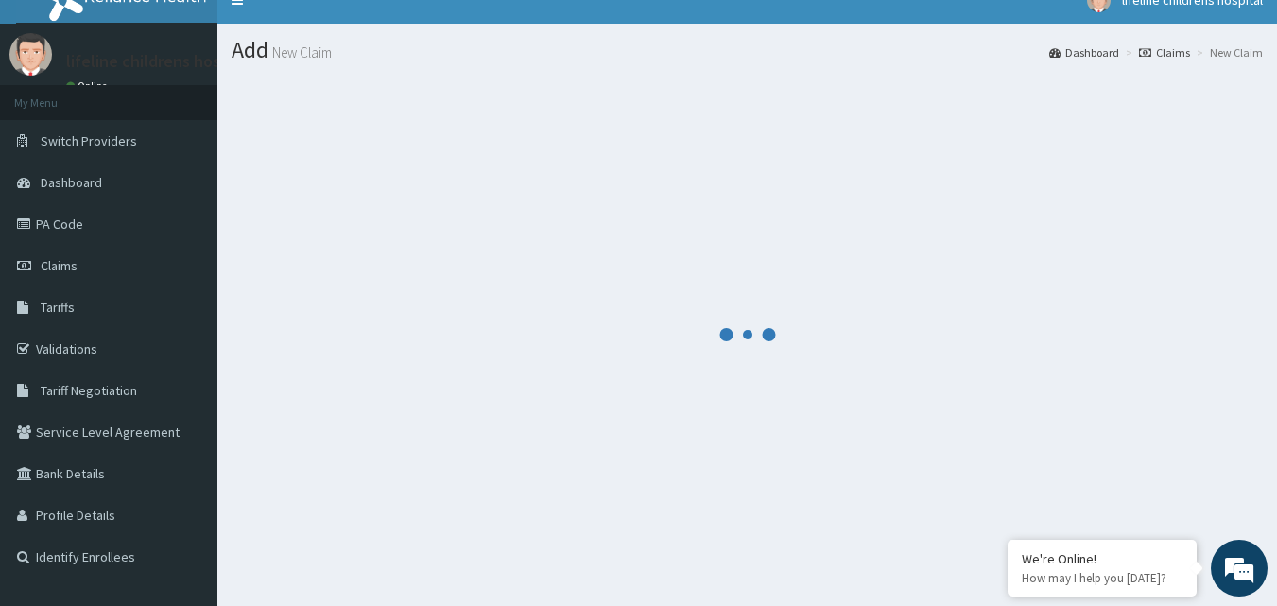
scroll to position [0, 0]
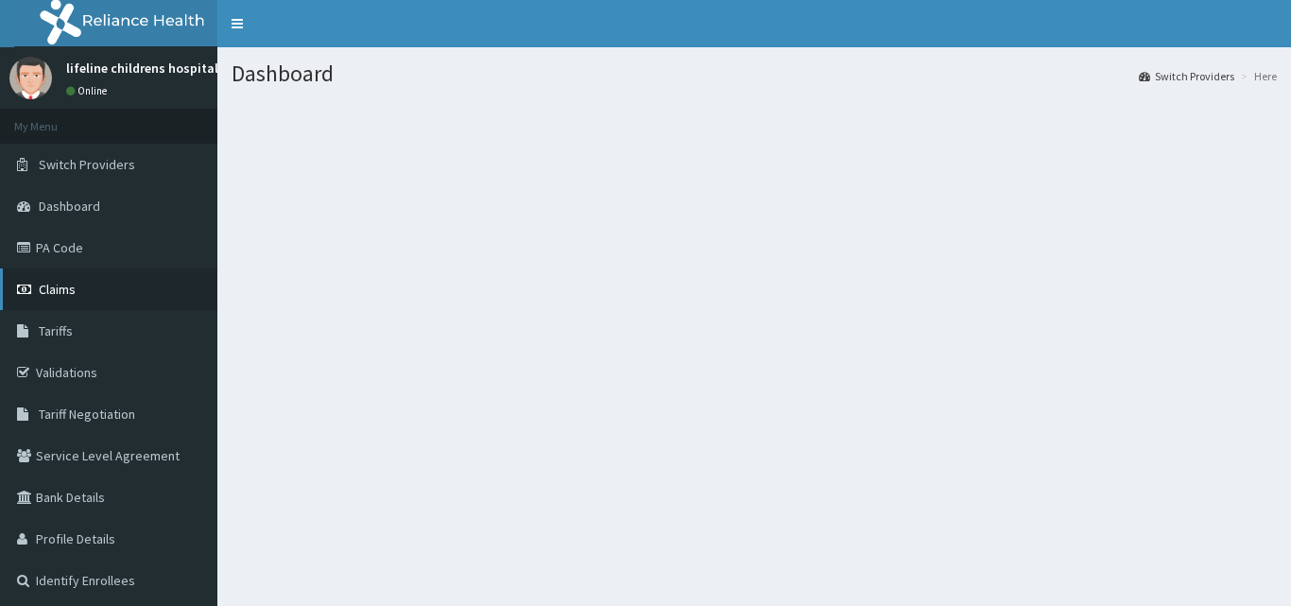
click at [137, 287] on link "Claims" at bounding box center [108, 289] width 217 height 42
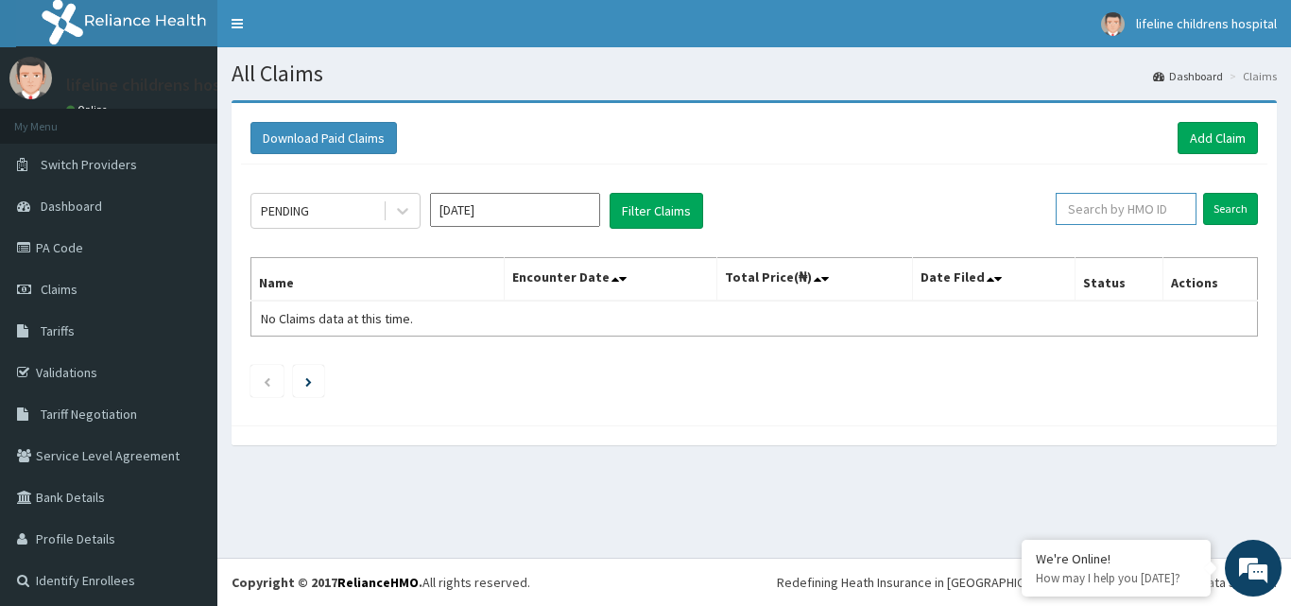
click at [1114, 200] on input "text" at bounding box center [1126, 209] width 141 height 32
type input "PIG/10020/C"
click at [1203, 193] on input "Search" at bounding box center [1230, 209] width 55 height 32
click at [1190, 119] on div "Download Paid Claims Add Claim" at bounding box center [754, 138] width 1026 height 52
drag, startPoint x: 1040, startPoint y: 205, endPoint x: 1156, endPoint y: 208, distance: 115.3
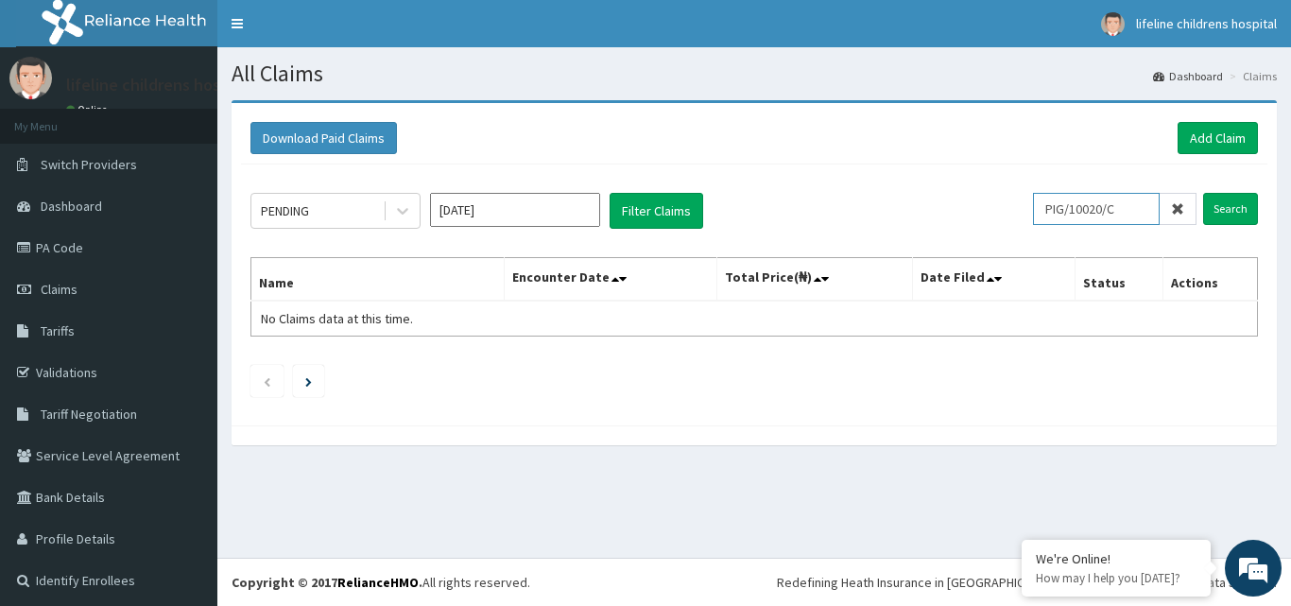
click at [1155, 205] on div "PIG/10020/C" at bounding box center [1114, 209] width 163 height 32
click at [1212, 139] on link "Add Claim" at bounding box center [1217, 138] width 80 height 32
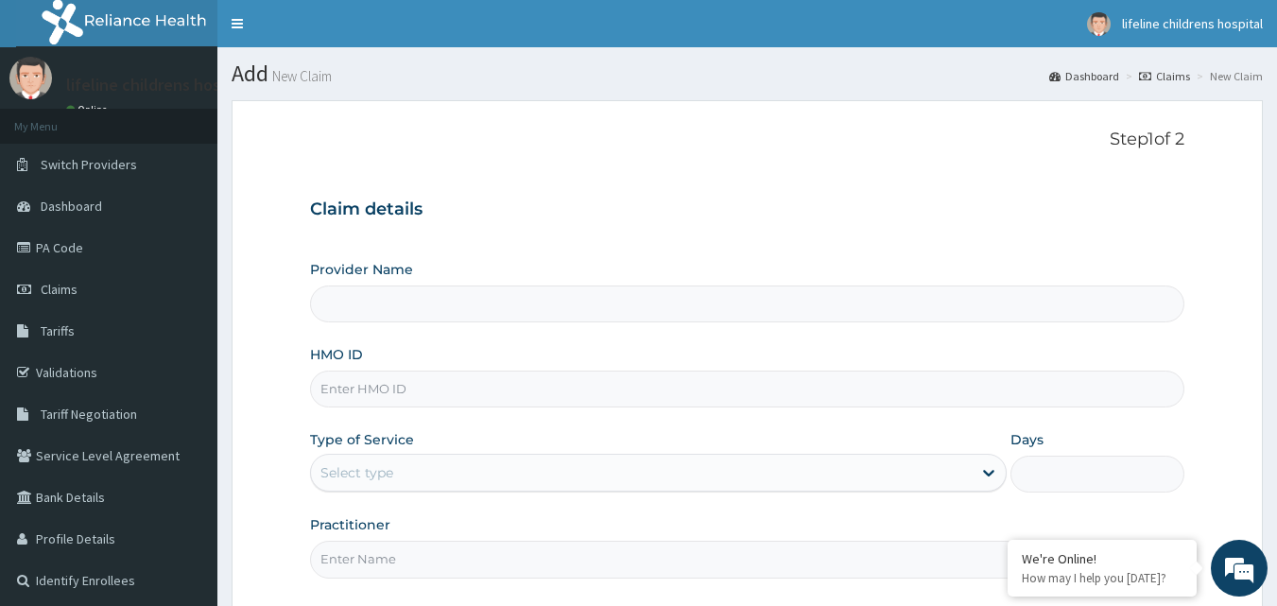
click at [599, 377] on input "HMO ID" at bounding box center [747, 388] width 875 height 37
type input "Lifeline Children Hospital - [GEOGRAPHIC_DATA]"
paste input "PIG/10020/C"
type input "PIG/10020/C"
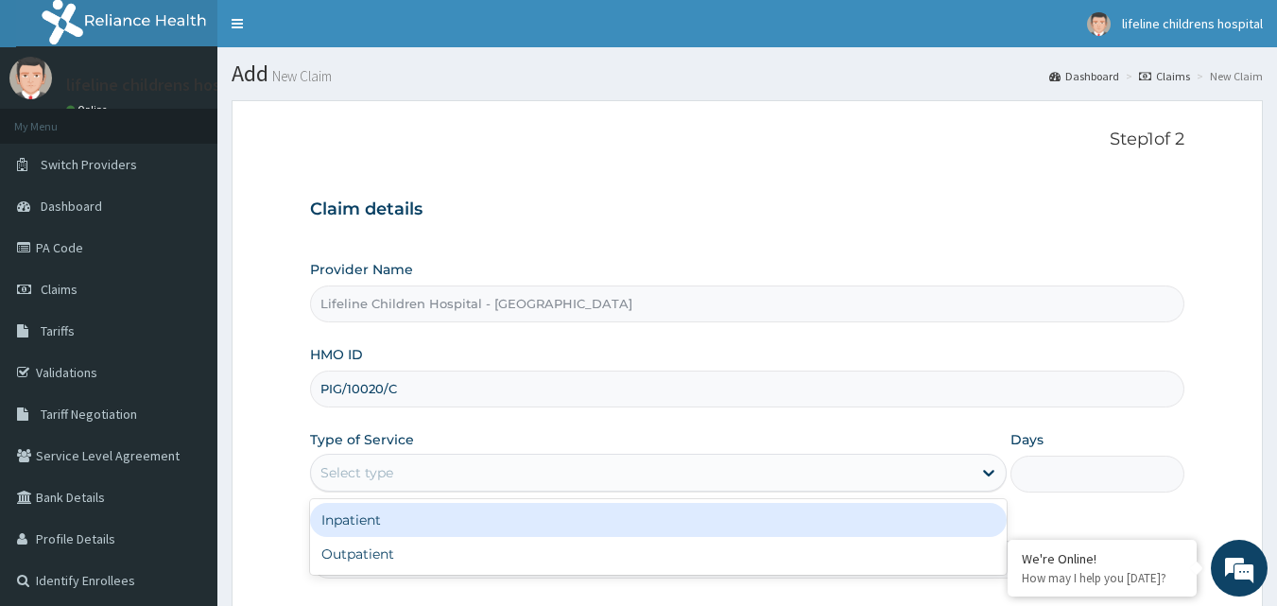
click at [369, 483] on div "Select type" at bounding box center [641, 472] width 661 height 30
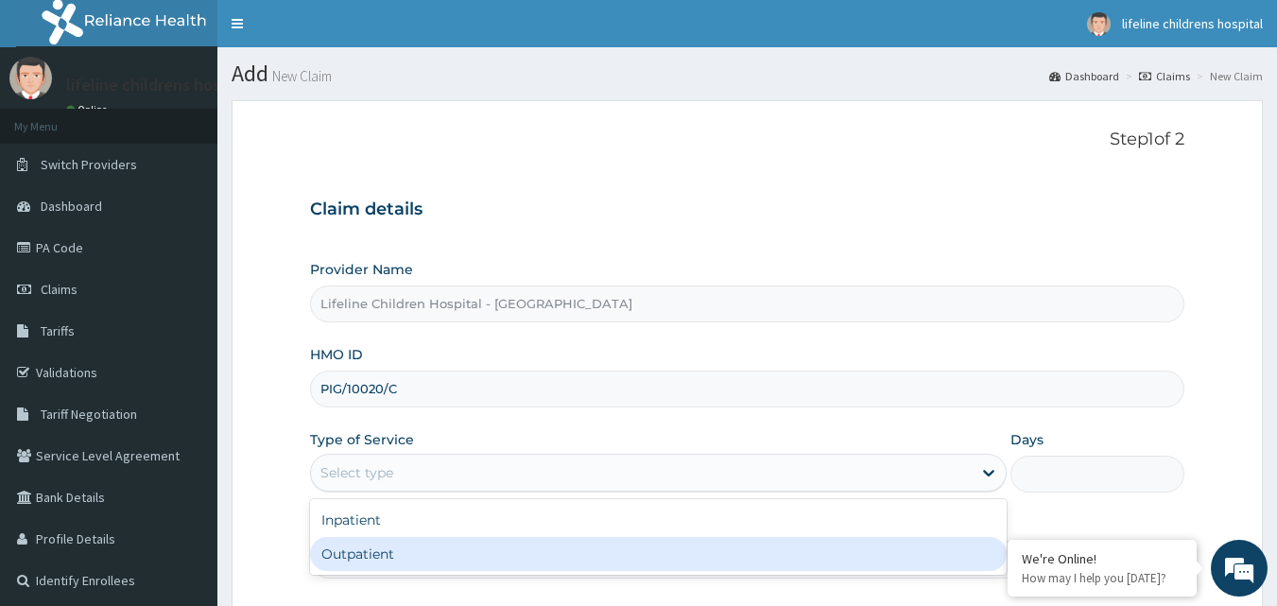
click at [376, 553] on div "Outpatient" at bounding box center [658, 554] width 696 height 34
type input "1"
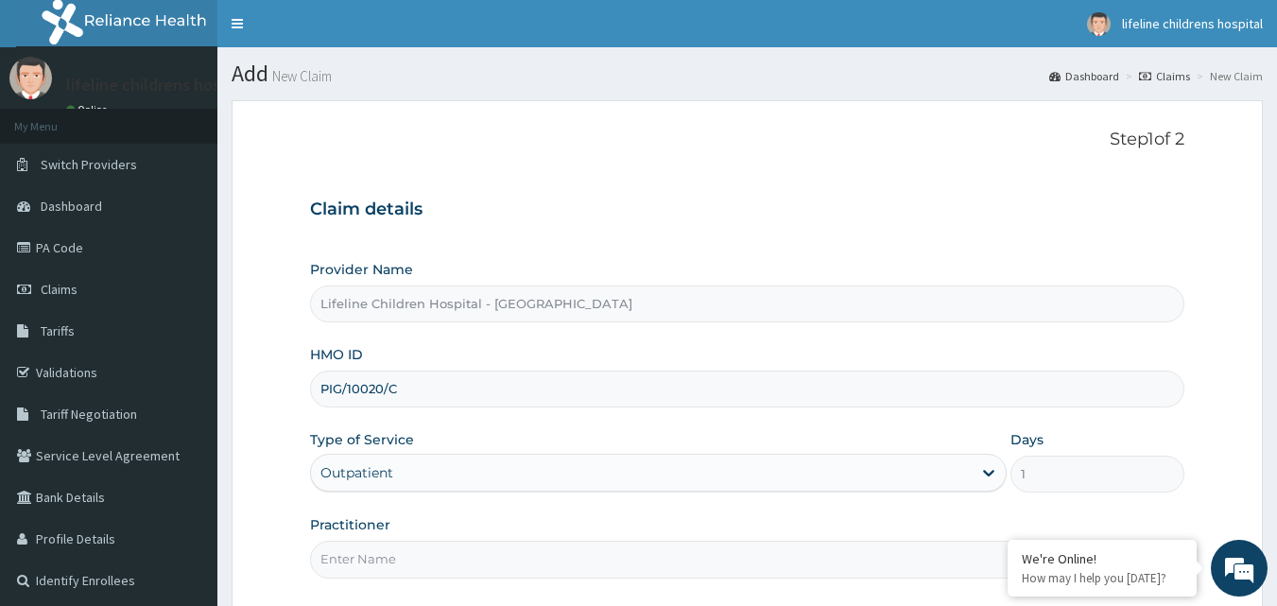
scroll to position [94, 0]
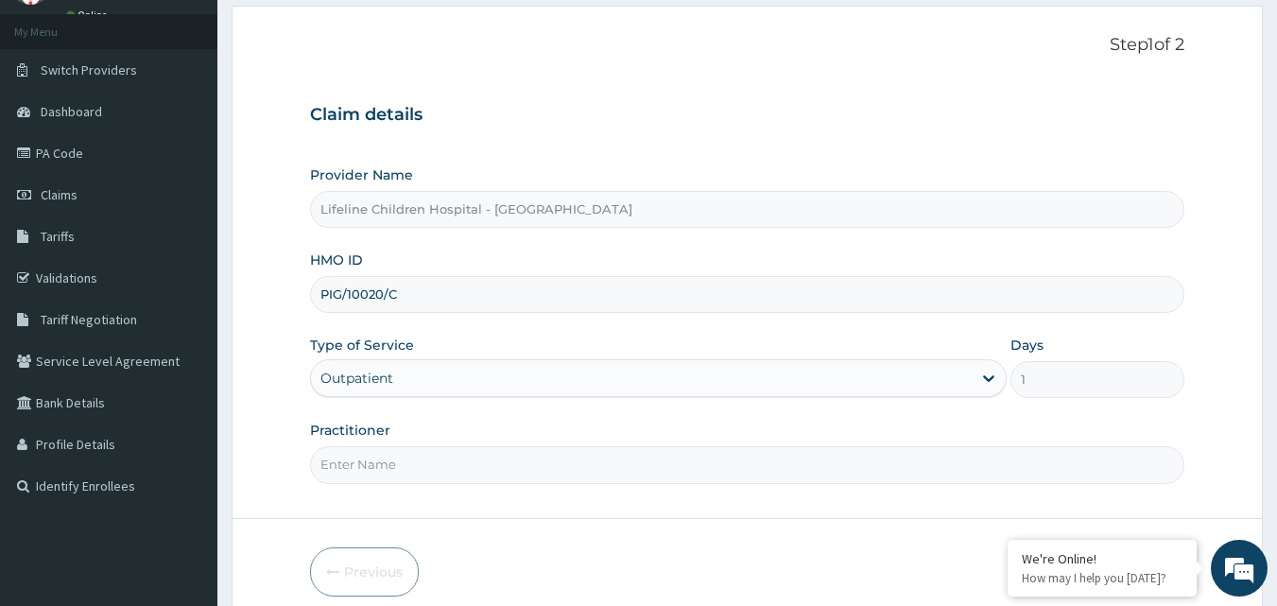
click at [370, 465] on input "Practitioner" at bounding box center [747, 464] width 875 height 37
type input "DR OGUNSOLU"
click at [640, 239] on div "Provider Name Lifeline Children Hospital - Surulere HMO ID PIG/10020/C Type of …" at bounding box center [747, 324] width 875 height 318
click at [141, 114] on link "Dashboard" at bounding box center [108, 112] width 217 height 42
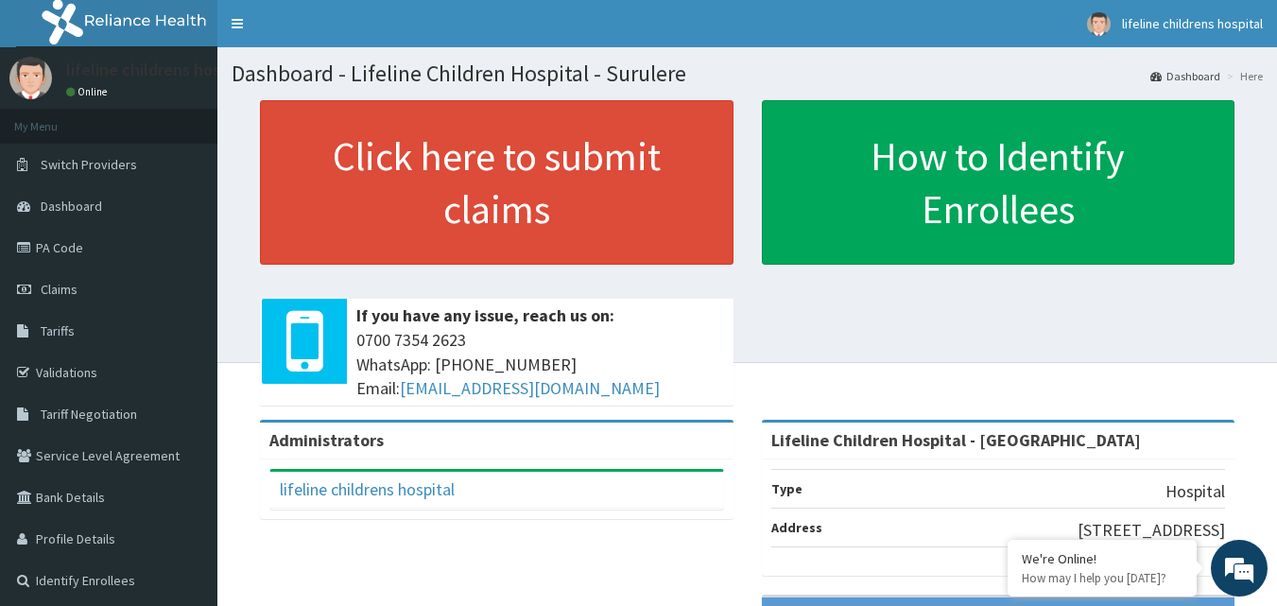
click at [1077, 534] on p "[STREET_ADDRESS]" at bounding box center [1150, 530] width 147 height 25
click at [854, 269] on div "Click here to submit claims If you have any issue, reach us on: [PHONE_NUMBER] …" at bounding box center [747, 259] width 1031 height 319
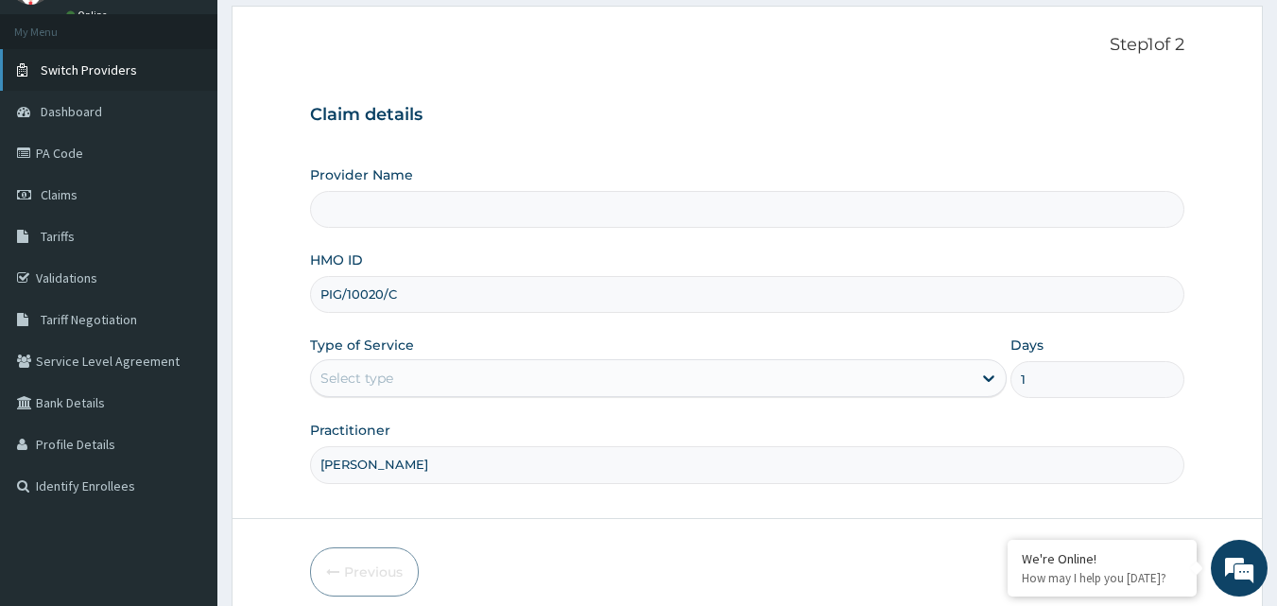
type input "Lifeline Children Hospital - Surulere"
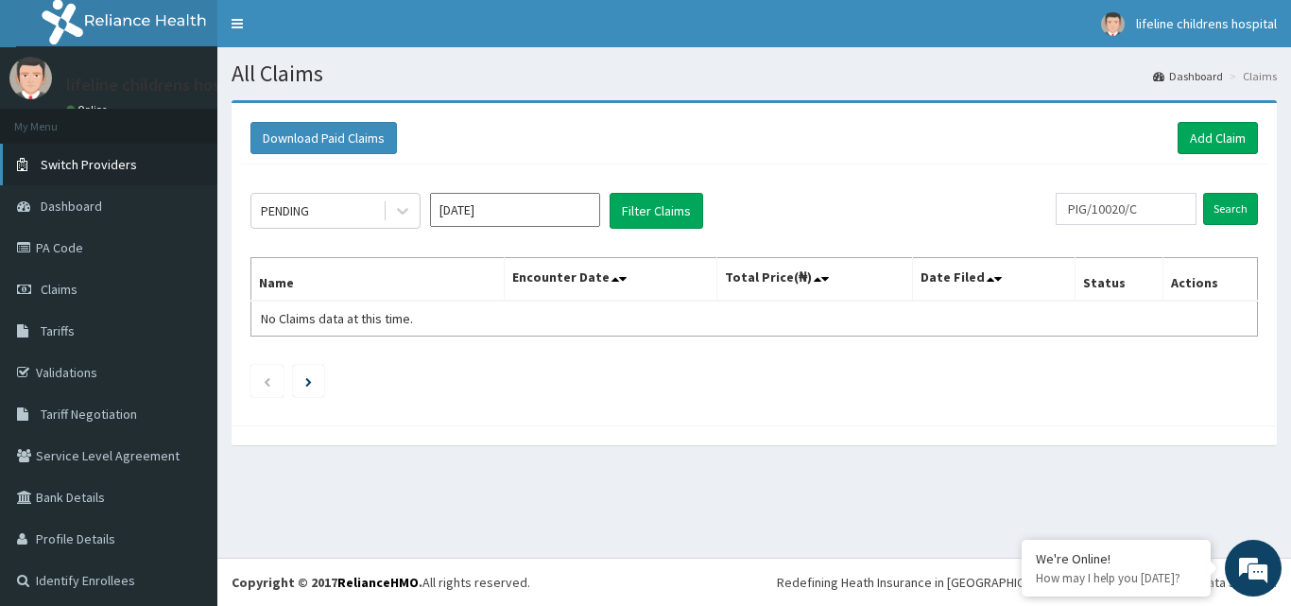
click at [86, 150] on link "Switch Providers" at bounding box center [108, 165] width 217 height 42
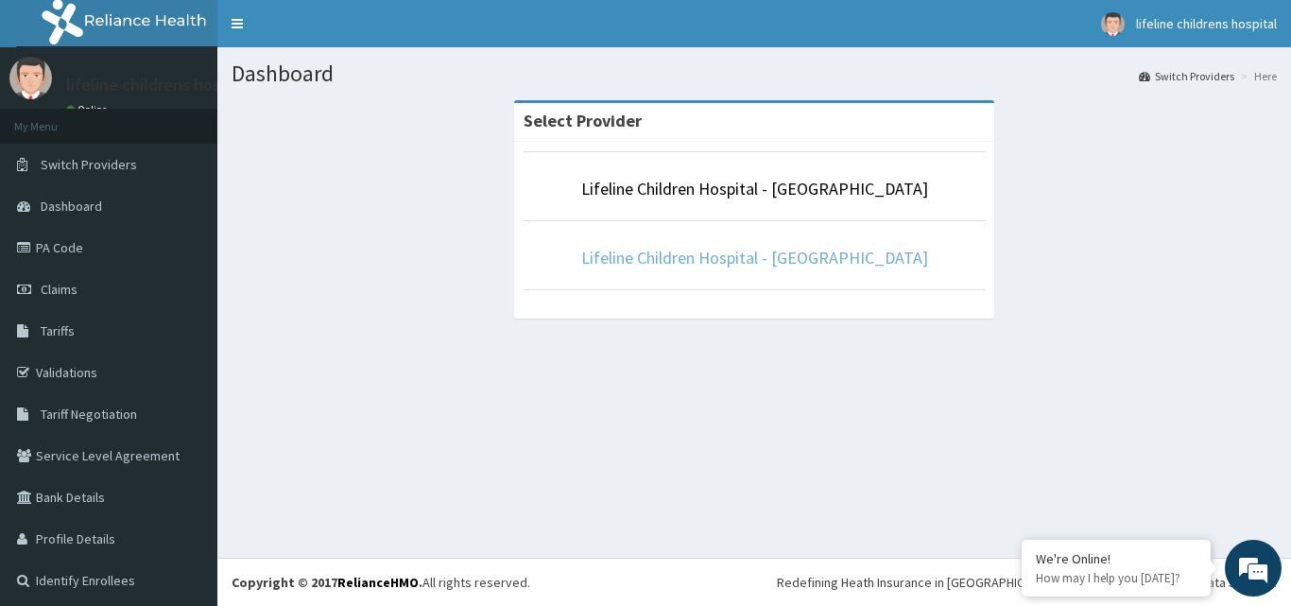
click at [758, 249] on link "Lifeline Children Hospital - [GEOGRAPHIC_DATA]" at bounding box center [754, 258] width 347 height 22
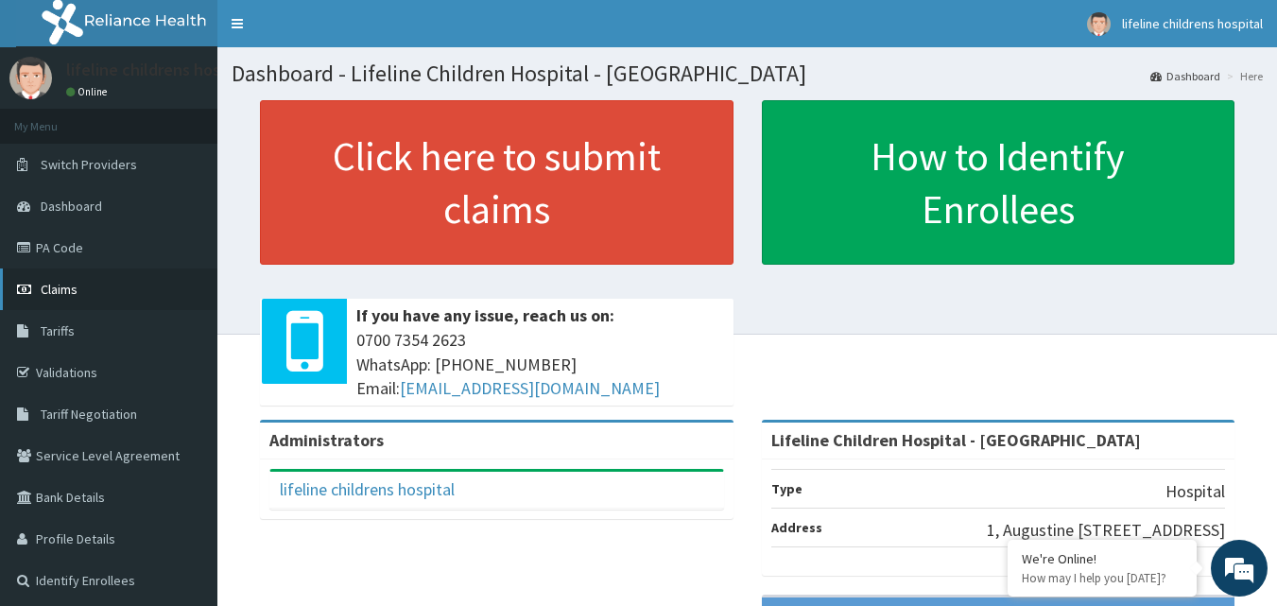
click at [126, 280] on link "Claims" at bounding box center [108, 289] width 217 height 42
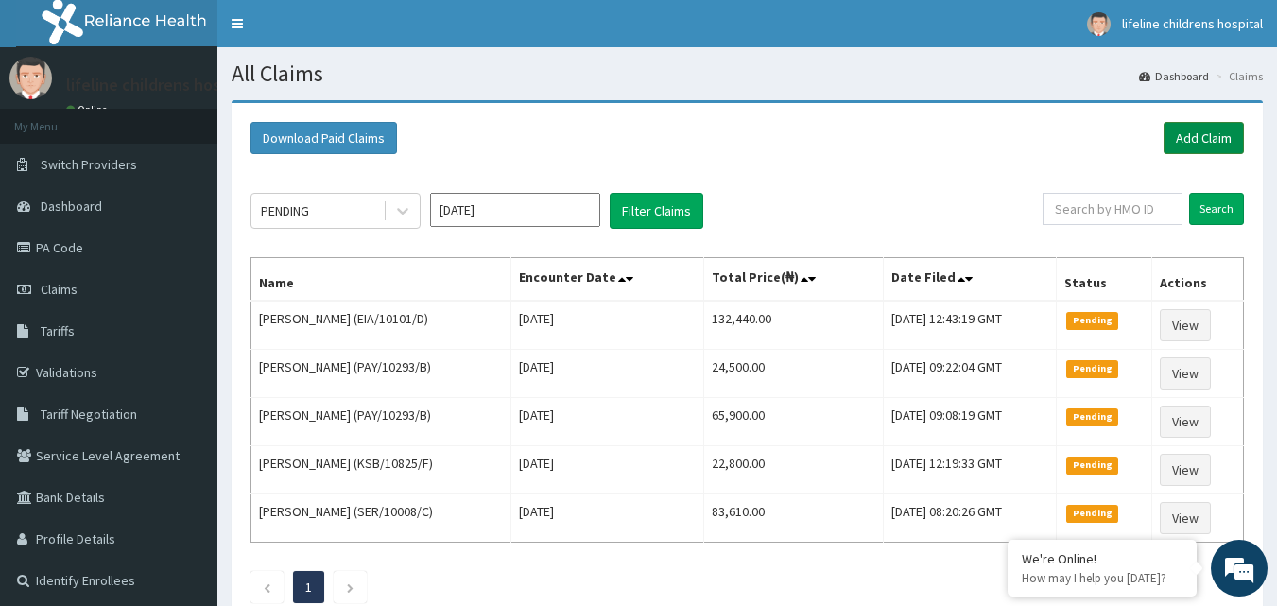
click at [1171, 133] on link "Add Claim" at bounding box center [1203, 138] width 80 height 32
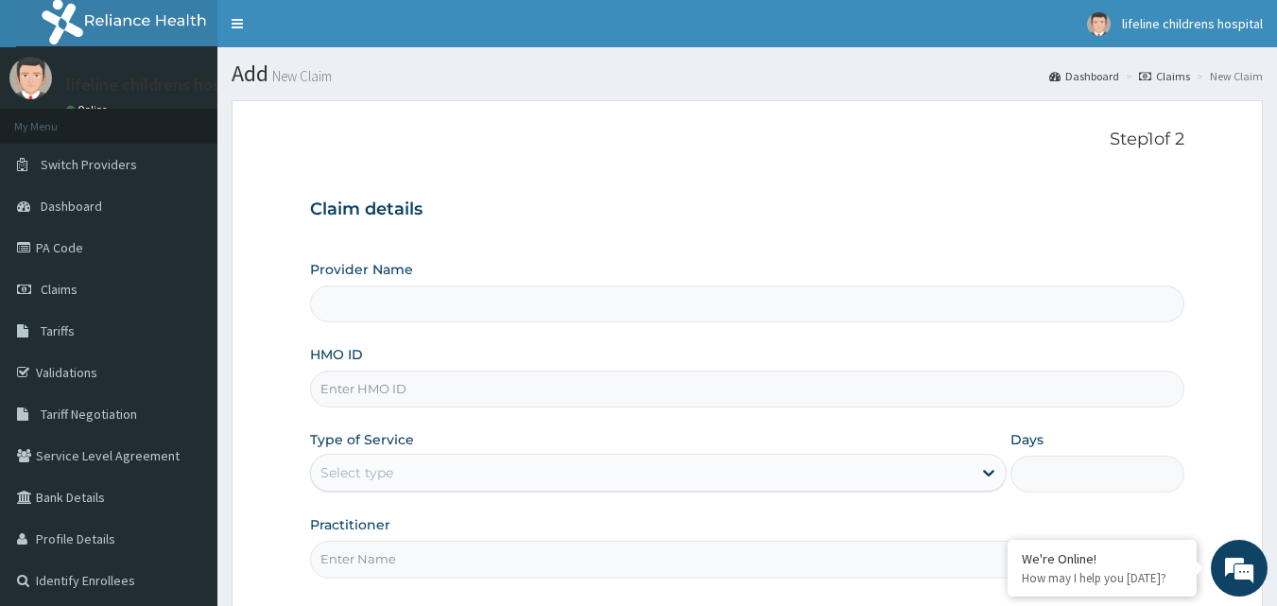
type input "Lifeline Children Hospital - Lekki"
click at [445, 387] on input "HMO ID" at bounding box center [747, 388] width 875 height 37
paste input "PIG/10020/C"
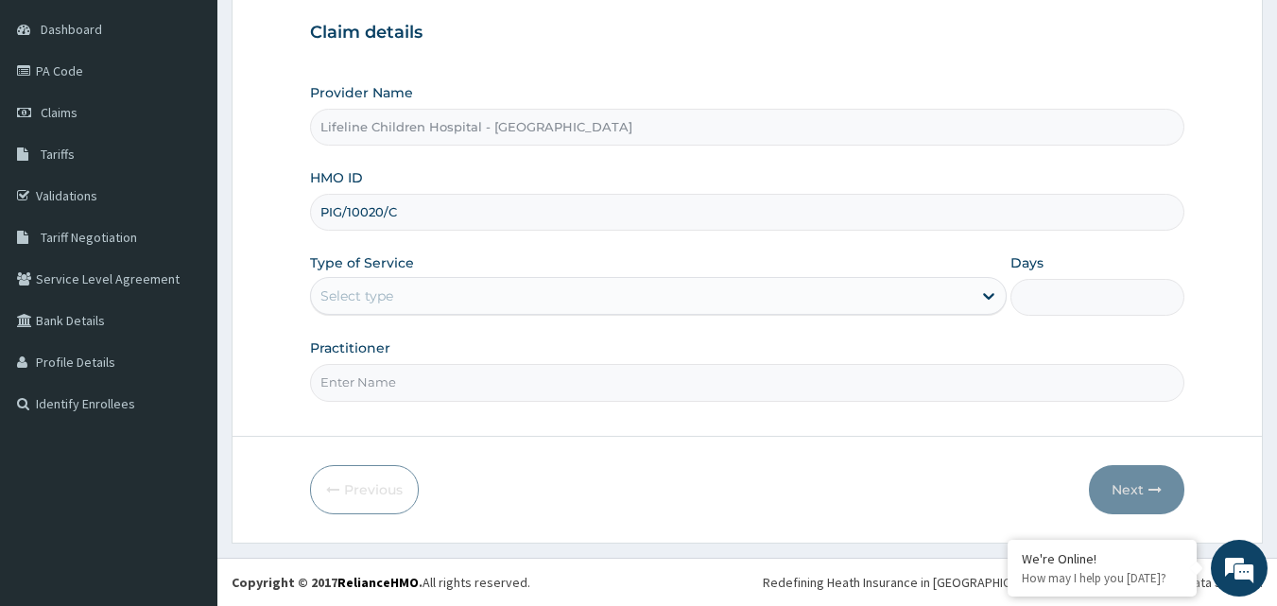
type input "PIG/10020/C"
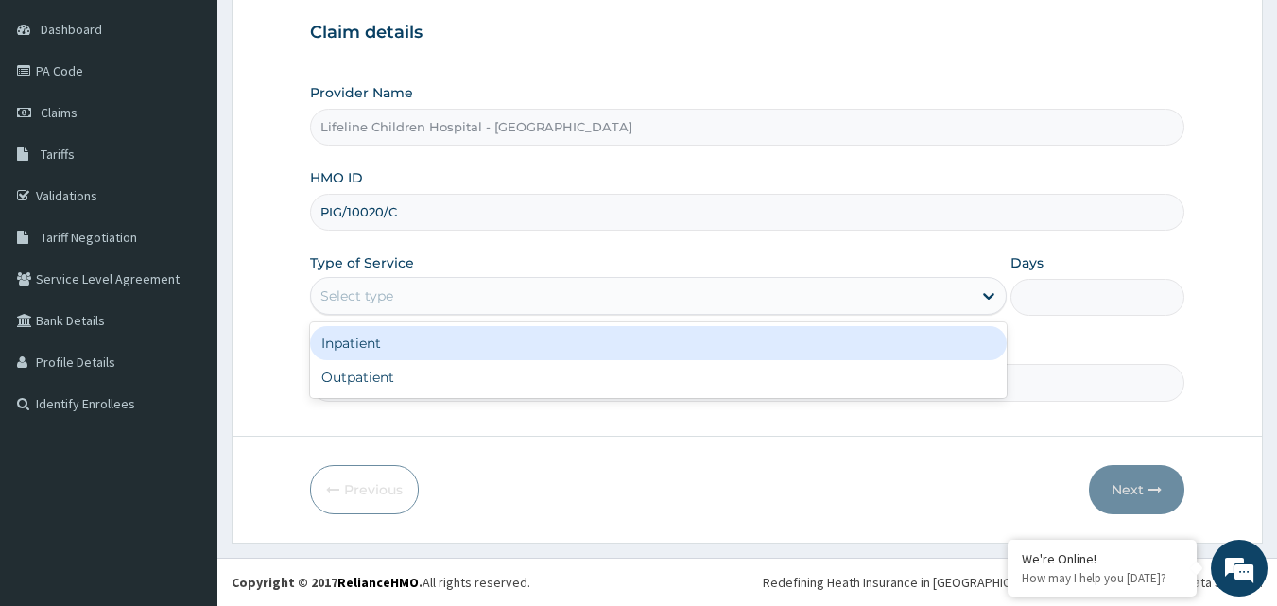
click at [412, 302] on div "Select type" at bounding box center [641, 296] width 661 height 30
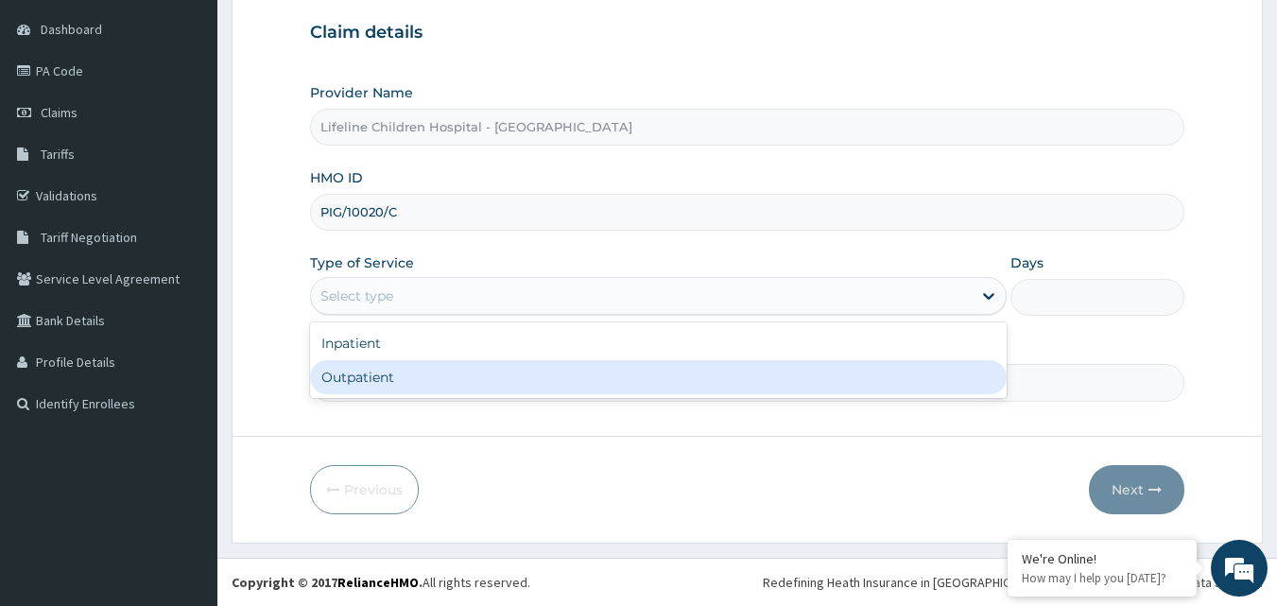
click at [433, 382] on div "Outpatient" at bounding box center [658, 377] width 696 height 34
type input "1"
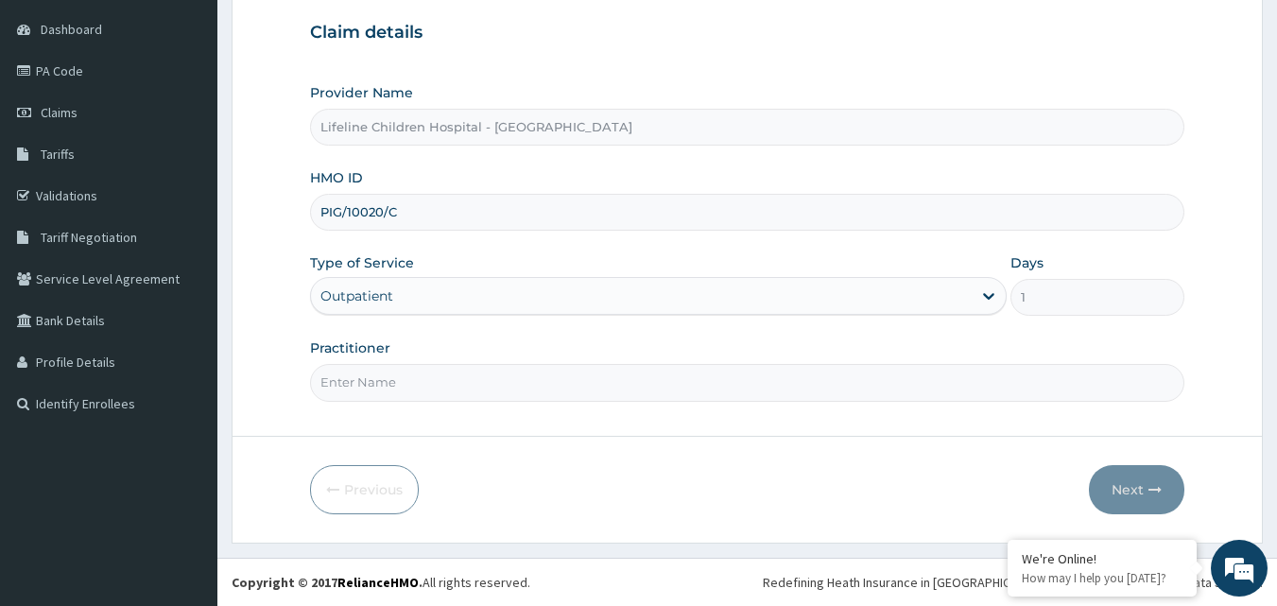
scroll to position [0, 0]
click at [433, 383] on input "Practitioner" at bounding box center [747, 382] width 875 height 37
type input "DR OGUNSOLU"
click at [1165, 477] on button "Next" at bounding box center [1136, 489] width 95 height 49
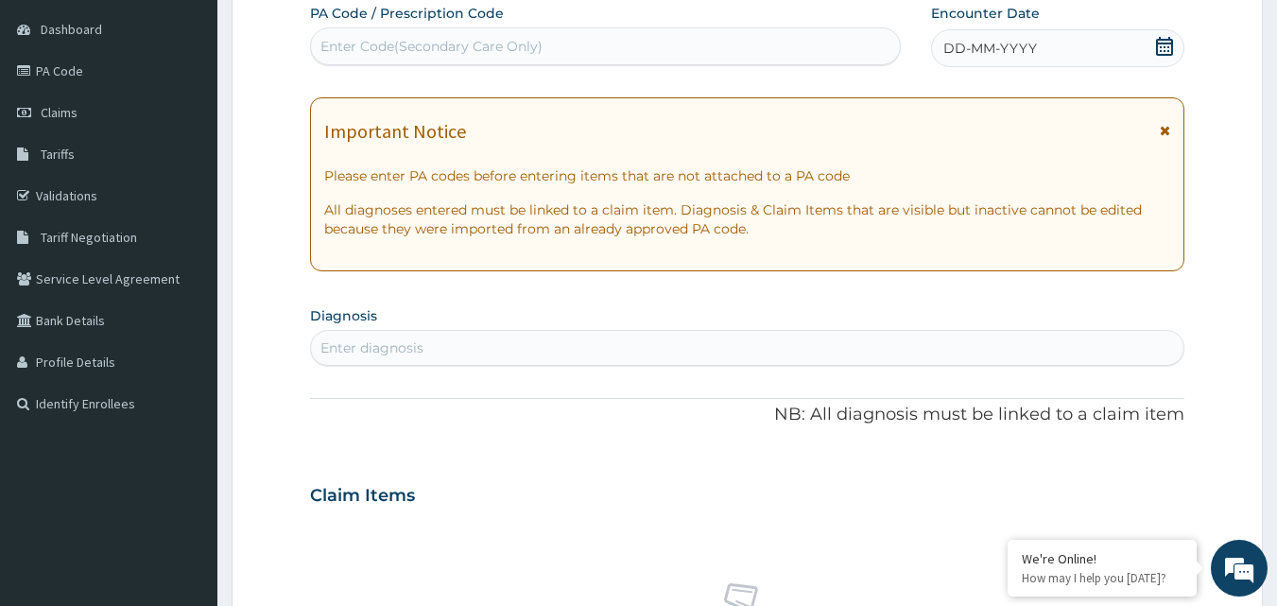
click at [1044, 45] on div "DD-MM-YYYY" at bounding box center [1057, 48] width 253 height 38
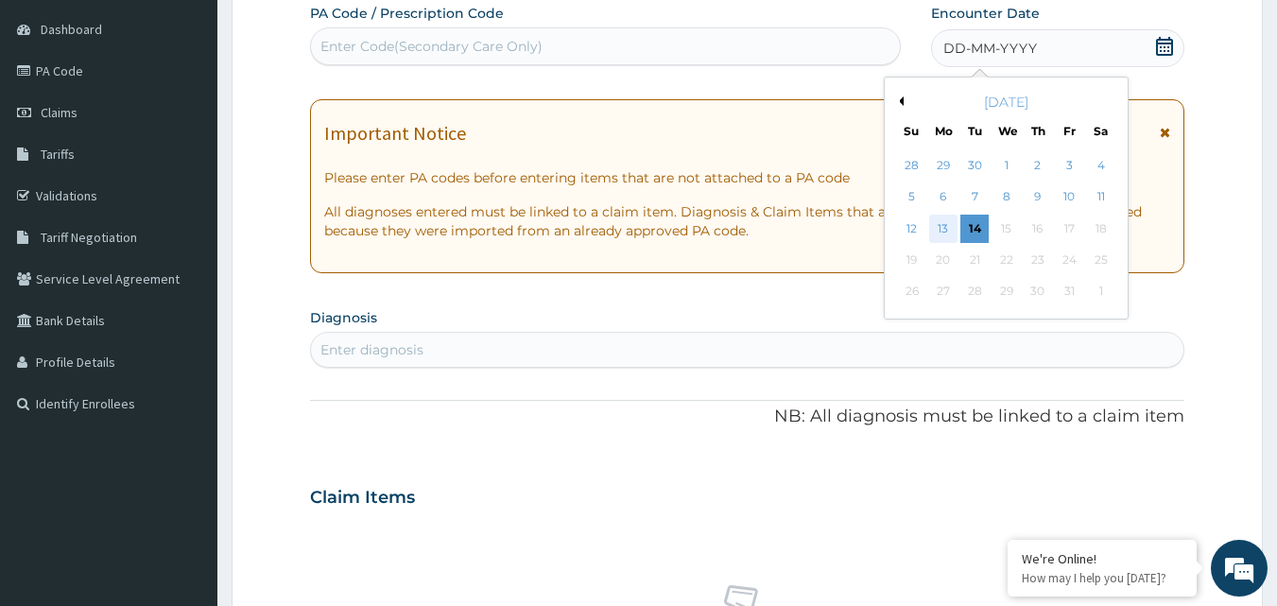
click at [939, 231] on div "13" at bounding box center [943, 229] width 28 height 28
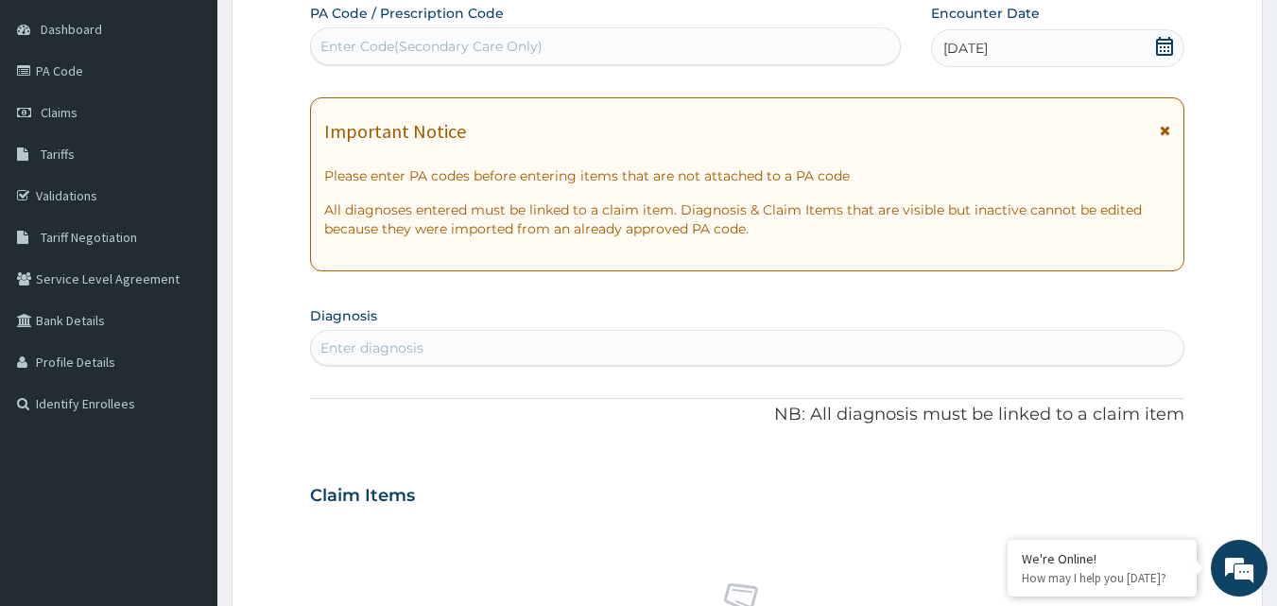
click at [777, 339] on div "Enter diagnosis" at bounding box center [747, 348] width 873 height 30
type input "UPPER"
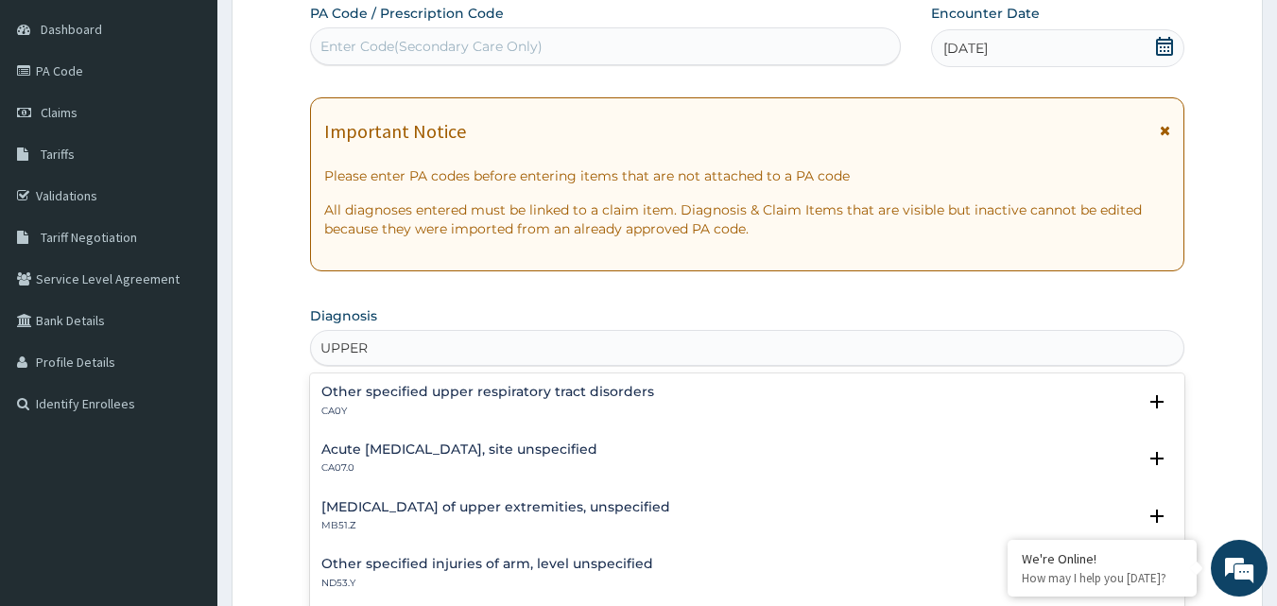
click at [597, 464] on p "CA07.0" at bounding box center [459, 467] width 276 height 13
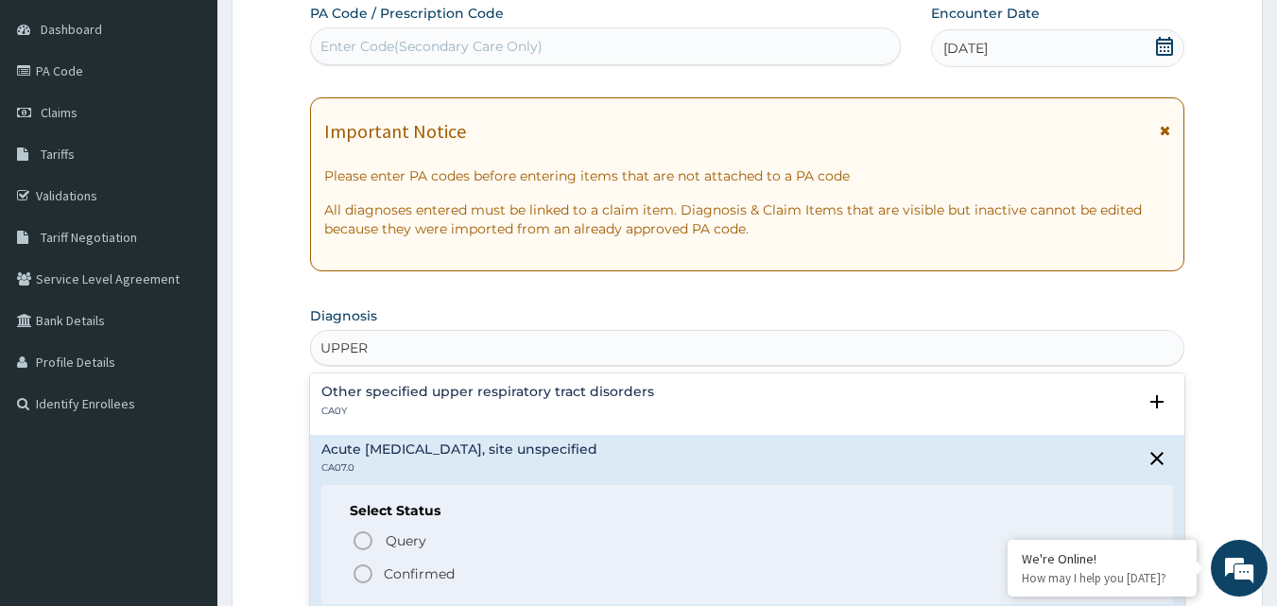
click at [500, 558] on div "Query Query covers suspected (?), Keep in view (kiv), Ruled out (r/o) Confirmed" at bounding box center [748, 556] width 796 height 58
click at [461, 571] on span "Confirmed" at bounding box center [749, 573] width 794 height 23
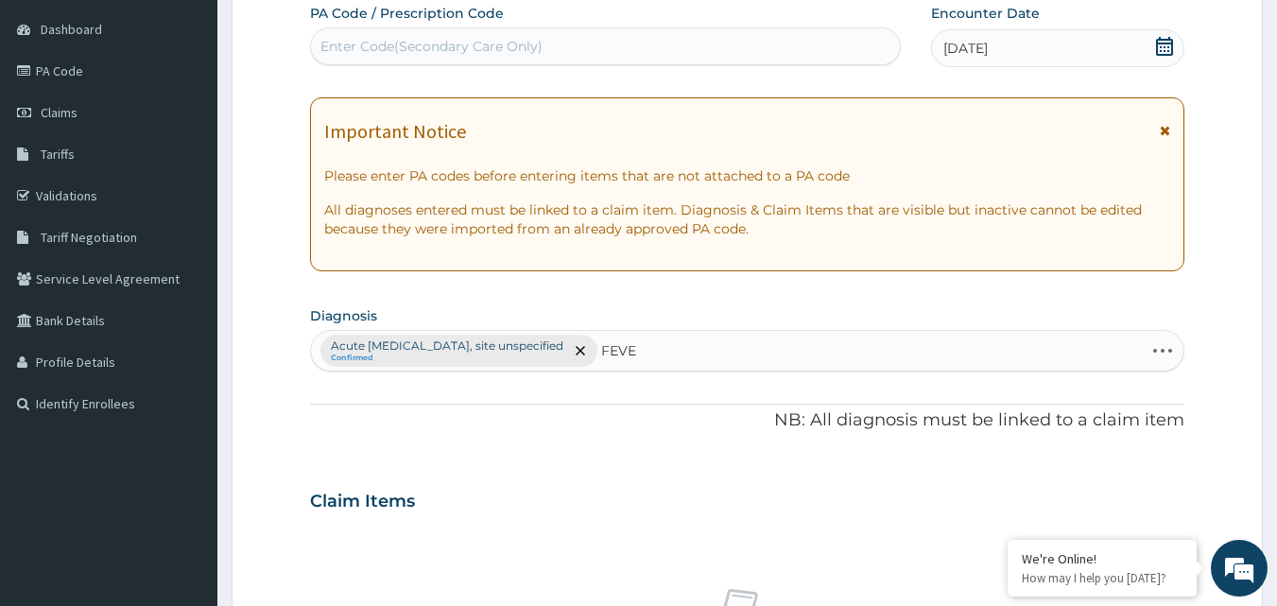
type input "FEVER"
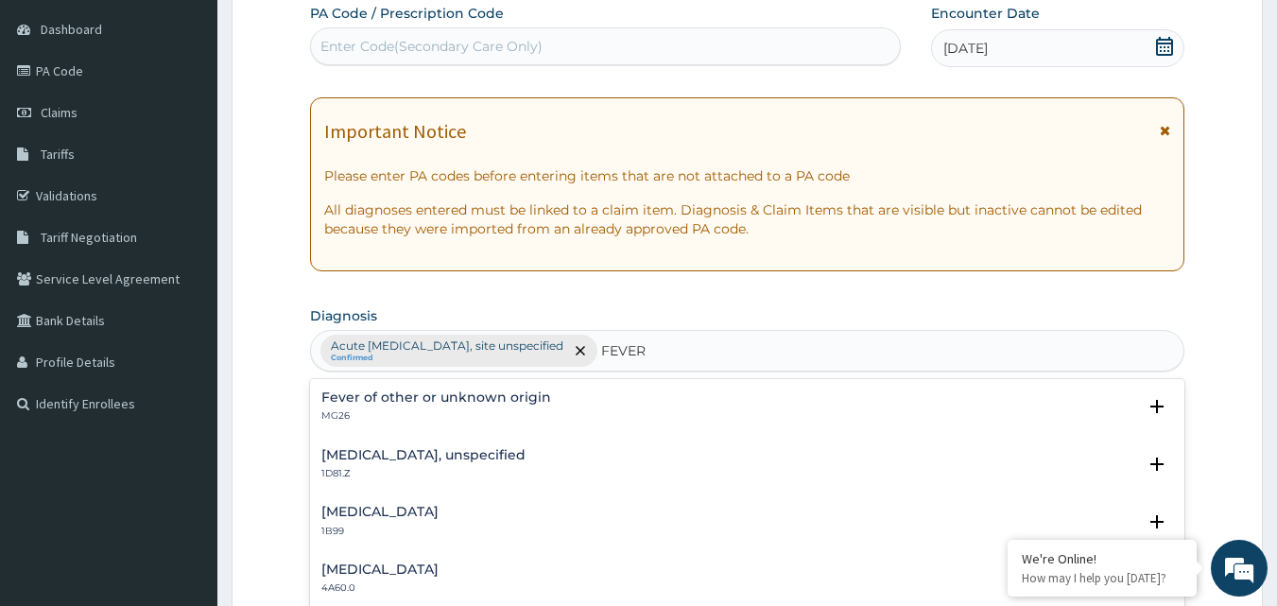
click at [599, 427] on div "Fever of other or unknown origin MG26 Select Status Query Query covers suspecte…" at bounding box center [747, 411] width 852 height 43
click at [611, 409] on div "Fever of other or unknown origin MG26" at bounding box center [747, 406] width 852 height 33
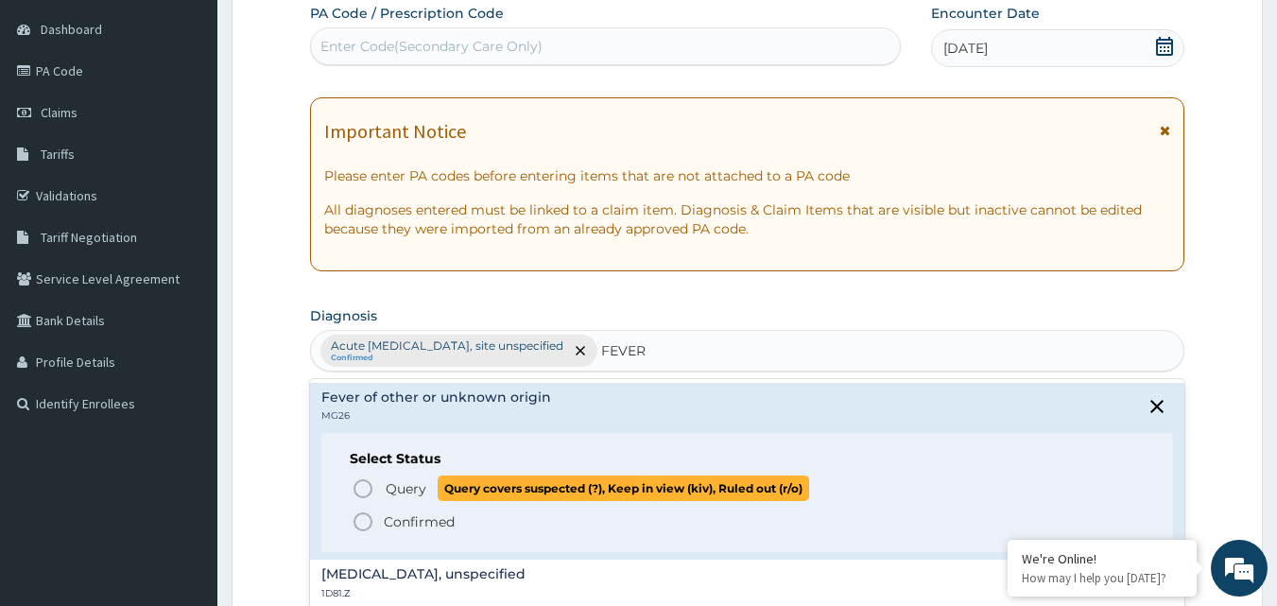
click at [560, 487] on span "Query covers suspected (?), Keep in view (kiv), Ruled out (r/o)" at bounding box center [623, 488] width 371 height 26
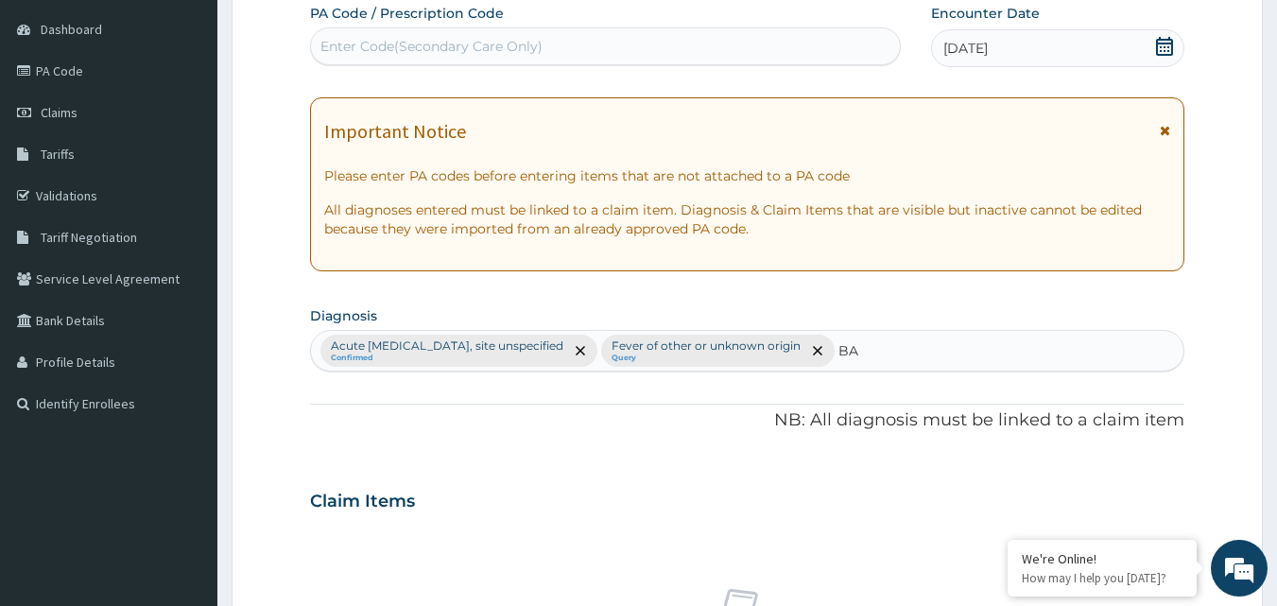
type input "B"
click at [1016, 46] on div "[DATE]" at bounding box center [1057, 48] width 253 height 38
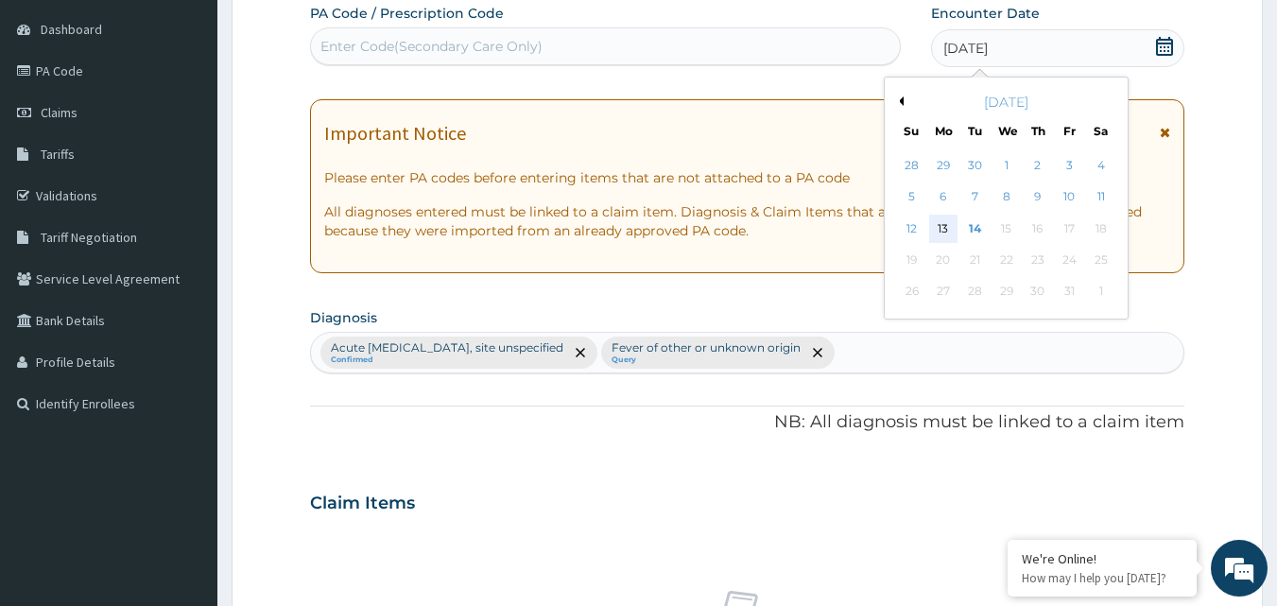
click at [951, 225] on div "13" at bounding box center [943, 229] width 28 height 28
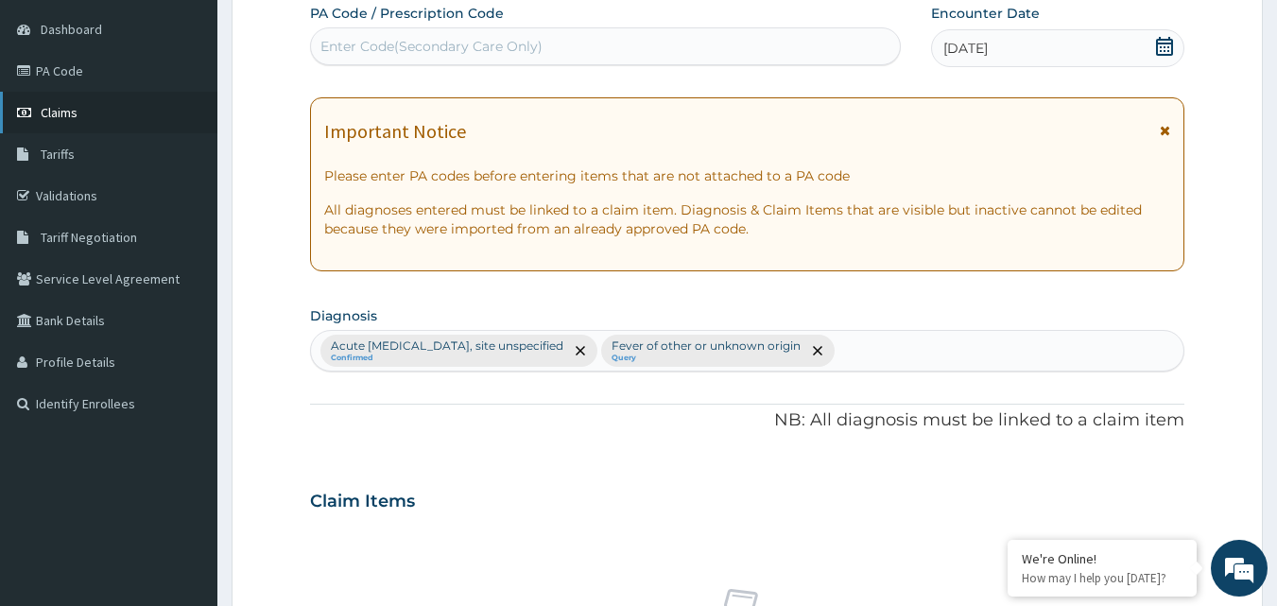
click at [156, 110] on link "Claims" at bounding box center [108, 113] width 217 height 42
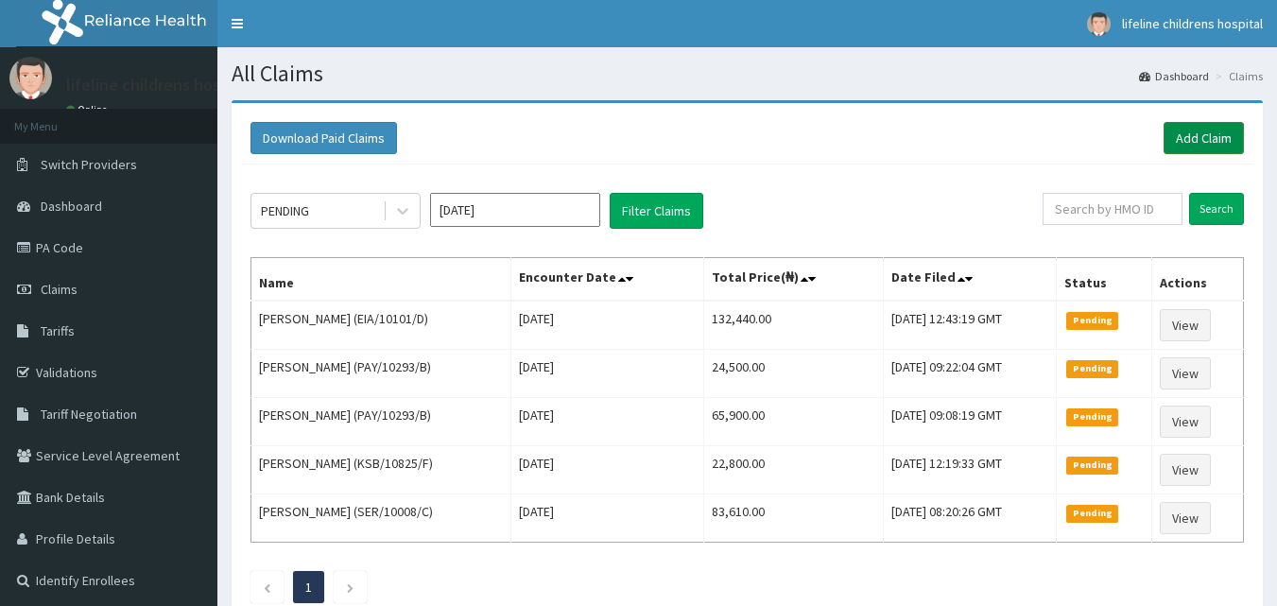
click at [1211, 137] on link "Add Claim" at bounding box center [1203, 138] width 80 height 32
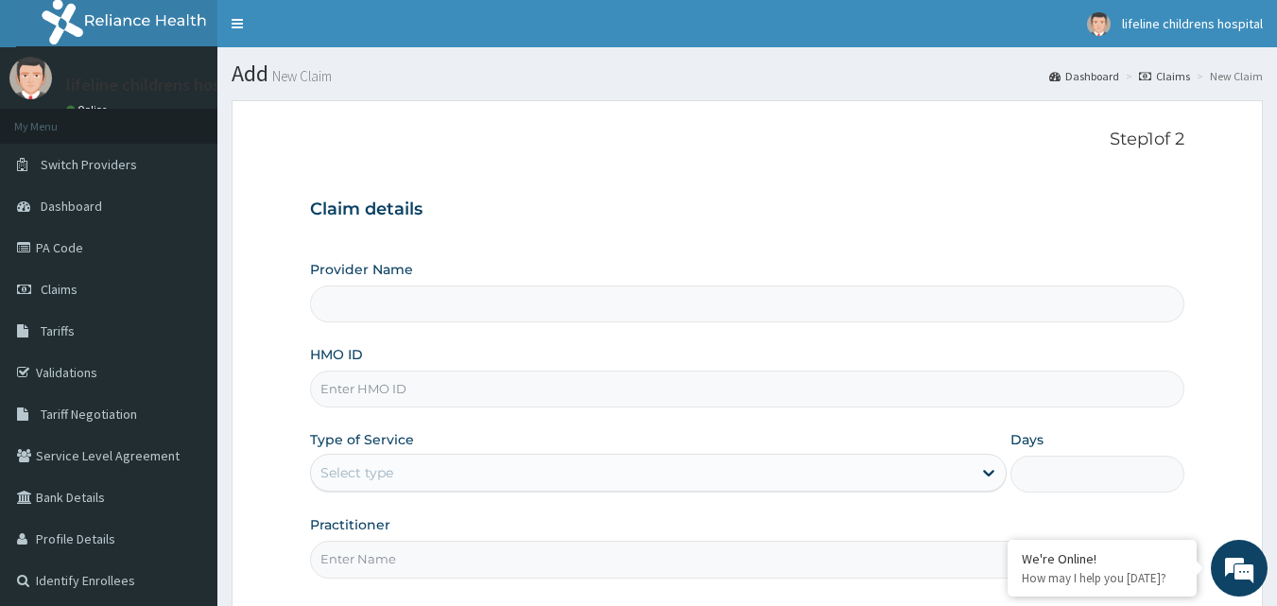
click at [509, 387] on input "HMO ID" at bounding box center [747, 388] width 875 height 37
type input "Lifeline Children Hospital - Lekki"
paste input "PIG/10020/C"
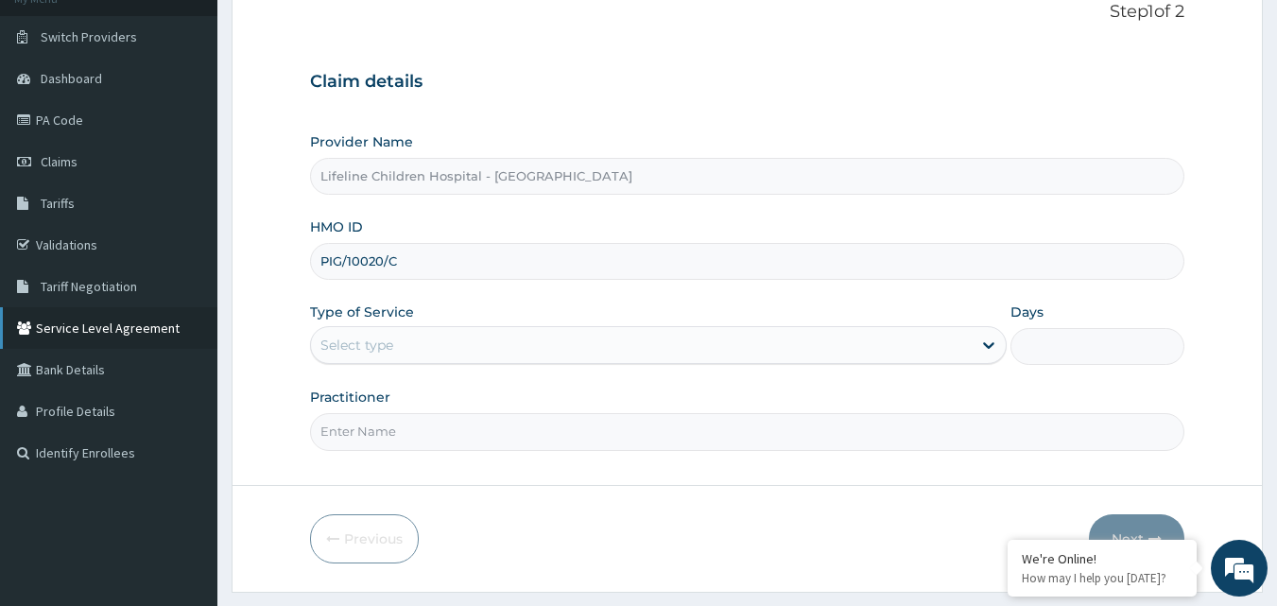
scroll to position [177, 0]
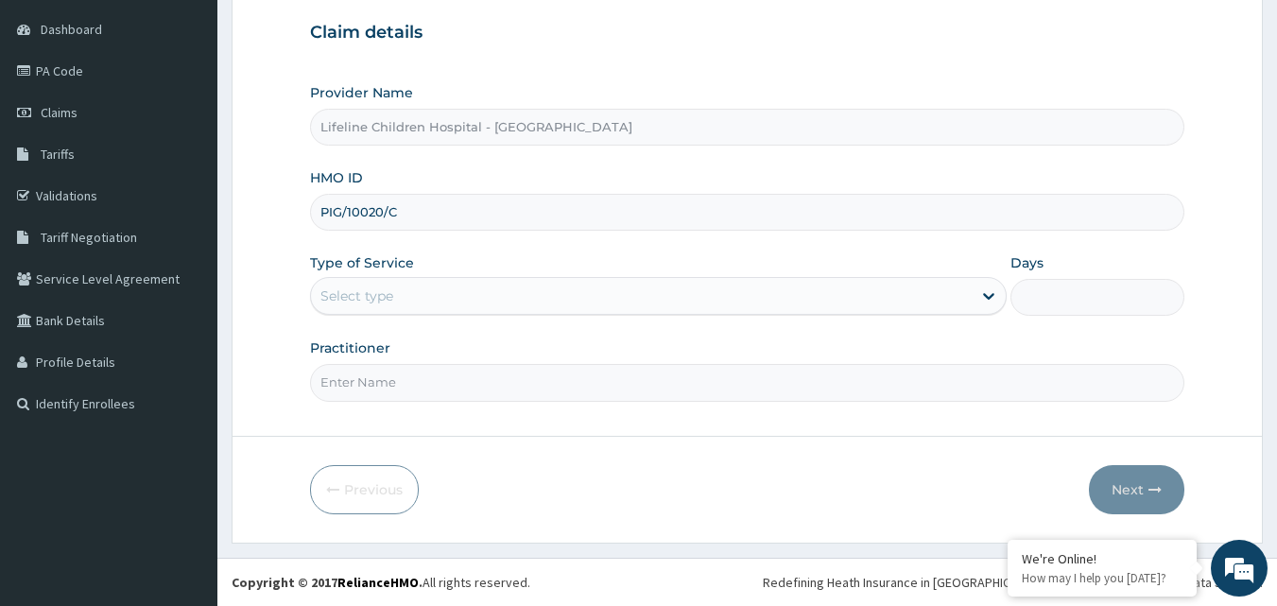
type input "PIG/10020/C"
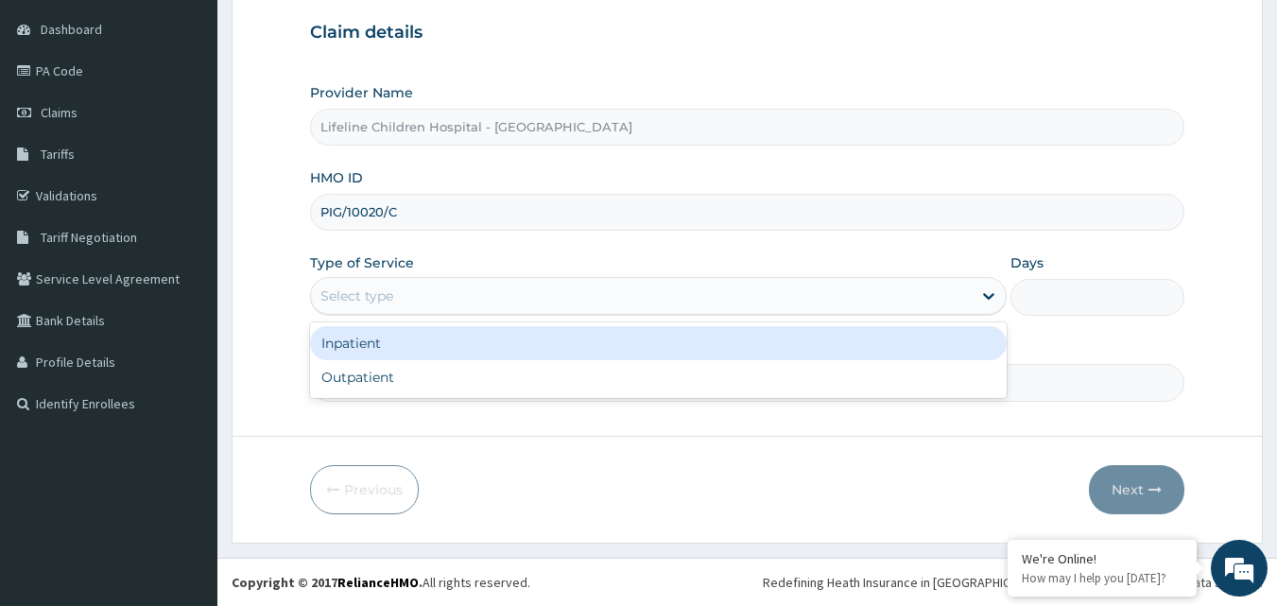
click at [677, 289] on div "Select type" at bounding box center [641, 296] width 661 height 30
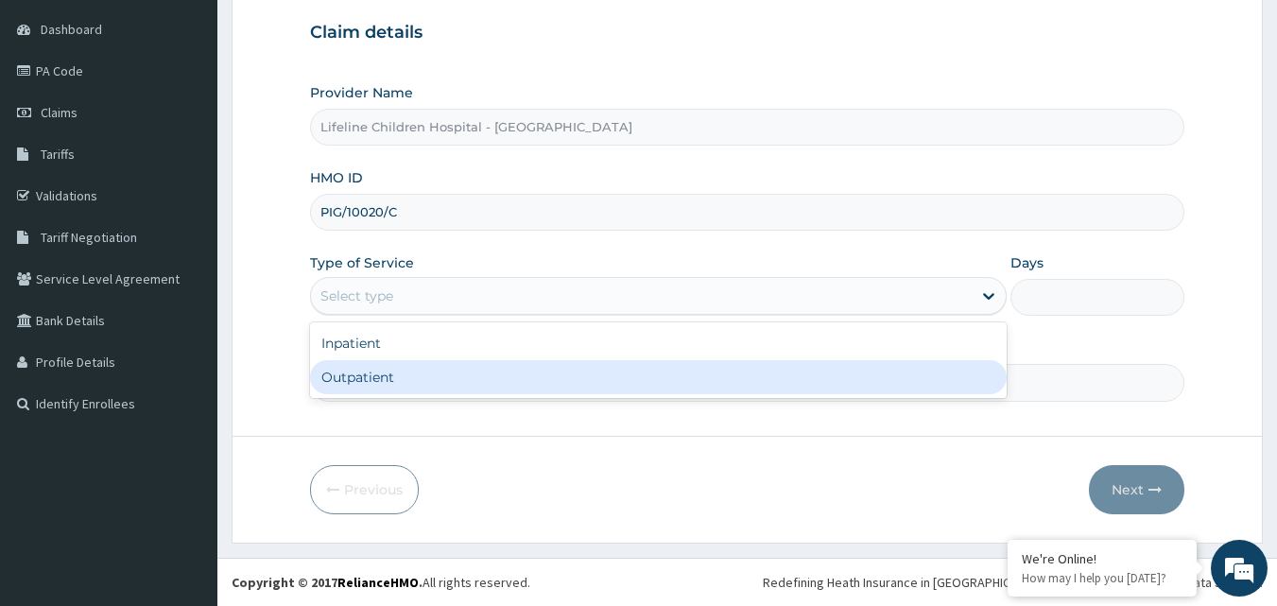
click at [541, 383] on div "Outpatient" at bounding box center [658, 377] width 696 height 34
type input "1"
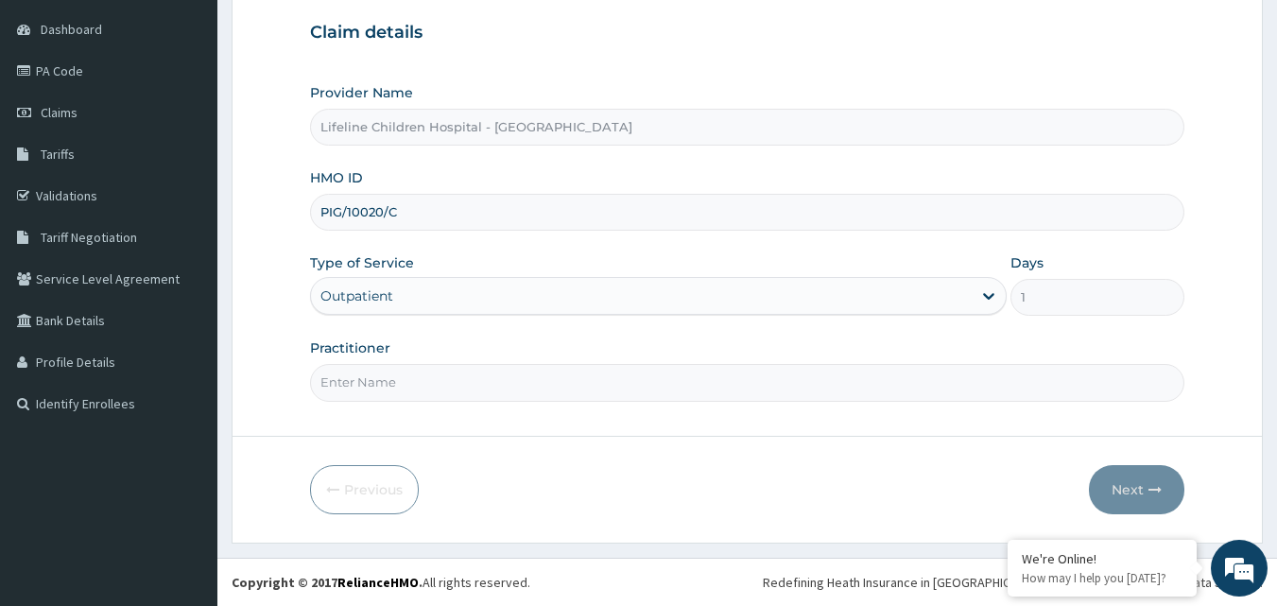
click at [494, 379] on input "Practitioner" at bounding box center [747, 382] width 875 height 37
type input "DR OGUNSOLU"
click at [1125, 495] on button "Next" at bounding box center [1136, 489] width 95 height 49
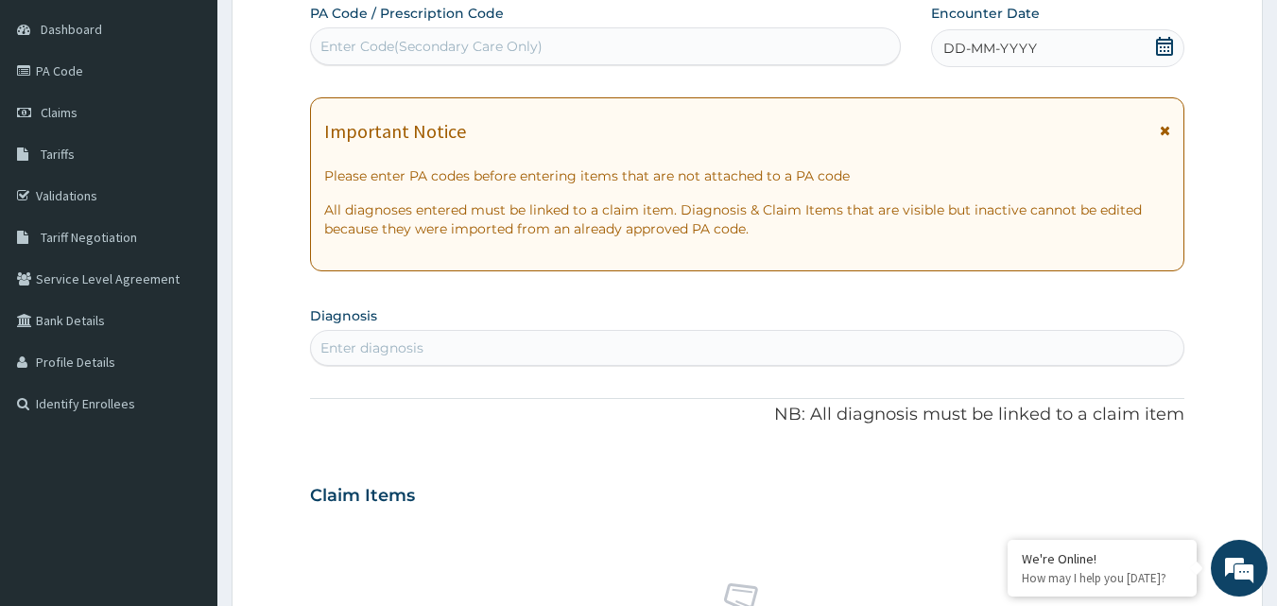
click at [1047, 41] on div "DD-MM-YYYY" at bounding box center [1057, 48] width 253 height 38
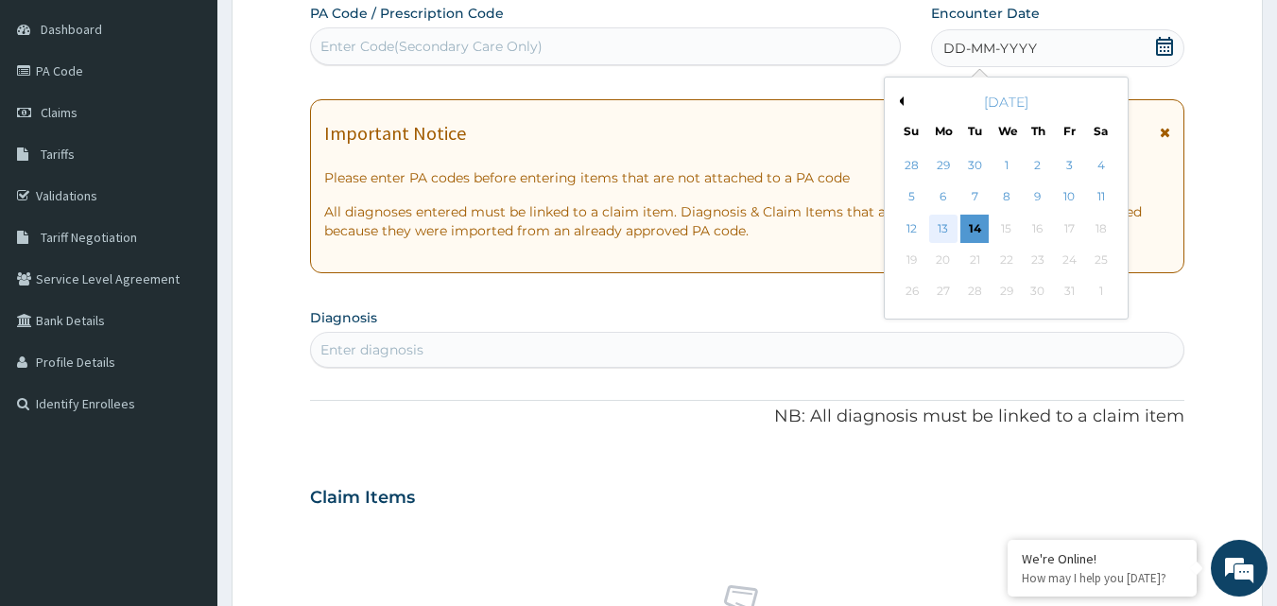
click at [943, 224] on div "13" at bounding box center [943, 229] width 28 height 28
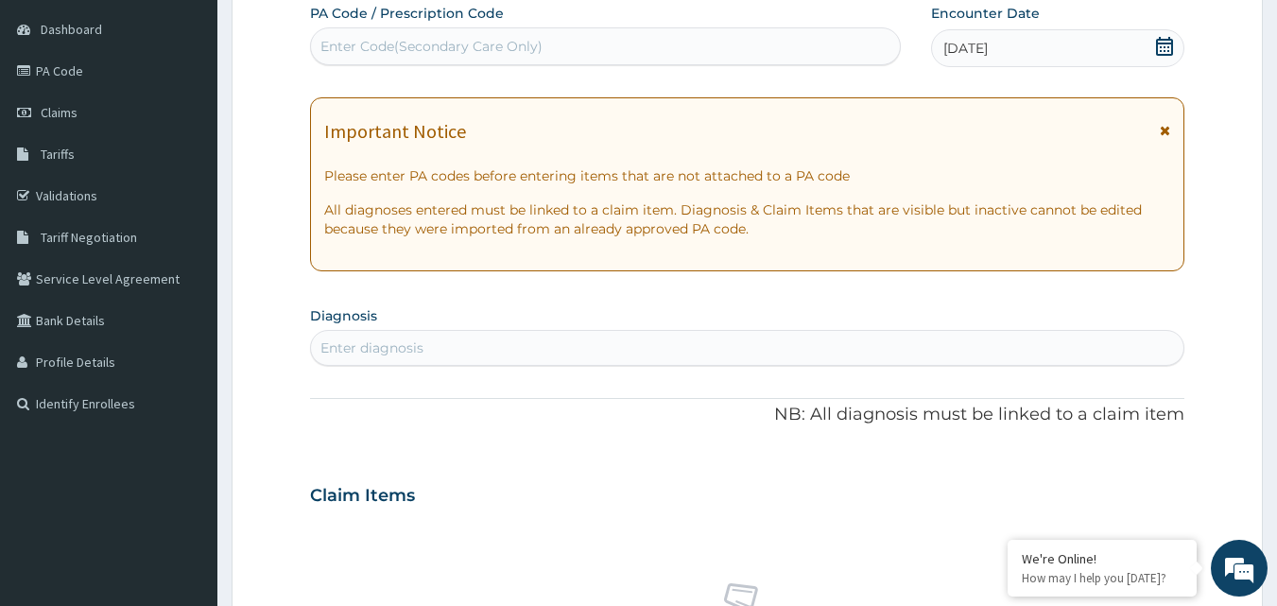
scroll to position [460, 0]
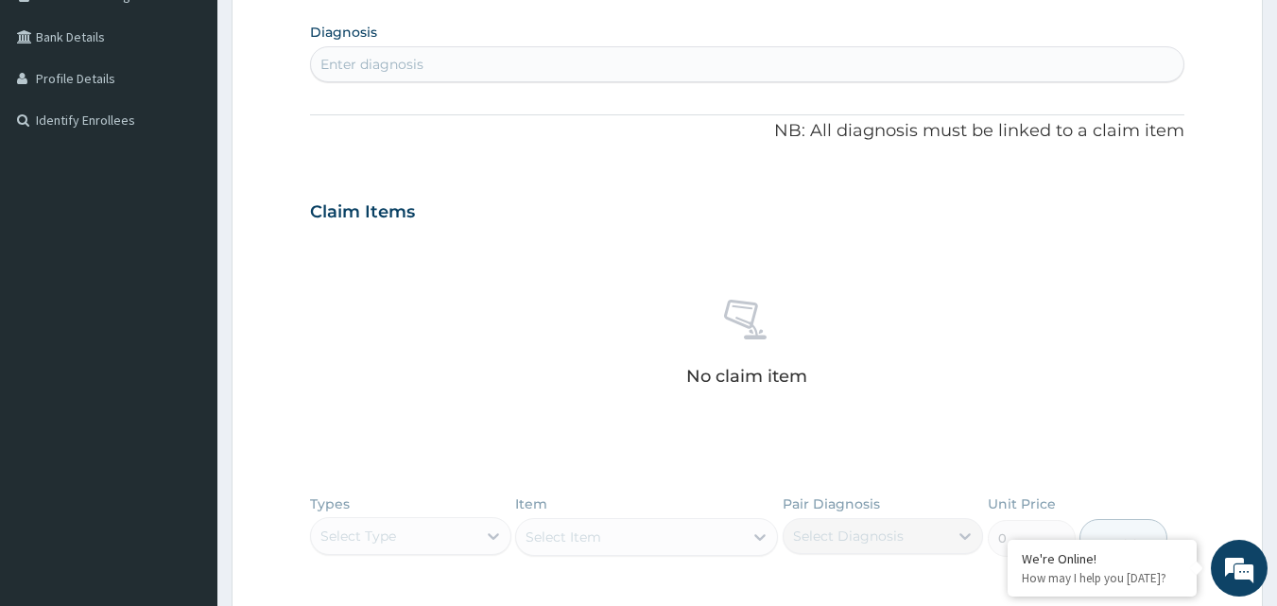
click at [617, 53] on div "Enter diagnosis" at bounding box center [747, 64] width 873 height 30
type input "UPPER"
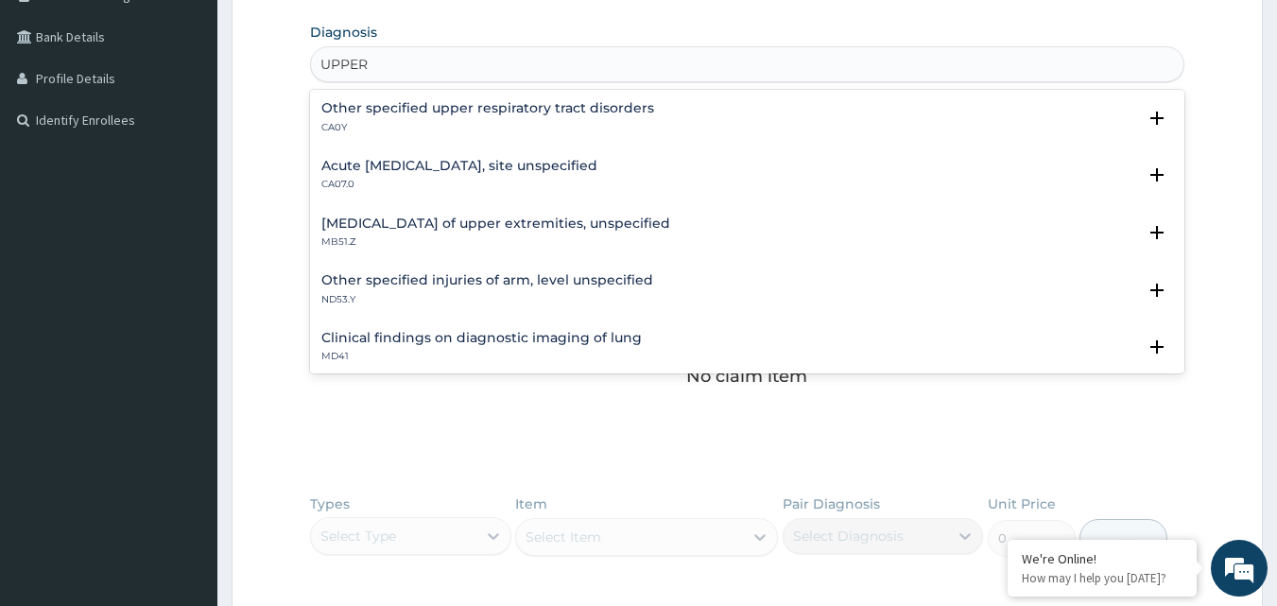
click at [575, 164] on h4 "Acute [MEDICAL_DATA], site unspecified" at bounding box center [459, 166] width 276 height 14
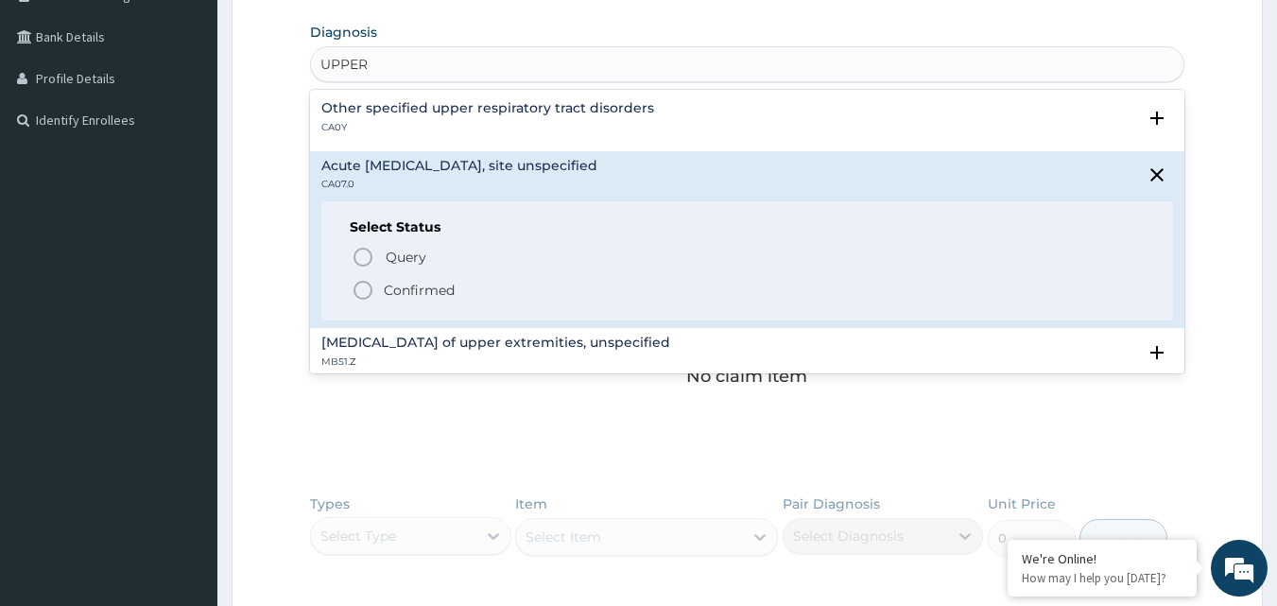
click at [556, 293] on span "Confirmed" at bounding box center [749, 290] width 794 height 23
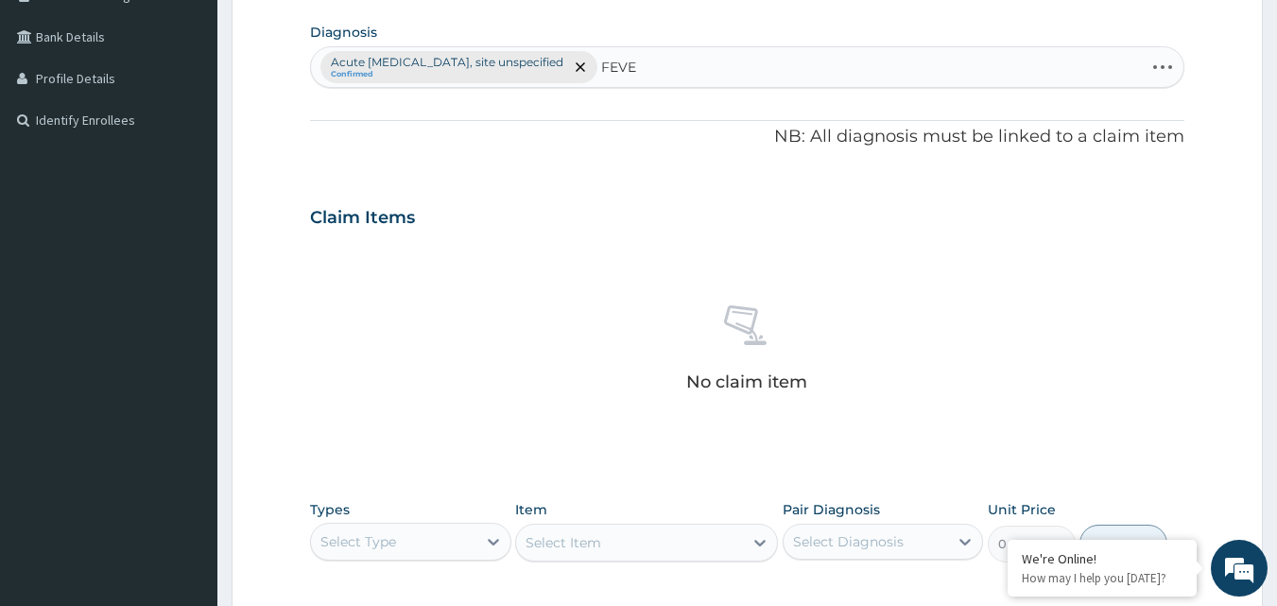
type input "FEVER"
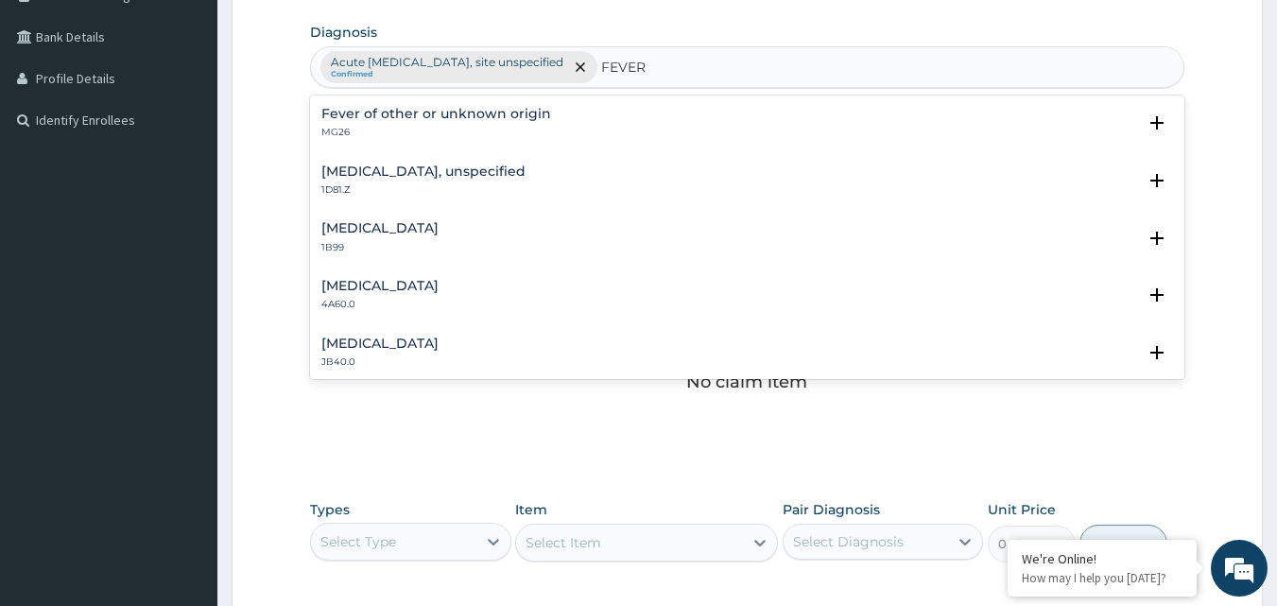
click at [591, 126] on div "Fever of other or unknown origin MG26" at bounding box center [747, 123] width 852 height 33
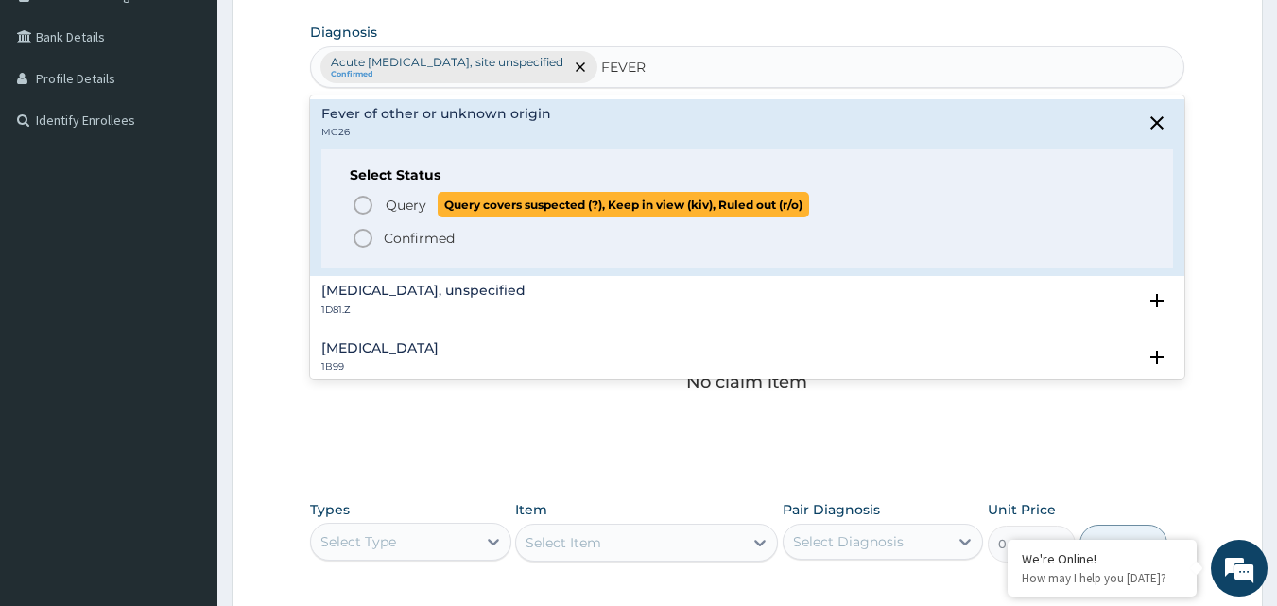
click at [393, 204] on span "Query" at bounding box center [406, 205] width 41 height 19
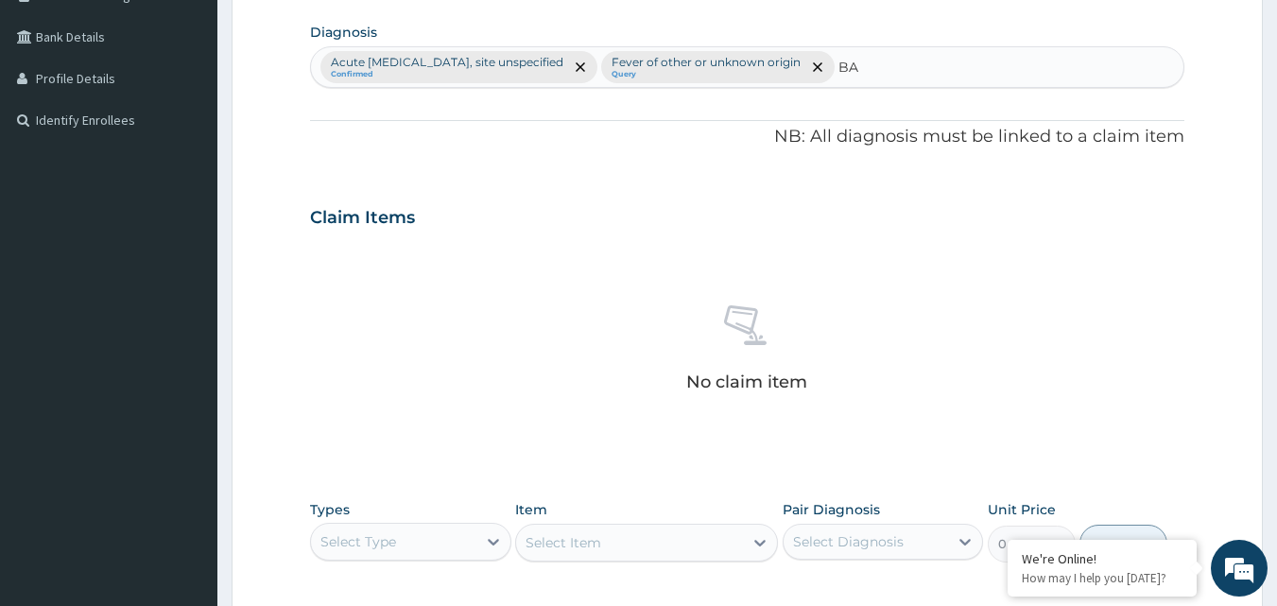
type input "B"
type input "T"
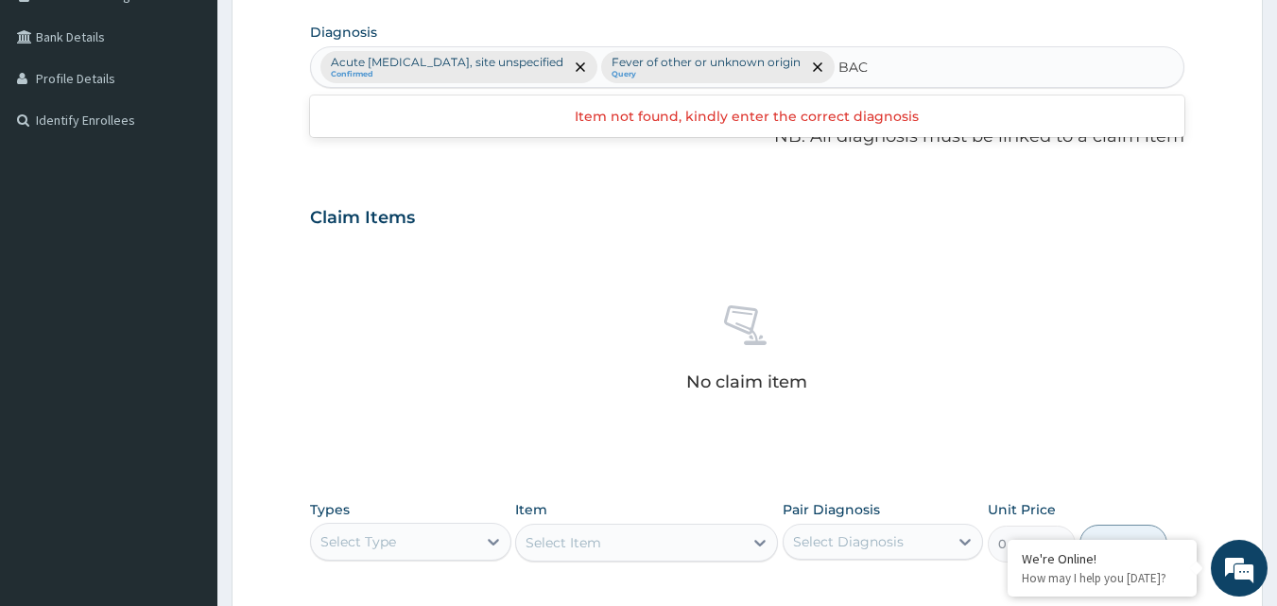
scroll to position [177, 0]
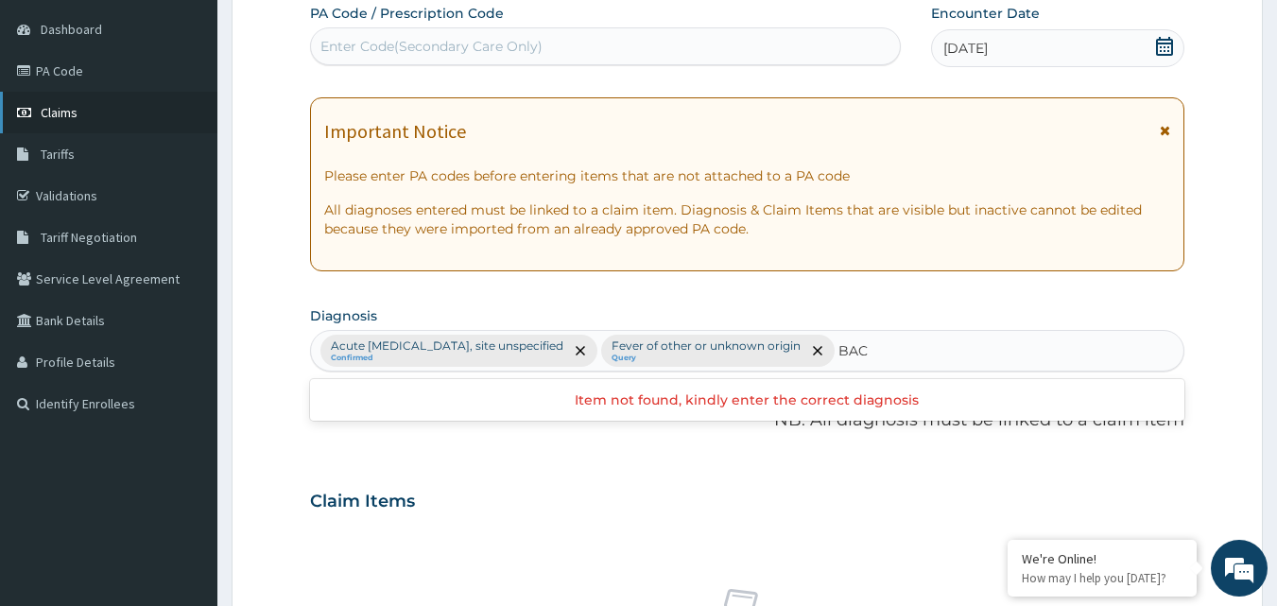
type input "BAC"
click at [163, 112] on link "Claims" at bounding box center [108, 113] width 217 height 42
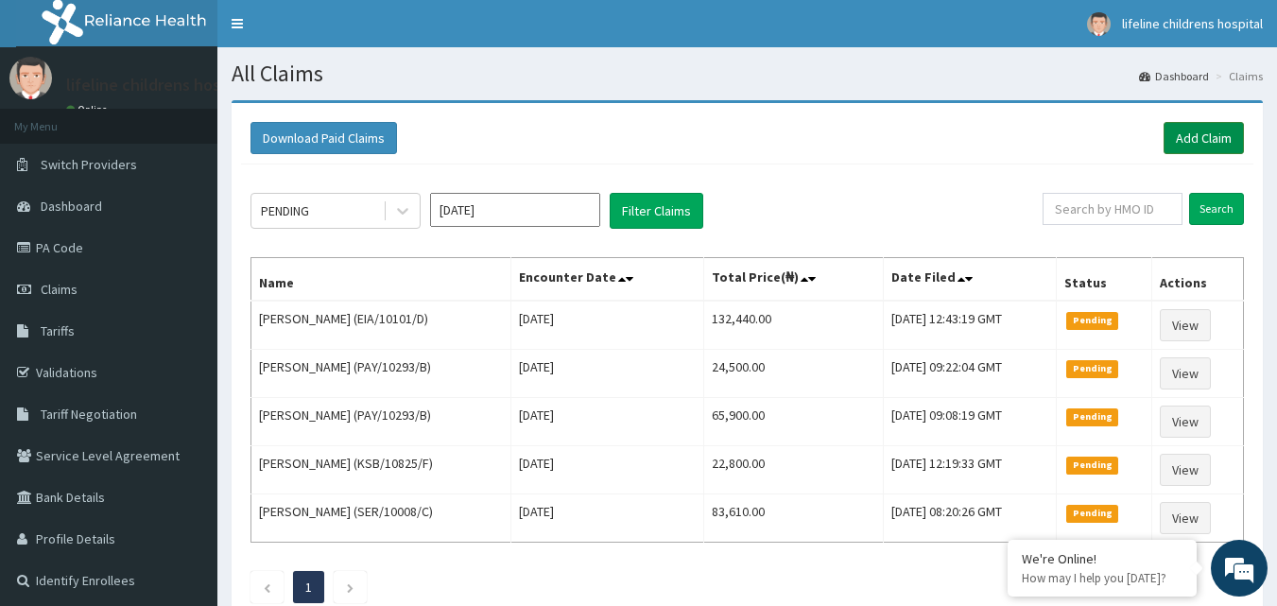
click at [1228, 136] on link "Add Claim" at bounding box center [1203, 138] width 80 height 32
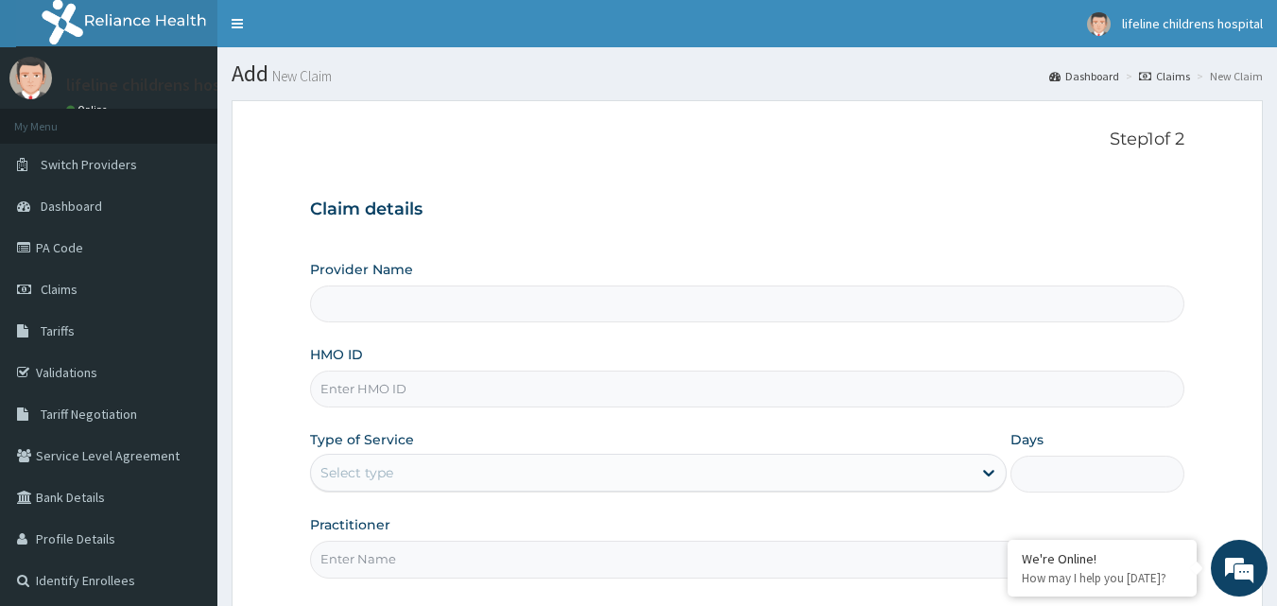
type input "Lifeline Children Hospital - [GEOGRAPHIC_DATA]"
click at [421, 387] on input "HMO ID" at bounding box center [747, 388] width 875 height 37
type input "UBP/10533/C"
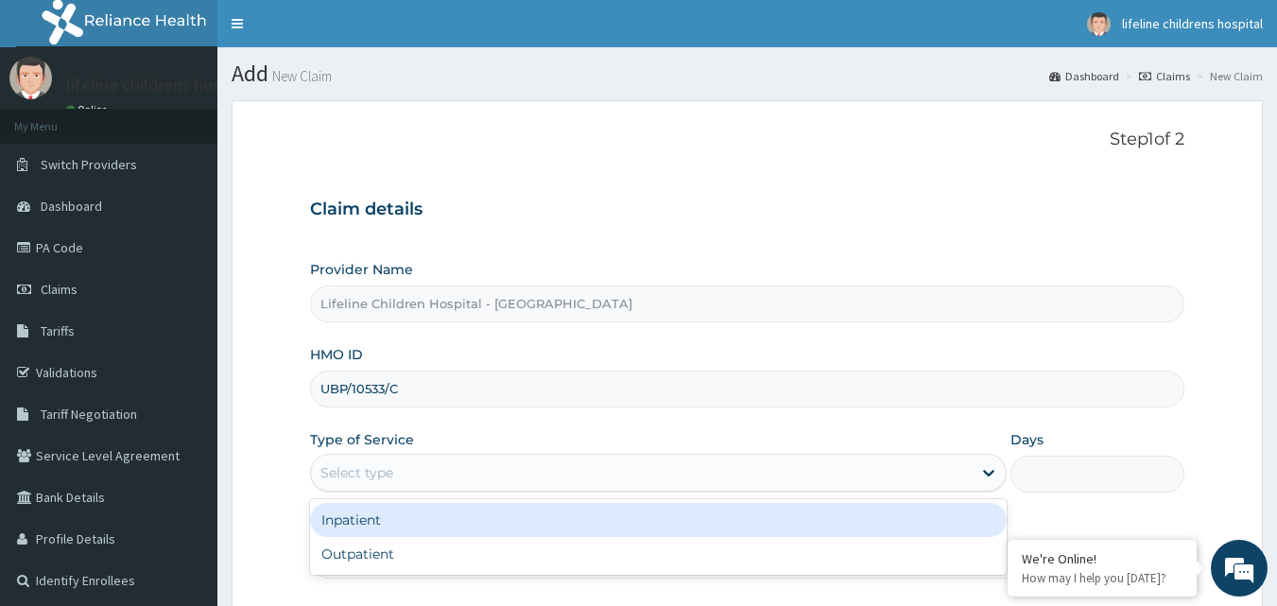
click at [381, 475] on div "Select type" at bounding box center [356, 472] width 73 height 19
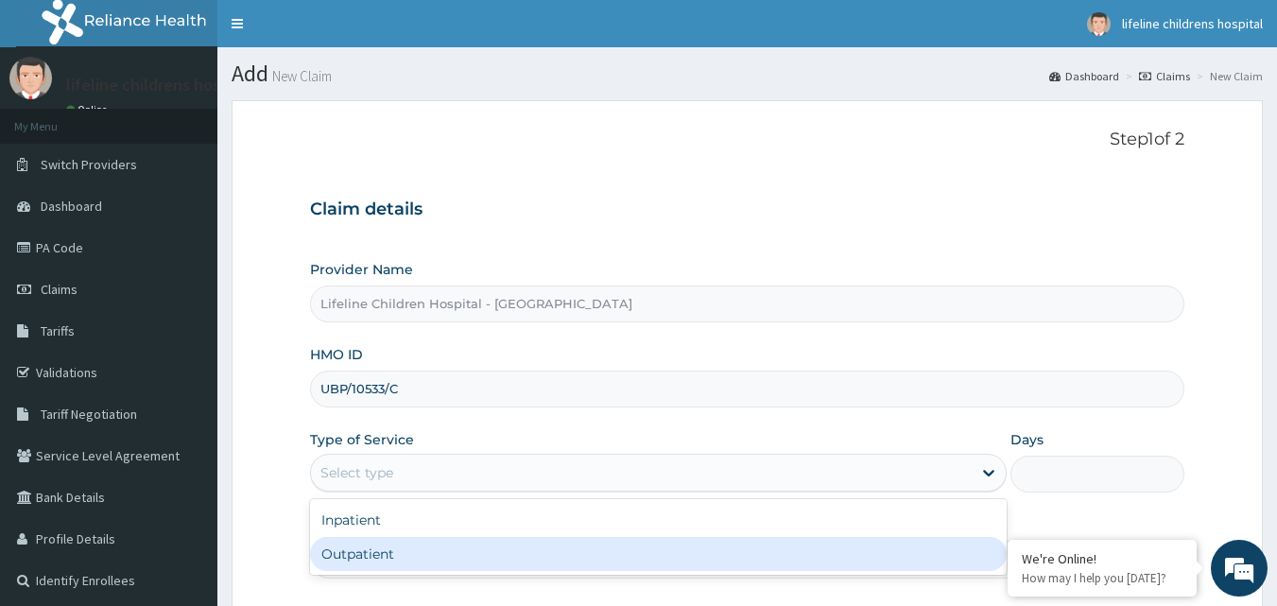
click at [388, 551] on div "Outpatient" at bounding box center [658, 554] width 696 height 34
type input "1"
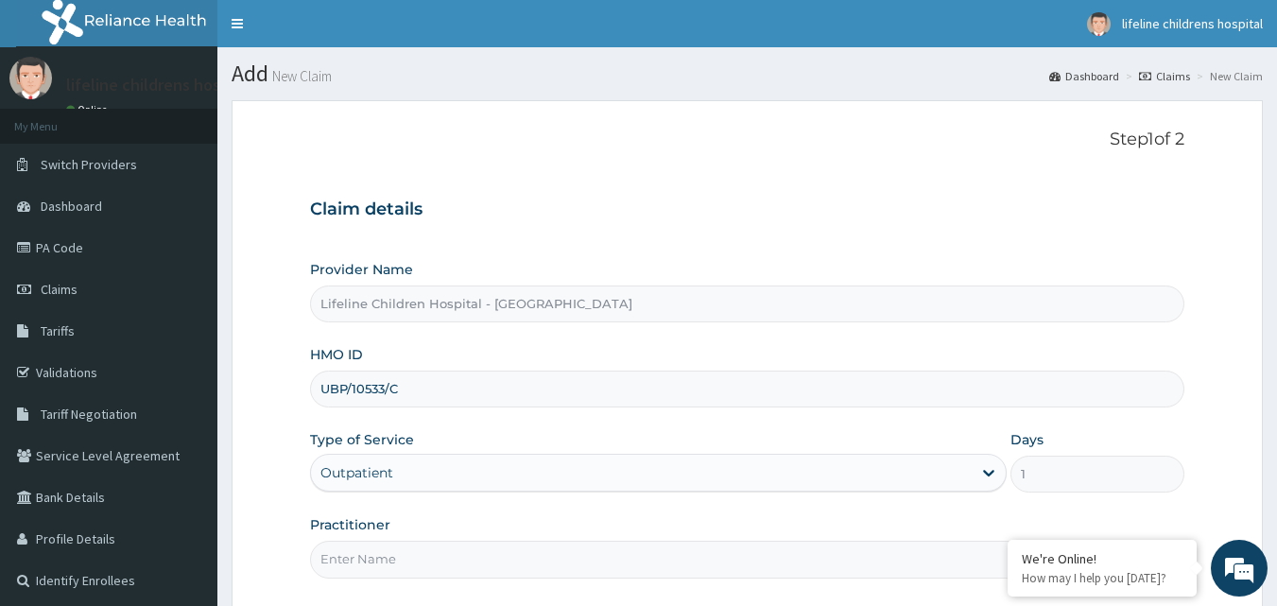
click at [391, 564] on input "Practitioner" at bounding box center [747, 559] width 875 height 37
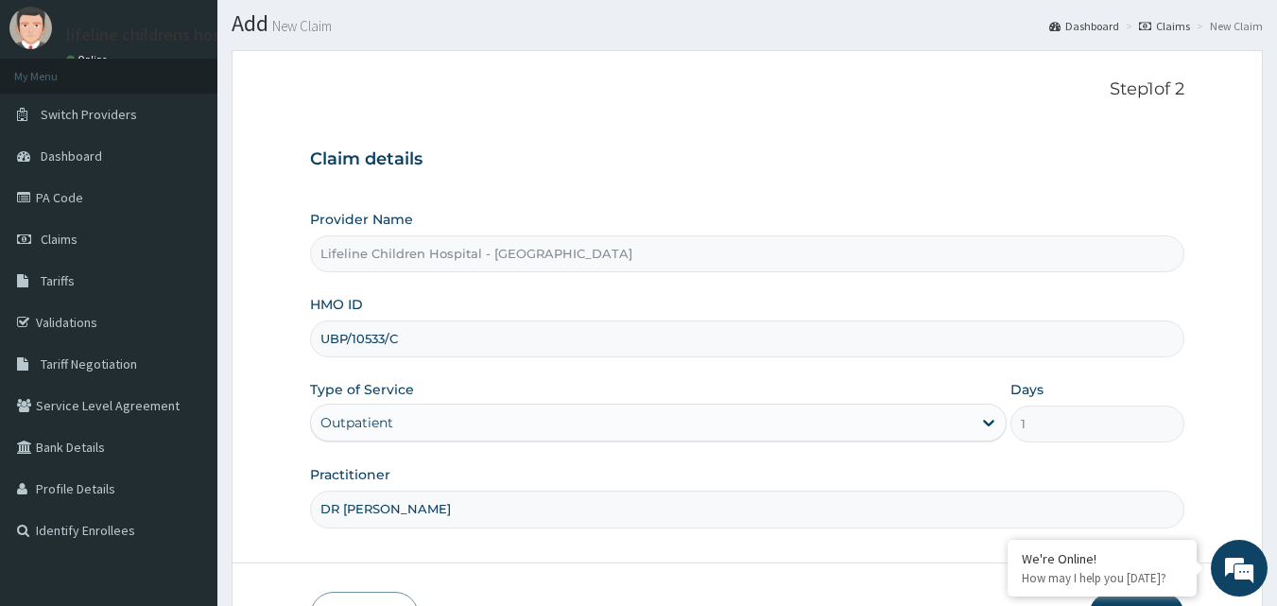
scroll to position [177, 0]
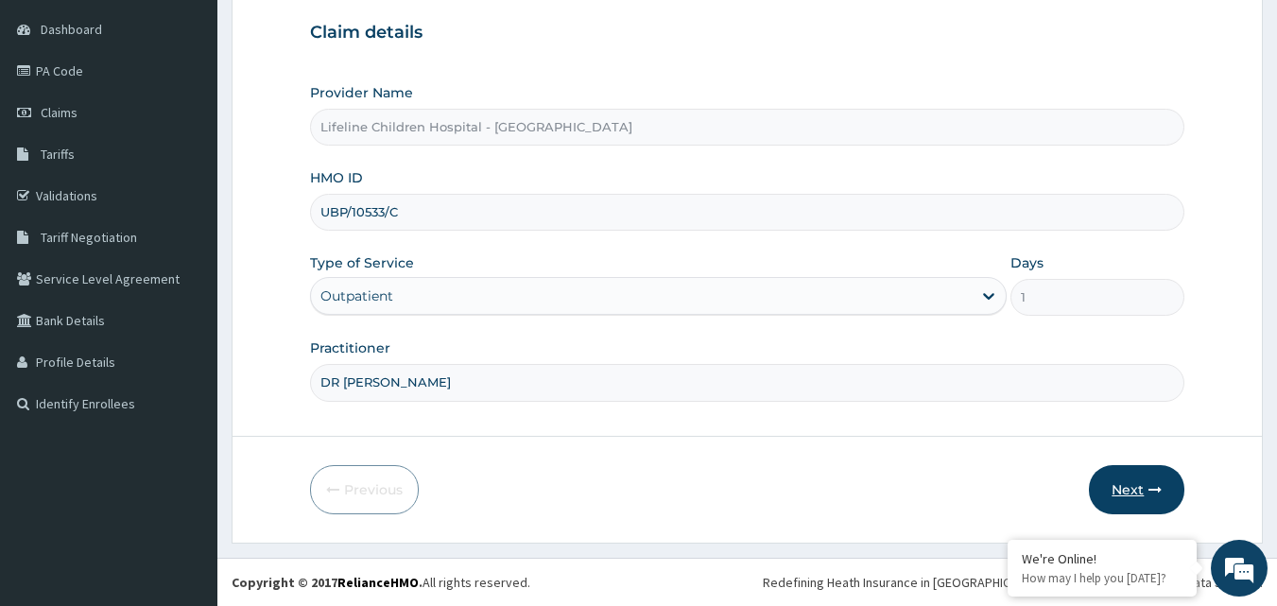
type input "DR [PERSON_NAME]"
click at [1152, 493] on icon "button" at bounding box center [1154, 489] width 13 height 13
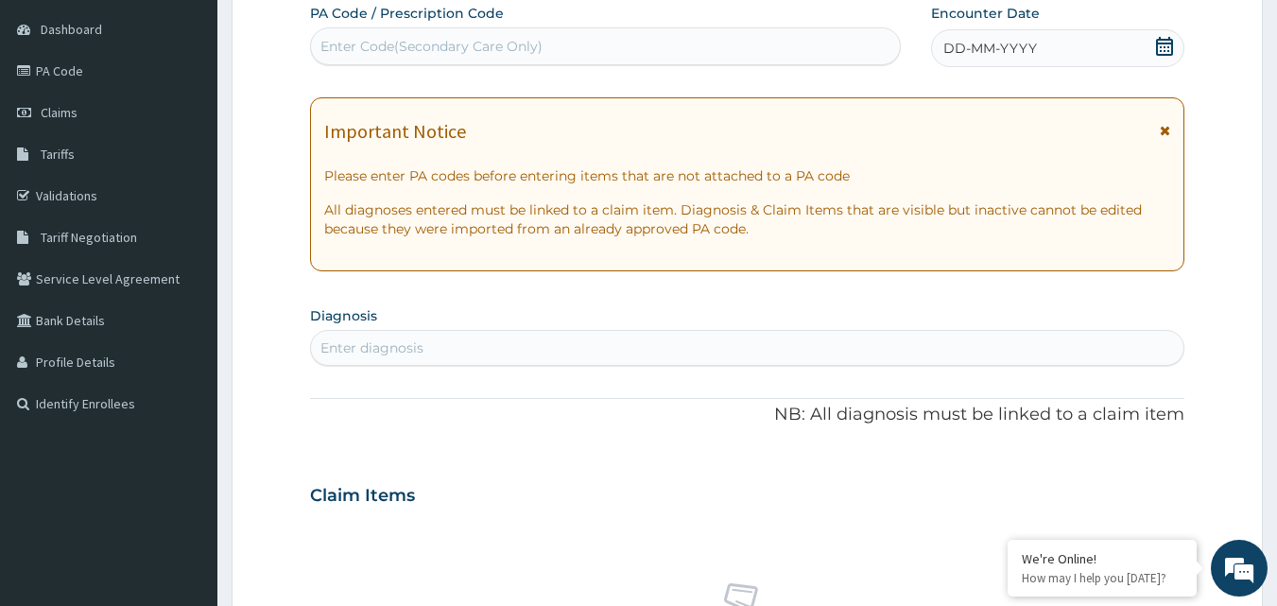
click at [1040, 51] on div "DD-MM-YYYY" at bounding box center [1057, 48] width 253 height 38
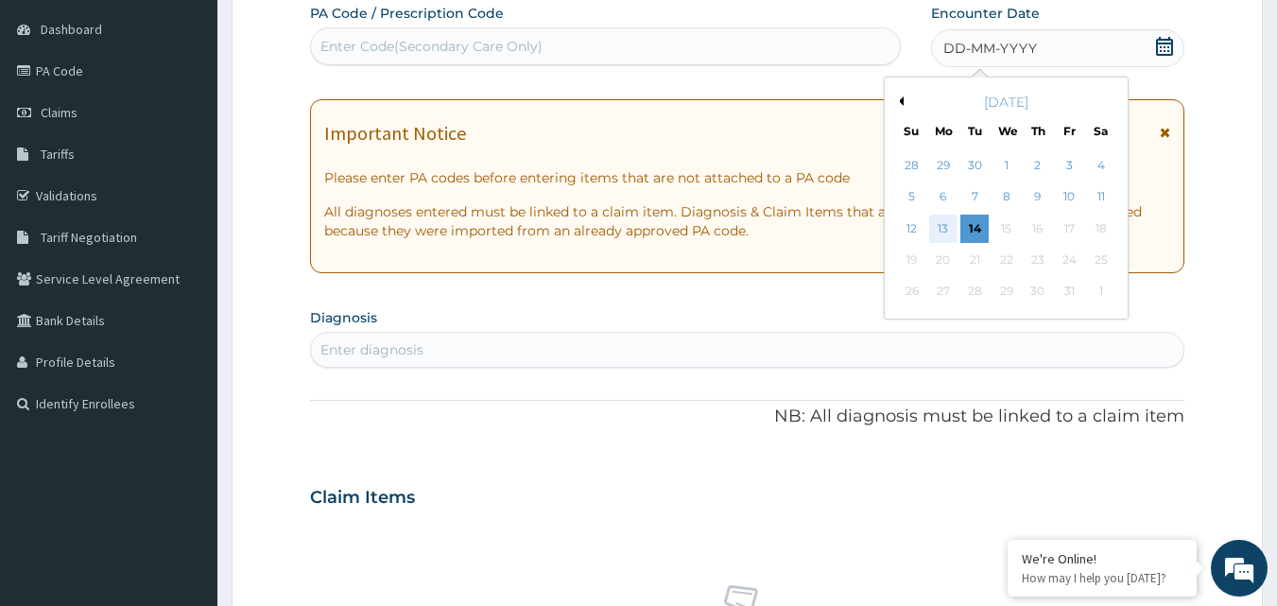
click at [938, 221] on div "13" at bounding box center [943, 229] width 28 height 28
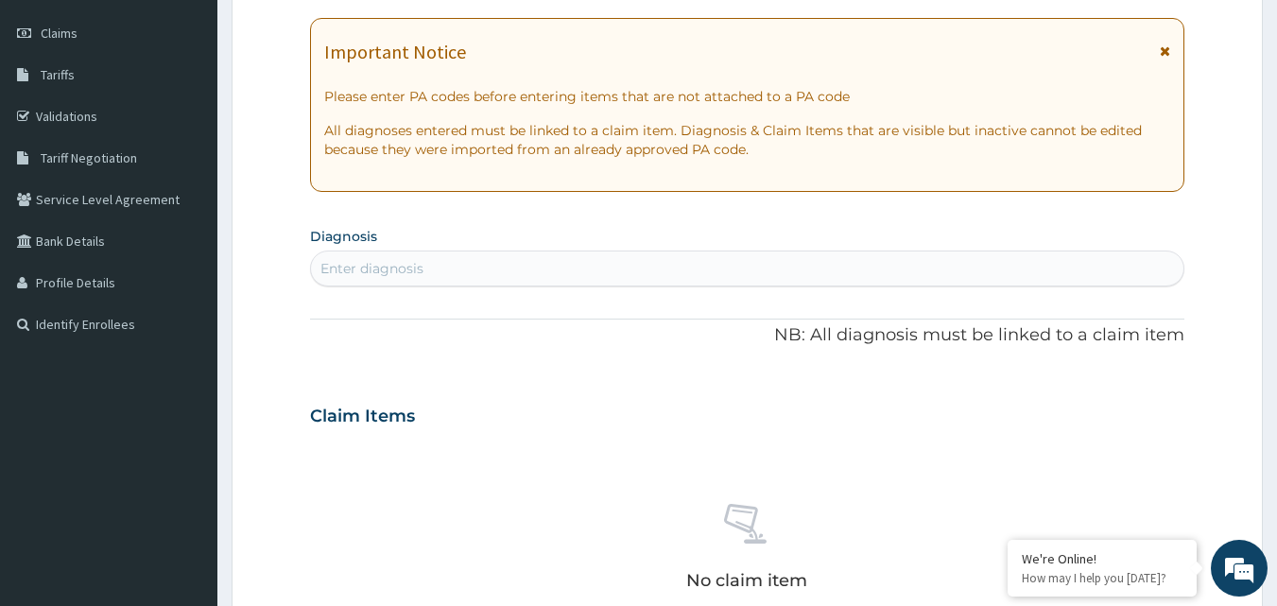
scroll to position [271, 0]
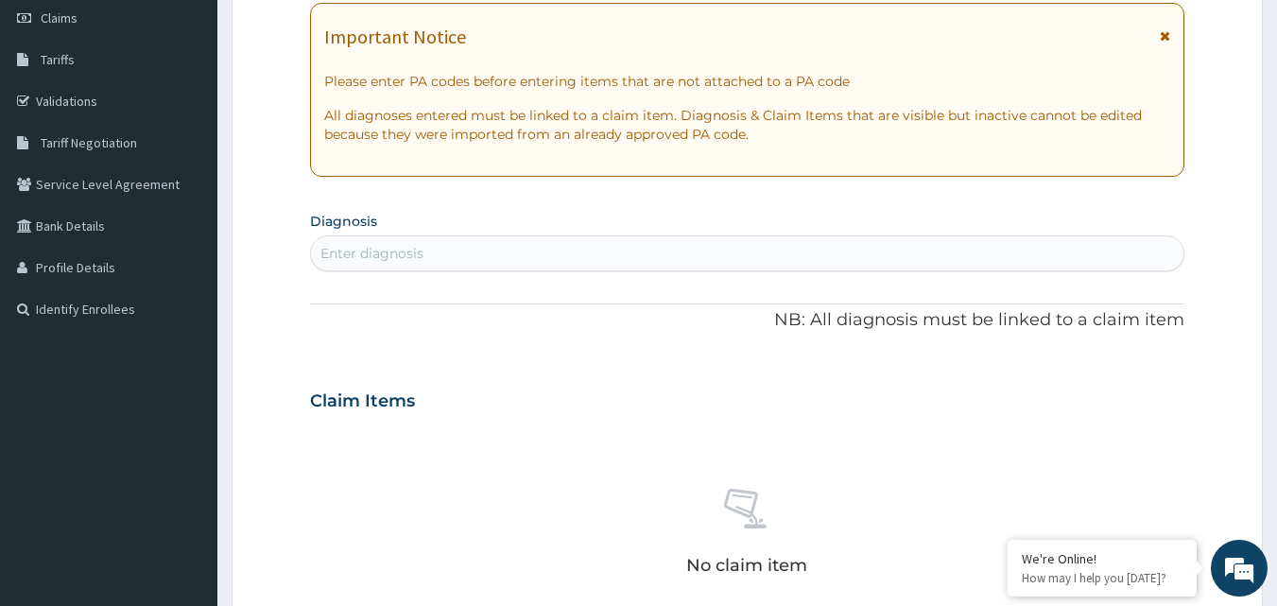
click at [428, 253] on div "Enter diagnosis" at bounding box center [747, 253] width 873 height 30
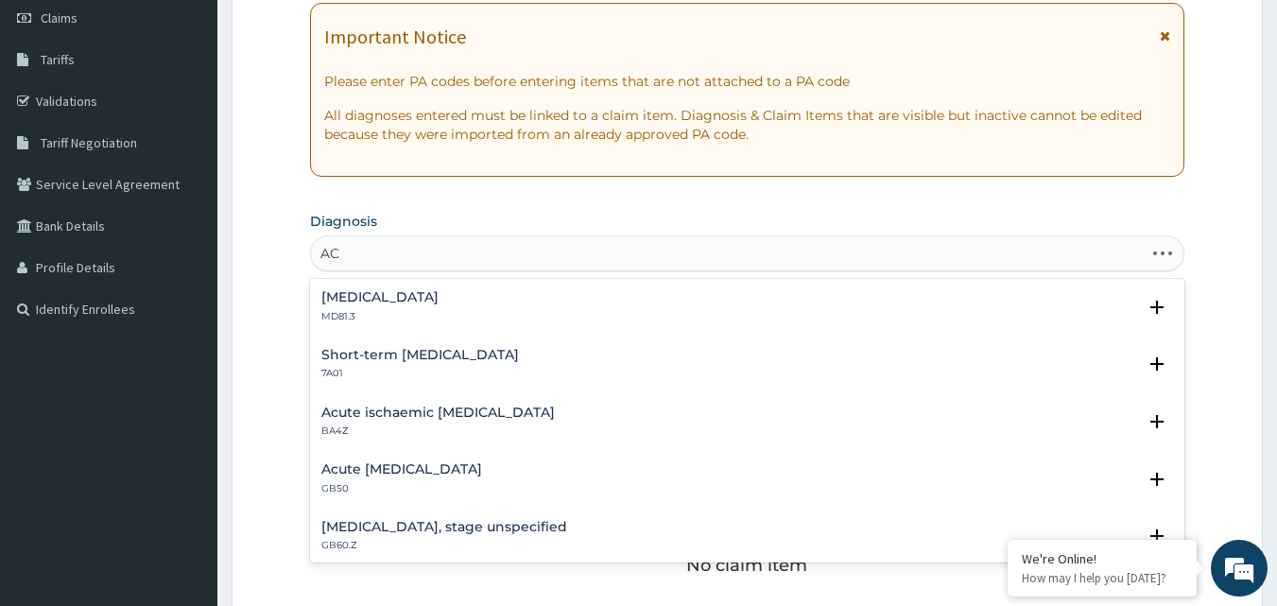
type input "A"
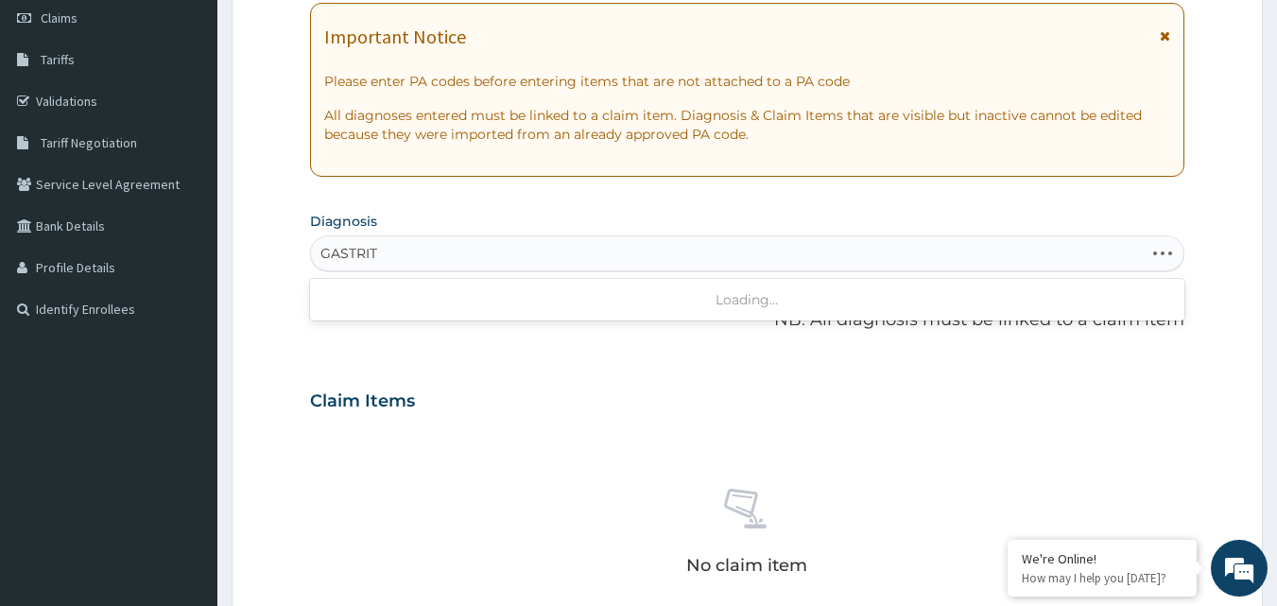
type input "GASTRITI"
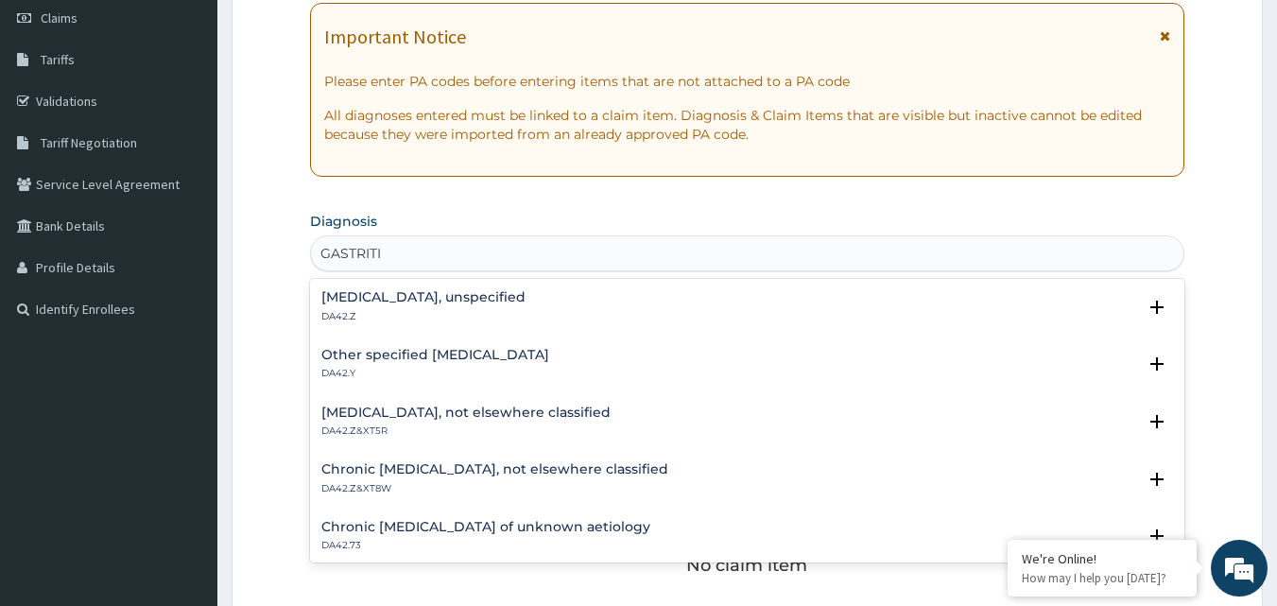
click at [380, 314] on p "DA42.Z" at bounding box center [423, 316] width 204 height 13
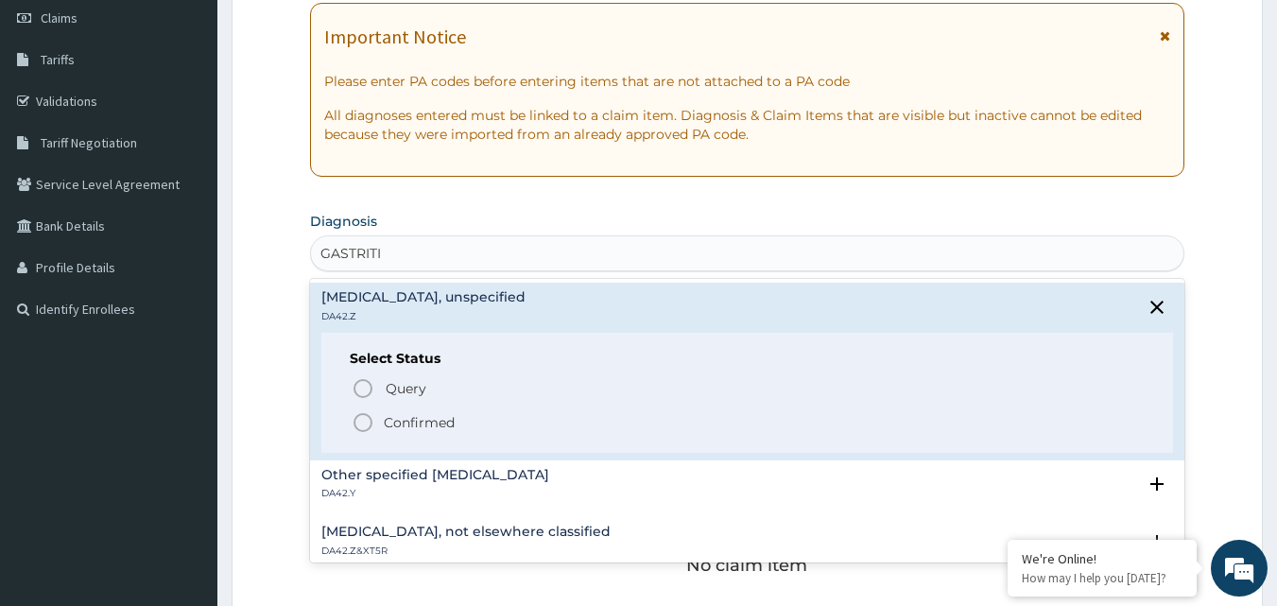
click at [379, 424] on span "Confirmed" at bounding box center [749, 422] width 794 height 23
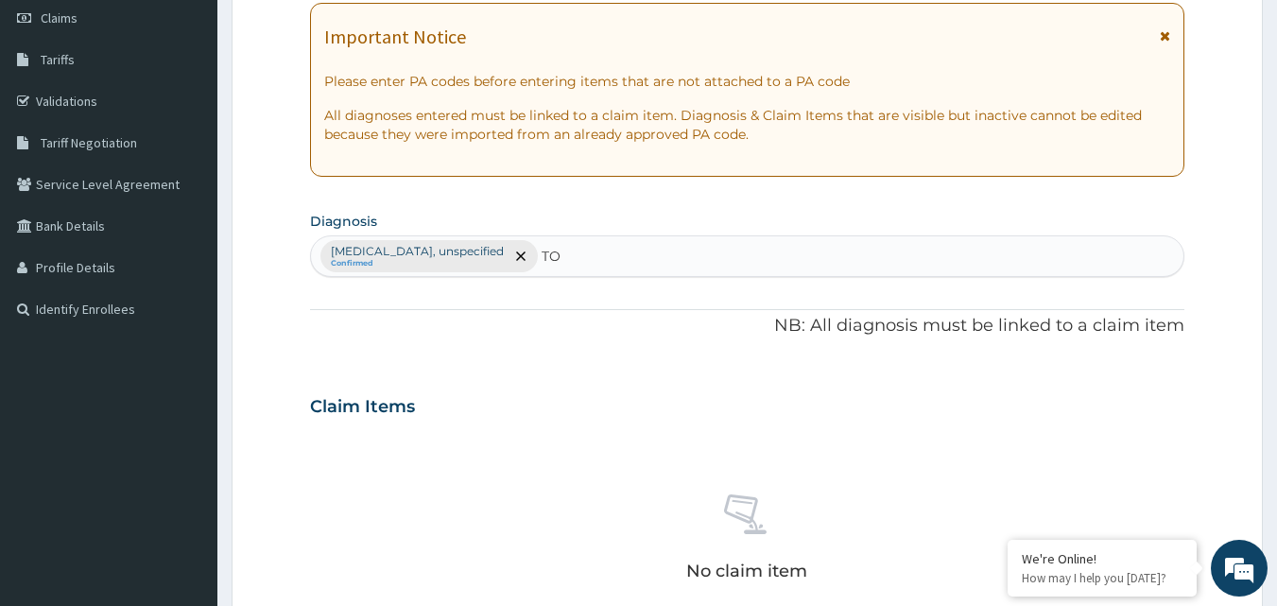
type input "T"
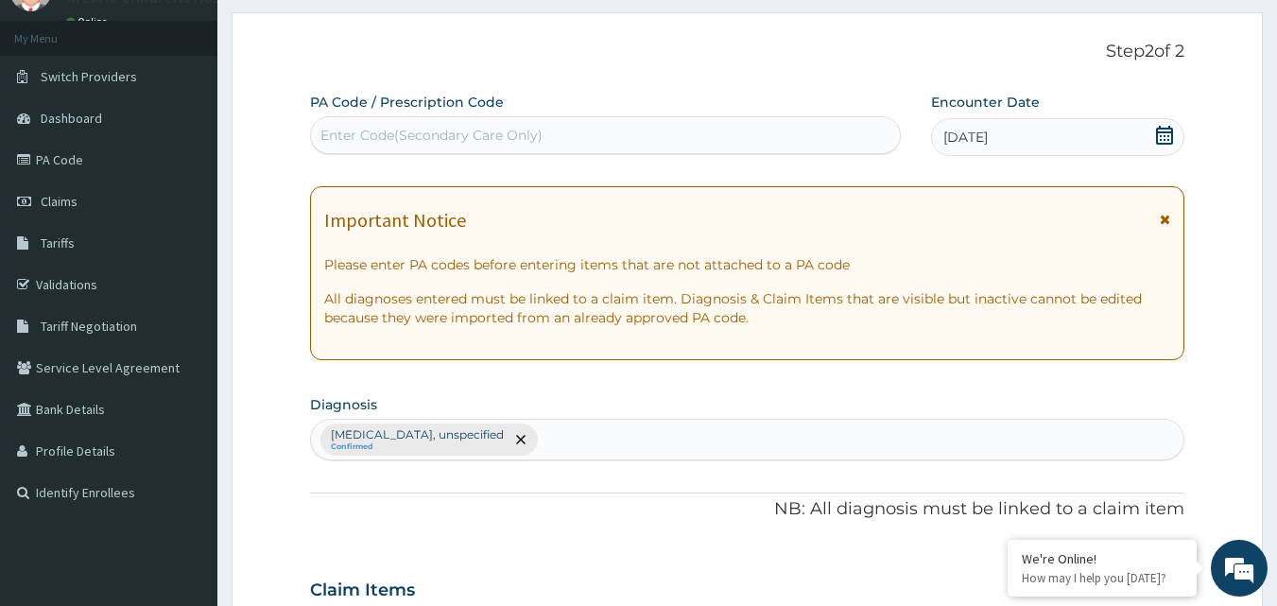
scroll to position [94, 0]
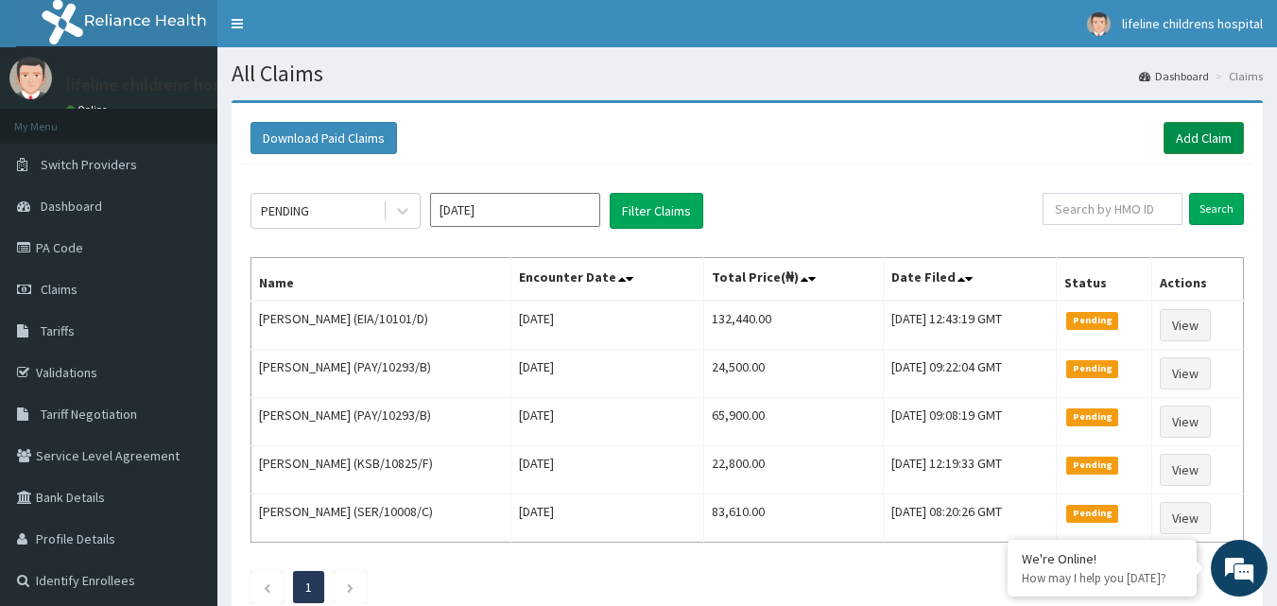
click at [1207, 131] on link "Add Claim" at bounding box center [1203, 138] width 80 height 32
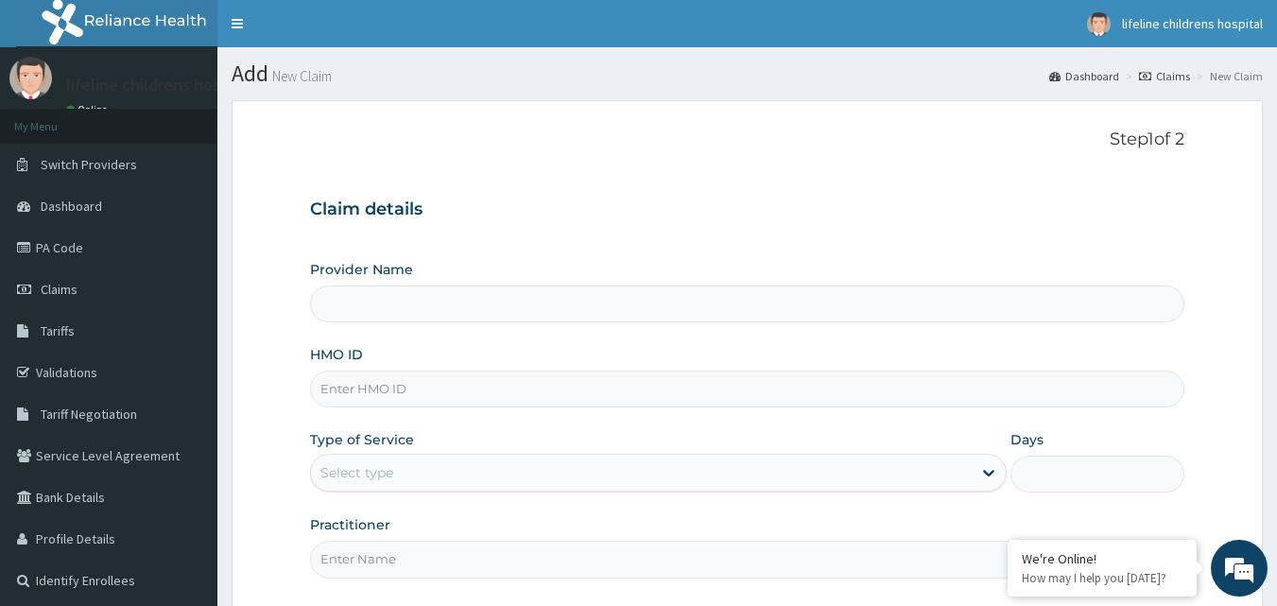
click at [448, 393] on input "HMO ID" at bounding box center [747, 388] width 875 height 37
type input "Lifeline Children Hospital - [GEOGRAPHIC_DATA]"
type input "UBP/10533/C"
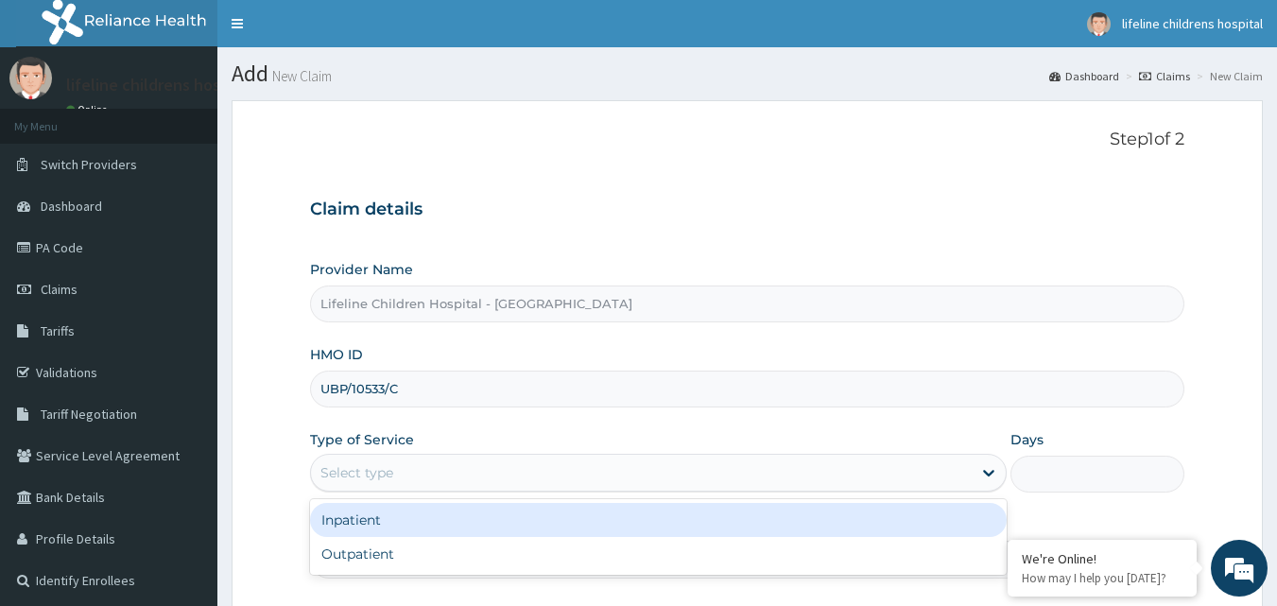
click at [390, 485] on div "Select type" at bounding box center [641, 472] width 661 height 30
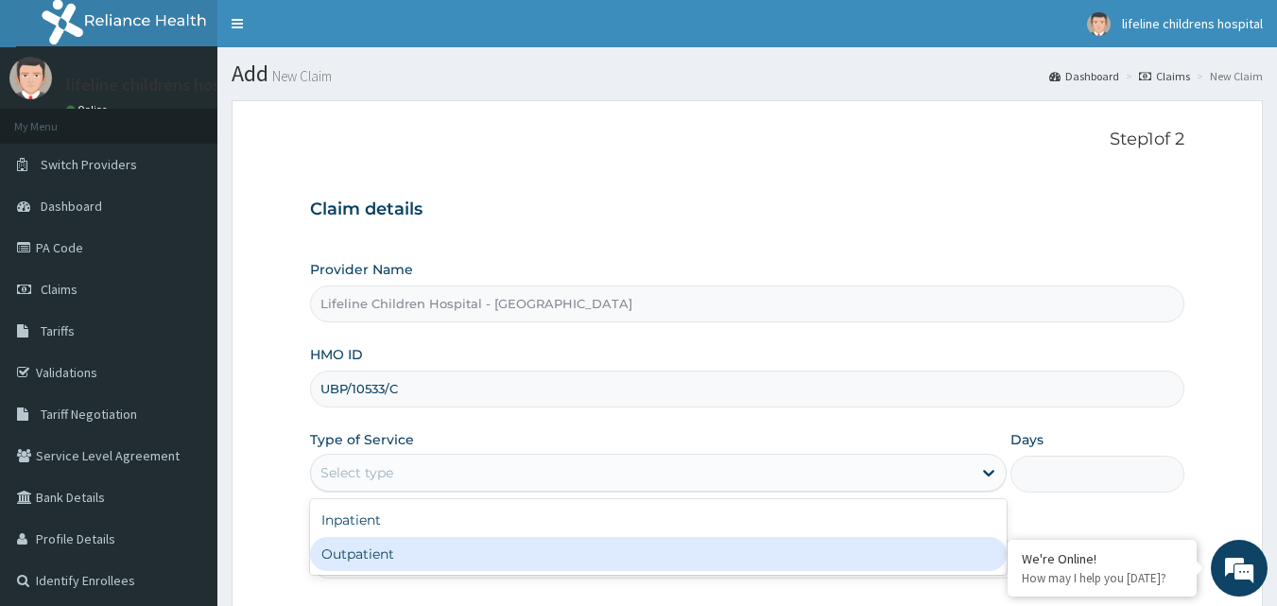
click at [397, 561] on div "Outpatient" at bounding box center [658, 554] width 696 height 34
type input "1"
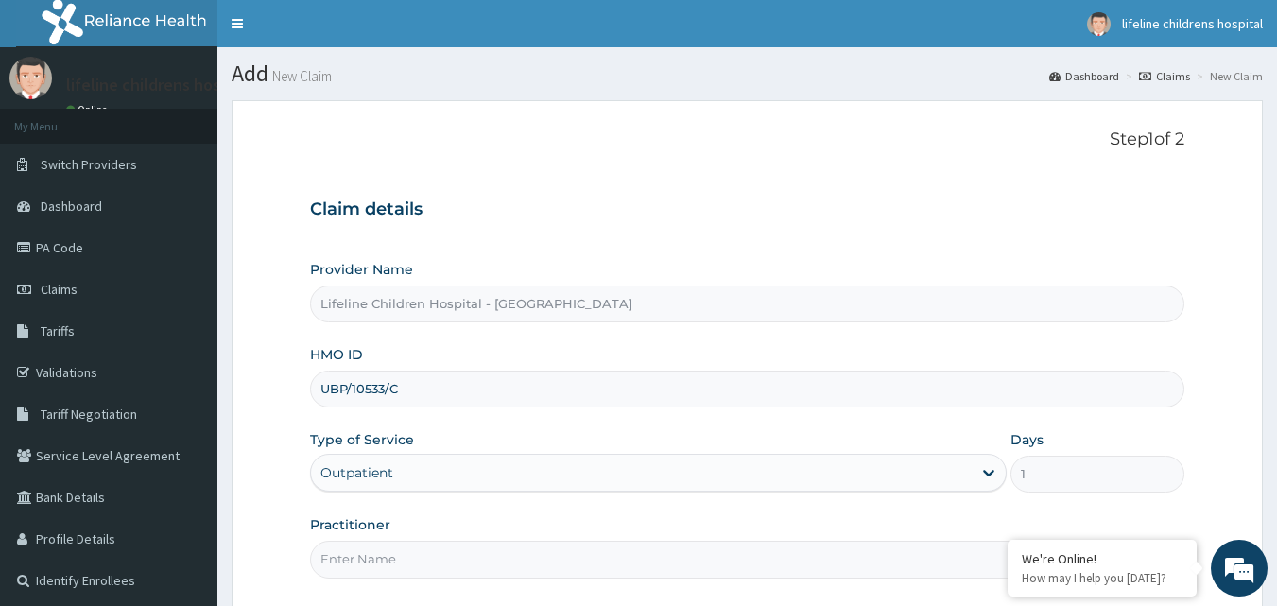
click at [398, 556] on input "Practitioner" at bounding box center [747, 559] width 875 height 37
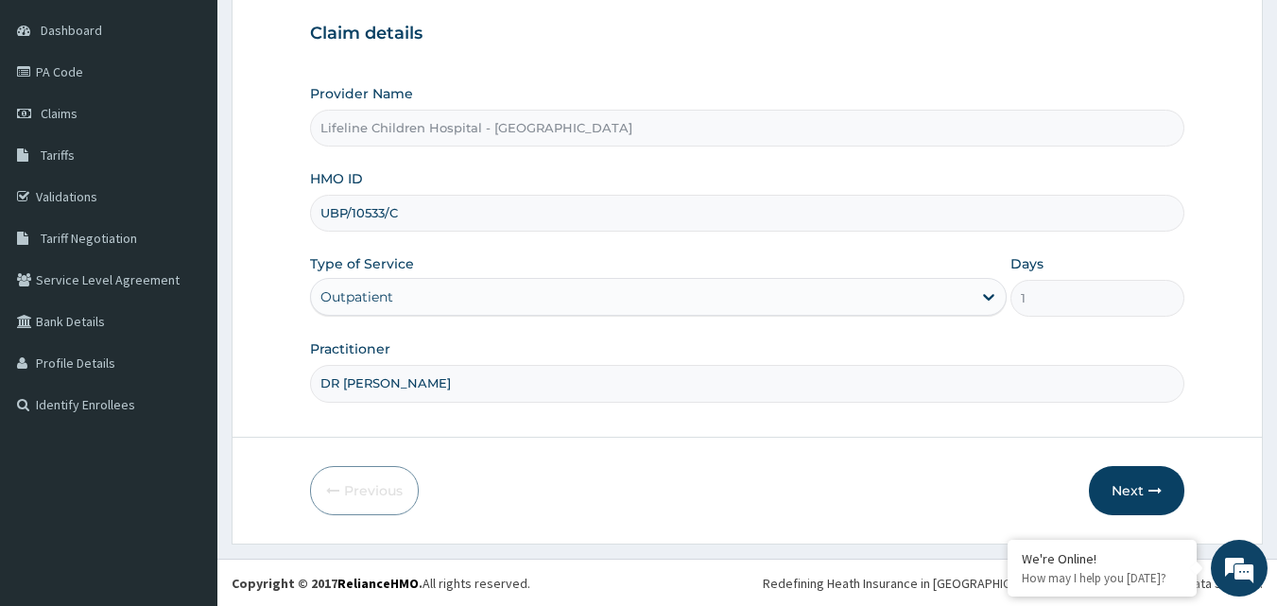
scroll to position [177, 0]
type input "DR IPINALYE"
click at [1135, 478] on button "Next" at bounding box center [1136, 489] width 95 height 49
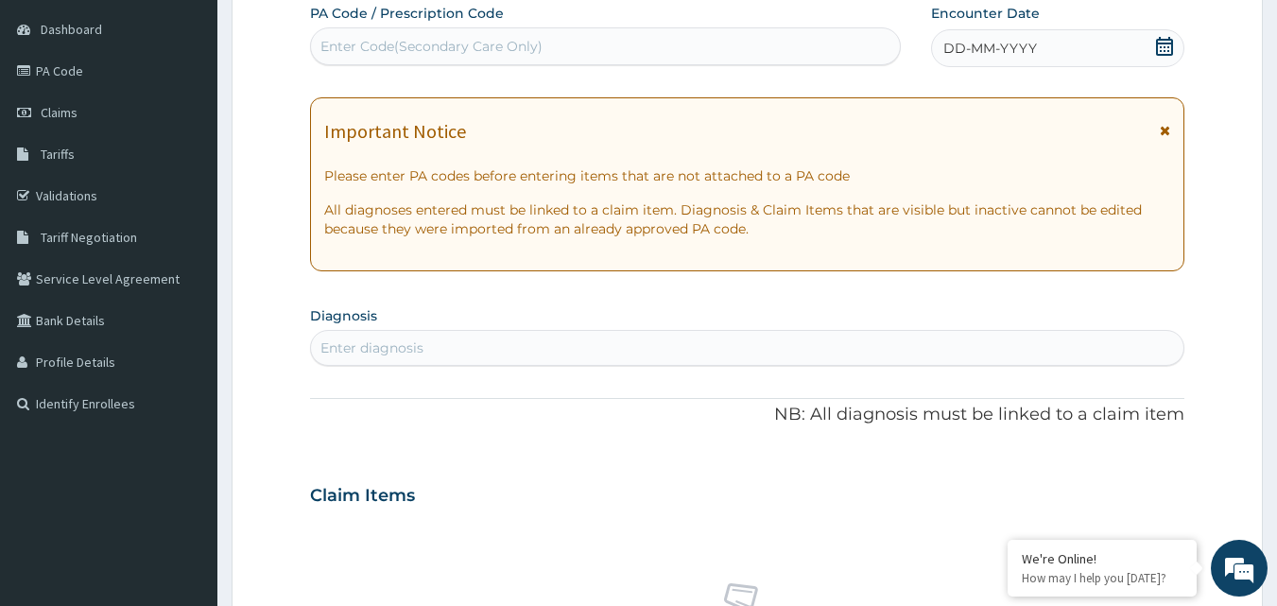
click at [1133, 54] on div "DD-MM-YYYY" at bounding box center [1057, 48] width 253 height 38
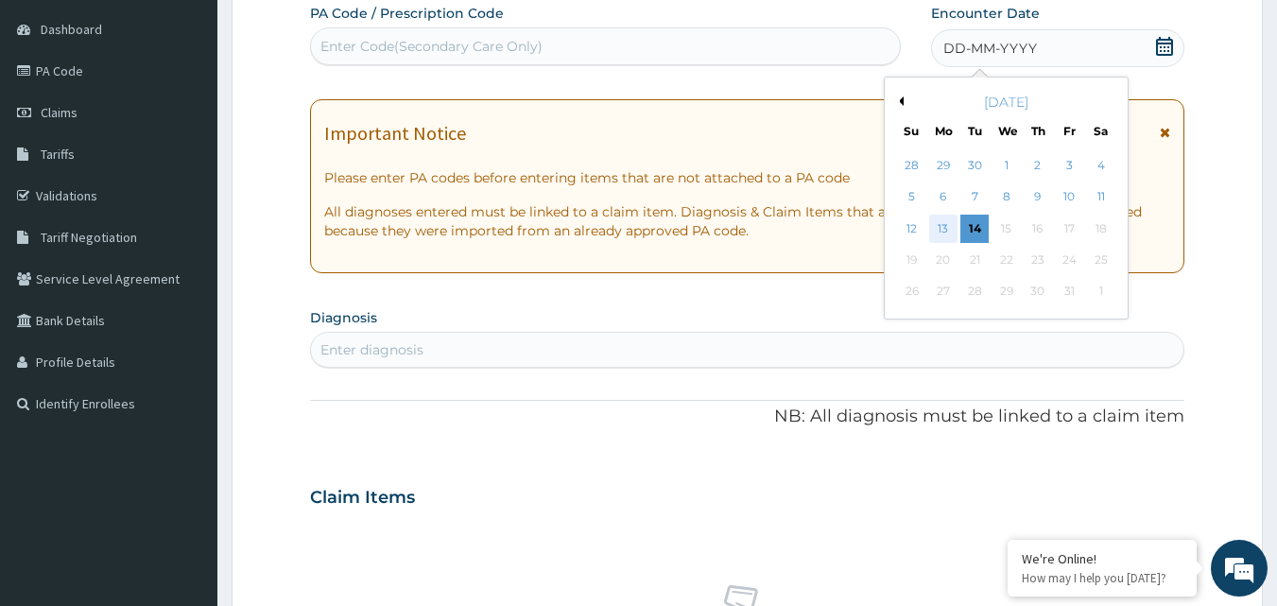
click at [940, 230] on div "13" at bounding box center [943, 229] width 28 height 28
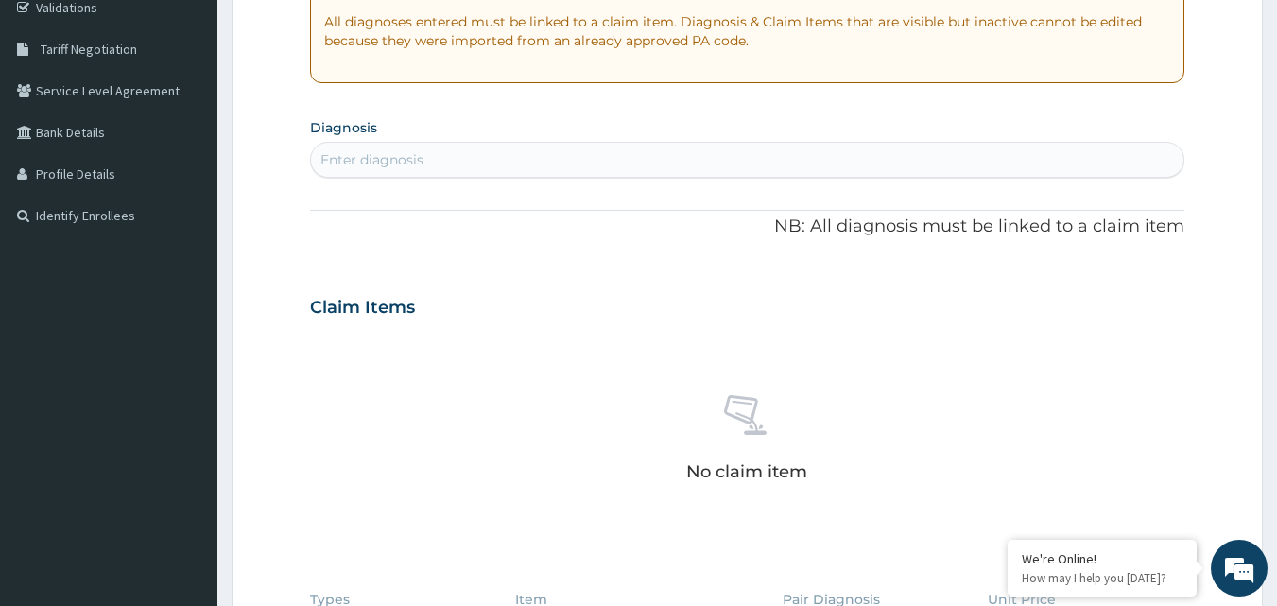
scroll to position [366, 0]
click at [642, 163] on div "Enter diagnosis" at bounding box center [747, 159] width 873 height 30
type input "G"
type input "A"
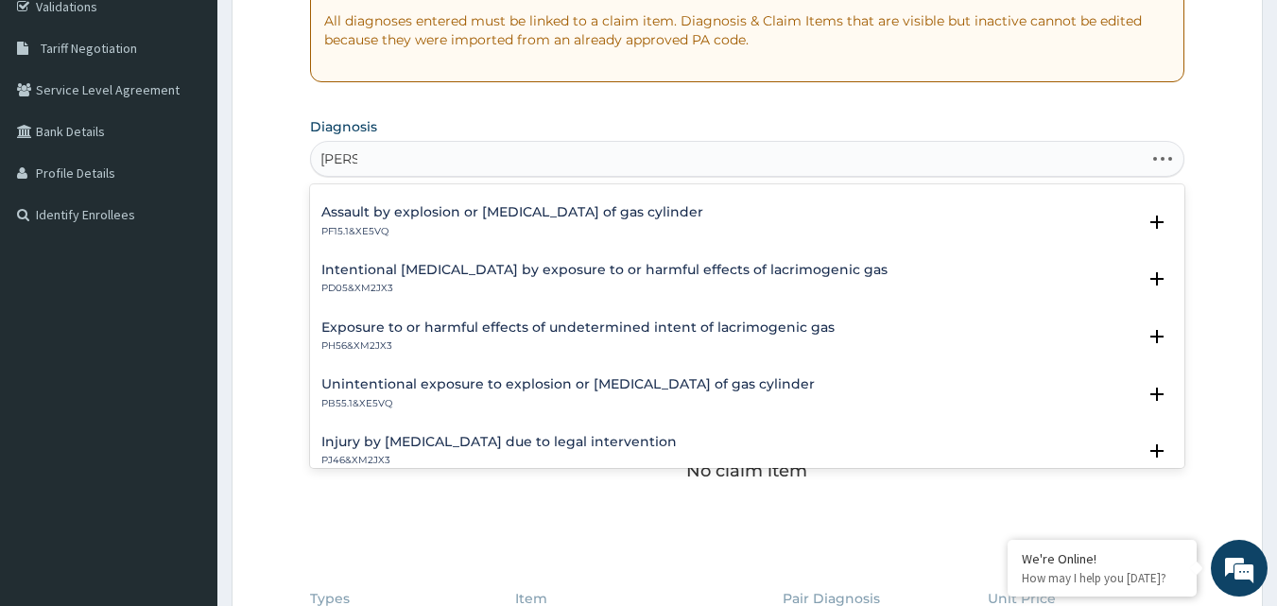
scroll to position [0, 0]
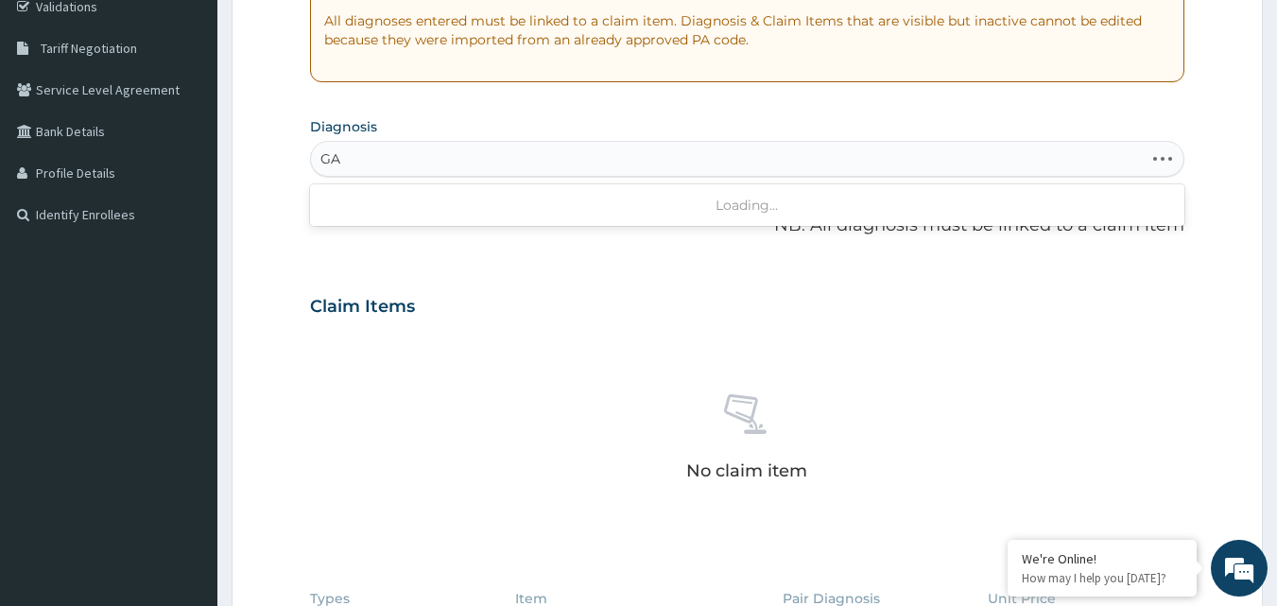
type input "G"
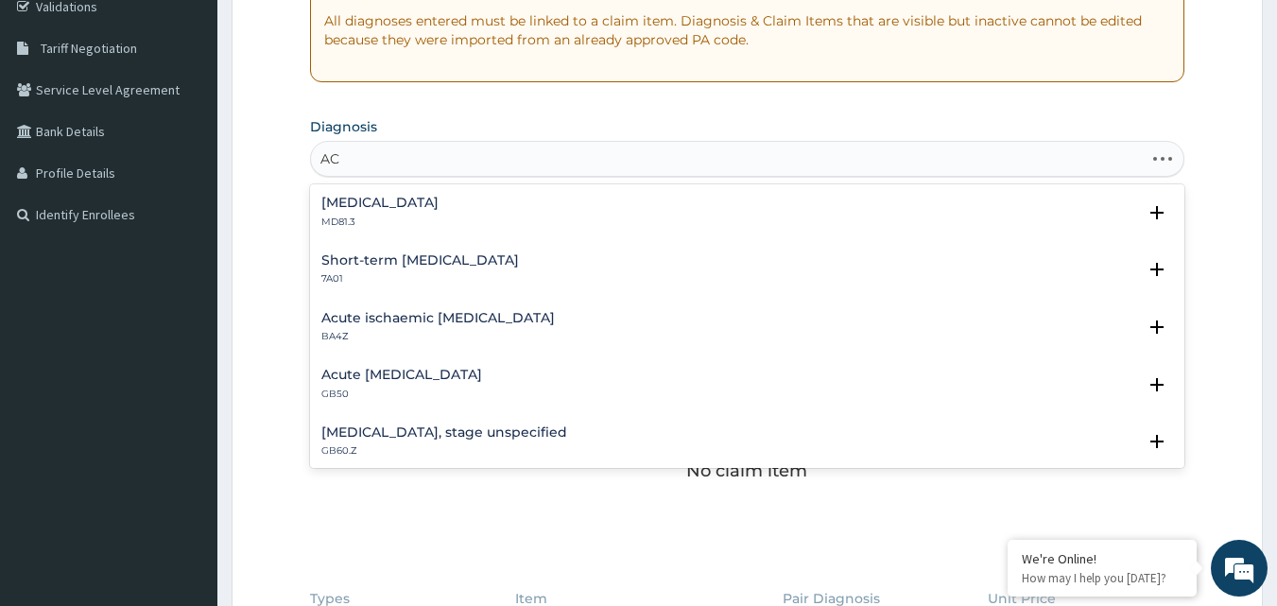
type input "A"
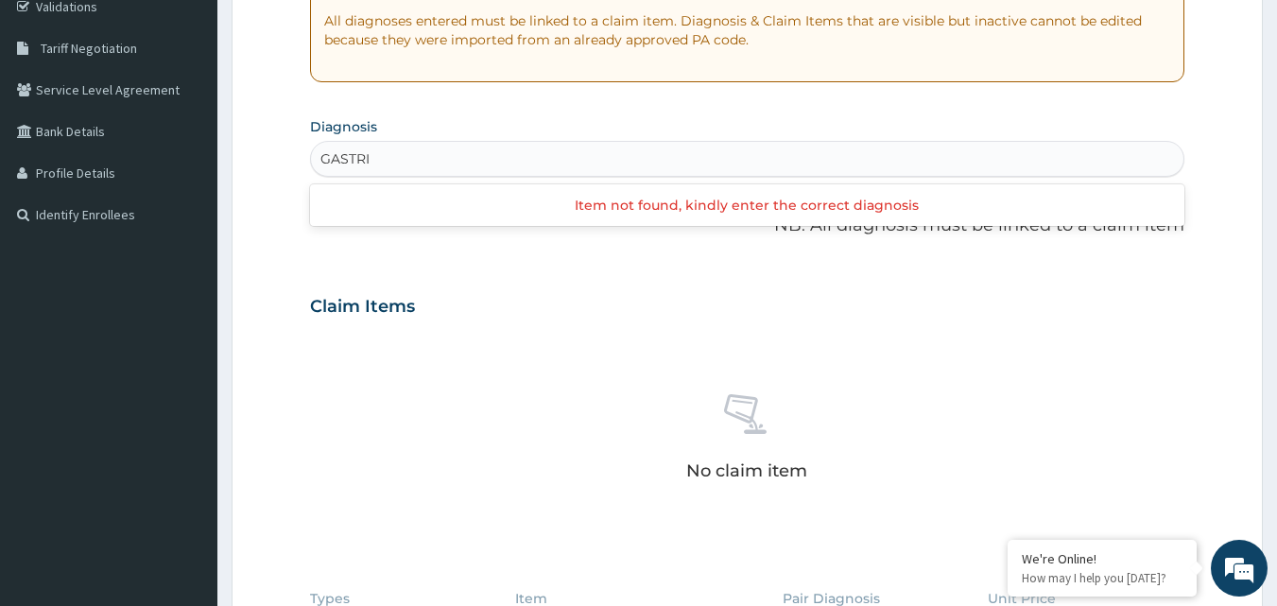
type input "GASTR"
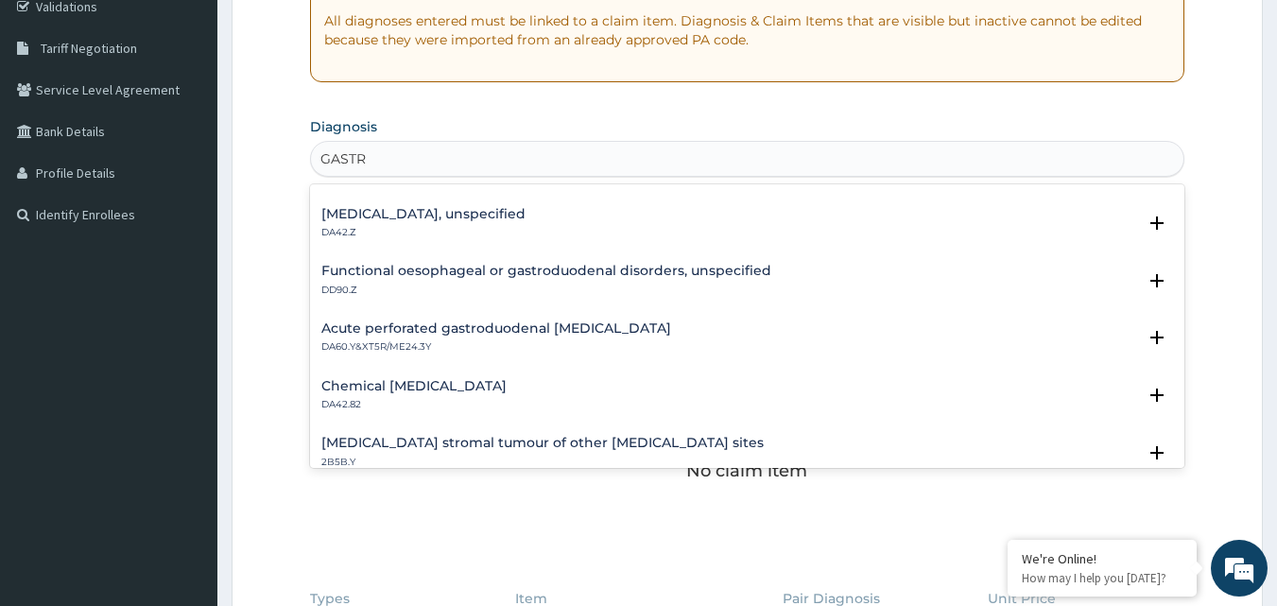
scroll to position [1890, 0]
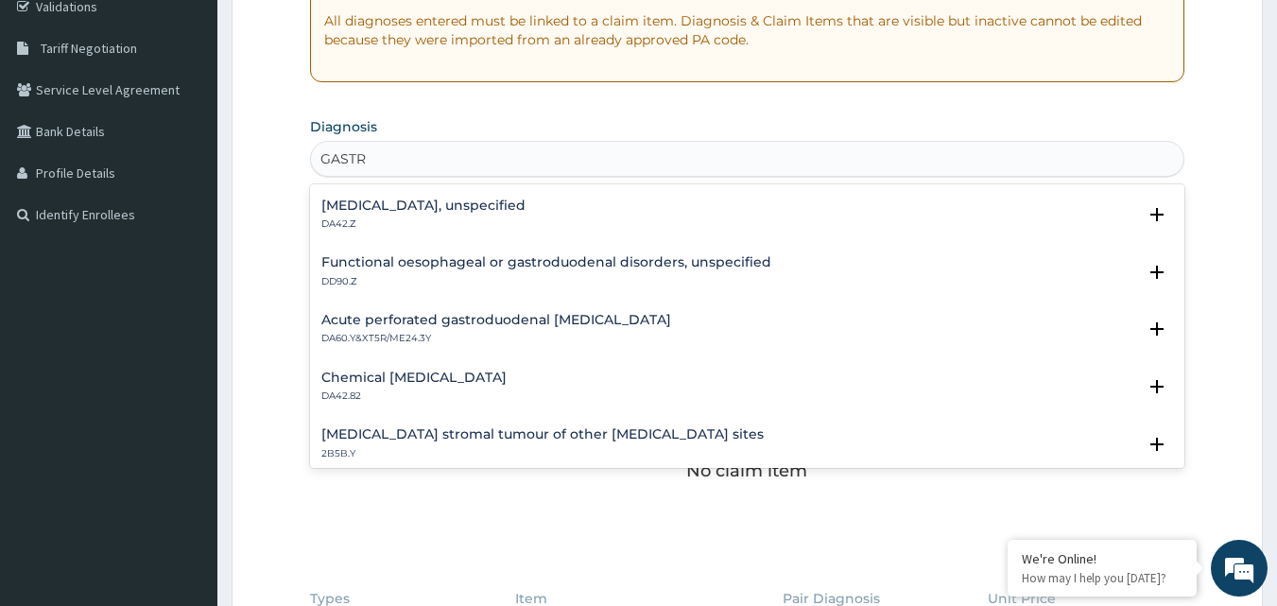
click at [439, 222] on p "DA42.Z" at bounding box center [423, 223] width 204 height 13
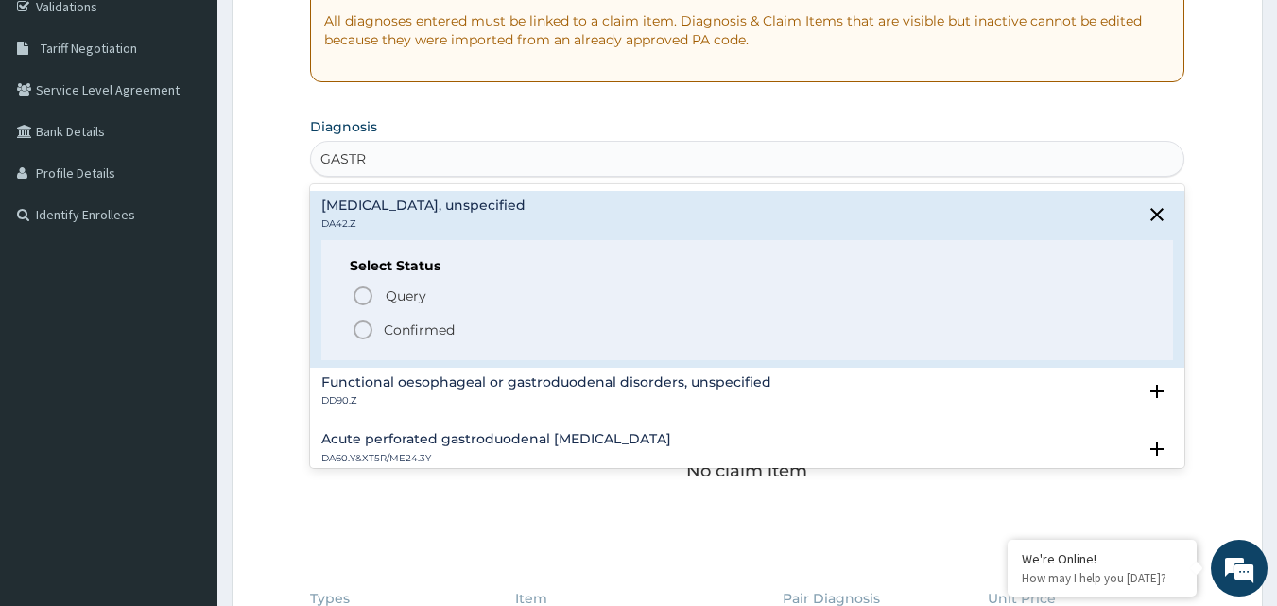
click at [423, 346] on div "Select Status Query Query covers suspected (?), Keep in view (kiv), Ruled out (…" at bounding box center [747, 300] width 852 height 120
click at [428, 326] on p "Confirmed" at bounding box center [419, 329] width 71 height 19
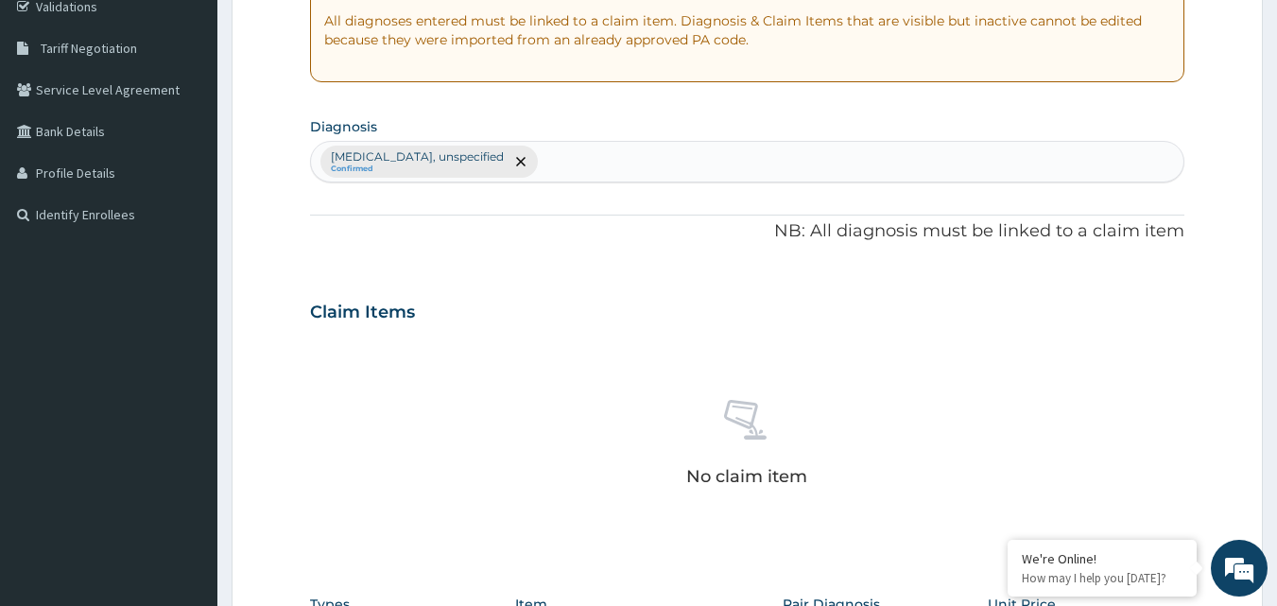
click at [561, 158] on div "[MEDICAL_DATA], unspecified Confirmed" at bounding box center [747, 162] width 873 height 40
type input "T"
type input "TONS"
click at [867, 357] on div "No claim item" at bounding box center [747, 445] width 875 height 217
click at [539, 160] on div "[MEDICAL_DATA], unspecified Confirmed" at bounding box center [747, 162] width 873 height 40
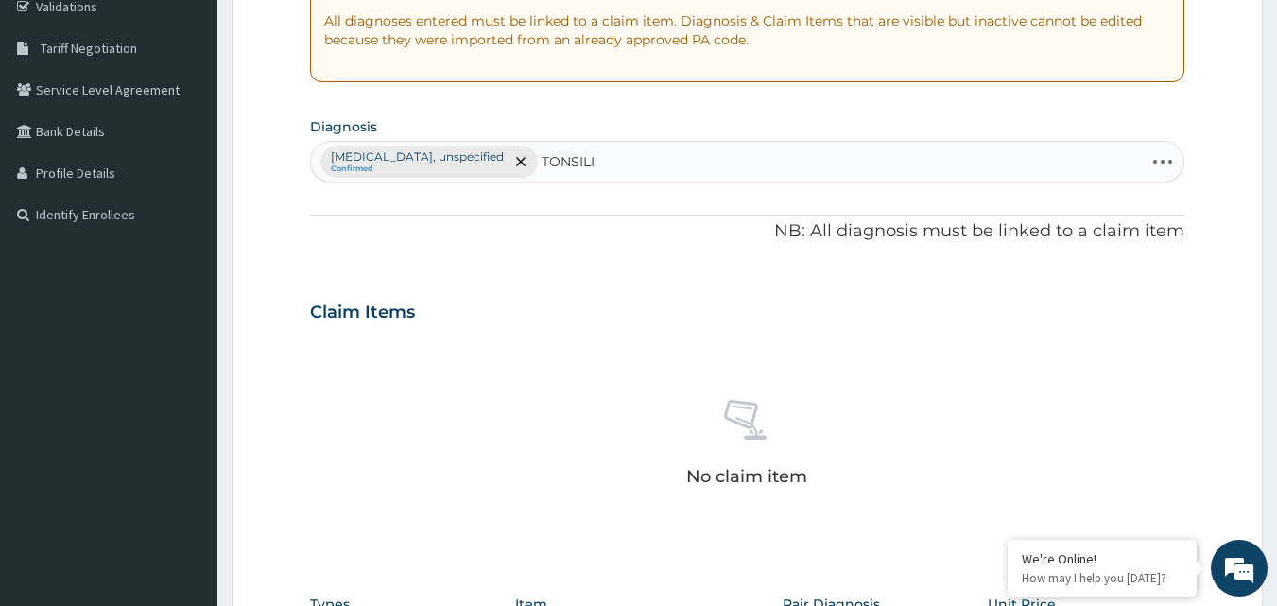
type input "TONSILI"
drag, startPoint x: 148, startPoint y: 552, endPoint x: 460, endPoint y: 508, distance: 314.9
click at [460, 508] on div "No claim item" at bounding box center [747, 445] width 875 height 217
drag, startPoint x: 402, startPoint y: 374, endPoint x: 1064, endPoint y: 320, distance: 664.6
click at [1064, 320] on div "Claim Items" at bounding box center [747, 307] width 875 height 49
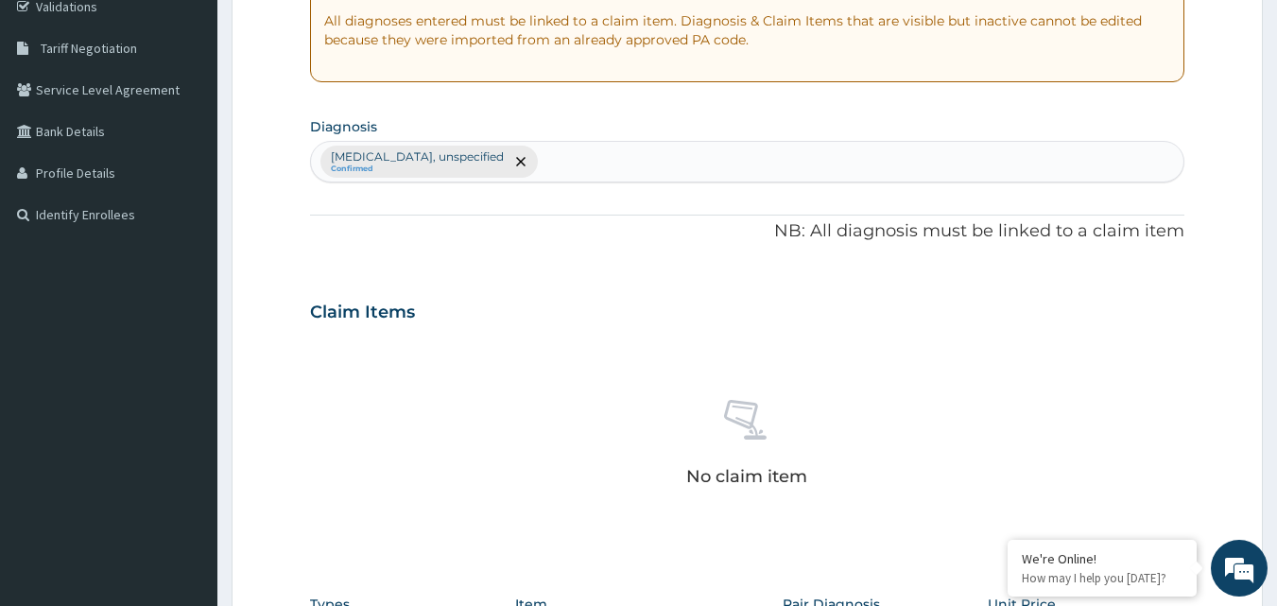
click at [525, 171] on div "[MEDICAL_DATA], unspecified Confirmed" at bounding box center [747, 162] width 873 height 40
click at [554, 155] on div "Gastritis, unspecified Confirmed TONSILI TONSILI" at bounding box center [727, 162] width 833 height 40
type input "T"
type input "TON"
drag, startPoint x: 333, startPoint y: 158, endPoint x: 429, endPoint y: 133, distance: 99.5
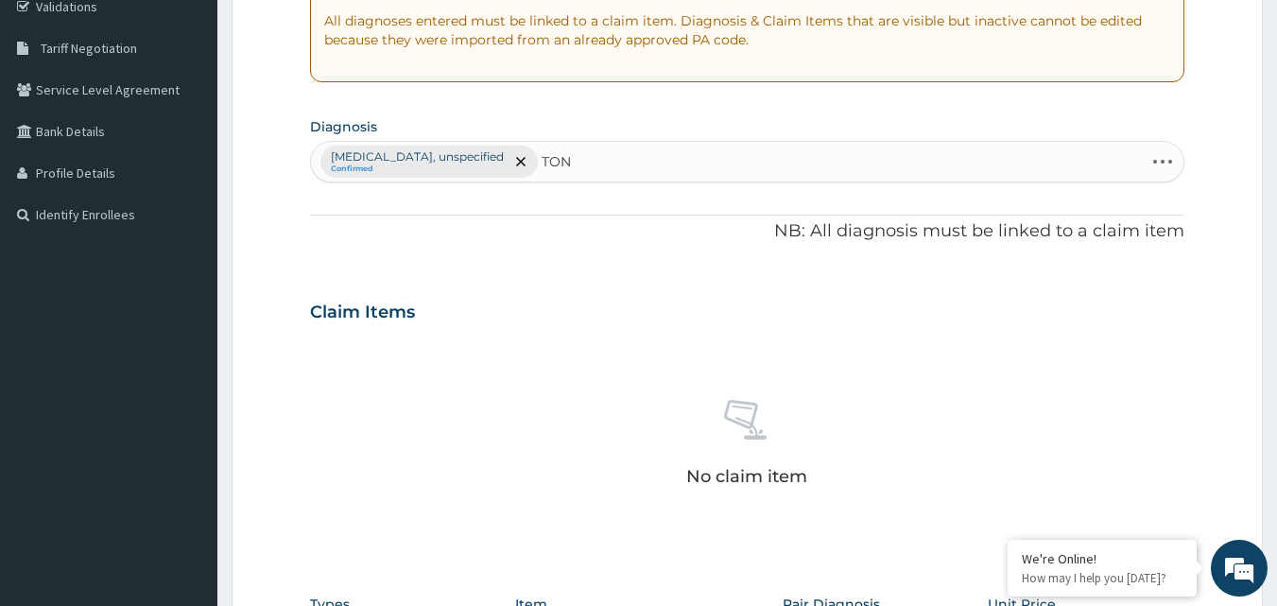
click at [429, 133] on section "Diagnosis option Gastritis, unspecified, selected. Select is focused ,type to r…" at bounding box center [747, 147] width 875 height 70
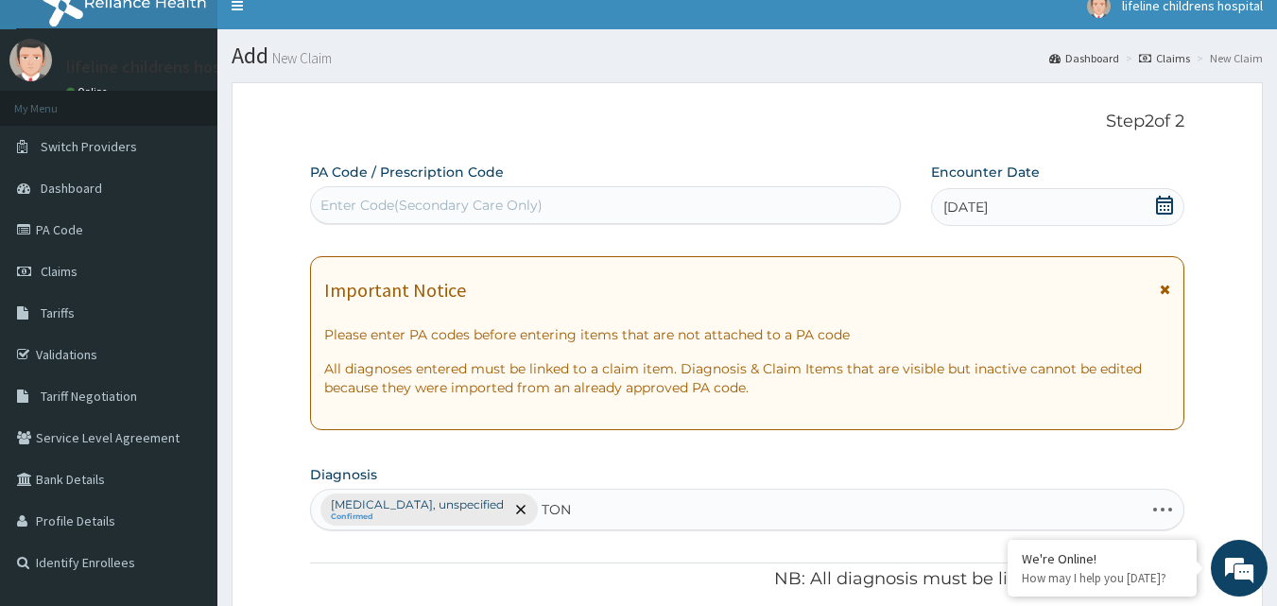
scroll to position [0, 0]
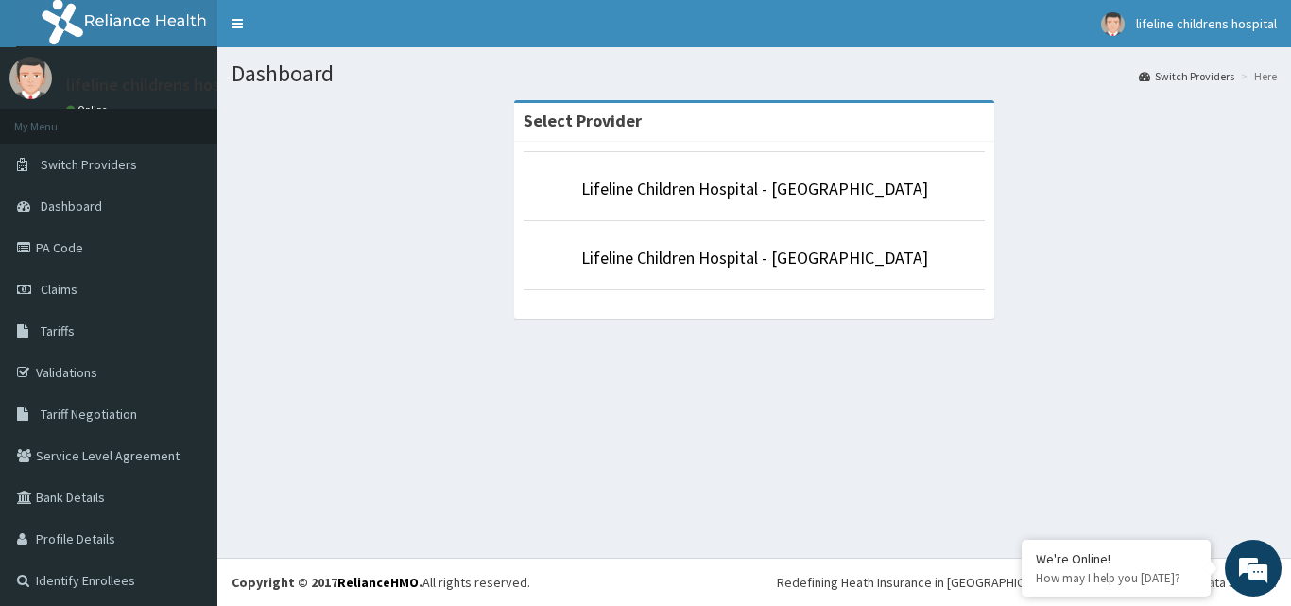
click at [761, 271] on li "Lifeline Children Hospital - [GEOGRAPHIC_DATA]" at bounding box center [754, 255] width 461 height 70
click at [765, 247] on link "Lifeline Children Hospital - [GEOGRAPHIC_DATA]" at bounding box center [754, 258] width 347 height 22
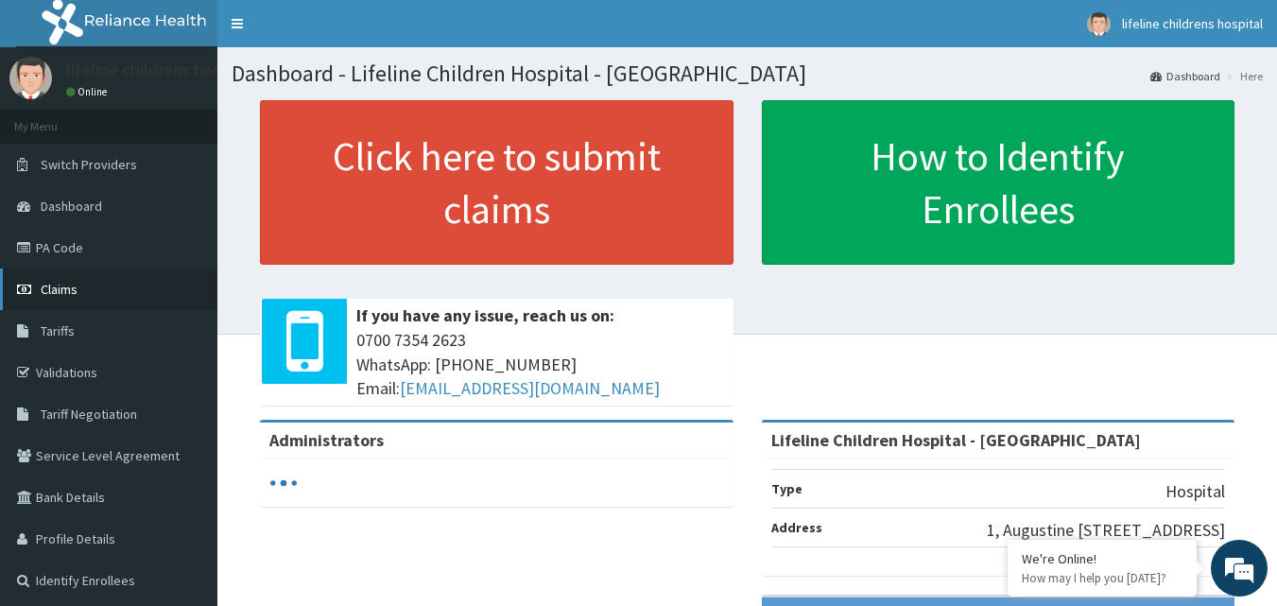
click at [109, 295] on link "Claims" at bounding box center [108, 289] width 217 height 42
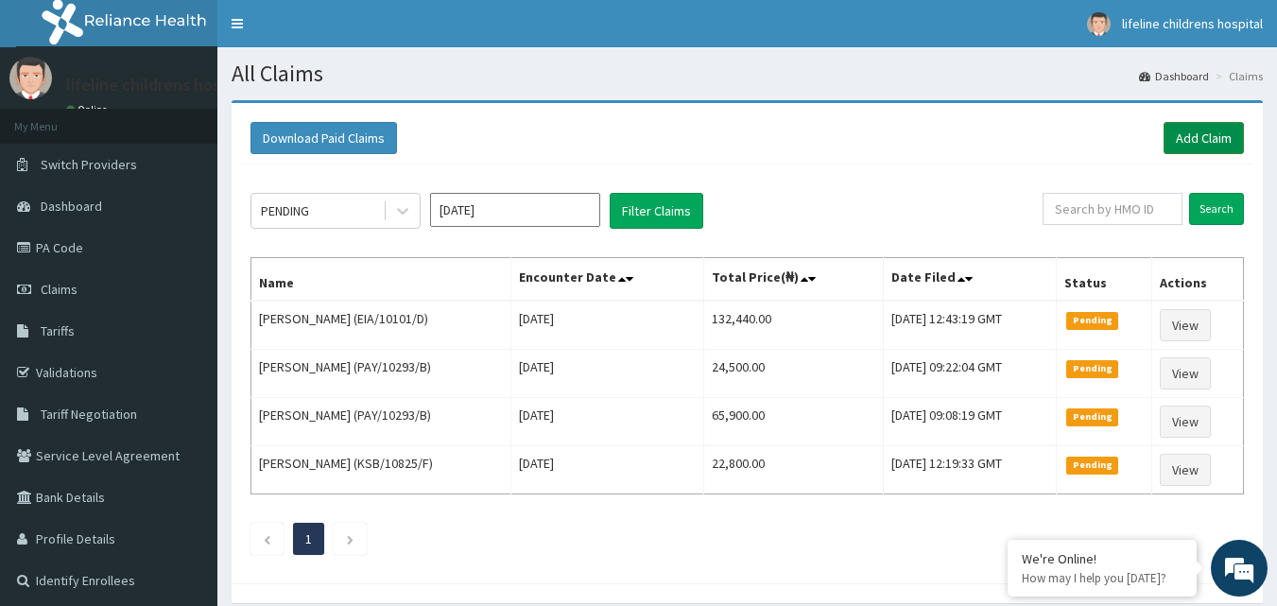
click at [1201, 126] on link "Add Claim" at bounding box center [1203, 138] width 80 height 32
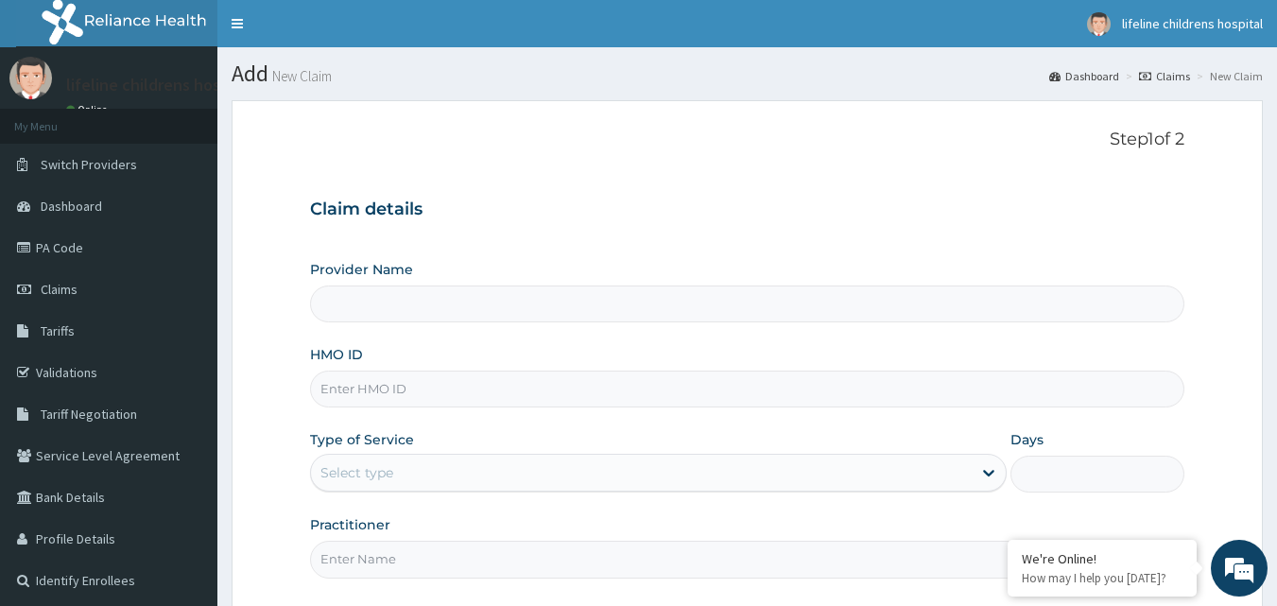
type input "Lifeline Children Hospital - [GEOGRAPHIC_DATA]"
click at [412, 380] on input "HMO ID" at bounding box center [747, 388] width 875 height 37
type input "UBP/10533/C"
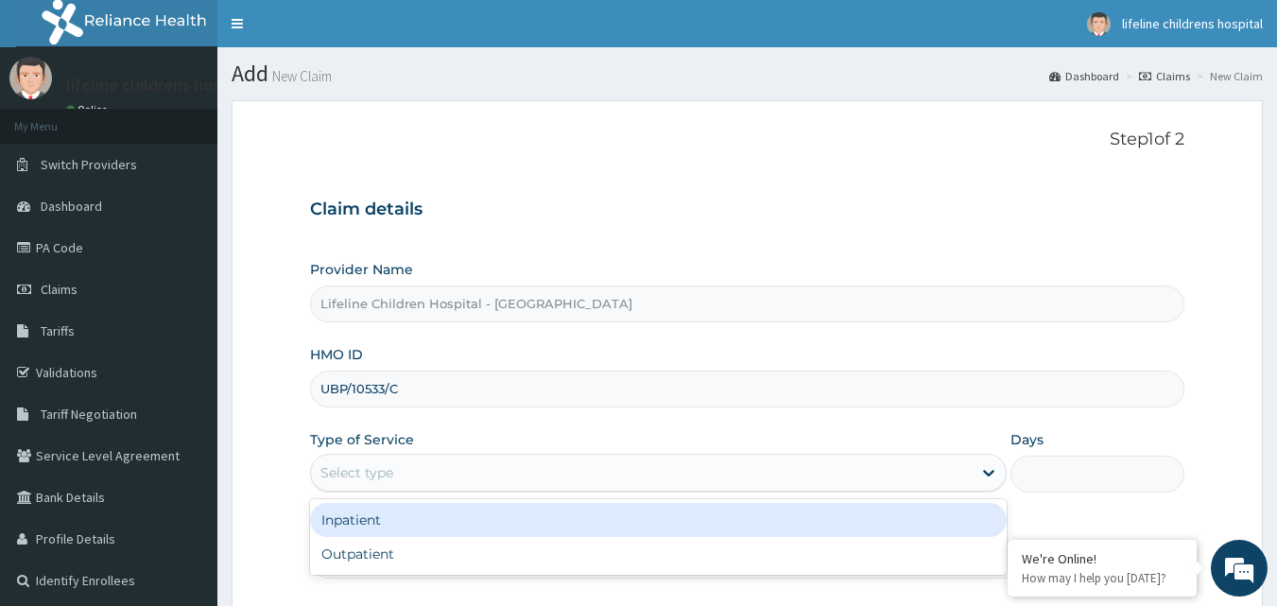
click at [376, 464] on div "Select type" at bounding box center [356, 472] width 73 height 19
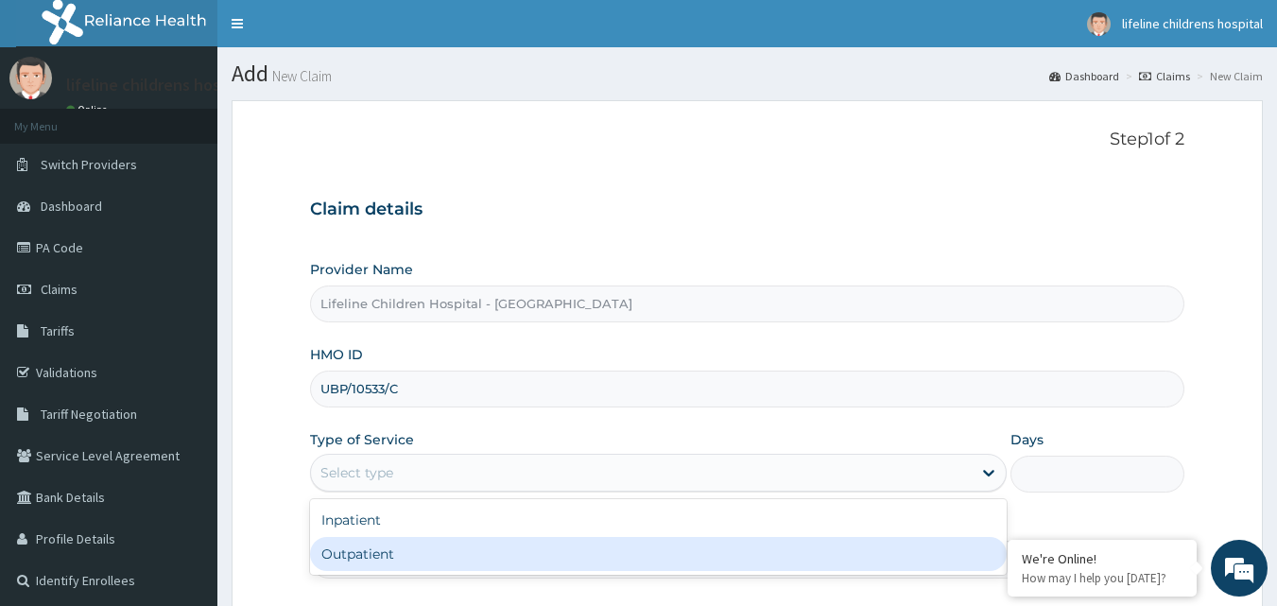
click at [352, 550] on div "Outpatient" at bounding box center [658, 554] width 696 height 34
type input "1"
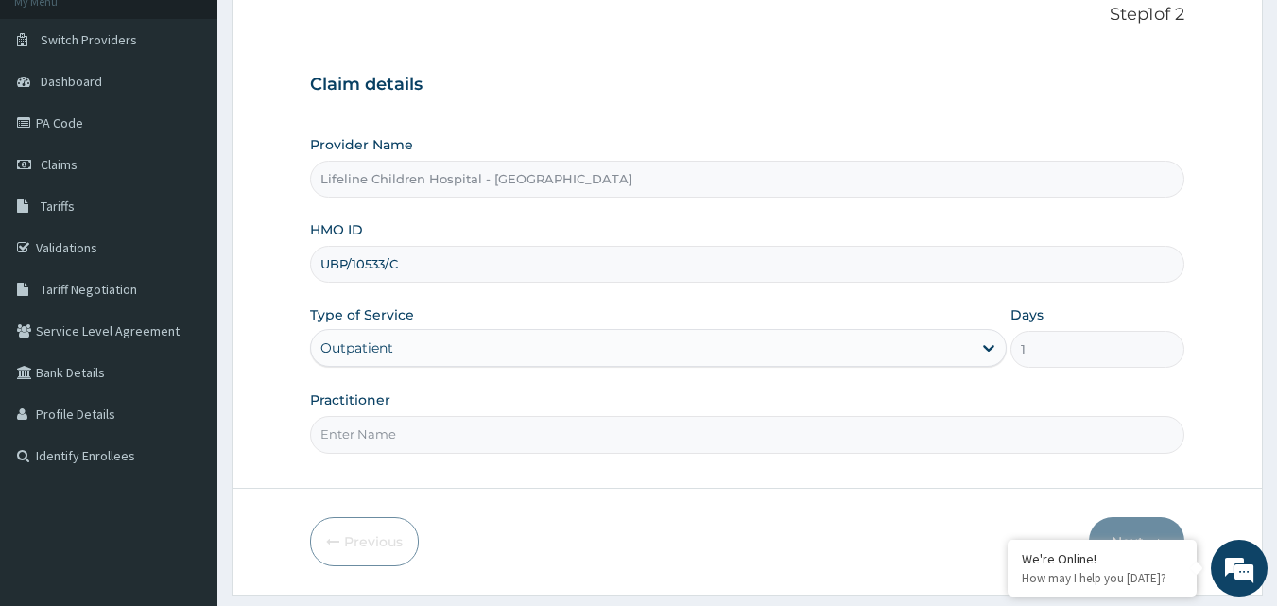
scroll to position [177, 0]
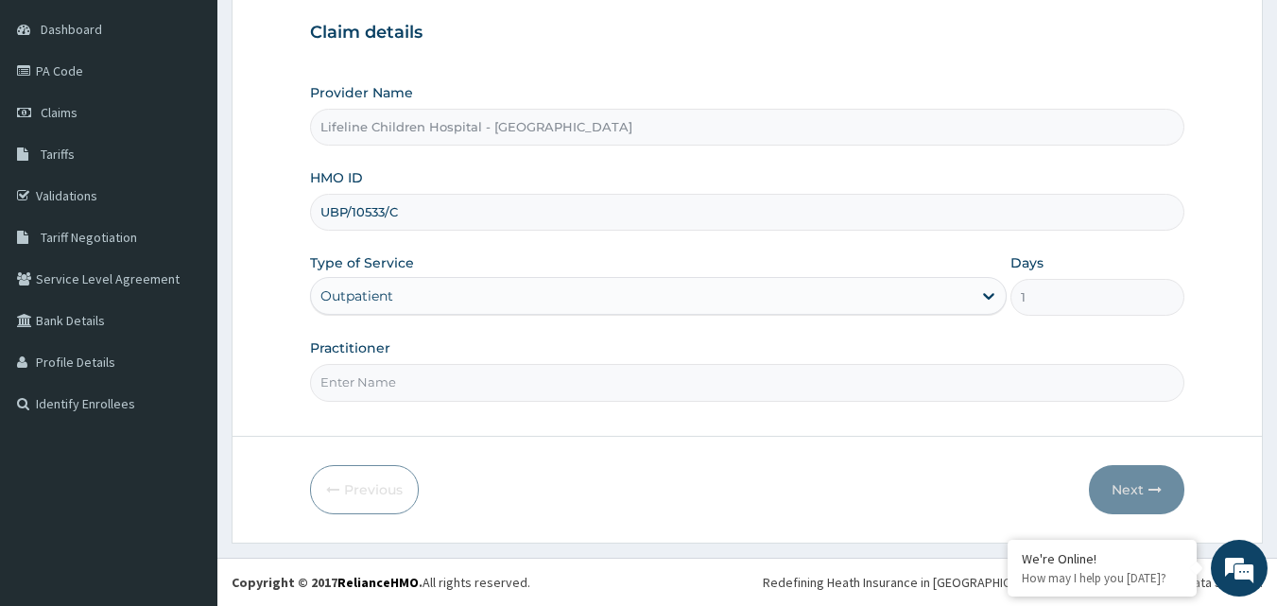
click at [472, 385] on input "Practitioner" at bounding box center [747, 382] width 875 height 37
type input "DR [PERSON_NAME]"
click at [1129, 507] on button "Next" at bounding box center [1136, 489] width 95 height 49
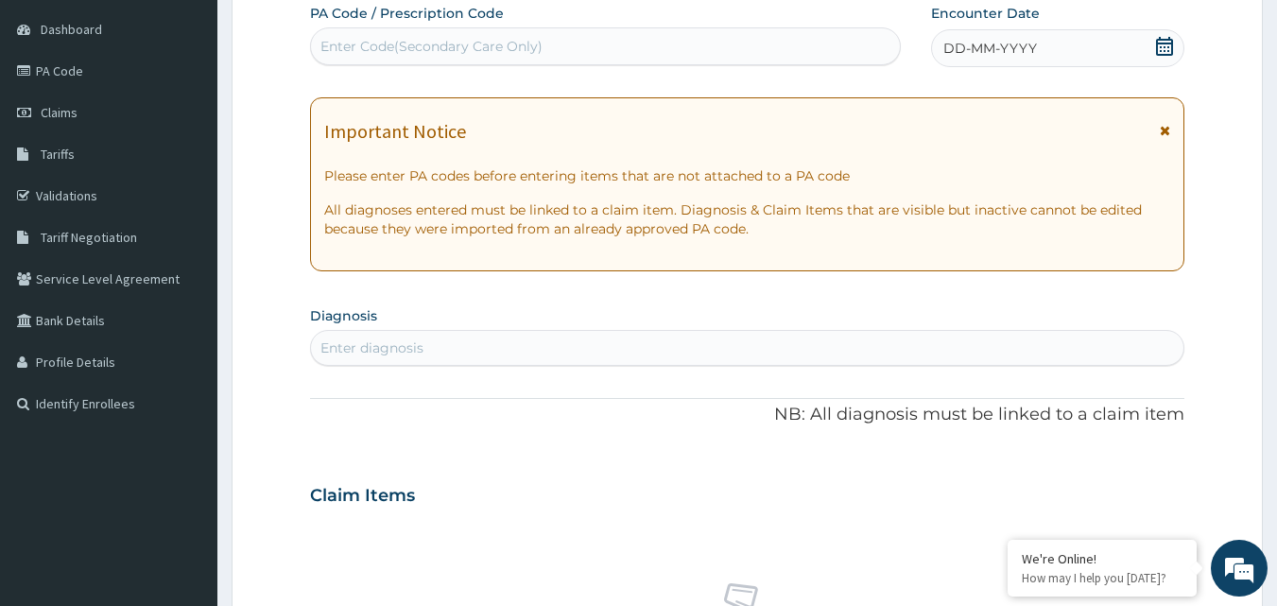
drag, startPoint x: 1004, startPoint y: 99, endPoint x: 1004, endPoint y: 129, distance: 29.3
drag, startPoint x: 1004, startPoint y: 129, endPoint x: 973, endPoint y: 59, distance: 76.2
click at [973, 59] on div "DD-MM-YYYY" at bounding box center [1057, 48] width 253 height 38
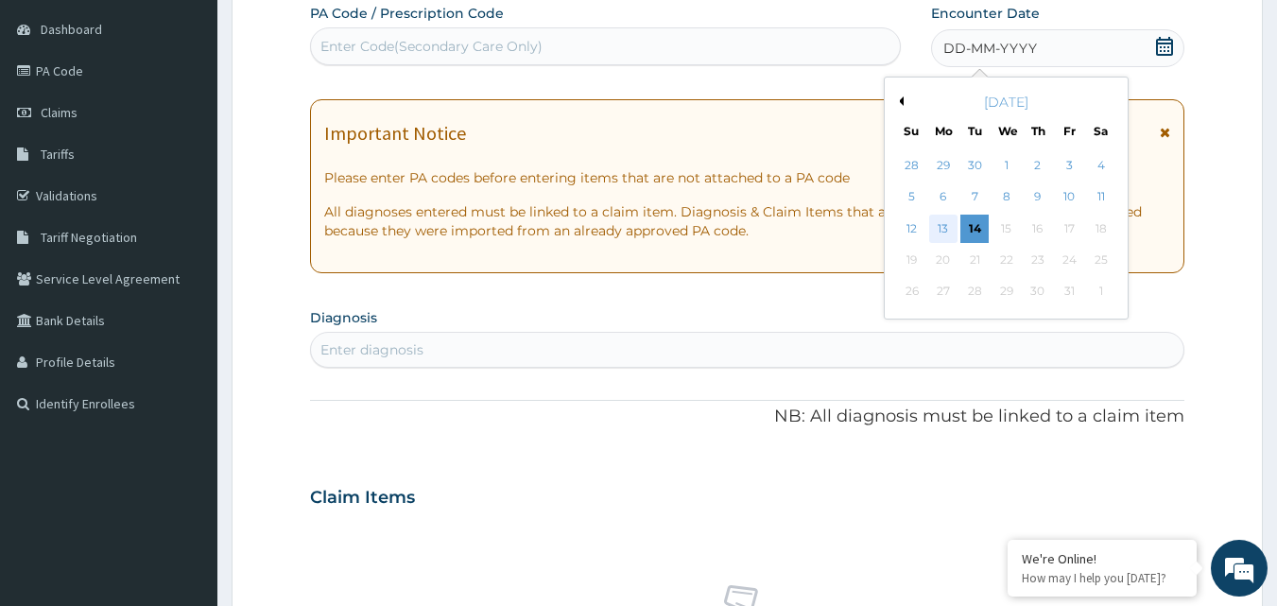
click at [940, 229] on div "13" at bounding box center [943, 229] width 28 height 28
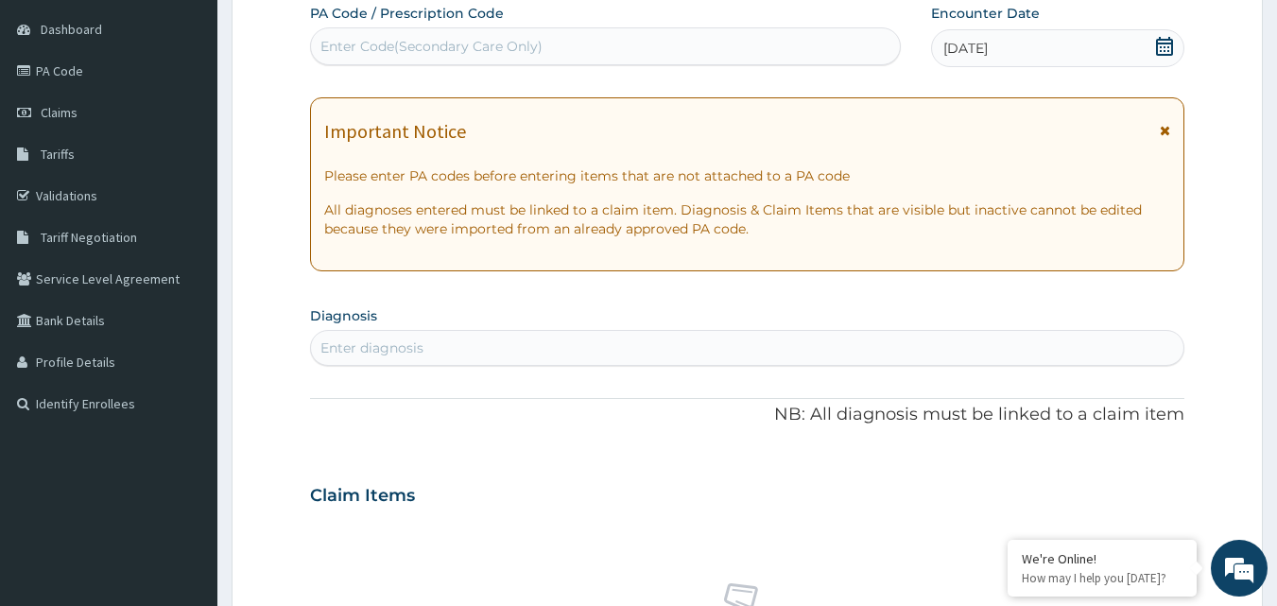
click at [464, 330] on div "Enter diagnosis" at bounding box center [747, 348] width 875 height 36
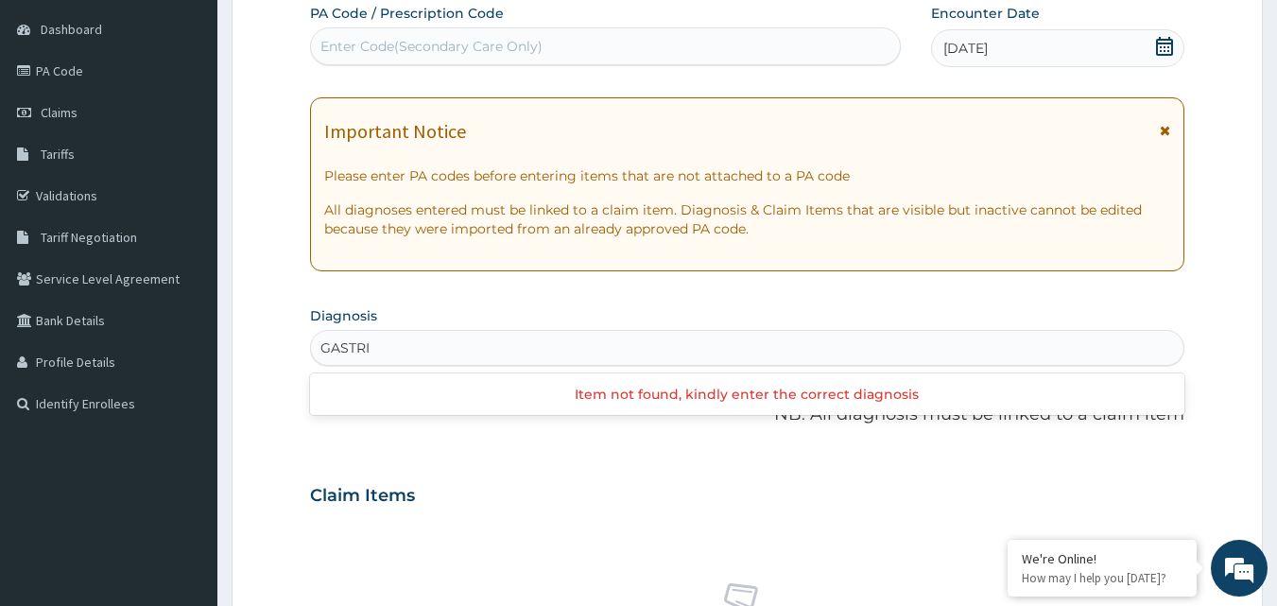
type input "GASTR"
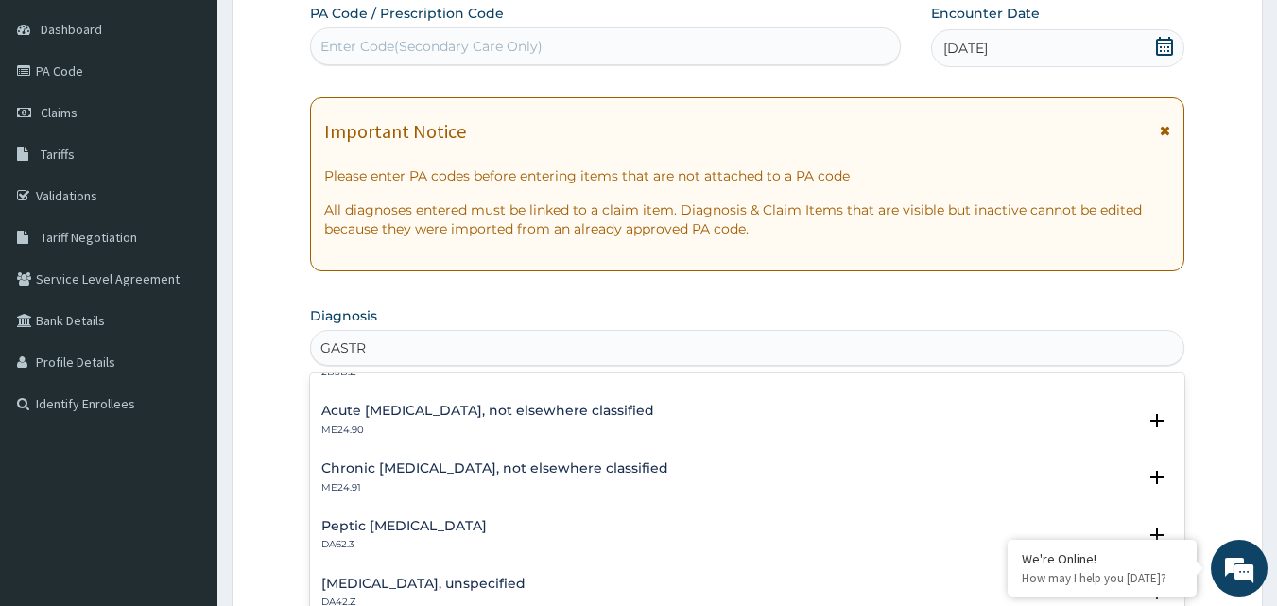
scroll to position [1890, 0]
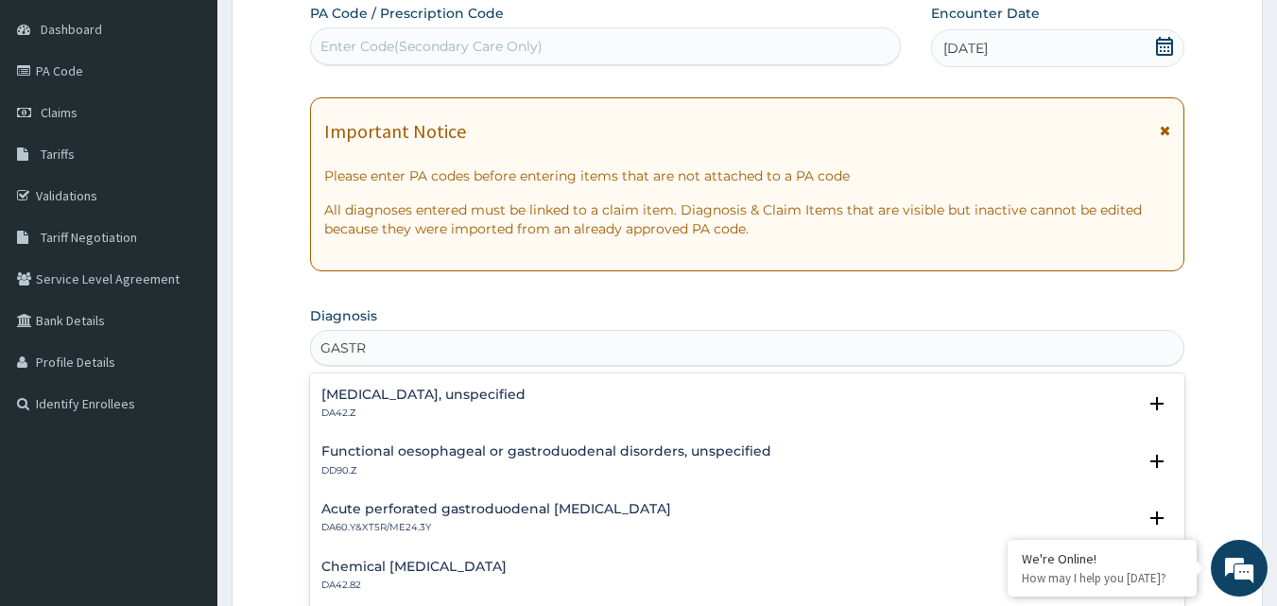
click at [452, 404] on div "[MEDICAL_DATA], unspecified DA42.Z" at bounding box center [423, 403] width 204 height 33
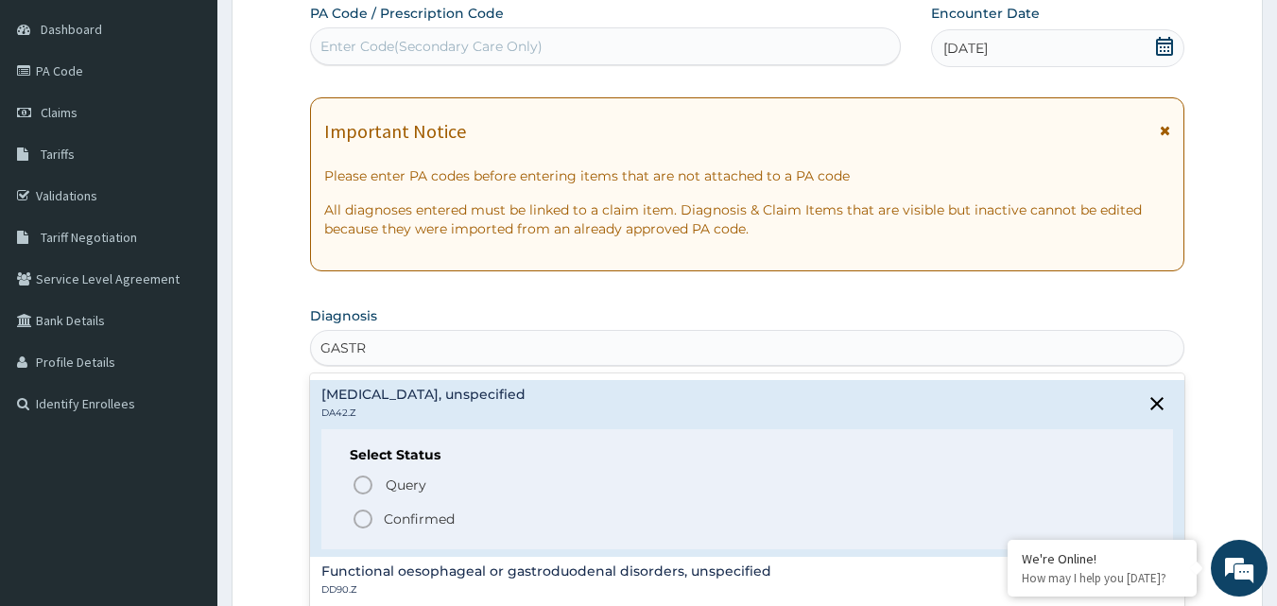
click at [433, 516] on p "Confirmed" at bounding box center [419, 518] width 71 height 19
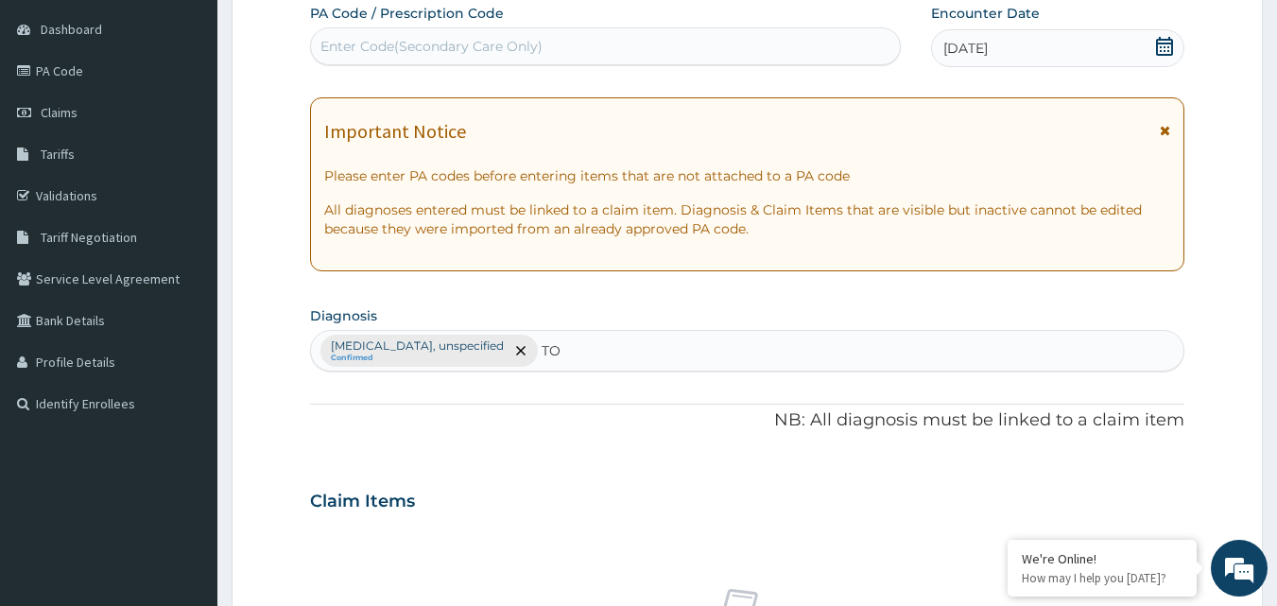
type input "T"
type input "ACUTE TON"
click at [621, 381] on div "Item not found, kindly enter the correct diagnosis" at bounding box center [747, 400] width 875 height 42
click at [619, 368] on div "[MEDICAL_DATA], unspecified Confirmed ACUTE TON" at bounding box center [747, 351] width 873 height 40
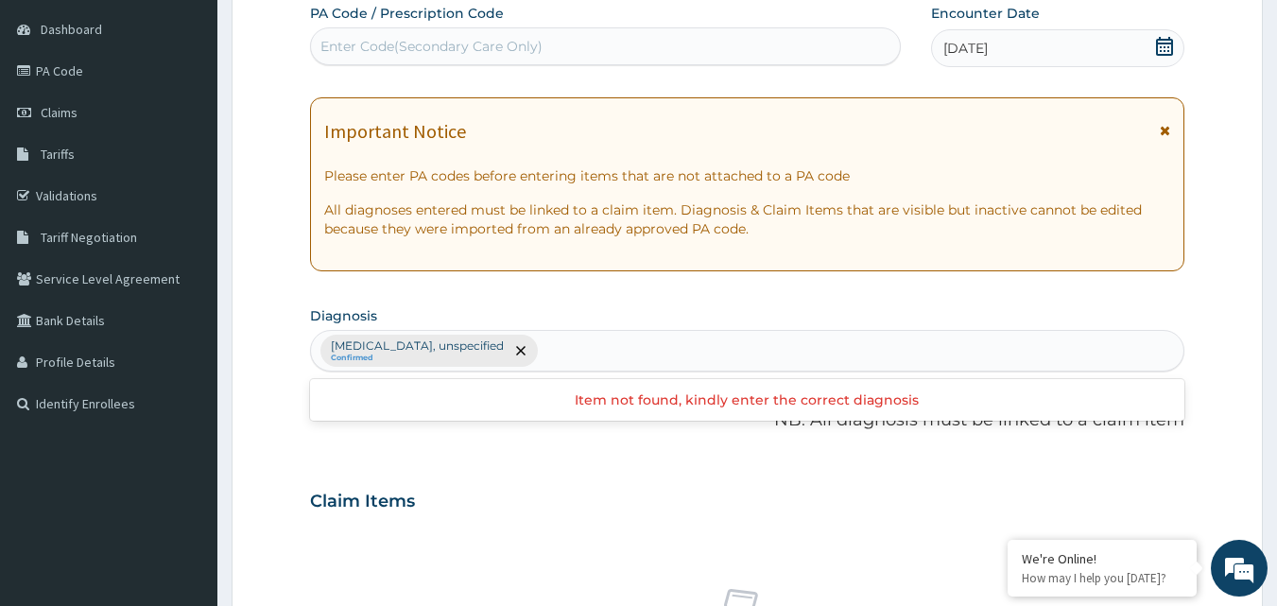
click at [541, 354] on div "[MEDICAL_DATA], unspecified Confirmed" at bounding box center [747, 351] width 873 height 40
type input "ACUTE TONS"
